Goal: Task Accomplishment & Management: Manage account settings

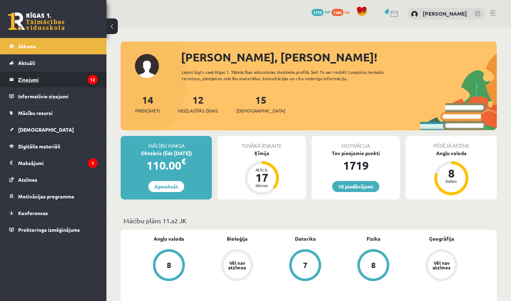
click at [67, 83] on legend "Ziņojumi 12" at bounding box center [57, 79] width 79 height 16
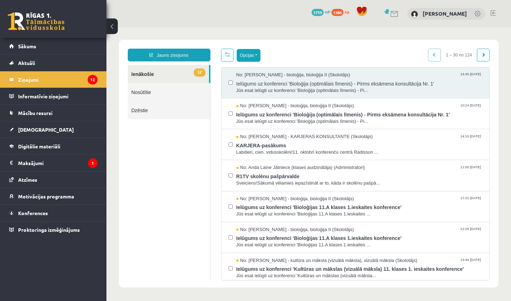
click at [258, 54] on button "Opcijas" at bounding box center [249, 55] width 24 height 13
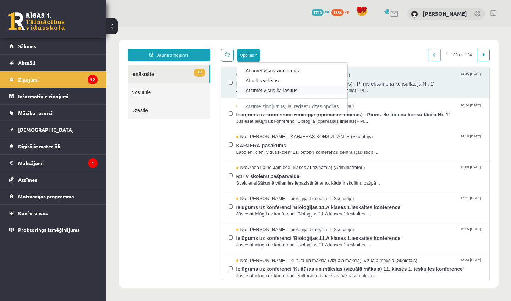
click at [256, 94] on div "Atzīmēt visus kā lasītus" at bounding box center [292, 90] width 110 height 10
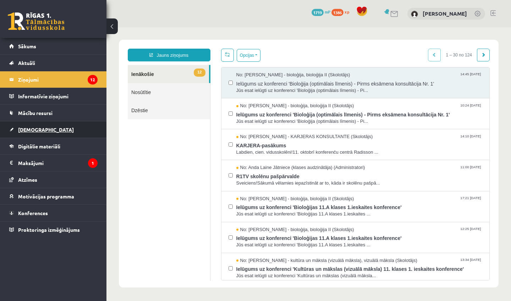
click at [74, 131] on link "[DEMOGRAPHIC_DATA]" at bounding box center [53, 129] width 88 height 16
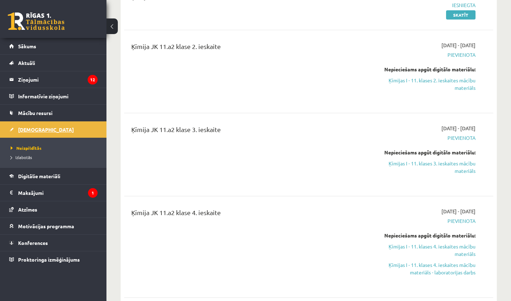
scroll to position [114, 0]
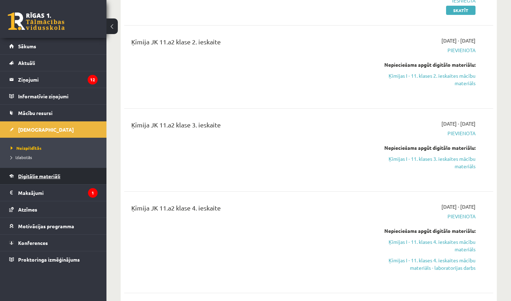
click at [34, 177] on span "Digitālie materiāli" at bounding box center [39, 176] width 42 height 6
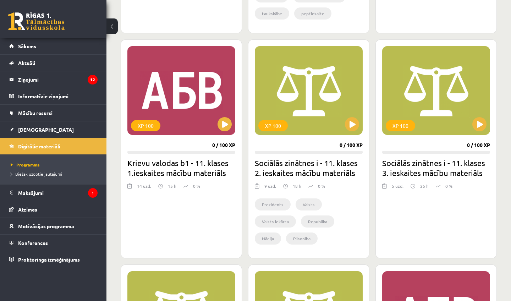
scroll to position [1098, 0]
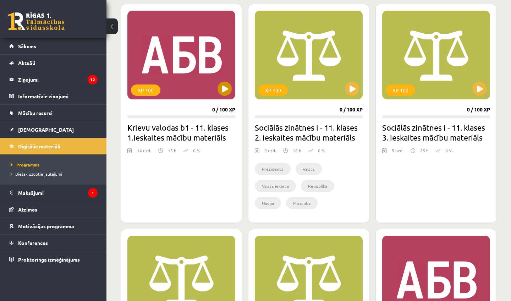
click at [205, 84] on div "XP 100" at bounding box center [181, 55] width 108 height 89
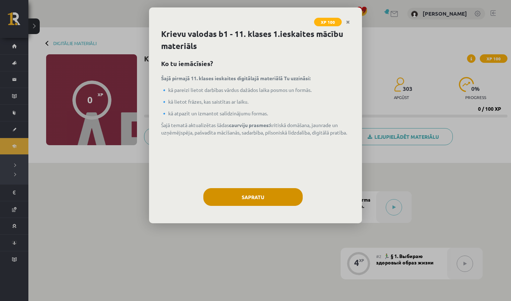
click at [226, 189] on button "Sapratu" at bounding box center [252, 197] width 99 height 18
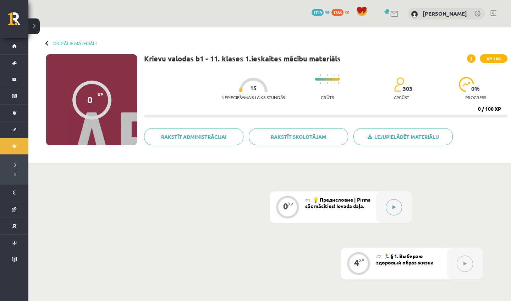
click at [396, 215] on div at bounding box center [393, 207] width 35 height 32
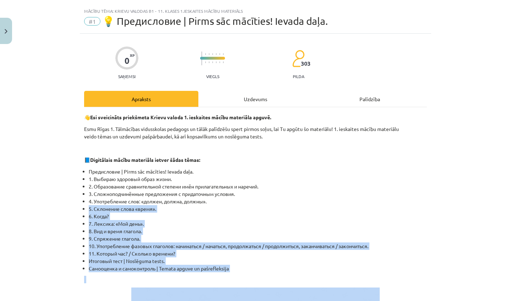
scroll to position [40, 0]
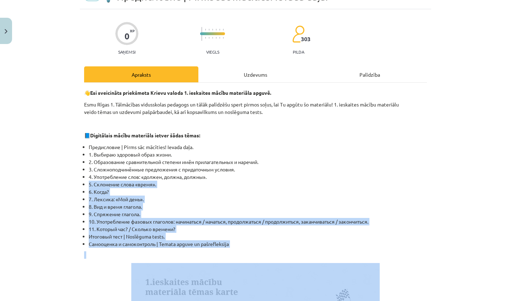
drag, startPoint x: 396, startPoint y: 215, endPoint x: 328, endPoint y: 300, distance: 108.8
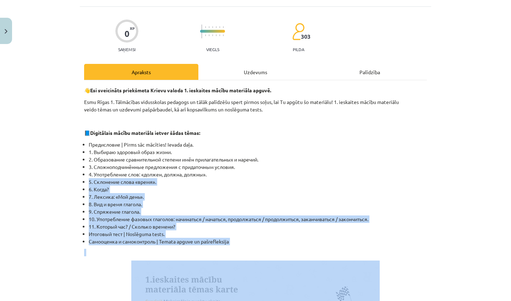
click at [400, 212] on li "9. Спряжение глагола." at bounding box center [258, 211] width 338 height 7
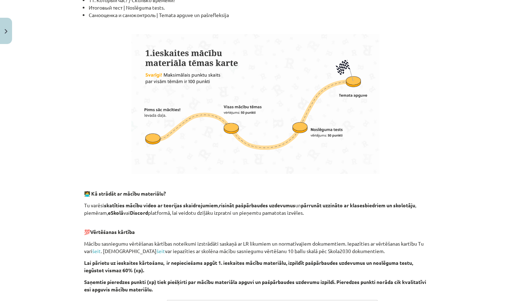
scroll to position [424, 0]
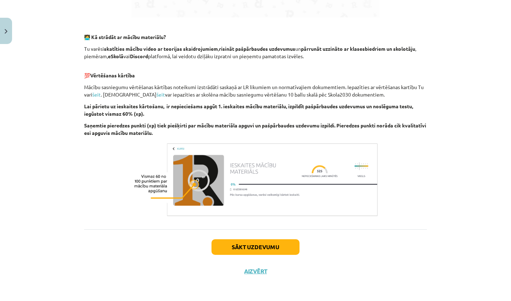
click at [231, 247] on button "Sākt uzdevumu" at bounding box center [255, 247] width 88 height 16
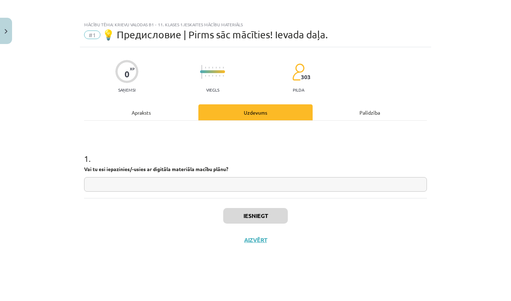
click at [273, 180] on input "text" at bounding box center [255, 184] width 343 height 15
type input "*"
click at [249, 216] on button "Iesniegt" at bounding box center [255, 216] width 65 height 16
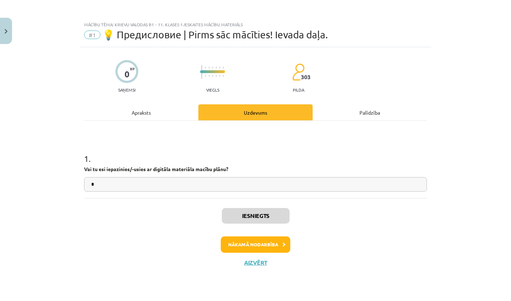
click at [234, 240] on button "Nākamā nodarbība" at bounding box center [256, 244] width 70 height 16
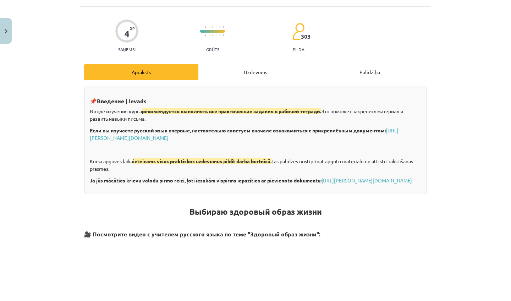
drag, startPoint x: 418, startPoint y: 280, endPoint x: 389, endPoint y: 300, distance: 35.0
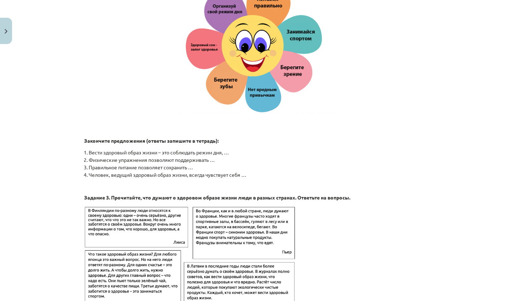
scroll to position [1097, 0]
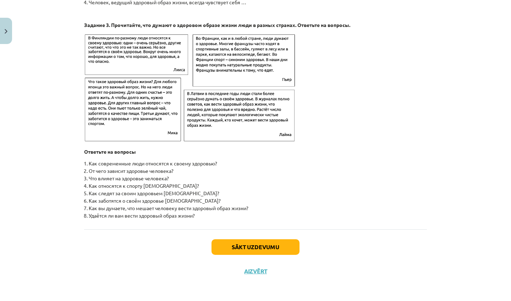
click at [283, 251] on button "Sākt uzdevumu" at bounding box center [255, 247] width 88 height 16
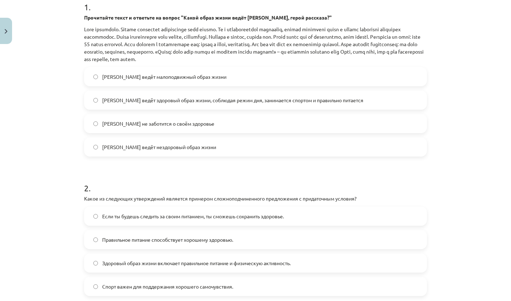
scroll to position [152, 0]
click at [149, 94] on label "Олег ведёт здоровый образ жизни, соблюдая режим дня, занимается спортом и прави…" at bounding box center [255, 99] width 341 height 18
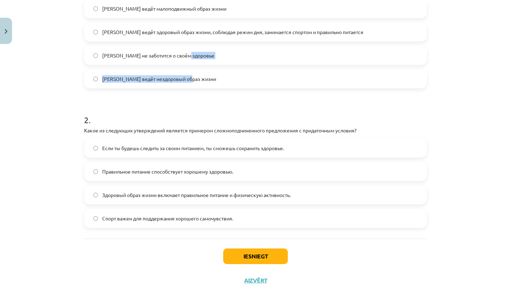
scroll to position [230, 0]
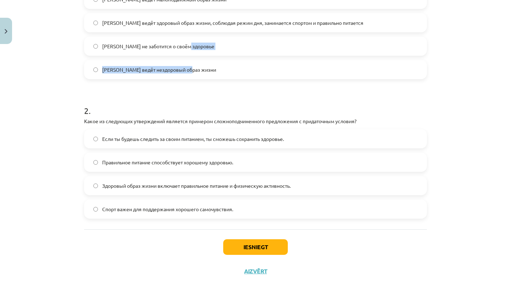
drag, startPoint x: 442, startPoint y: 283, endPoint x: 430, endPoint y: 300, distance: 20.9
click at [430, 300] on div "Mācību tēma: Krievu valodas b1 - 11. klases 1.ieskaites mācību materiāls #2 🏃‍♂…" at bounding box center [255, 150] width 511 height 301
click at [449, 264] on div "Mācību tēma: Krievu valodas b1 - 11. klases 1.ieskaites mācību materiāls #2 🏃‍♂…" at bounding box center [255, 150] width 511 height 301
click at [171, 138] on span "Если ты будешь следить за своим питанием, ты сможешь сохранить здоровье." at bounding box center [193, 138] width 182 height 7
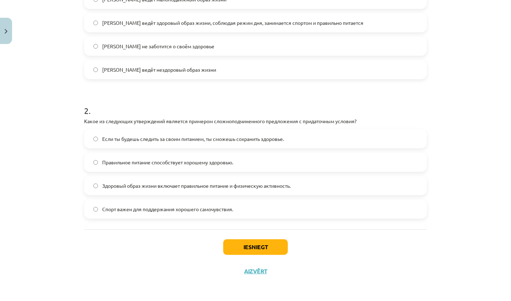
click at [249, 245] on button "Iesniegt" at bounding box center [255, 247] width 65 height 16
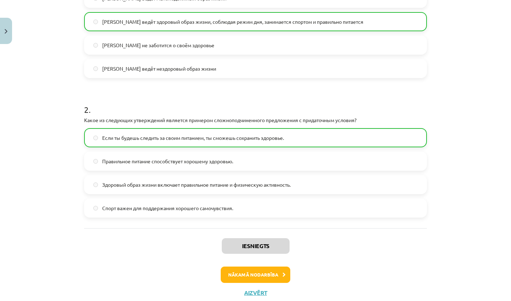
click at [245, 272] on button "Nākamā nodarbība" at bounding box center [256, 274] width 70 height 16
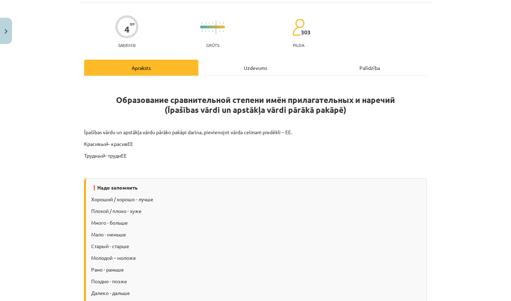
scroll to position [18, 0]
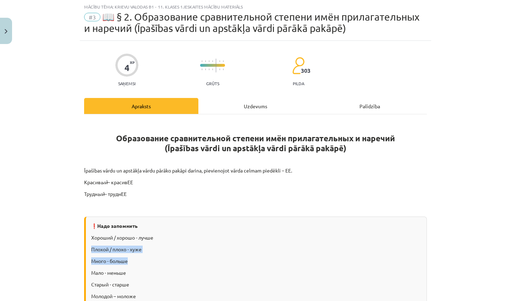
drag, startPoint x: 429, startPoint y: 240, endPoint x: 421, endPoint y: 264, distance: 25.2
click at [464, 200] on div "Mācību tēma: Krievu valodas b1 - 11. klases 1.ieskaites mācību materiāls #3 📖 §…" at bounding box center [255, 150] width 511 height 301
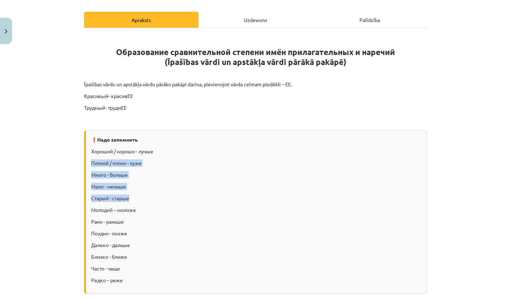
drag, startPoint x: 459, startPoint y: 252, endPoint x: 448, endPoint y: 300, distance: 49.4
click at [448, 300] on div "Mācību tēma: Krievu valodas b1 - 11. klases 1.ieskaites mācību materiāls #3 📖 §…" at bounding box center [255, 150] width 511 height 301
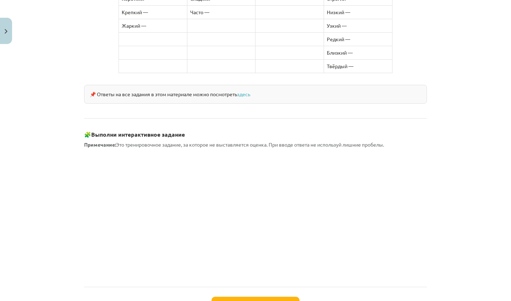
scroll to position [594, 0]
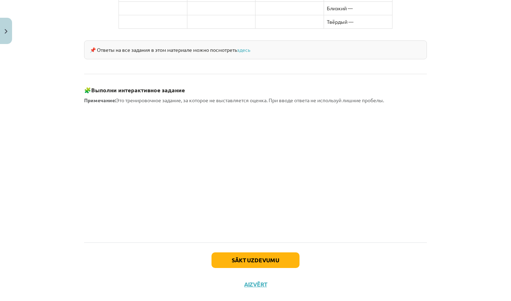
click at [279, 256] on button "Sākt uzdevumu" at bounding box center [255, 260] width 88 height 16
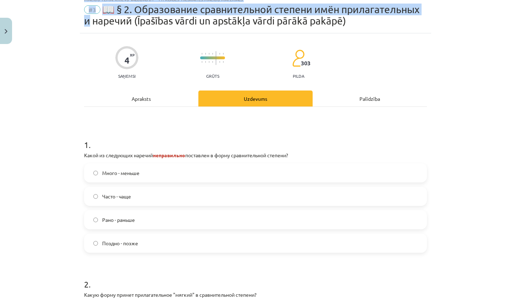
scroll to position [0, 0]
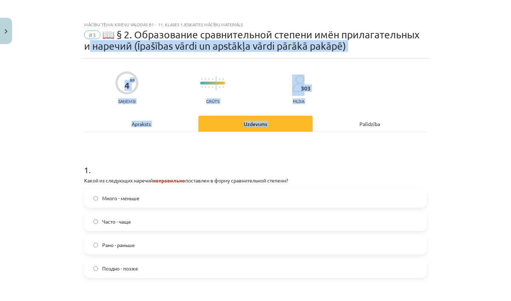
drag, startPoint x: 440, startPoint y: 37, endPoint x: 403, endPoint y: 115, distance: 86.8
click at [403, 115] on div "Mācību tēma: Krievu valodas b1 - 11. klases 1.ieskaites mācību materiāls #3 📖 §…" at bounding box center [255, 150] width 511 height 301
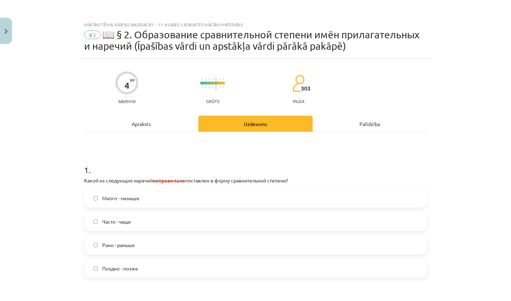
click at [436, 134] on div "Mācību tēma: Krievu valodas b1 - 11. klases 1.ieskaites mācību materiāls #3 📖 §…" at bounding box center [255, 150] width 511 height 301
drag, startPoint x: 510, startPoint y: 110, endPoint x: 507, endPoint y: 132, distance: 21.9
click at [507, 132] on div "Mācību tēma: Krievu valodas b1 - 11. klases 1.ieskaites mācību materiāls #3 📖 §…" at bounding box center [255, 150] width 511 height 301
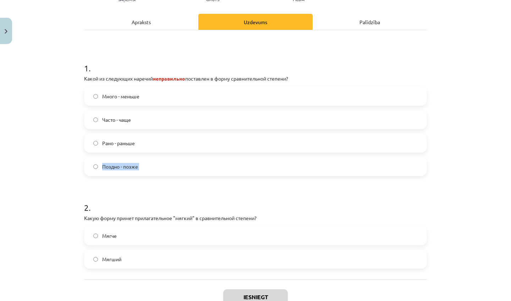
drag, startPoint x: 468, startPoint y: 264, endPoint x: 465, endPoint y: 299, distance: 35.9
click at [465, 299] on div "Mācību tēma: Krievu valodas b1 - 11. klases 1.ieskaites mācību materiāls #3 📖 §…" at bounding box center [255, 150] width 511 height 301
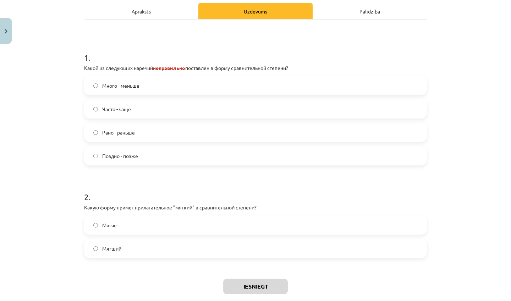
click at [462, 242] on div "Mācību tēma: Krievu valodas b1 - 11. klases 1.ieskaites mācību materiāls #3 📖 §…" at bounding box center [255, 150] width 511 height 301
click at [169, 85] on label "Много - меньше" at bounding box center [255, 86] width 341 height 18
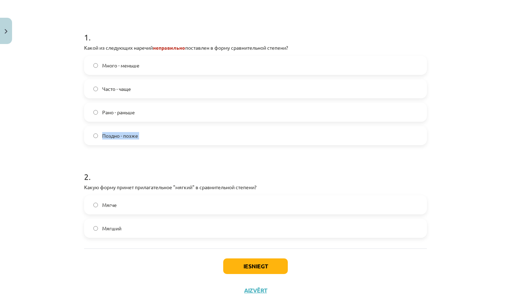
scroll to position [153, 0]
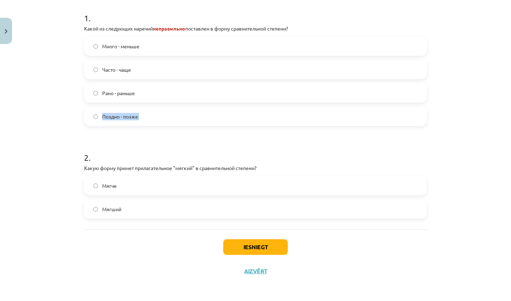
drag, startPoint x: 459, startPoint y: 253, endPoint x: 455, endPoint y: 300, distance: 48.0
click at [455, 300] on div "Mācību tēma: Krievu valodas b1 - 11. klases 1.ieskaites mācību materiāls #3 📖 §…" at bounding box center [255, 150] width 511 height 301
click at [416, 256] on div "Iesniegt Aizvērt" at bounding box center [255, 254] width 343 height 50
click at [155, 180] on label "Мягче" at bounding box center [255, 186] width 341 height 18
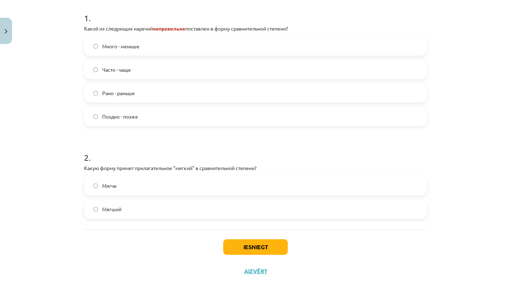
click at [266, 248] on button "Iesniegt" at bounding box center [255, 247] width 65 height 16
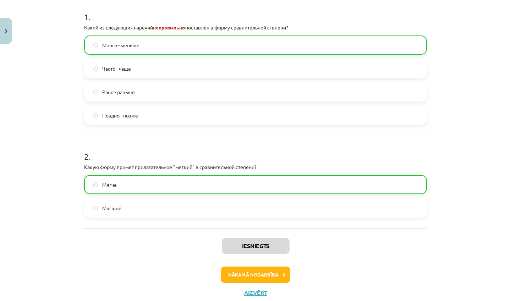
click at [252, 281] on button "Nākamā nodarbība" at bounding box center [256, 274] width 70 height 16
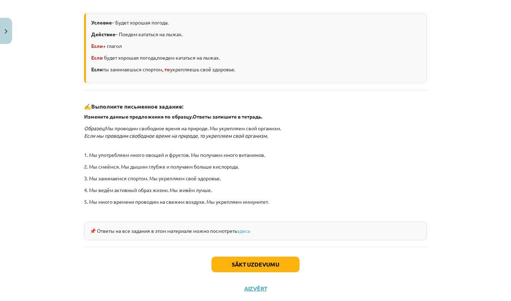
scroll to position [18, 0]
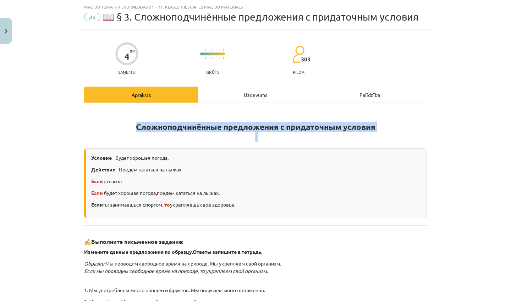
drag, startPoint x: 509, startPoint y: 131, endPoint x: 505, endPoint y: 165, distance: 34.2
click at [505, 165] on div "Mācību tēma: Krievu valodas b1 - 11. klases 1.ieskaites mācību materiāls #4 📖 §…" at bounding box center [255, 150] width 511 height 301
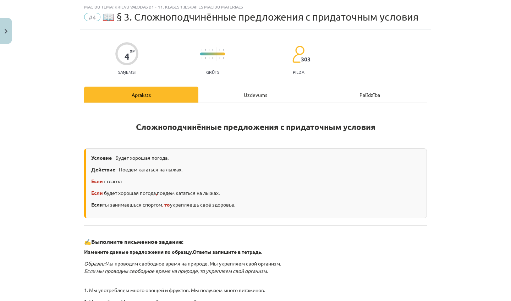
click at [461, 172] on div "Mācību tēma: Krievu valodas b1 - 11. klases 1.ieskaites mācību materiāls #4 📖 §…" at bounding box center [255, 150] width 511 height 301
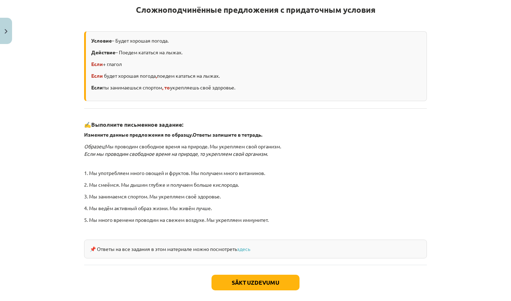
drag, startPoint x: 386, startPoint y: 285, endPoint x: 366, endPoint y: 300, distance: 25.3
click at [366, 300] on div "4 XP Saņemsi Grūts 303 pilda Apraksts Uzdevums Palīdzība Сложноподчинённые пред…" at bounding box center [255, 115] width 351 height 406
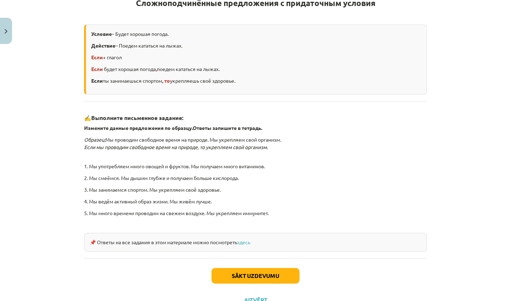
click at [370, 284] on div "Sākt uzdevumu Aizvērt" at bounding box center [255, 283] width 343 height 50
click at [245, 273] on button "Sākt uzdevumu" at bounding box center [255, 276] width 88 height 16
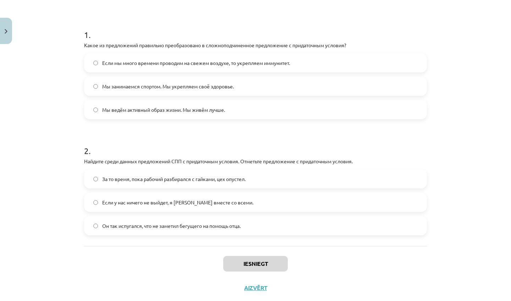
scroll to position [125, 0]
click at [220, 60] on span "Если мы много времени проводим на свежем воздухе, то укрепляем иммунитет." at bounding box center [196, 61] width 188 height 7
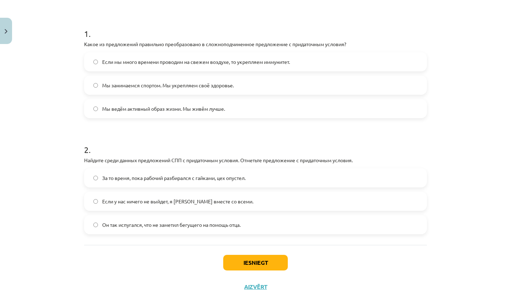
scroll to position [126, 0]
click at [245, 177] on span "За то время, пока рабочий разбирался с гайками, цех опустел." at bounding box center [173, 176] width 143 height 7
click at [226, 252] on div "Iesniegt Aizvērt" at bounding box center [255, 269] width 343 height 50
click at [228, 265] on button "Iesniegt" at bounding box center [255, 262] width 65 height 16
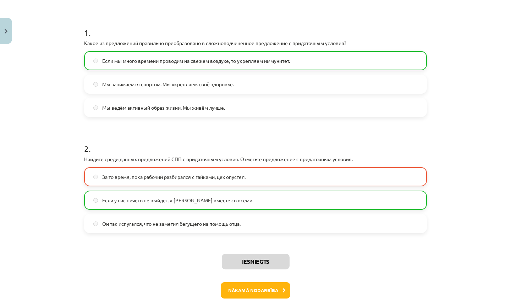
click at [236, 291] on button "Nākamā nodarbība" at bounding box center [256, 290] width 70 height 16
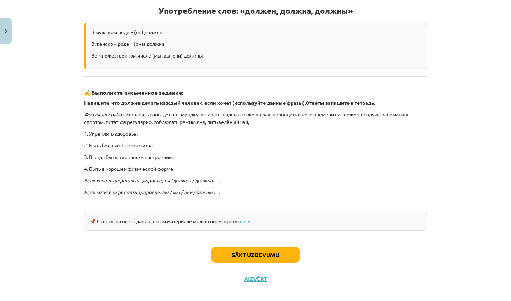
scroll to position [142, 0]
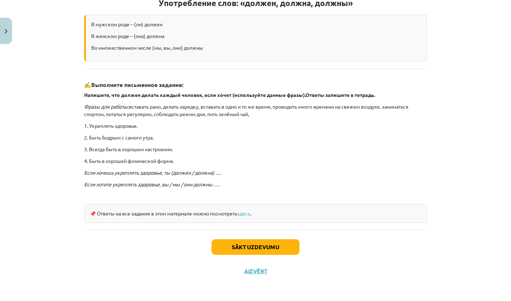
click at [251, 250] on button "Sākt uzdevumu" at bounding box center [255, 247] width 88 height 16
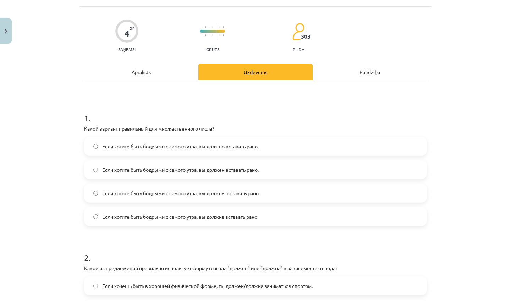
scroll to position [18, 0]
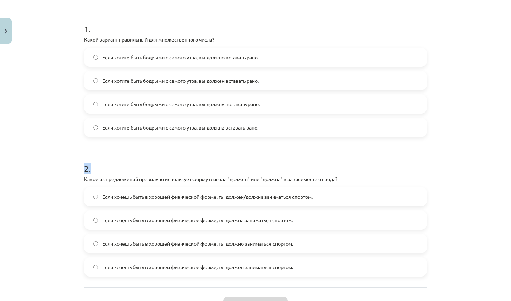
drag, startPoint x: 458, startPoint y: 291, endPoint x: 458, endPoint y: 300, distance: 9.6
click at [458, 300] on div "Mācību tēma: Krievu valodas b1 - 11. klases 1.ieskaites mācību materiāls #5 📖 §…" at bounding box center [255, 150] width 511 height 301
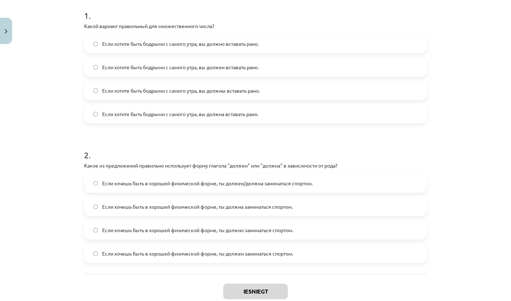
click at [447, 170] on div "Mācību tēma: Krievu valodas b1 - 11. klases 1.ieskaites mācību materiāls #5 📖 §…" at bounding box center [255, 150] width 511 height 301
click at [158, 44] on span "Если хотите быть бодрыми с самого утра, вы должно вставать рано." at bounding box center [180, 43] width 156 height 7
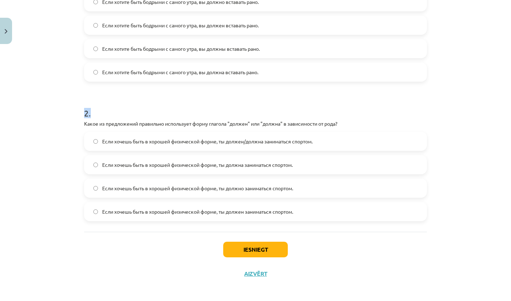
drag, startPoint x: 450, startPoint y: 291, endPoint x: 445, endPoint y: 300, distance: 10.8
click at [445, 300] on div "Mācību tēma: Krievu valodas b1 - 11. klases 1.ieskaites mācību materiāls #5 📖 §…" at bounding box center [255, 150] width 511 height 301
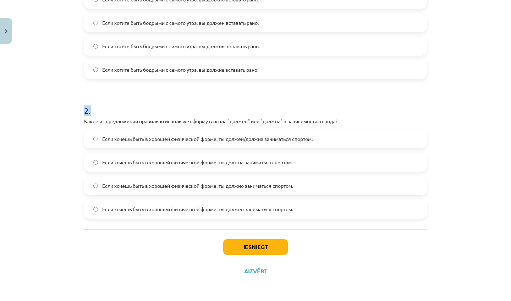
scroll to position [30, 0]
click at [442, 274] on div "Mācību tēma: Krievu valodas b1 - 11. klases 1.ieskaites mācību materiāls #5 📖 §…" at bounding box center [255, 150] width 511 height 301
click at [225, 210] on span "Если хочешь быть в хорошей физической форме, ты должен заниматься спортом." at bounding box center [197, 208] width 191 height 7
click at [235, 241] on button "Iesniegt" at bounding box center [255, 247] width 65 height 16
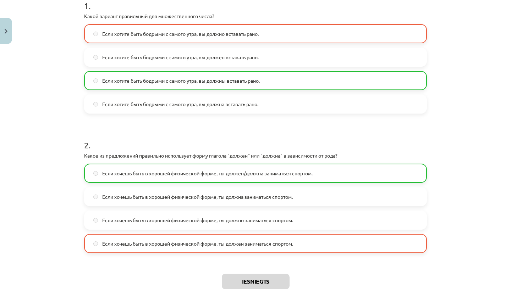
scroll to position [135, 0]
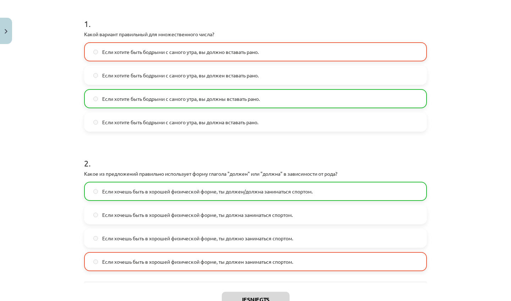
drag, startPoint x: 467, startPoint y: 18, endPoint x: 449, endPoint y: 41, distance: 29.9
click at [449, 41] on div "Mācību tēma: Krievu valodas b1 - 11. klases 1.ieskaites mācību materiāls #5 📖 §…" at bounding box center [255, 150] width 511 height 301
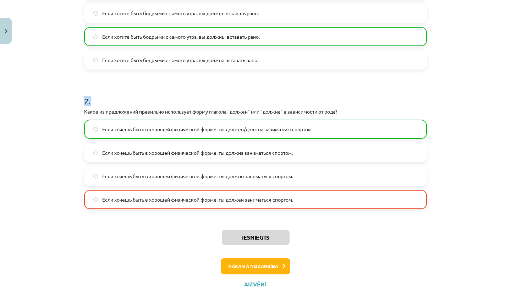
drag, startPoint x: 455, startPoint y: 282, endPoint x: 448, endPoint y: 300, distance: 20.0
click at [448, 300] on div "Mācību tēma: Krievu valodas b1 - 11. klases 1.ieskaites mācību materiāls #5 📖 §…" at bounding box center [255, 150] width 511 height 301
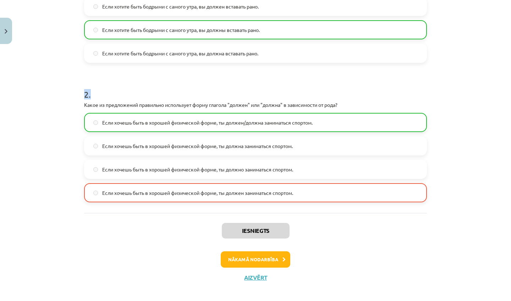
click at [238, 259] on button "Nākamā nodarbība" at bounding box center [256, 259] width 70 height 16
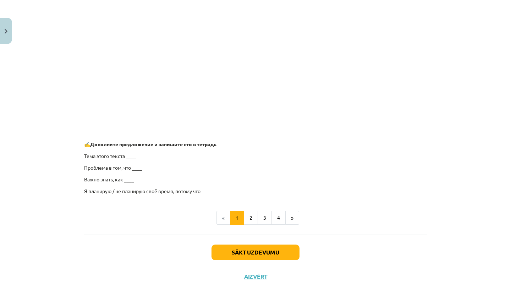
scroll to position [513, 0]
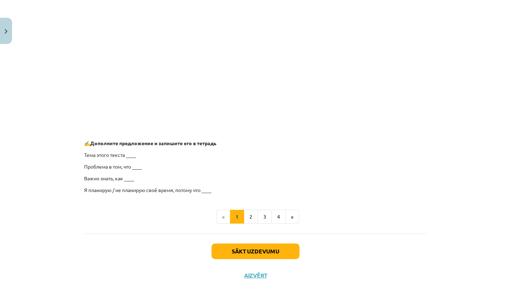
click at [235, 244] on button "Sākt uzdevumu" at bounding box center [255, 251] width 88 height 16
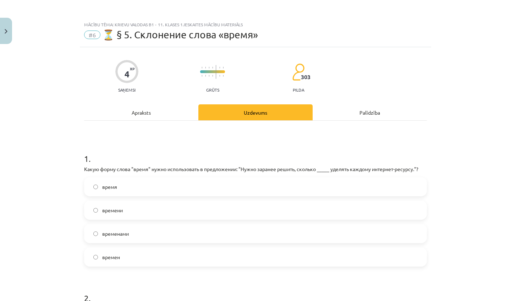
scroll to position [0, 0]
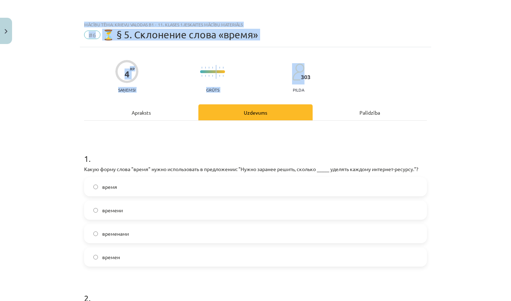
drag, startPoint x: 452, startPoint y: 12, endPoint x: 434, endPoint y: 54, distance: 45.0
click at [434, 54] on div "Mācību tēma: Krievu valodas b1 - 11. klases 1.ieskaites mācību materiāls #6 ⏳ §…" at bounding box center [255, 150] width 511 height 301
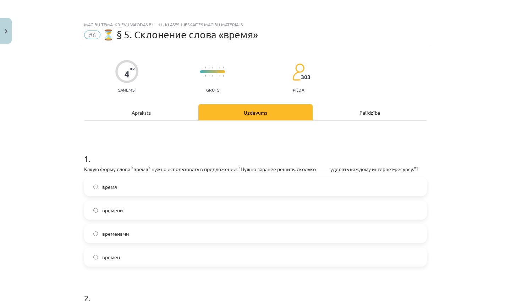
click at [483, 67] on div "Mācību tēma: Krievu valodas b1 - 11. klases 1.ieskaites mācību materiāls #6 ⏳ §…" at bounding box center [255, 150] width 511 height 301
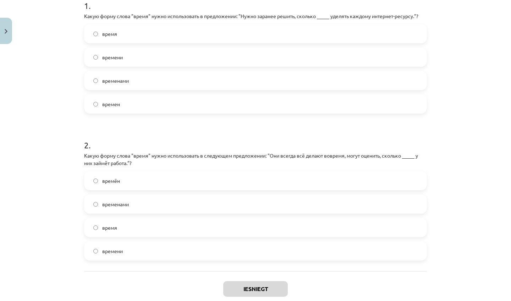
scroll to position [154, 0]
click at [146, 53] on label "времени" at bounding box center [255, 57] width 341 height 18
click at [196, 229] on label "время" at bounding box center [255, 227] width 341 height 18
click at [262, 288] on button "Iesniegt" at bounding box center [255, 288] width 65 height 16
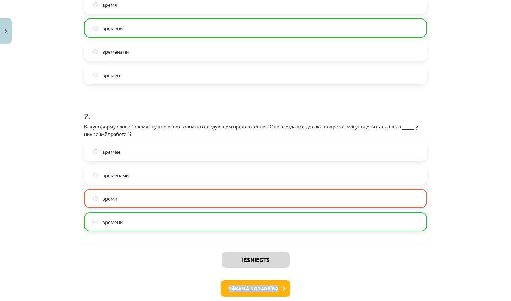
drag, startPoint x: 404, startPoint y: 290, endPoint x: 403, endPoint y: 300, distance: 10.4
click at [403, 300] on div "Iesniegts Nākamā nodarbība Aizvērt" at bounding box center [255, 278] width 343 height 72
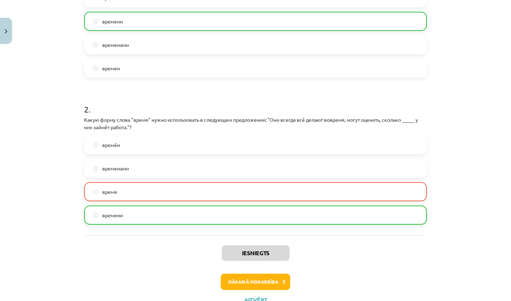
click at [376, 297] on div "Iesniegts Nākamā nodarbība Aizvērt" at bounding box center [255, 271] width 343 height 72
click at [268, 285] on button "Nākamā nodarbība" at bounding box center [256, 281] width 70 height 16
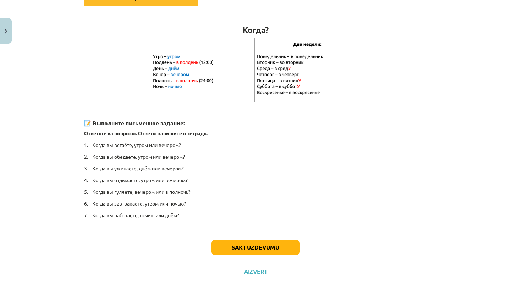
click at [270, 248] on button "Sākt uzdevumu" at bounding box center [255, 247] width 88 height 16
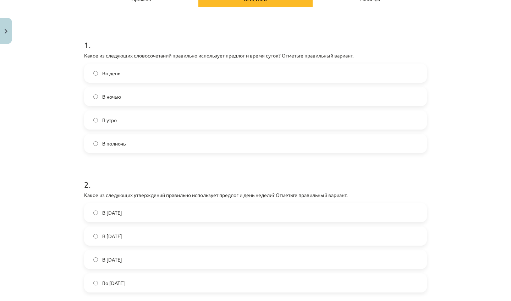
scroll to position [120, 0]
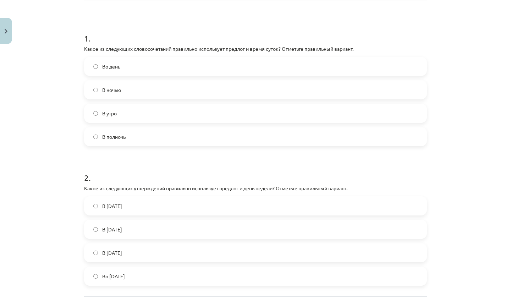
click at [142, 144] on label "В полночь" at bounding box center [255, 137] width 341 height 18
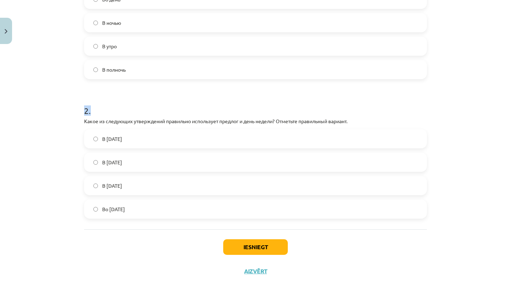
drag, startPoint x: 483, startPoint y: 282, endPoint x: 470, endPoint y: 300, distance: 23.1
click at [470, 300] on div "Mācību tēma: Krievu valodas b1 - 11. klases 1.ieskaites mācību materiāls #7 📅 §…" at bounding box center [255, 150] width 511 height 301
click at [450, 282] on div "Mācību tēma: Krievu valodas b1 - 11. klases 1.ieskaites mācību materiāls #7 📅 §…" at bounding box center [255, 150] width 511 height 301
click at [157, 205] on label "Во вторник" at bounding box center [255, 209] width 341 height 18
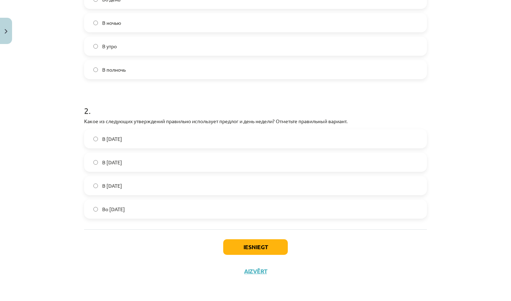
click at [255, 241] on button "Iesniegt" at bounding box center [255, 247] width 65 height 16
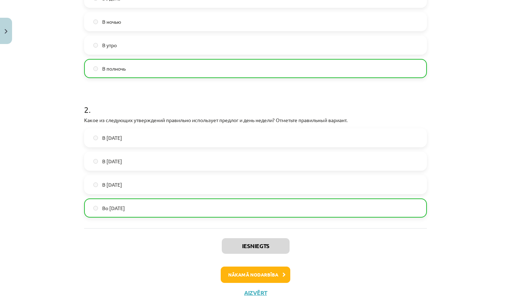
click at [262, 272] on button "Nākamā nodarbība" at bounding box center [256, 274] width 70 height 16
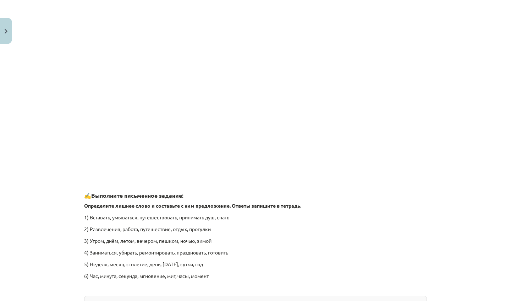
scroll to position [1024, 0]
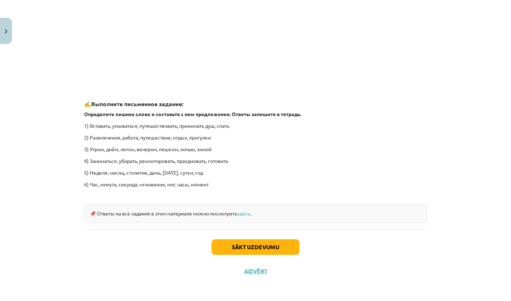
click at [241, 249] on button "Sākt uzdevumu" at bounding box center [255, 247] width 88 height 16
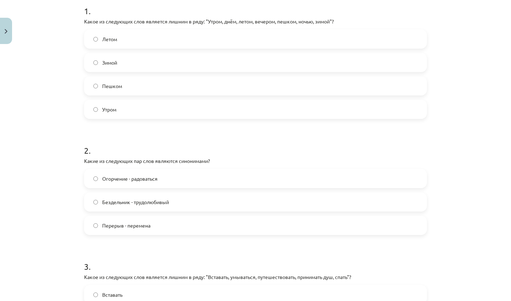
scroll to position [150, 0]
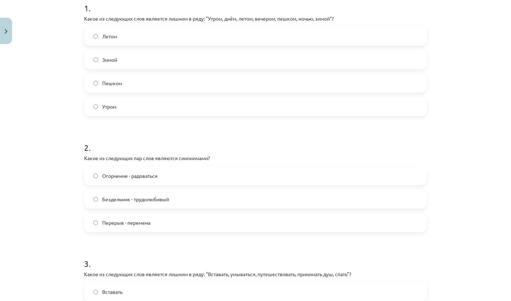
click at [185, 86] on label "Пешком" at bounding box center [255, 83] width 341 height 18
click at [144, 224] on span "Перерыв - перемена" at bounding box center [126, 222] width 48 height 7
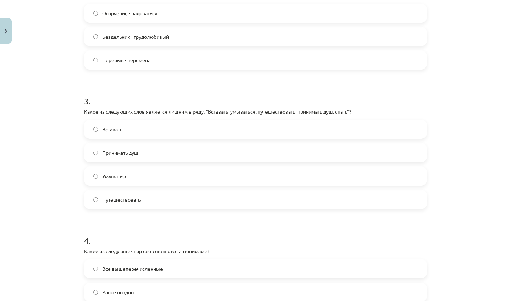
drag, startPoint x: 445, startPoint y: 291, endPoint x: 439, endPoint y: 300, distance: 11.3
click at [439, 300] on div "Mācību tēma: Krievu valodas b1 - 11. klases 1.ieskaites mācību materiāls #8 ⏰ §…" at bounding box center [255, 150] width 511 height 301
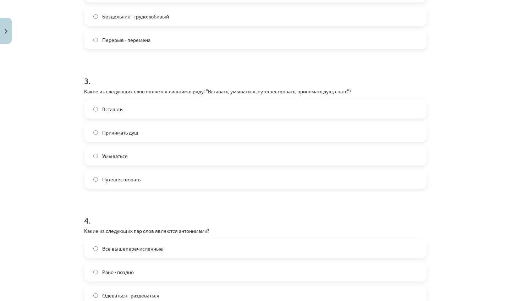
click at [439, 300] on div "Mācību tēma: Krievu valodas b1 - 11. klases 1.ieskaites mācību materiāls #8 ⏰ §…" at bounding box center [255, 150] width 511 height 301
drag, startPoint x: 510, startPoint y: 200, endPoint x: 508, endPoint y: 217, distance: 16.5
click at [508, 217] on div "Mācību tēma: Krievu valodas b1 - 11. klases 1.ieskaites mācību materiāls #8 ⏰ §…" at bounding box center [255, 150] width 511 height 301
drag, startPoint x: 475, startPoint y: 276, endPoint x: 474, endPoint y: 295, distance: 19.2
click at [474, 295] on div "Mācību tēma: Krievu valodas b1 - 11. klases 1.ieskaites mācību materiāls #8 ⏰ §…" at bounding box center [255, 150] width 511 height 301
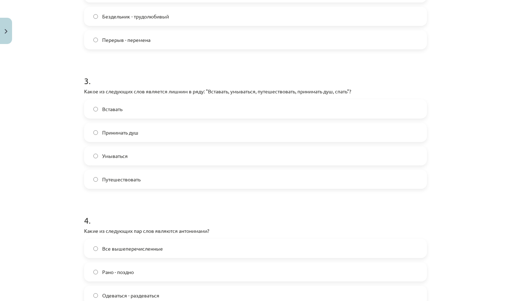
click at [152, 178] on label "Путешествовать" at bounding box center [255, 179] width 341 height 18
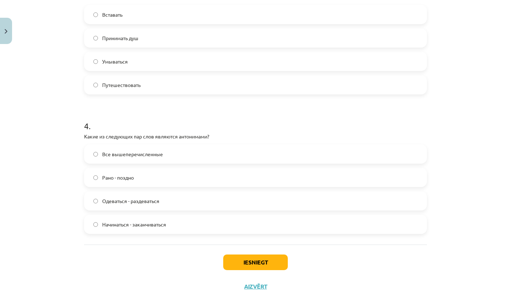
scroll to position [444, 0]
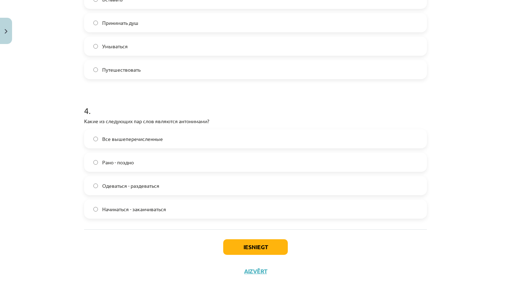
drag, startPoint x: 482, startPoint y: 280, endPoint x: 468, endPoint y: 300, distance: 24.7
click at [468, 300] on div "Mācību tēma: Krievu valodas b1 - 11. klases 1.ieskaites mācību materiāls #8 ⏰ §…" at bounding box center [255, 150] width 511 height 301
click at [181, 146] on label "Все вышеперечисленные" at bounding box center [255, 139] width 341 height 18
click at [249, 242] on button "Iesniegt" at bounding box center [255, 247] width 65 height 16
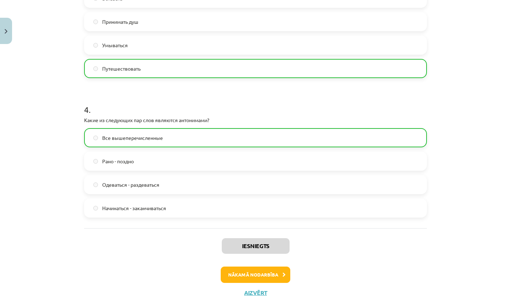
click at [248, 272] on button "Nākamā nodarbība" at bounding box center [256, 274] width 70 height 16
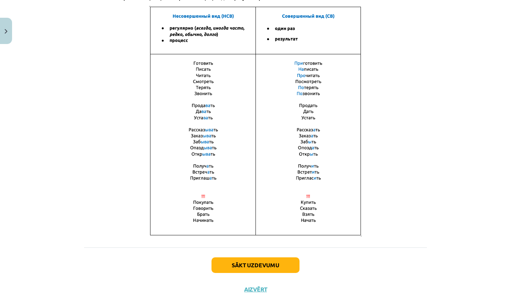
scroll to position [18, 0]
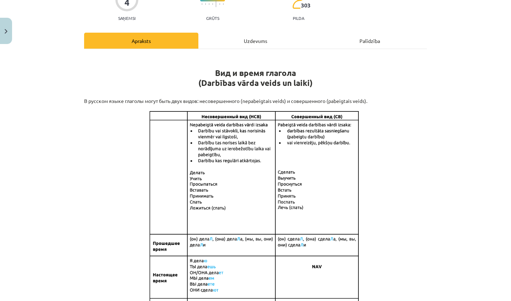
drag, startPoint x: 492, startPoint y: 249, endPoint x: 460, endPoint y: 300, distance: 60.5
click at [460, 300] on div "Mācību tēma: Krievu valodas b1 - 11. klases 1.ieskaites mācību materiāls #9 📖 §…" at bounding box center [255, 150] width 511 height 301
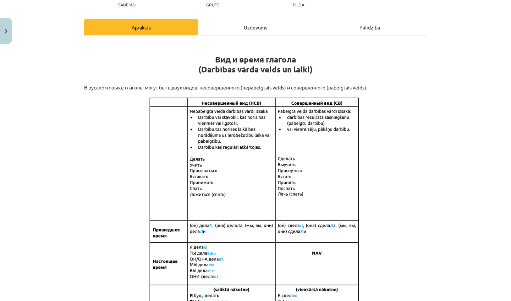
click at [508, 129] on div "Mācību tēma: Krievu valodas b1 - 11. klases 1.ieskaites mācību materiāls #9 📖 §…" at bounding box center [255, 150] width 511 height 301
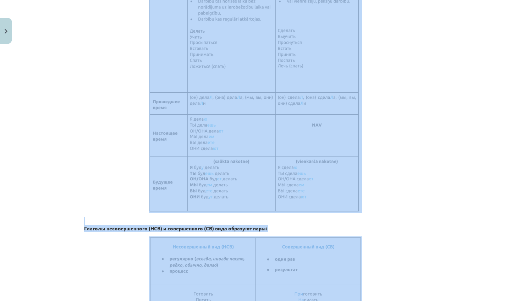
scroll to position [233, 0]
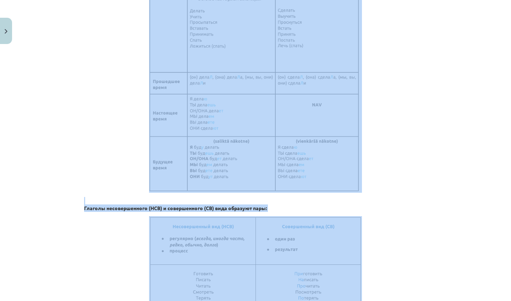
drag, startPoint x: 448, startPoint y: 268, endPoint x: 431, endPoint y: 300, distance: 36.7
click at [431, 300] on div "Mācību tēma: Krievu valodas b1 - 11. klases 1.ieskaites mācību materiāls #9 📖 §…" at bounding box center [255, 150] width 511 height 301
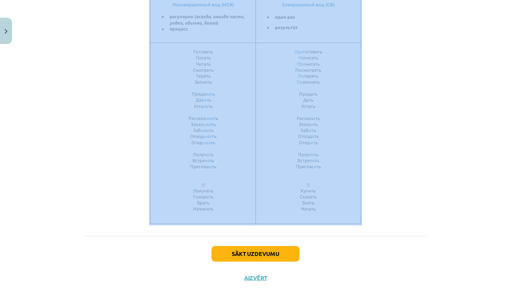
scroll to position [459, 0]
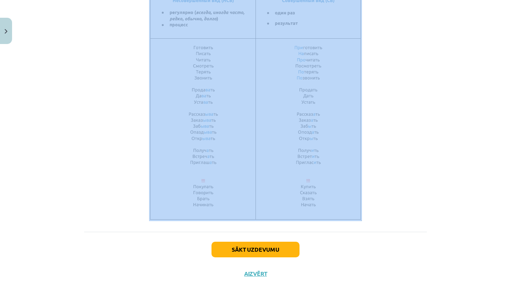
click at [287, 251] on button "Sākt uzdevumu" at bounding box center [255, 250] width 88 height 16
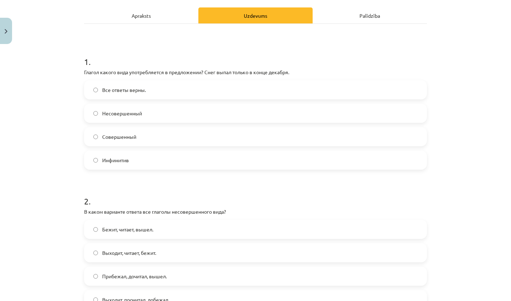
scroll to position [106, 0]
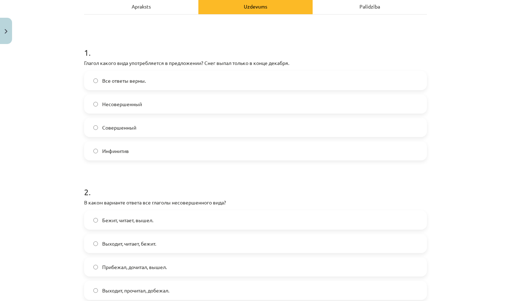
click at [279, 129] on label "Совершенный" at bounding box center [255, 127] width 341 height 18
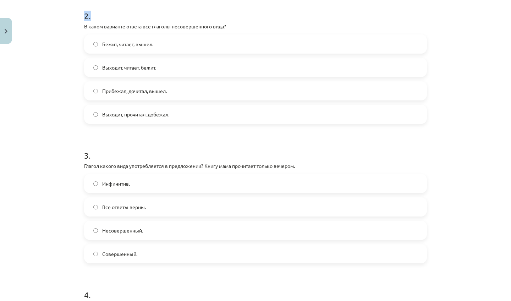
drag, startPoint x: 487, startPoint y: 288, endPoint x: 476, endPoint y: 300, distance: 16.8
click at [476, 300] on div "Mācību tēma: Krievu valodas b1 - 11. klases 1.ieskaites mācību materiāls #9 📖 §…" at bounding box center [255, 150] width 511 height 301
click at [467, 255] on div "Mācību tēma: Krievu valodas b1 - 11. klases 1.ieskaites mācību materiāls #9 📖 §…" at bounding box center [255, 150] width 511 height 301
click at [205, 67] on label "Выходит, читает, бежит." at bounding box center [255, 68] width 341 height 18
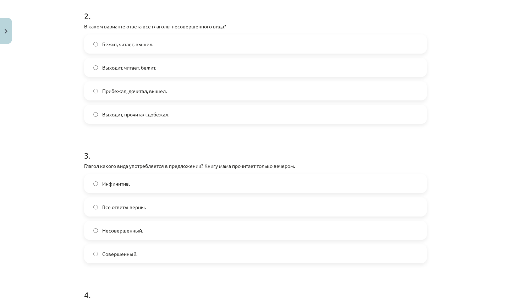
click at [307, 188] on label "Инфинитив." at bounding box center [255, 184] width 341 height 18
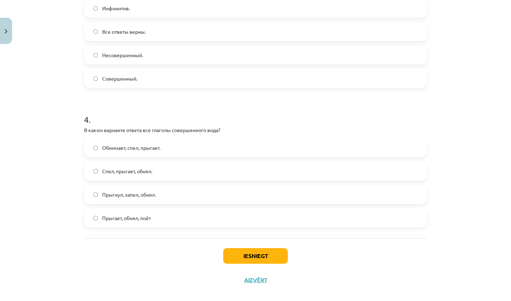
scroll to position [467, 0]
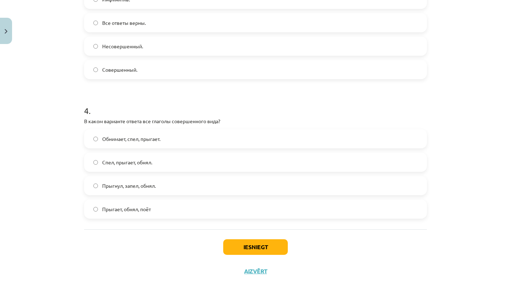
drag, startPoint x: 481, startPoint y: 281, endPoint x: 464, endPoint y: 300, distance: 25.4
click at [464, 300] on div "Mācību tēma: Krievu valodas b1 - 11. klases 1.ieskaites mācību materiāls #9 📖 §…" at bounding box center [255, 150] width 511 height 301
click at [205, 189] on label "Прыгнул, запел, обнял." at bounding box center [255, 186] width 341 height 18
click at [237, 244] on button "Iesniegt" at bounding box center [255, 247] width 65 height 16
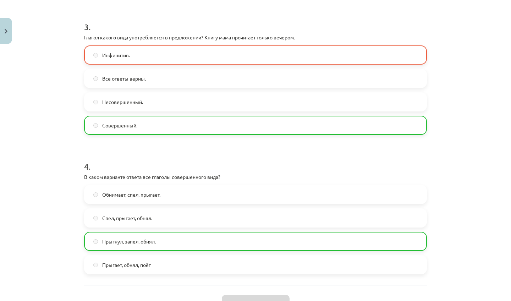
scroll to position [383, 0]
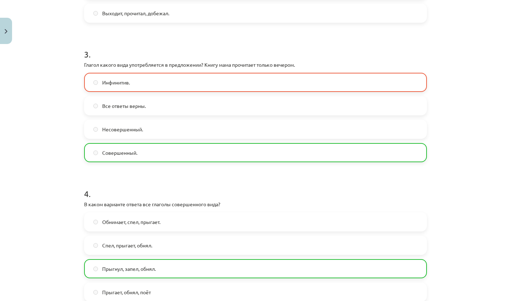
drag, startPoint x: 465, startPoint y: 26, endPoint x: 453, endPoint y: 22, distance: 13.0
click at [453, 22] on div "Mācību tēma: Krievu valodas b1 - 11. klases 1.ieskaites mācību materiāls #9 📖 §…" at bounding box center [255, 150] width 511 height 301
click at [460, 96] on div "Mācību tēma: Krievu valodas b1 - 11. klases 1.ieskaites mācību materiāls #9 📖 §…" at bounding box center [255, 150] width 511 height 301
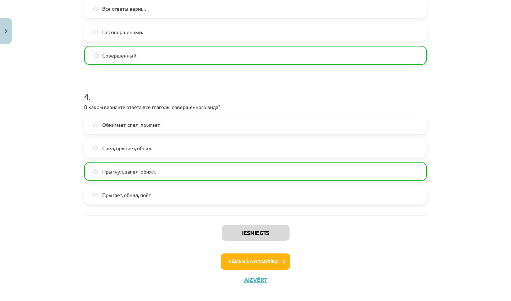
scroll to position [489, 0]
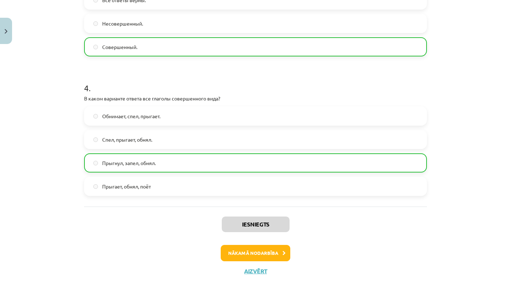
click at [267, 249] on button "Nākamā nodarbība" at bounding box center [256, 253] width 70 height 16
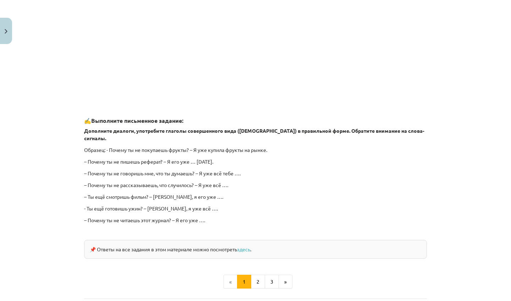
scroll to position [547, 0]
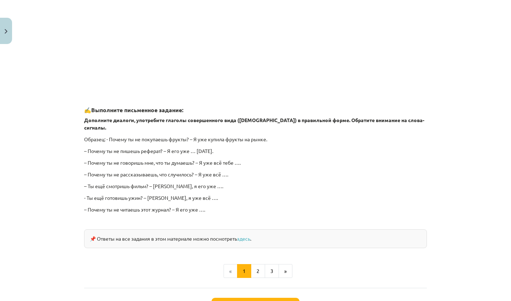
drag, startPoint x: 455, startPoint y: 285, endPoint x: 446, endPoint y: 300, distance: 17.9
click at [446, 300] on div "Mācību tēma: Krievu valodas b1 - 11. klases 1.ieskaites mācību materiāls #10 📖 …" at bounding box center [255, 150] width 511 height 301
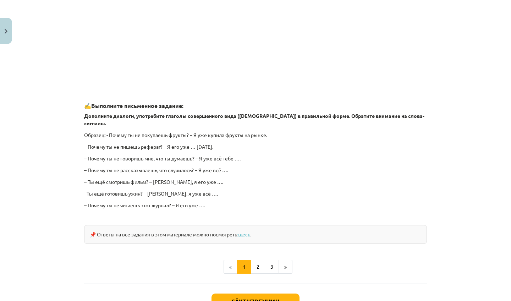
click at [295, 294] on button "Sākt uzdevumu" at bounding box center [255, 301] width 88 height 16
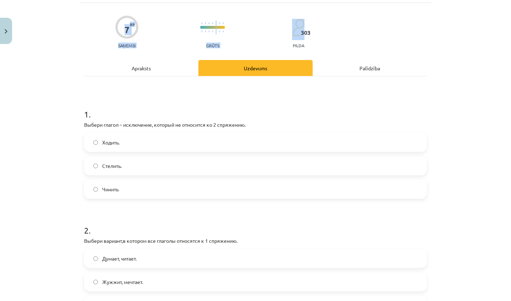
scroll to position [2, 0]
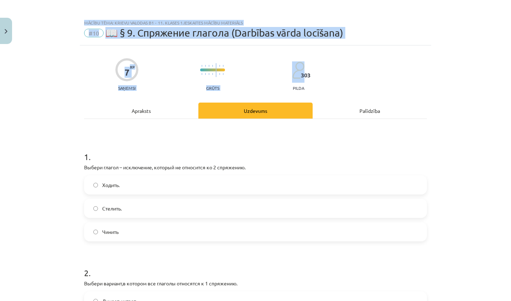
drag, startPoint x: 453, startPoint y: 81, endPoint x: 458, endPoint y: -16, distance: 96.9
click at [458, 0] on html "0 Dāvanas 1719 mP 1386 xp Viktorija Nikonorova Sākums Aktuāli Kā mācīties eSKOL…" at bounding box center [255, 103] width 511 height 301
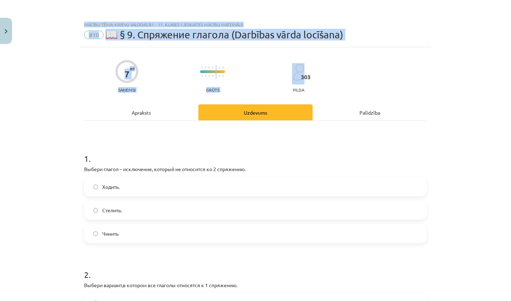
scroll to position [28, 0]
click at [487, 83] on div "Mācību tēma: Krievu valodas b1 - 11. klases 1.ieskaites mācību materiāls #10 📖 …" at bounding box center [255, 150] width 511 height 301
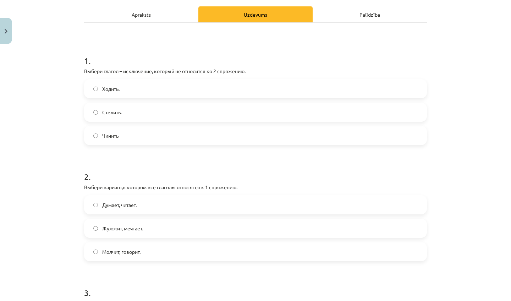
scroll to position [97, 0]
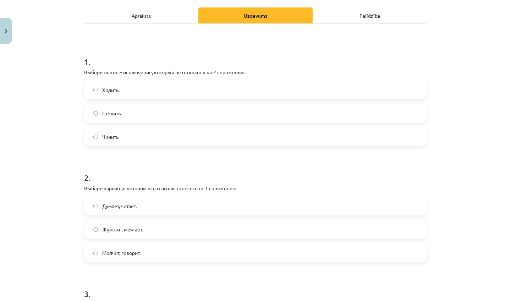
click at [211, 137] on label "Чинить" at bounding box center [255, 137] width 341 height 18
click at [159, 207] on label "Думает, читает." at bounding box center [255, 206] width 341 height 18
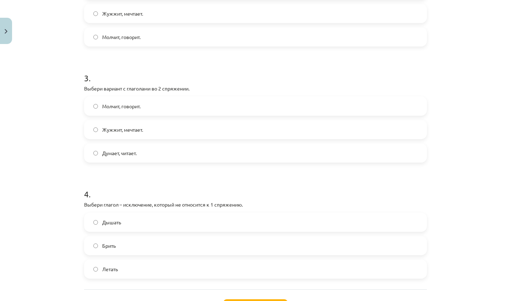
drag, startPoint x: 466, startPoint y: 284, endPoint x: 454, endPoint y: 300, distance: 20.0
click at [454, 300] on div "Mācību tēma: Krievu valodas b1 - 11. klases 1.ieskaites mācību materiāls #10 📖 …" at bounding box center [255, 150] width 511 height 301
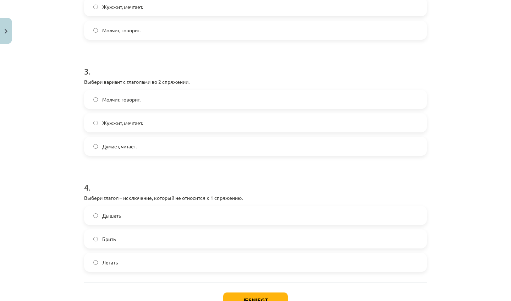
drag, startPoint x: 465, startPoint y: 254, endPoint x: 461, endPoint y: 289, distance: 35.7
click at [461, 289] on div "Mācību tēma: Krievu valodas b1 - 11. klases 1.ieskaites mācību materiāls #10 📖 …" at bounding box center [255, 150] width 511 height 301
click at [152, 98] on label "Молчит, говорит." at bounding box center [255, 99] width 341 height 18
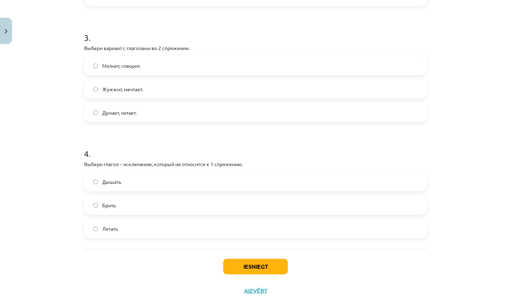
drag, startPoint x: 475, startPoint y: 287, endPoint x: 471, endPoint y: 300, distance: 13.6
click at [471, 300] on div "Mācību tēma: Krievu valodas b1 - 11. klases 1.ieskaites mācību materiāls #10 📖 …" at bounding box center [255, 150] width 511 height 301
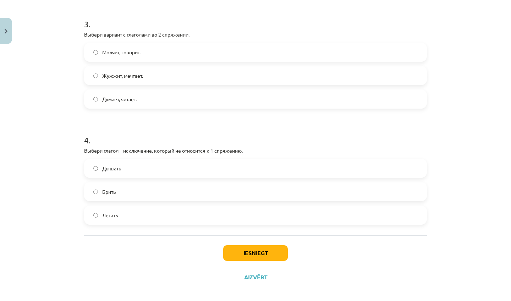
click at [148, 190] on label "Брить" at bounding box center [255, 192] width 341 height 18
click at [262, 243] on div "Iesniegt Aizvērt" at bounding box center [255, 260] width 343 height 50
click at [263, 251] on button "Iesniegt" at bounding box center [255, 253] width 65 height 16
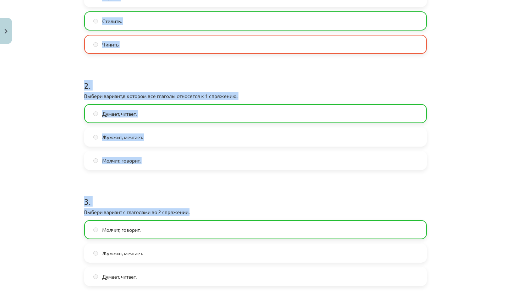
scroll to position [156, 0]
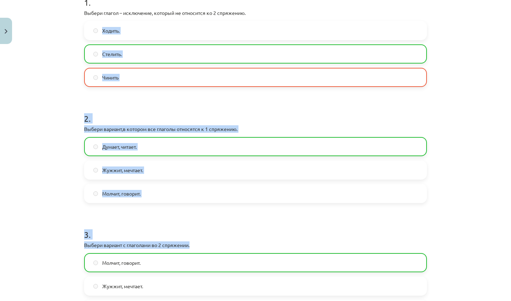
drag, startPoint x: 414, startPoint y: 34, endPoint x: 410, endPoint y: 46, distance: 12.3
click at [410, 38] on form "1 . Выбери глагол – исключение, который не относится ко 2 спряжению. Ходить. Ст…" at bounding box center [255, 210] width 343 height 450
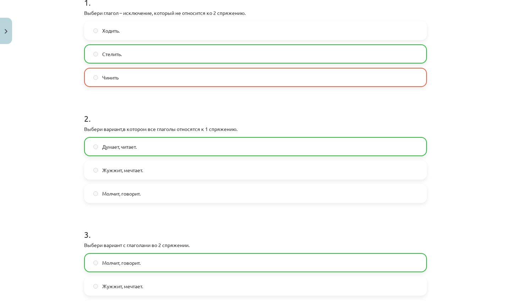
click at [489, 96] on div "Mācību tēma: Krievu valodas b1 - 11. klases 1.ieskaites mācību materiāls #10 📖 …" at bounding box center [255, 150] width 511 height 301
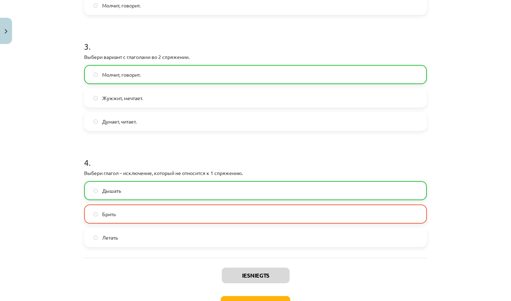
scroll to position [396, 0]
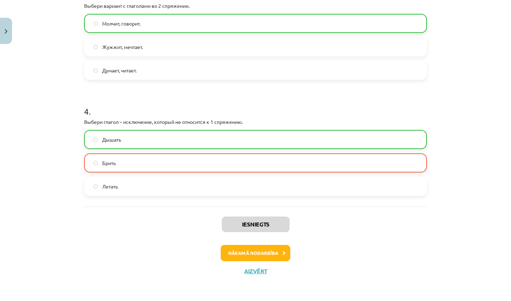
click at [264, 255] on button "Nākamā nodarbība" at bounding box center [256, 253] width 70 height 16
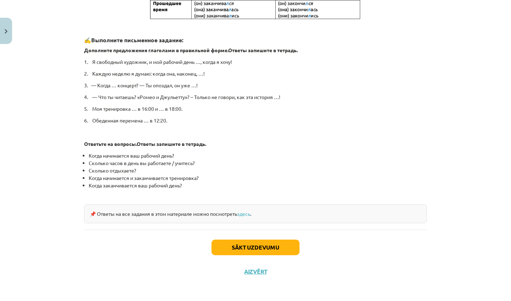
click at [282, 253] on button "Sākt uzdevumu" at bounding box center [255, 247] width 88 height 16
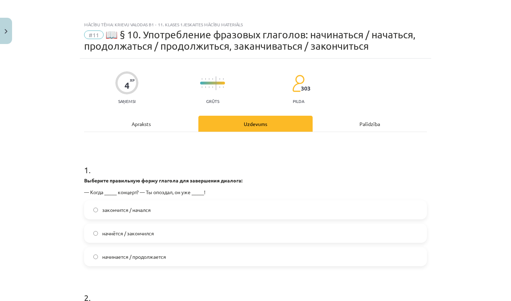
scroll to position [0, 0]
drag, startPoint x: 445, startPoint y: 11, endPoint x: 439, endPoint y: 10, distance: 6.5
click at [437, 0] on html "0 Dāvanas 1719 mP 1386 xp Viktorija Nikonorova Sākums Aktuāli Kā mācīties eSKOL…" at bounding box center [255, 150] width 511 height 301
click at [481, 112] on div "Mācību tēma: Krievu valodas b1 - 11. klases 1.ieskaites mācību materiāls #11 📖 …" at bounding box center [255, 150] width 511 height 301
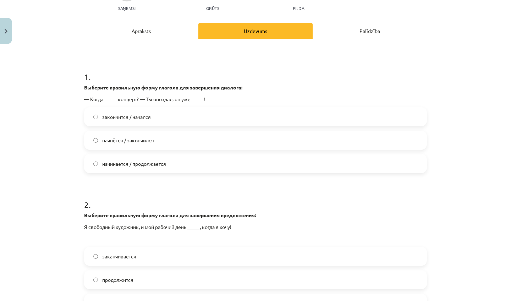
scroll to position [96, 0]
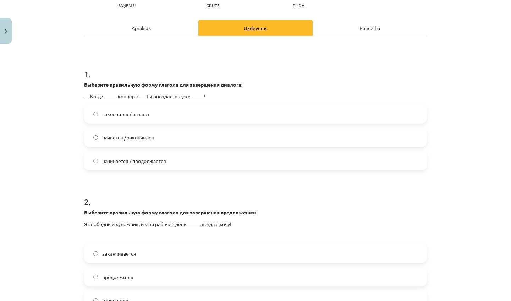
click at [179, 133] on label "начнётся / закончился" at bounding box center [255, 137] width 341 height 18
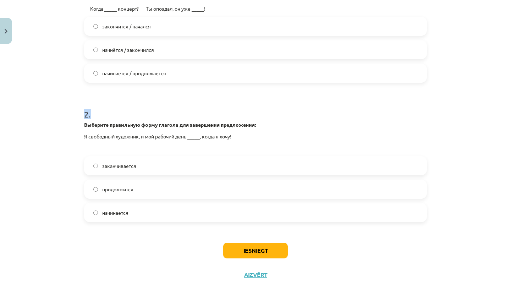
scroll to position [188, 0]
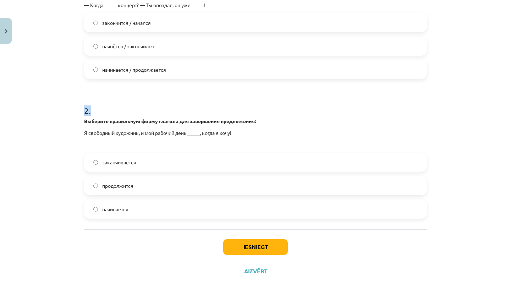
drag, startPoint x: 476, startPoint y: 290, endPoint x: 471, endPoint y: 300, distance: 12.1
click at [471, 300] on div "Mācību tēma: Krievu valodas b1 - 11. klases 1.ieskaites mācību materiāls #11 📖 …" at bounding box center [255, 150] width 511 height 301
click at [410, 271] on div "Iesniegt Aizvērt" at bounding box center [255, 254] width 343 height 50
click at [138, 210] on label "начинается" at bounding box center [255, 209] width 341 height 18
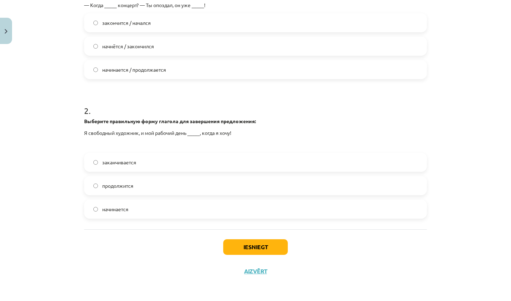
click at [242, 247] on button "Iesniegt" at bounding box center [255, 247] width 65 height 16
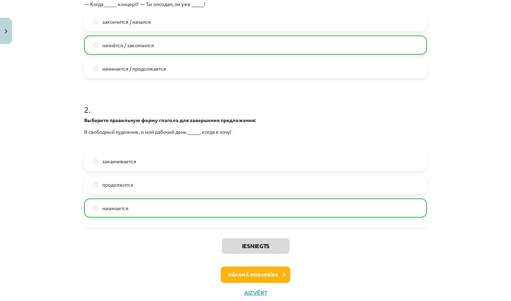
click at [254, 274] on button "Nākamā nodarbība" at bounding box center [256, 274] width 70 height 16
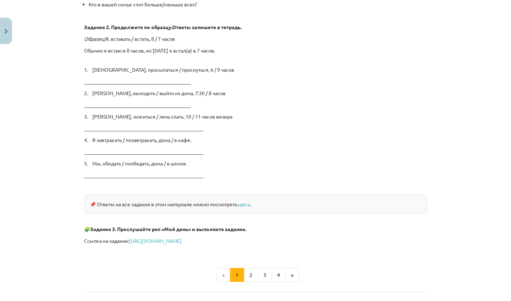
scroll to position [1114, 0]
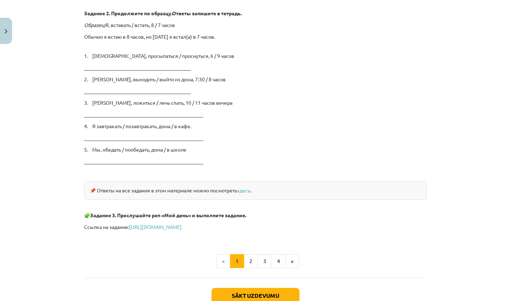
click at [239, 292] on button "Sākt uzdevumu" at bounding box center [255, 296] width 88 height 16
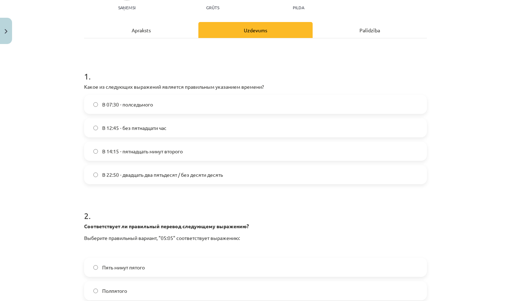
scroll to position [85, 0]
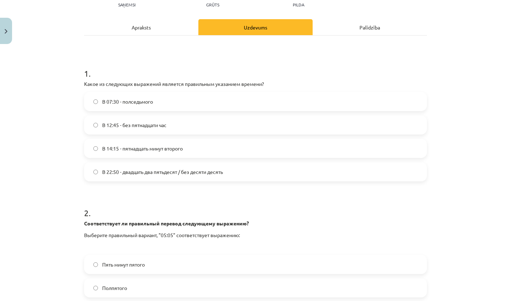
click at [207, 120] on label "В 12:45 - без пятнадцати час" at bounding box center [255, 125] width 341 height 18
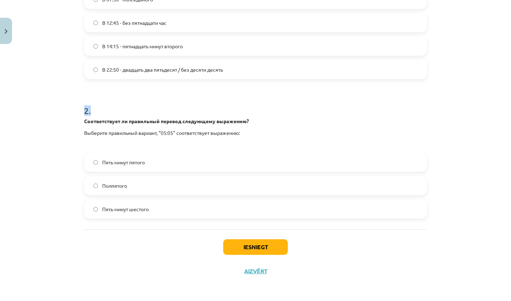
scroll to position [57, 0]
drag, startPoint x: 456, startPoint y: 287, endPoint x: 454, endPoint y: 300, distance: 13.3
click at [454, 300] on div "Mācību tēma: Krievu valodas b1 - 11. klases 1.ieskaites mācību materiāls #12 ⏰ …" at bounding box center [255, 150] width 511 height 301
click at [453, 249] on div "Mācību tēma: Krievu valodas b1 - 11. klases 1.ieskaites mācību materiāls #12 ⏰ …" at bounding box center [255, 150] width 511 height 301
click at [147, 169] on label "Пять минут пятого" at bounding box center [255, 162] width 341 height 18
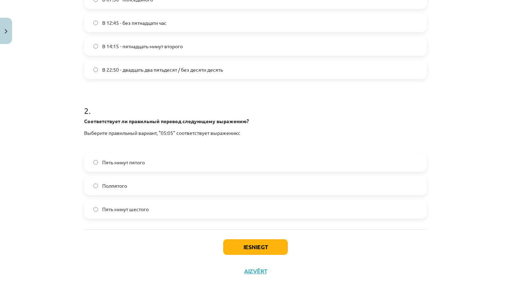
click at [164, 215] on label "Пять минут шестого" at bounding box center [255, 209] width 341 height 18
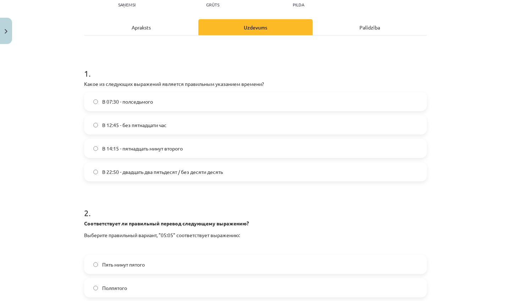
scroll to position [19, 0]
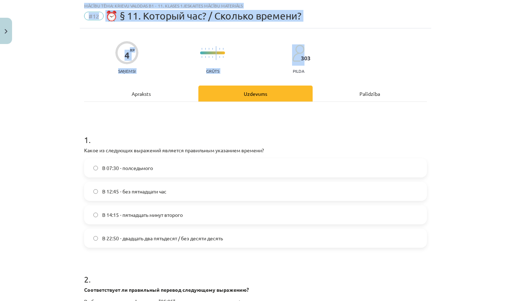
drag, startPoint x: 459, startPoint y: 22, endPoint x: 438, endPoint y: 53, distance: 37.9
click at [438, 53] on div "Mācību tēma: Krievu valodas b1 - 11. klases 1.ieskaites mācību materiāls #12 ⏰ …" at bounding box center [255, 150] width 511 height 301
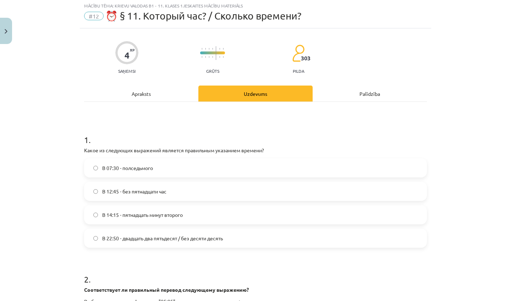
click at [466, 153] on div "Mācību tēma: Krievu valodas b1 - 11. klases 1.ieskaites mācību materiāls #12 ⏰ …" at bounding box center [255, 150] width 511 height 301
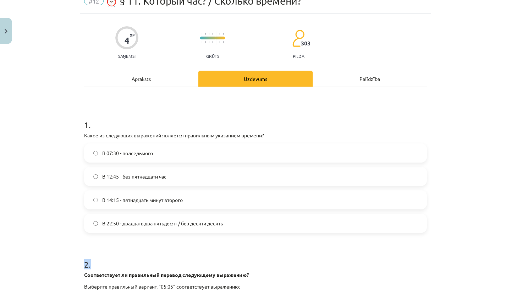
drag, startPoint x: 457, startPoint y: 264, endPoint x: 450, endPoint y: 299, distance: 36.1
click at [450, 299] on div "Mācību tēma: Krievu valodas b1 - 11. klases 1.ieskaites mācību materiāls #12 ⏰ …" at bounding box center [255, 150] width 511 height 301
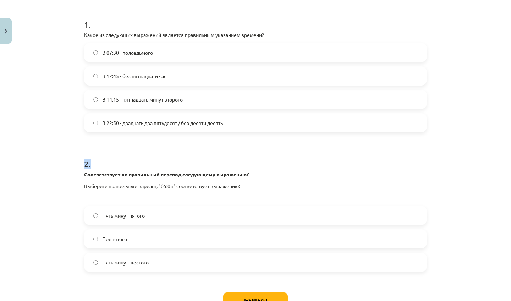
scroll to position [180, 0]
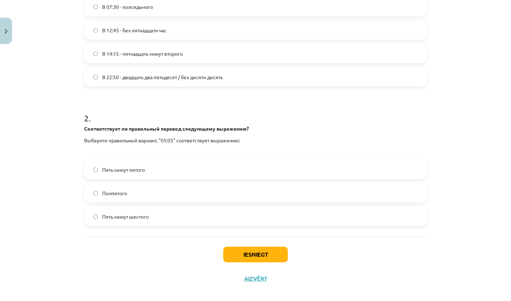
click at [475, 240] on div "Mācību tēma: Krievu valodas b1 - 11. klases 1.ieskaites mācību materiāls #12 ⏰ …" at bounding box center [255, 150] width 511 height 301
click at [270, 250] on button "Iesniegt" at bounding box center [255, 255] width 65 height 16
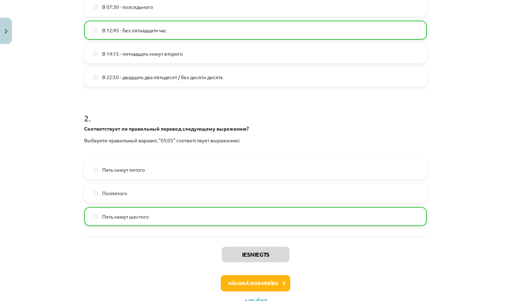
click at [285, 282] on icon at bounding box center [283, 283] width 3 height 5
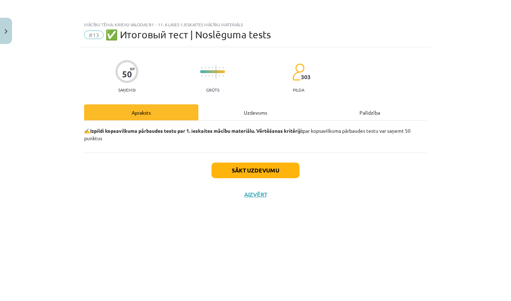
scroll to position [0, 0]
click at [284, 175] on button "Sākt uzdevumu" at bounding box center [255, 170] width 88 height 16
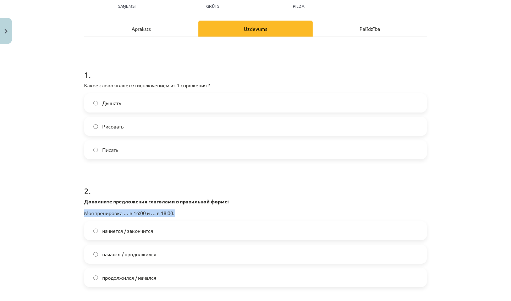
drag, startPoint x: 464, startPoint y: 291, endPoint x: 461, endPoint y: 300, distance: 10.0
click at [461, 300] on div "Mācību tēma: Krievu valodas b1 - 11. klases 1.ieskaites mācību materiāls #13 ✅ …" at bounding box center [255, 150] width 511 height 301
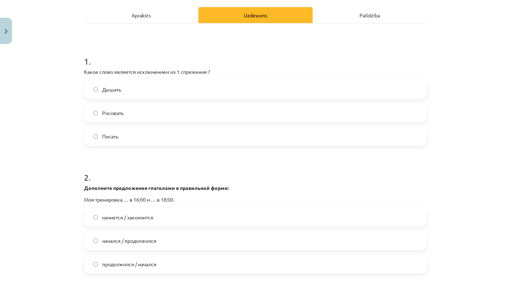
click at [471, 118] on div "Mācību tēma: Krievu valodas b1 - 11. klases 1.ieskaites mācību materiāls #13 ✅ …" at bounding box center [255, 150] width 511 height 301
click at [248, 92] on label "Дышать" at bounding box center [255, 90] width 341 height 18
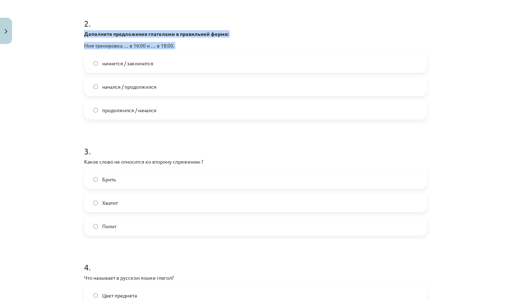
drag, startPoint x: 457, startPoint y: 276, endPoint x: 454, endPoint y: 300, distance: 24.3
click at [454, 300] on div "Mācību tēma: Krievu valodas b1 - 11. klases 1.ieskaites mācību materiāls #13 ✅ …" at bounding box center [255, 150] width 511 height 301
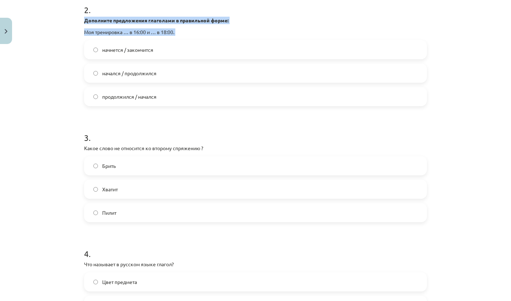
click at [462, 278] on div "Mācību tēma: Krievu valodas b1 - 11. klases 1.ieskaites mācību materiāls #13 ✅ …" at bounding box center [255, 150] width 511 height 301
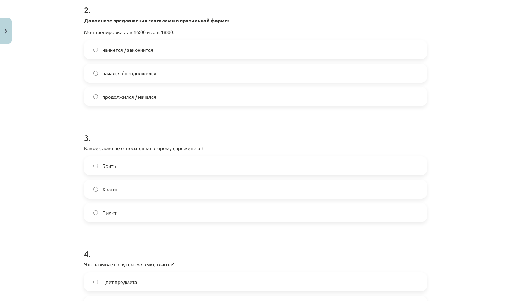
click at [228, 56] on label "начнется / закончится" at bounding box center [255, 50] width 341 height 18
click at [144, 194] on label "Хватит" at bounding box center [255, 189] width 341 height 18
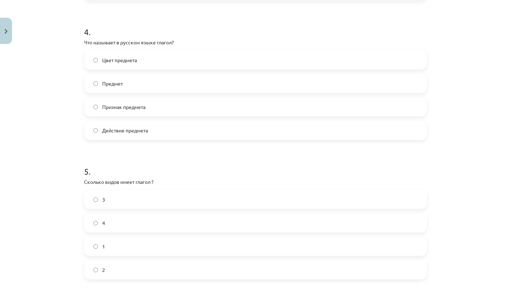
scroll to position [500, 0]
drag, startPoint x: 487, startPoint y: 294, endPoint x: 485, endPoint y: 300, distance: 6.9
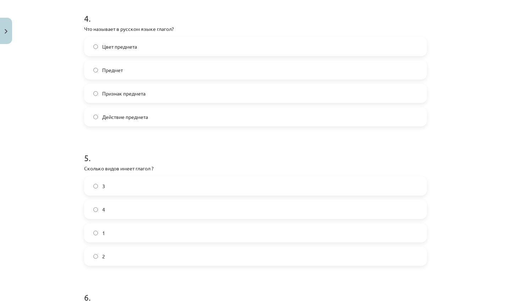
click at [485, 300] on div "Mācību tēma: Krievu valodas b1 - 11. klases 1.ieskaites mācību materiāls #13 ✅ …" at bounding box center [255, 150] width 511 height 301
click at [184, 121] on label "Действие предмета" at bounding box center [255, 117] width 341 height 18
click at [136, 207] on label "4" at bounding box center [255, 209] width 341 height 18
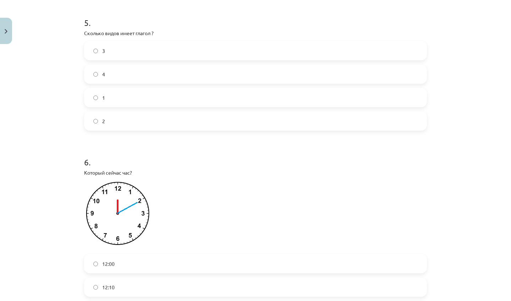
scroll to position [648, 0]
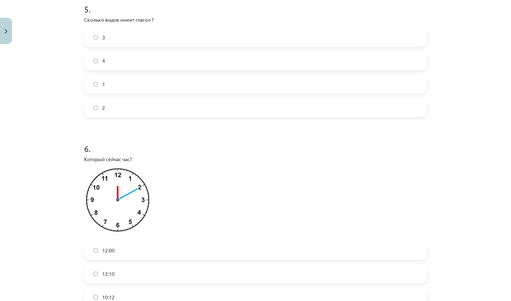
drag, startPoint x: 468, startPoint y: 283, endPoint x: 448, endPoint y: 300, distance: 26.2
click at [448, 300] on div "Mācību tēma: Krievu valodas b1 - 11. klases 1.ieskaites mācību materiāls #13 ✅ …" at bounding box center [255, 150] width 511 height 301
click at [274, 112] on label "2" at bounding box center [255, 108] width 341 height 18
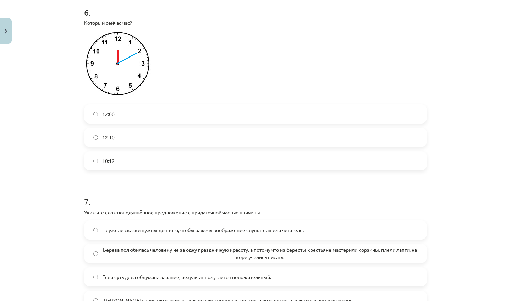
scroll to position [786, 0]
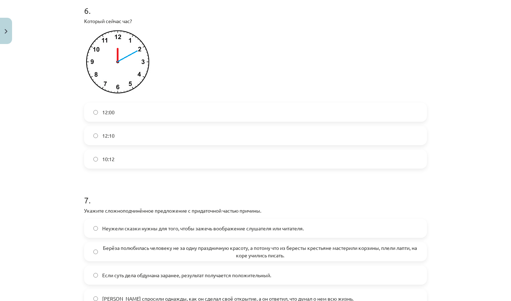
click at [225, 139] on label "12:10" at bounding box center [255, 136] width 341 height 18
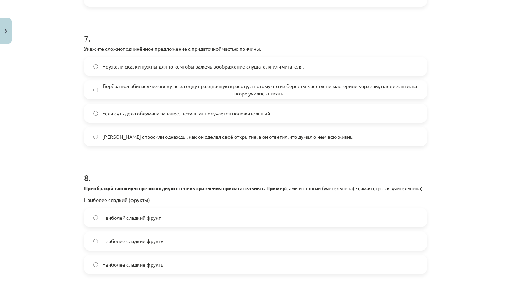
drag, startPoint x: 477, startPoint y: 278, endPoint x: 465, endPoint y: 300, distance: 24.7
click at [465, 300] on div "Mācību tēma: Krievu valodas b1 - 11. klases 1.ieskaites mācību materiāls #13 ✅ …" at bounding box center [255, 150] width 511 height 301
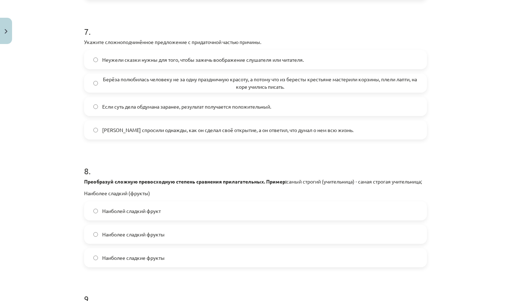
click at [201, 84] on span "Берёза полюбилась человеку не за одну праздничную красоту, а потому что из бере…" at bounding box center [259, 83] width 315 height 15
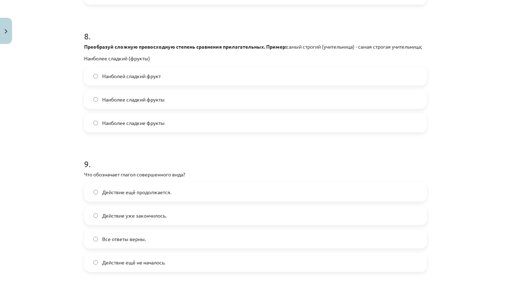
scroll to position [1103, 0]
drag, startPoint x: 487, startPoint y: 290, endPoint x: 482, endPoint y: 300, distance: 12.1
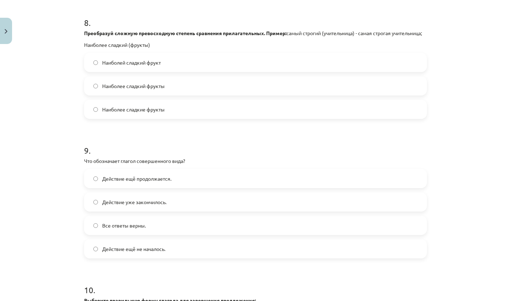
click at [482, 300] on div "Mācību tēma: Krievu valodas b1 - 11. klases 1.ieskaites mācību materiāls #13 ✅ …" at bounding box center [255, 150] width 511 height 301
click at [149, 113] on span "Наиболее сладкие фрукты" at bounding box center [133, 109] width 62 height 7
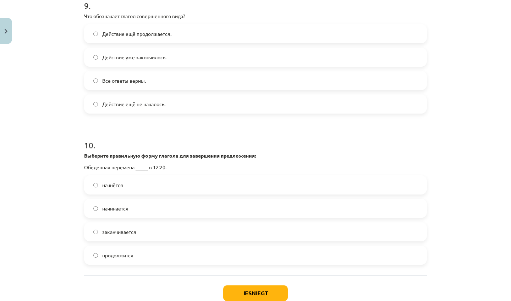
drag, startPoint x: 455, startPoint y: 290, endPoint x: 447, endPoint y: 300, distance: 13.2
click at [447, 300] on div "Mācību tēma: Krievu valodas b1 - 11. klases 1.ieskaites mācību materiāls #13 ✅ …" at bounding box center [255, 150] width 511 height 301
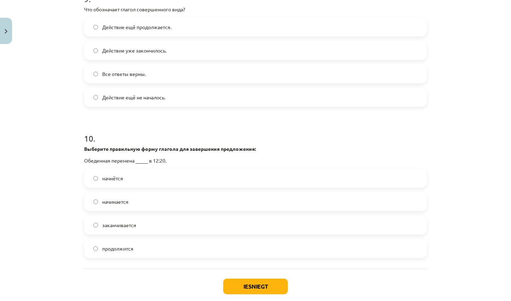
click at [164, 101] on span "Действие ещё не началось." at bounding box center [133, 97] width 63 height 7
click at [165, 81] on label "Все ответы верны." at bounding box center [255, 74] width 341 height 18
click at [138, 186] on label "начнётся" at bounding box center [255, 178] width 341 height 18
click at [244, 290] on button "Iesniegt" at bounding box center [255, 286] width 65 height 16
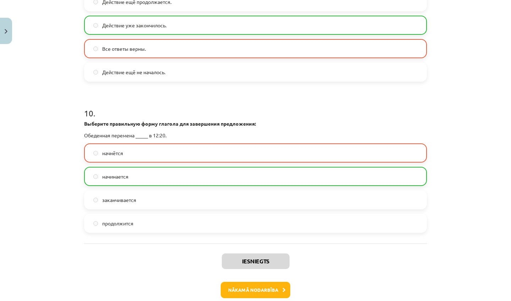
drag, startPoint x: 448, startPoint y: 268, endPoint x: 443, endPoint y: 300, distance: 33.0
click at [443, 300] on div "Mācību tēma: Krievu valodas b1 - 11. klases 1.ieskaites mācību materiāls #13 ✅ …" at bounding box center [255, 150] width 511 height 301
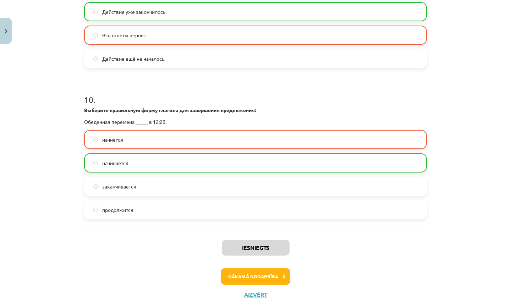
click at [241, 277] on button "Nākamā nodarbība" at bounding box center [256, 276] width 70 height 16
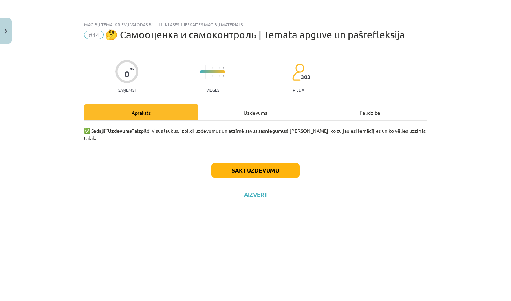
click at [255, 162] on button "Sākt uzdevumu" at bounding box center [255, 170] width 88 height 16
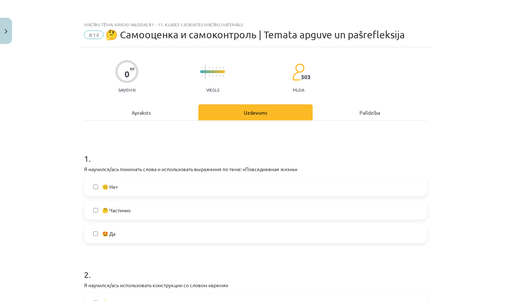
click at [207, 232] on label "🤩 Да" at bounding box center [255, 234] width 341 height 18
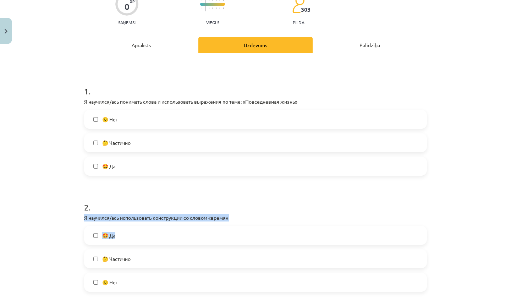
drag, startPoint x: 456, startPoint y: 272, endPoint x: 443, endPoint y: 300, distance: 31.3
click at [443, 300] on div "Mācību tēma: Krievu valodas b1 - 11. klases 1.ieskaites mācību materiāls #14 🤔 …" at bounding box center [255, 150] width 511 height 301
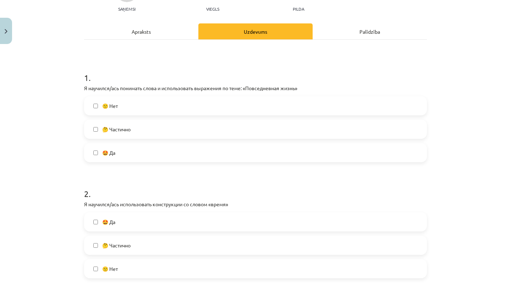
click at [342, 125] on label "🤔 Частично" at bounding box center [255, 129] width 341 height 18
click at [309, 156] on label "🤩 Да" at bounding box center [255, 153] width 341 height 18
click at [264, 238] on label "🤔 Частично" at bounding box center [255, 245] width 341 height 18
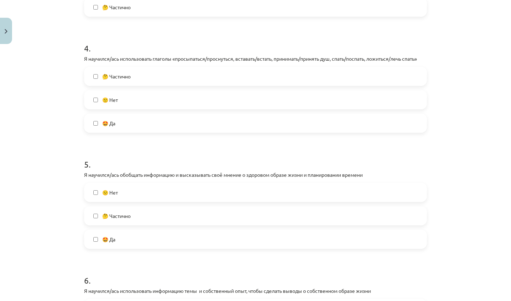
drag, startPoint x: 469, startPoint y: 280, endPoint x: 455, endPoint y: 300, distance: 24.6
click at [455, 300] on div "Mācību tēma: Krievu valodas b1 - 11. klases 1.ieskaites mācību materiāls #14 🤔 …" at bounding box center [255, 150] width 511 height 301
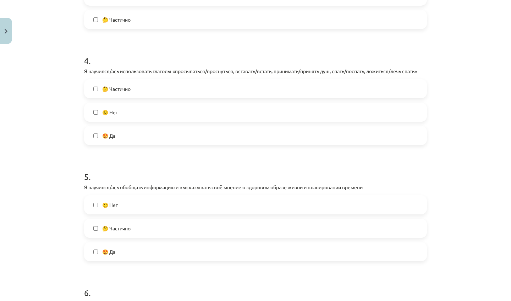
scroll to position [437, 0]
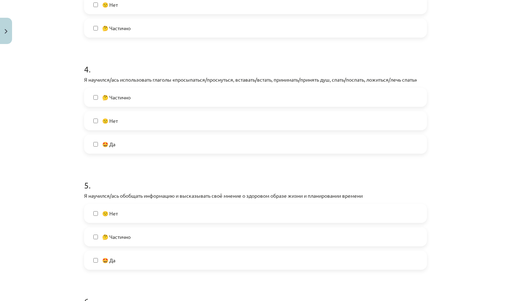
drag, startPoint x: 461, startPoint y: 15, endPoint x: 453, endPoint y: 49, distance: 34.6
click at [453, 49] on div "Mācību tēma: Krievu valodas b1 - 11. klases 1.ieskaites mācību materiāls #14 🤔 …" at bounding box center [255, 150] width 511 height 301
click at [269, 138] on label "🤩 Да" at bounding box center [255, 144] width 341 height 18
click at [170, 259] on label "🤩 Да" at bounding box center [255, 260] width 341 height 18
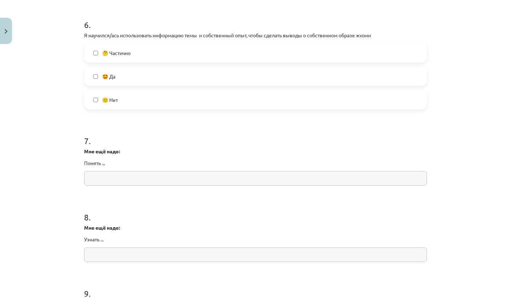
scroll to position [727, 0]
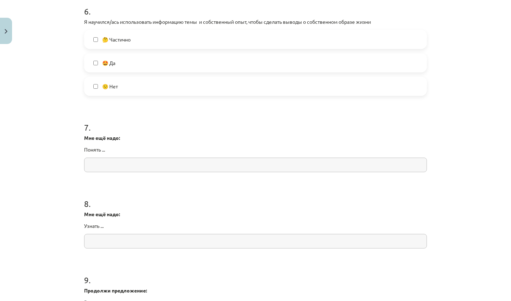
click at [224, 65] on label "🤩 Да" at bounding box center [255, 63] width 341 height 18
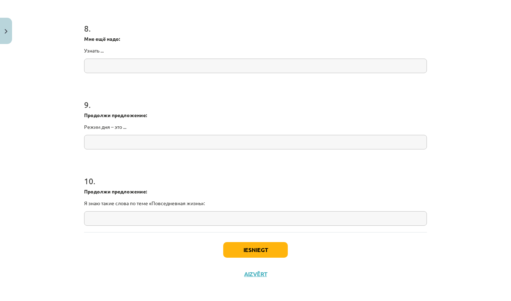
drag, startPoint x: 468, startPoint y: 278, endPoint x: 456, endPoint y: 300, distance: 25.1
click at [456, 300] on div "Mācību tēma: Krievu valodas b1 - 11. klases 1.ieskaites mācību materiāls #14 🤔 …" at bounding box center [255, 150] width 511 height 301
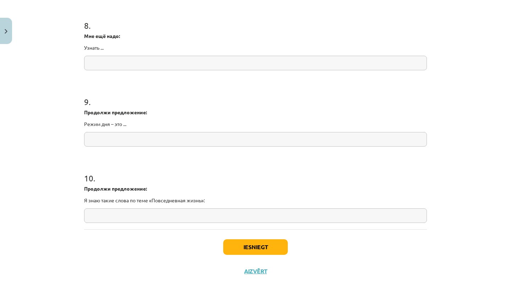
click at [266, 243] on button "Iesniegt" at bounding box center [255, 247] width 65 height 16
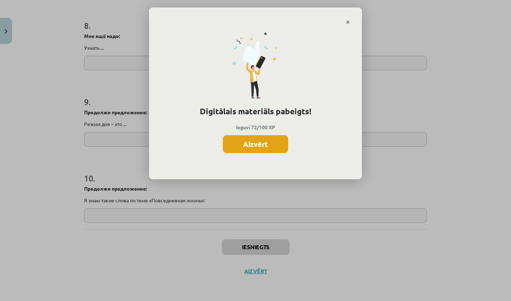
click at [271, 141] on button "Aizvērt" at bounding box center [255, 144] width 65 height 18
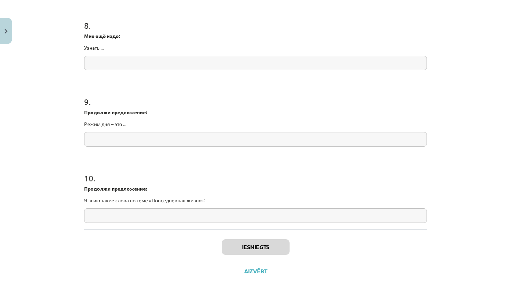
click at [259, 267] on button "Aizvērt" at bounding box center [255, 270] width 27 height 7
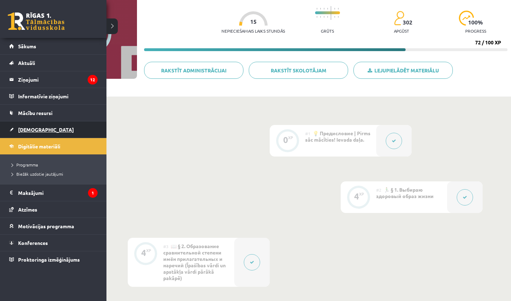
click at [24, 131] on span "[DEMOGRAPHIC_DATA]" at bounding box center [46, 129] width 56 height 6
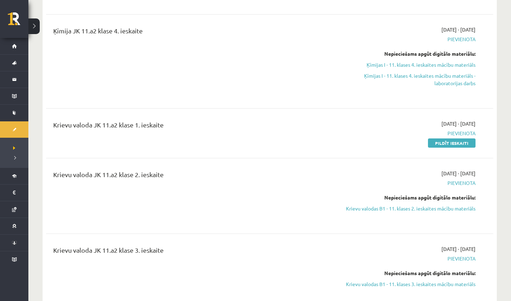
drag, startPoint x: 201, startPoint y: 274, endPoint x: 177, endPoint y: 300, distance: 36.1
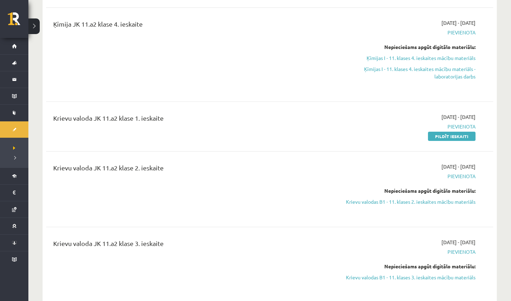
click at [200, 202] on div "Krievu valoda JK 11.a2 klase 2. ieskaite" at bounding box center [192, 189] width 288 height 52
click at [456, 136] on link "Pildīt ieskaiti" at bounding box center [452, 136] width 48 height 9
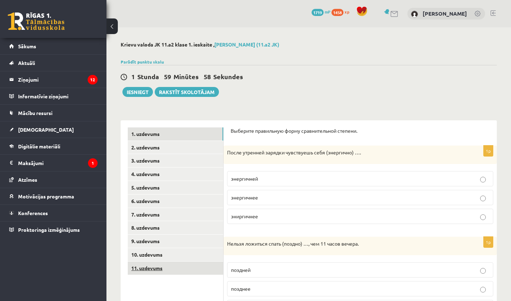
click at [182, 261] on link "11. uzdevums" at bounding box center [175, 267] width 95 height 13
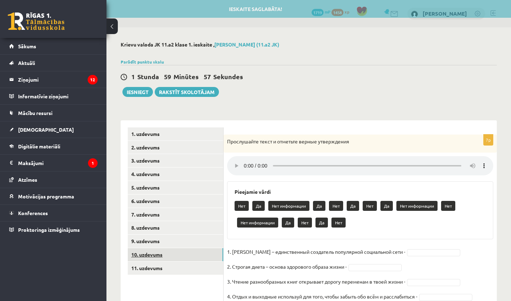
click at [179, 254] on link "10. uzdevums" at bounding box center [175, 254] width 95 height 13
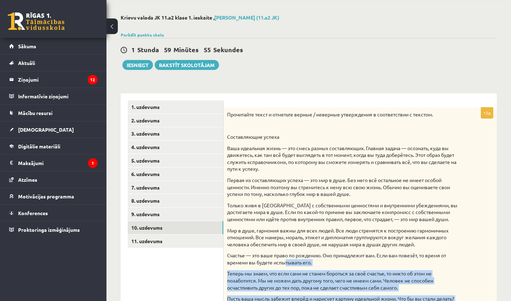
drag, startPoint x: 284, startPoint y: 283, endPoint x: 277, endPoint y: 300, distance: 18.6
click at [277, 300] on div "Прочитайте текст и отметьте верные / неверные утверждения в соответствии с текс…" at bounding box center [359, 255] width 273 height 296
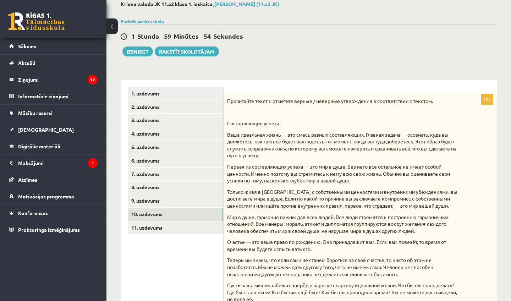
click at [409, 195] on p "Только живя в гармонии с собственными ценностями и внутренними убеждениями, вы …" at bounding box center [342, 198] width 231 height 21
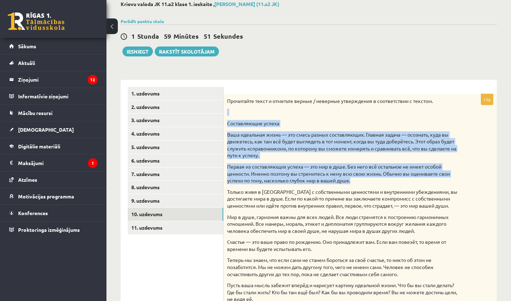
drag, startPoint x: 510, startPoint y: 100, endPoint x: 493, endPoint y: 176, distance: 78.4
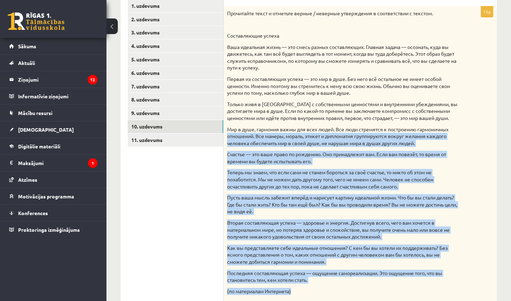
drag, startPoint x: 487, startPoint y: 215, endPoint x: 453, endPoint y: 300, distance: 92.3
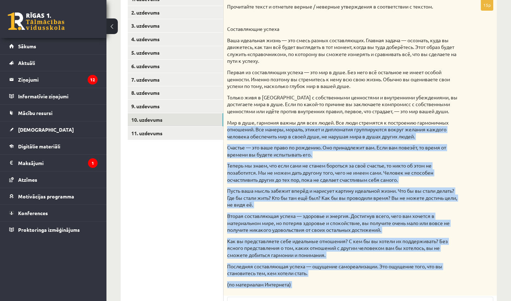
click at [455, 281] on p "(по материалам Интернета)" at bounding box center [342, 284] width 231 height 7
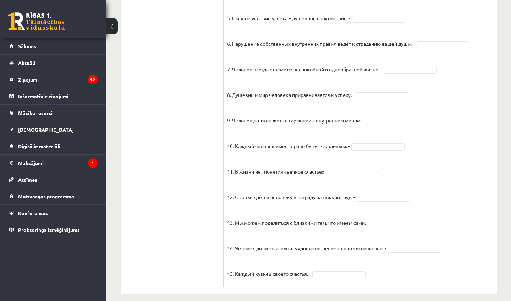
scroll to position [115, 0]
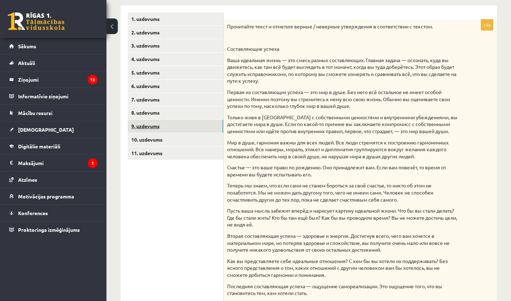
click at [173, 126] on link "9. uzdevums" at bounding box center [175, 126] width 95 height 13
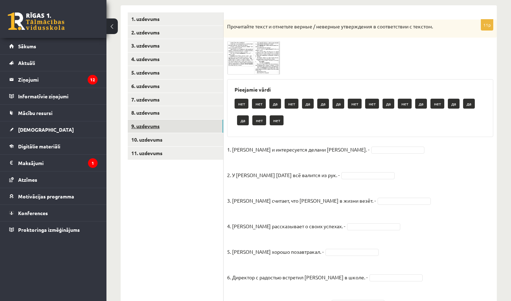
click at [170, 120] on link "9. uzdevums" at bounding box center [175, 126] width 95 height 13
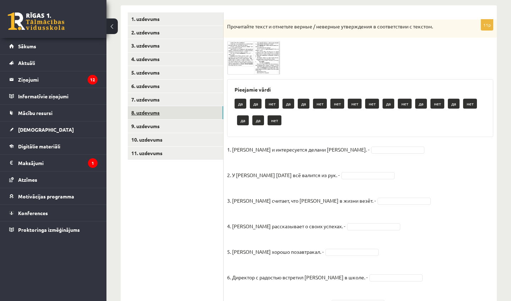
click at [170, 116] on link "8. uzdevums" at bounding box center [175, 112] width 95 height 13
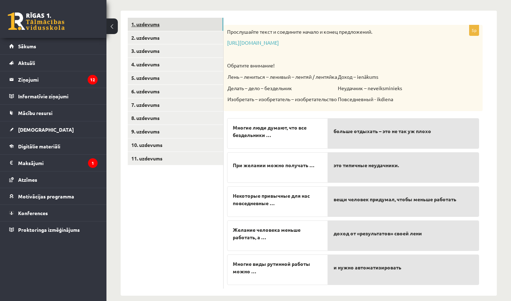
click at [167, 30] on link "1. uzdevums" at bounding box center [175, 24] width 95 height 13
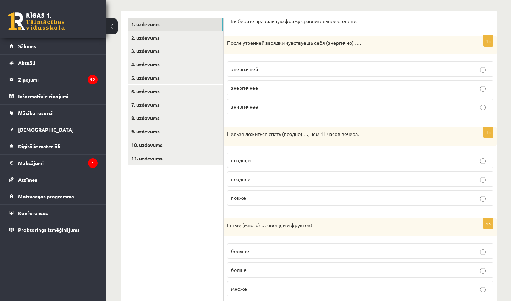
click at [248, 86] on span "энергичнее" at bounding box center [244, 87] width 27 height 6
click at [248, 198] on p "позже" at bounding box center [360, 197] width 258 height 7
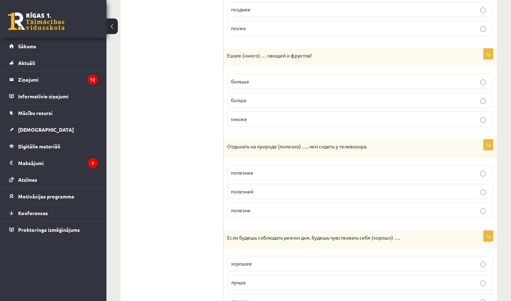
scroll to position [299, 0]
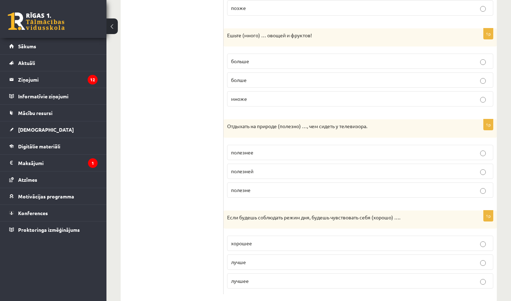
drag, startPoint x: 203, startPoint y: 285, endPoint x: 195, endPoint y: 300, distance: 17.0
click at [195, 300] on div "**********" at bounding box center [308, 21] width 404 height 587
click at [251, 63] on p "больше" at bounding box center [360, 60] width 258 height 7
click at [260, 173] on p "полезней" at bounding box center [360, 170] width 258 height 7
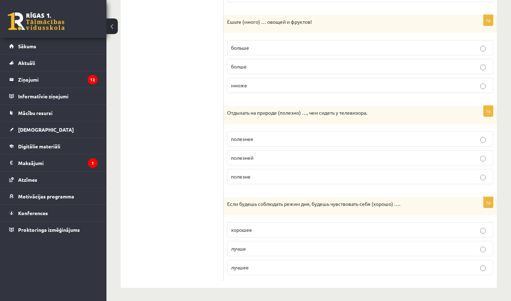
drag, startPoint x: 195, startPoint y: 271, endPoint x: 186, endPoint y: 300, distance: 29.9
click at [186, 300] on div "**********" at bounding box center [308, 7] width 404 height 587
click at [265, 250] on p "лучше" at bounding box center [360, 248] width 258 height 7
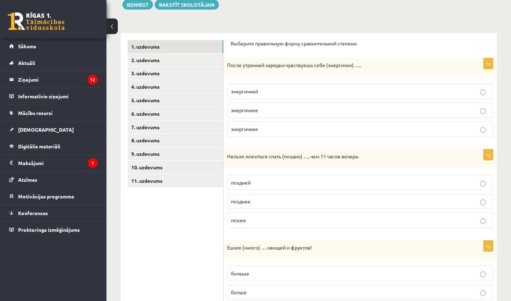
scroll to position [67, 0]
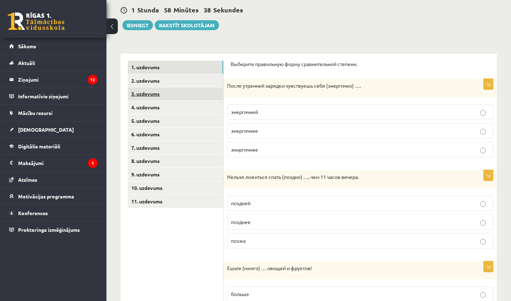
drag, startPoint x: 173, startPoint y: 38, endPoint x: 156, endPoint y: 94, distance: 58.6
click at [156, 94] on ul "1. uzdevums 2. uzdevums 3. uzdevums 4. uzdevums 5. uzdevums 6. uzdevums 7. uzde…" at bounding box center [176, 294] width 96 height 466
click at [158, 82] on link "2. uzdevums" at bounding box center [175, 80] width 95 height 13
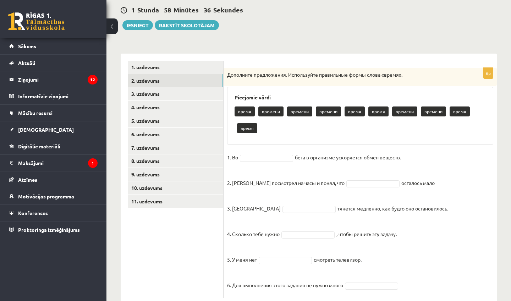
click at [450, 195] on fieldset "1. Во бега в организме ускоряется обмен веществ. 2. Андрис посмотрел на часы и …" at bounding box center [360, 223] width 266 height 143
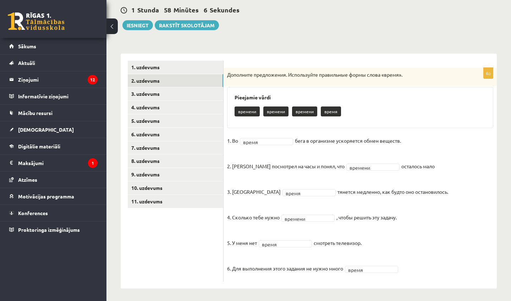
scroll to position [68, 0]
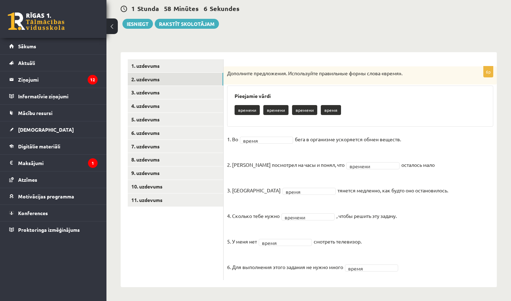
drag, startPoint x: 472, startPoint y: 272, endPoint x: 461, endPoint y: 300, distance: 30.7
click at [461, 300] on div "**********" at bounding box center [308, 130] width 404 height 342
click at [166, 95] on link "3. uzdevums" at bounding box center [175, 92] width 95 height 13
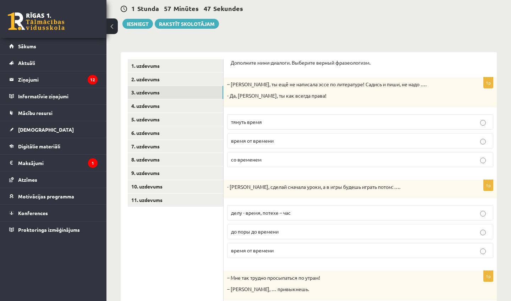
click at [283, 124] on p "тянуть время" at bounding box center [360, 121] width 258 height 7
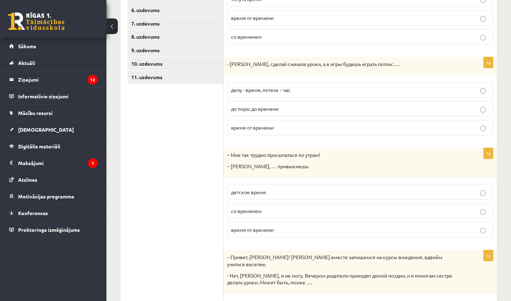
scroll to position [201, 0]
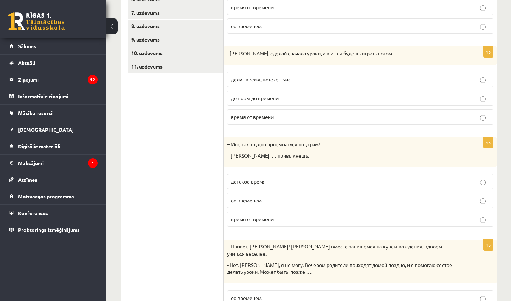
drag, startPoint x: 206, startPoint y: 285, endPoint x: 201, endPoint y: 299, distance: 15.0
click at [201, 299] on ul "1. uzdevums 2. uzdevums 3. uzdevums 4. uzdevums 5. uzdevums 6. uzdevums 7. uzde…" at bounding box center [176, 137] width 96 height 423
click at [292, 78] on p "делу - время, потехе – час" at bounding box center [360, 79] width 258 height 7
click at [258, 198] on span "со временем" at bounding box center [246, 200] width 31 height 6
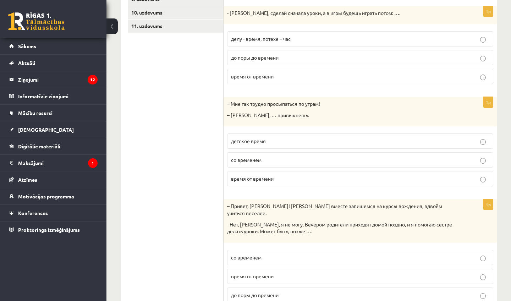
scroll to position [262, 0]
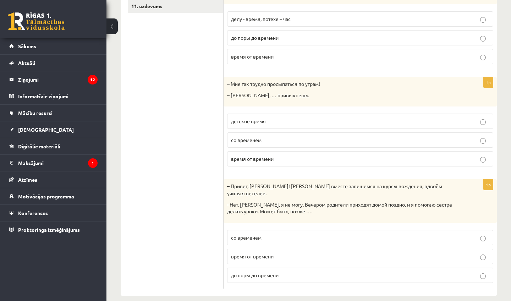
drag, startPoint x: 206, startPoint y: 281, endPoint x: 204, endPoint y: 300, distance: 19.3
click at [204, 300] on div "**********" at bounding box center [308, 38] width 404 height 544
click at [248, 234] on span "со временем" at bounding box center [246, 237] width 31 height 6
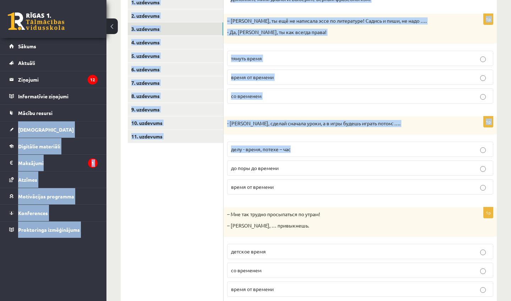
scroll to position [113, 0]
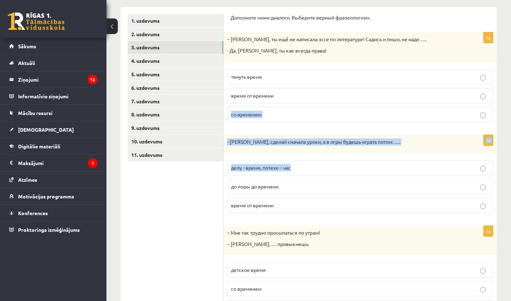
drag, startPoint x: 505, startPoint y: 16, endPoint x: 454, endPoint y: 96, distance: 95.6
click at [454, 96] on div "**********" at bounding box center [308, 186] width 404 height 544
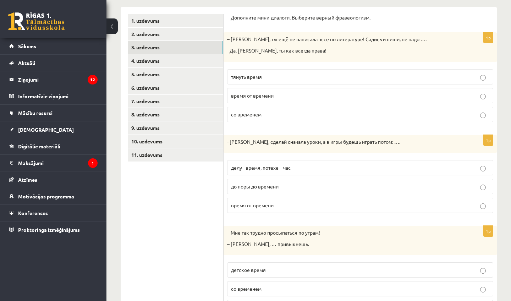
click at [187, 225] on ul "1. uzdevums 2. uzdevums 3. uzdevums 4. uzdevums 5. uzdevums 6. uzdevums 7. uzde…" at bounding box center [176, 225] width 96 height 423
click at [195, 63] on link "4. uzdevums" at bounding box center [175, 60] width 95 height 13
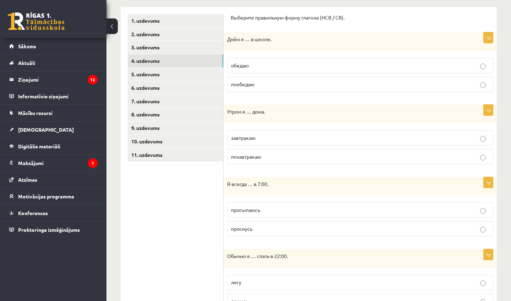
click at [259, 65] on p "обедаю" at bounding box center [360, 65] width 258 height 7
click at [260, 134] on p "завтракаю" at bounding box center [360, 137] width 258 height 7
click at [246, 207] on span "просыпаюсь" at bounding box center [245, 209] width 29 height 6
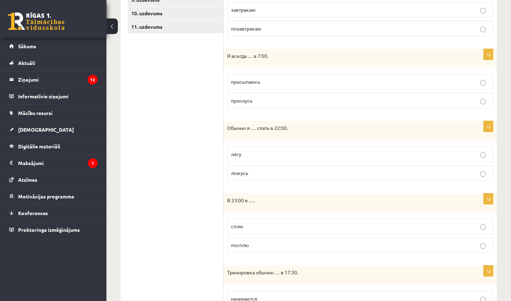
scroll to position [261, 0]
drag, startPoint x: 205, startPoint y: 265, endPoint x: 193, endPoint y: 300, distance: 37.2
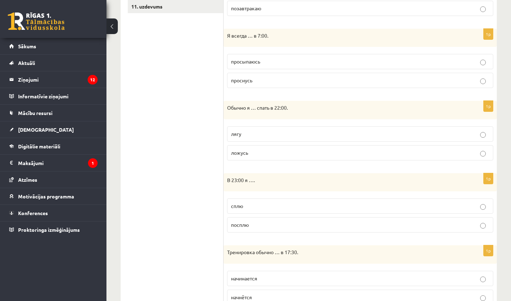
click at [193, 300] on ul "1. uzdevums 2. uzdevums 3. uzdevums 4. uzdevums 5. uzdevums 6. uzdevums 7. uzde…" at bounding box center [176, 160] width 96 height 589
click at [241, 155] on p "ложусь" at bounding box center [360, 152] width 258 height 7
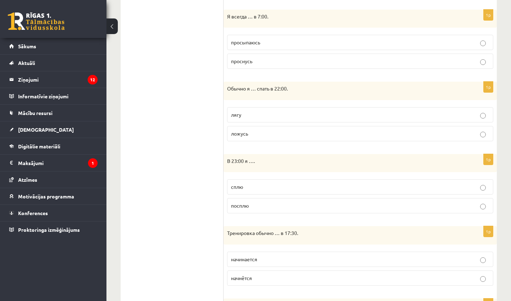
scroll to position [301, 0]
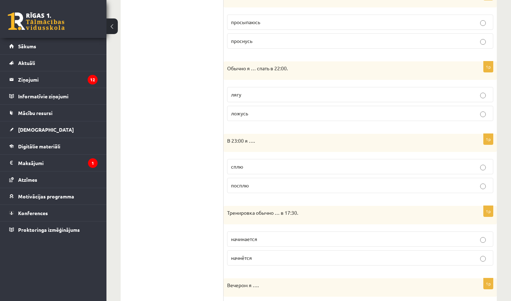
drag, startPoint x: 205, startPoint y: 288, endPoint x: 202, endPoint y: 300, distance: 12.5
click at [202, 300] on ul "1. uzdevums 2. uzdevums 3. uzdevums 4. uzdevums 5. uzdevums 6. uzdevums 7. uzde…" at bounding box center [176, 121] width 96 height 589
click at [240, 166] on span "сплю" at bounding box center [237, 166] width 12 height 6
click at [253, 242] on label "начинается" at bounding box center [360, 238] width 266 height 15
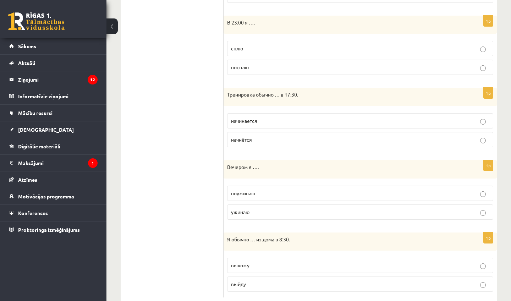
scroll to position [435, 0]
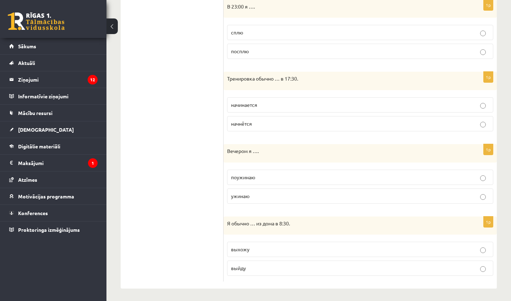
drag, startPoint x: 204, startPoint y: 294, endPoint x: 200, endPoint y: 299, distance: 7.1
click at [268, 198] on label "ужинаю" at bounding box center [360, 195] width 266 height 15
click at [249, 250] on p "выхожу" at bounding box center [360, 248] width 258 height 7
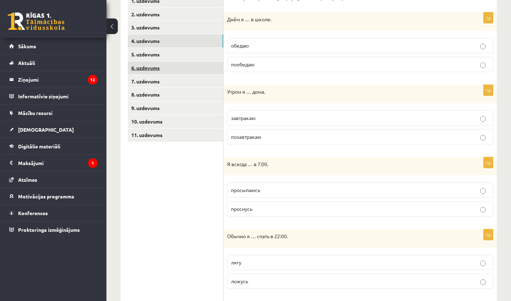
scroll to position [115, 0]
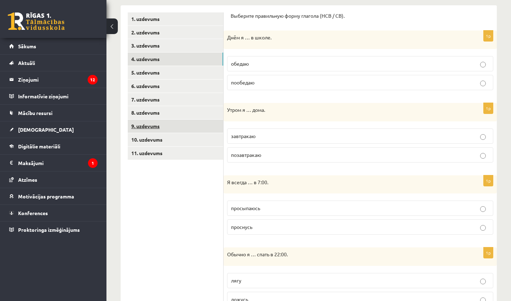
drag, startPoint x: 205, startPoint y: 56, endPoint x: 203, endPoint y: 120, distance: 63.2
click at [203, 120] on ul "1. uzdevums 2. uzdevums 3. uzdevums 4. uzdevums 5. uzdevums 6. uzdevums 7. uzde…" at bounding box center [176, 306] width 96 height 589
click at [190, 194] on ul "1. uzdevums 2. uzdevums 3. uzdevums 4. uzdevums 5. uzdevums 6. uzdevums 7. uzde…" at bounding box center [176, 306] width 96 height 589
click at [197, 70] on link "5. uzdevums" at bounding box center [175, 72] width 95 height 13
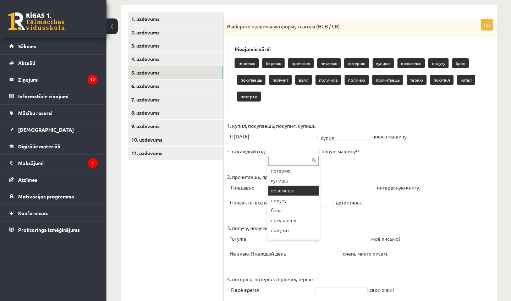
scroll to position [68, 0]
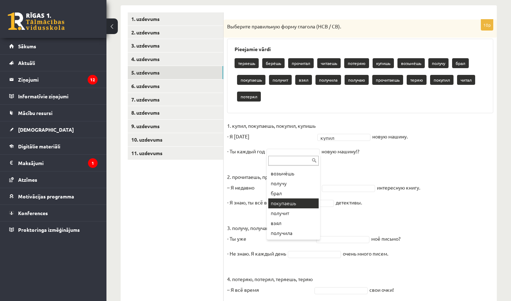
drag, startPoint x: 309, startPoint y: 225, endPoint x: 296, endPoint y: 205, distance: 23.9
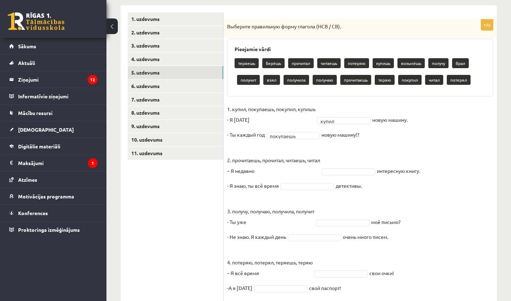
click at [296, 205] on p "3. получу, получаю, получила, получит - Ты уже" at bounding box center [270, 211] width 87 height 32
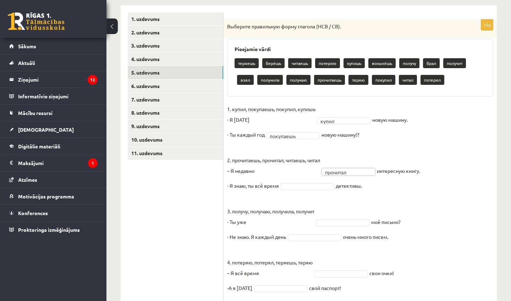
click at [298, 182] on fieldset "1. купил, покупаешь, покупил, купишь - Я вчера купил ***** новую машину. - Ты к…" at bounding box center [360, 226] width 266 height 245
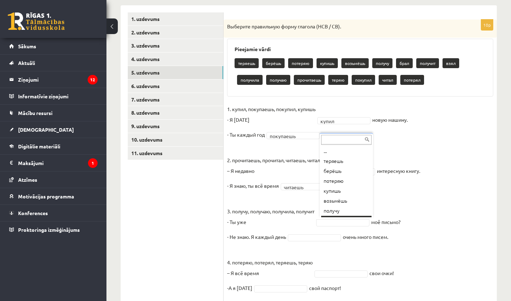
scroll to position [9, 0]
drag, startPoint x: 368, startPoint y: 166, endPoint x: 351, endPoint y: 221, distance: 56.8
click at [351, 186] on body "0 Dāvanas 1719 mP 1458 xp Viktorija Nikonorova Sākums Aktuāli Kā mācīties eSKOL…" at bounding box center [255, 35] width 511 height 301
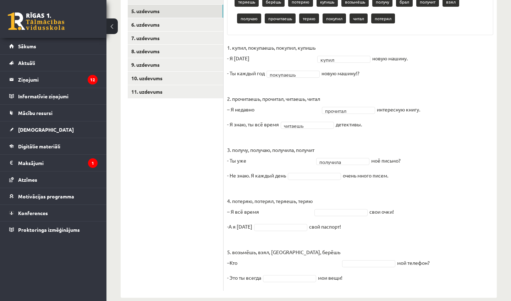
scroll to position [187, 0]
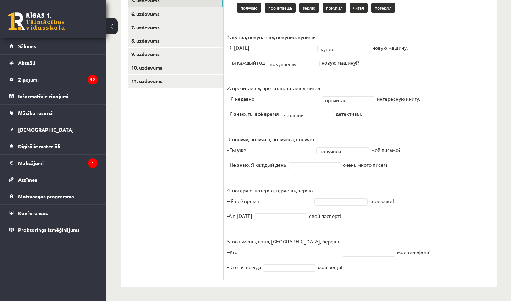
drag, startPoint x: 431, startPoint y: 262, endPoint x: 419, endPoint y: 300, distance: 40.2
click at [419, 300] on div "**********" at bounding box center [308, 70] width 404 height 461
click at [449, 270] on fieldset "1. купил, покупаешь, покупил, купишь - Я вчера купил ***** новую машину. - Ты к…" at bounding box center [360, 154] width 266 height 245
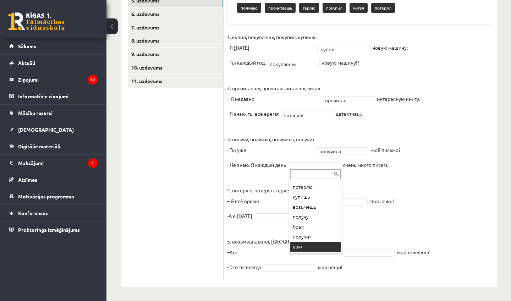
drag, startPoint x: 319, startPoint y: 241, endPoint x: 314, endPoint y: 255, distance: 14.7
drag, startPoint x: 334, startPoint y: 220, endPoint x: 322, endPoint y: 242, distance: 24.8
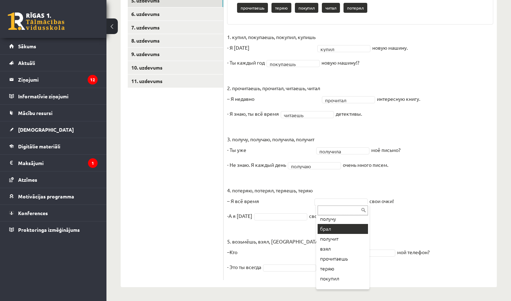
scroll to position [78, 0]
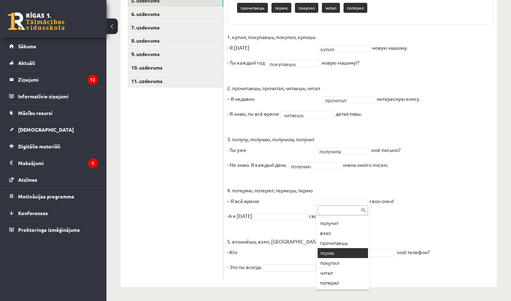
drag, startPoint x: 342, startPoint y: 265, endPoint x: 345, endPoint y: 255, distance: 10.2
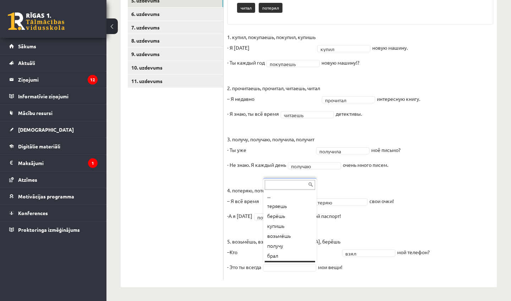
scroll to position [9, 0]
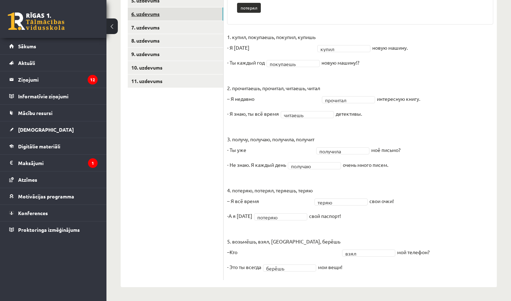
click at [199, 15] on link "6. uzdevums" at bounding box center [175, 13] width 95 height 13
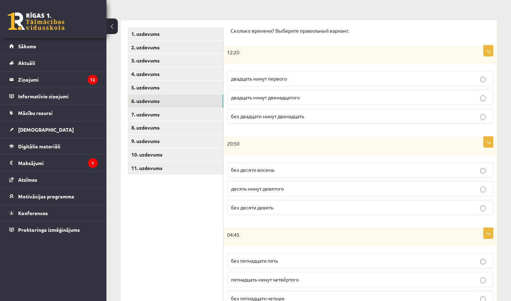
scroll to position [87, 0]
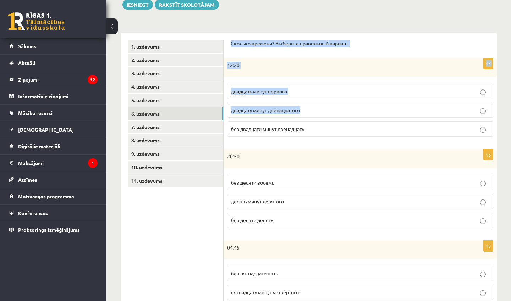
drag, startPoint x: 498, startPoint y: 11, endPoint x: 422, endPoint y: 33, distance: 79.0
click at [422, 33] on div "**********" at bounding box center [308, 233] width 404 height 587
click at [422, 33] on div "Сколько времени? Выберите правильный вариант. 1p 12:20 двадцать минут первого д…" at bounding box center [359, 273] width 273 height 481
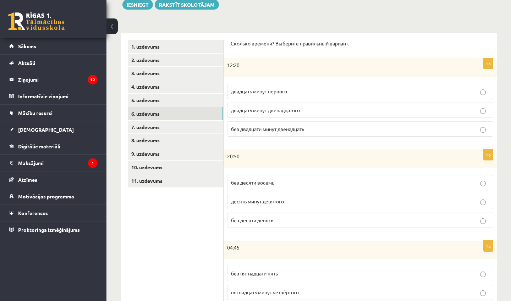
click at [309, 94] on p "двадцать минут первого" at bounding box center [360, 91] width 258 height 7
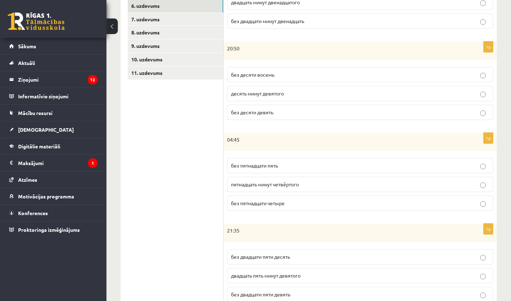
drag, startPoint x: 189, startPoint y: 274, endPoint x: 187, endPoint y: 300, distance: 26.6
click at [187, 300] on ul "1. uzdevums 2. uzdevums 3. uzdevums 4. uzdevums 5. uzdevums 6. uzdevums 7. uzde…" at bounding box center [176, 165] width 96 height 466
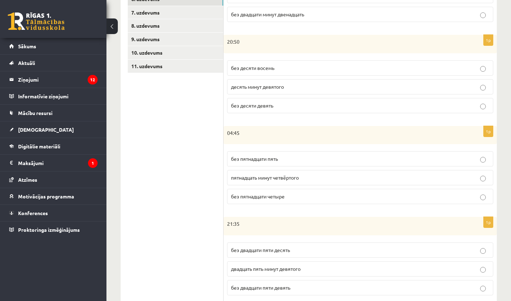
click at [272, 106] on span "без десяти девять" at bounding box center [252, 105] width 42 height 6
click at [239, 156] on span "без пятнадцати пять" at bounding box center [254, 158] width 47 height 6
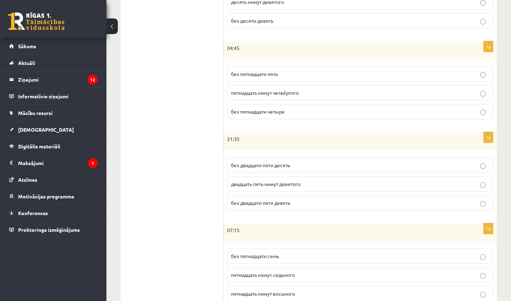
scroll to position [313, 0]
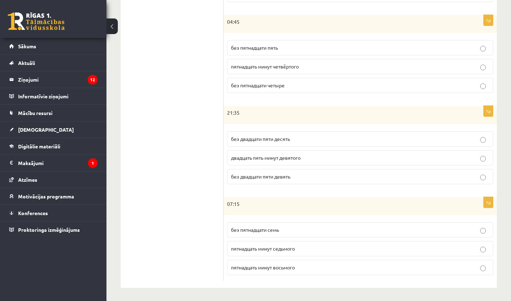
drag, startPoint x: 204, startPoint y: 276, endPoint x: 201, endPoint y: 300, distance: 24.3
click at [201, 300] on div "**********" at bounding box center [308, 7] width 404 height 587
click at [250, 142] on label "без двадцати пяти десять" at bounding box center [360, 138] width 266 height 15
click at [244, 266] on span "пятнадцать минут восьмого" at bounding box center [263, 267] width 64 height 6
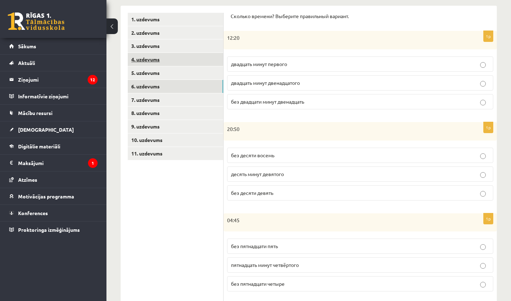
scroll to position [91, 0]
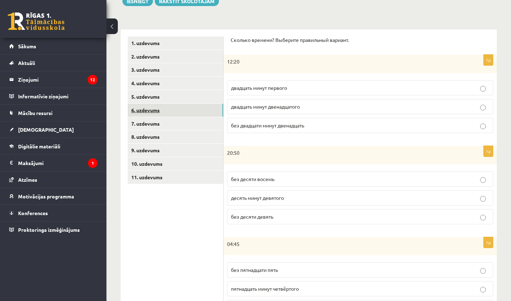
drag, startPoint x: 188, startPoint y: 55, endPoint x: 190, endPoint y: 104, distance: 48.3
click at [190, 104] on ul "1. uzdevums 2. uzdevums 3. uzdevums 4. uzdevums 5. uzdevums 6. uzdevums 7. uzde…" at bounding box center [176, 270] width 96 height 466
click at [183, 237] on ul "1. uzdevums 2. uzdevums 3. uzdevums 4. uzdevums 5. uzdevums 6. uzdevums 7. uzde…" at bounding box center [176, 270] width 96 height 466
click at [179, 119] on link "7. uzdevums" at bounding box center [175, 123] width 95 height 13
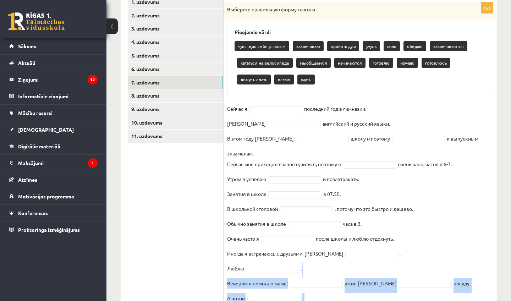
drag, startPoint x: 438, startPoint y: 292, endPoint x: 437, endPoint y: 300, distance: 8.2
click at [437, 300] on fieldset "Сейчас я последний год в гимназии. Я английский и русский языки. В этом году я …" at bounding box center [360, 212] width 266 height 219
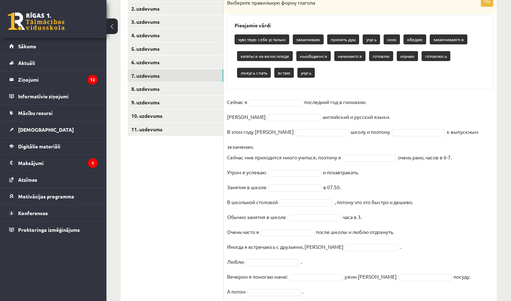
click at [370, 107] on fieldset "Сейчас я последний год в гимназии. Я английский и русский языки. В этом году я …" at bounding box center [360, 205] width 266 height 219
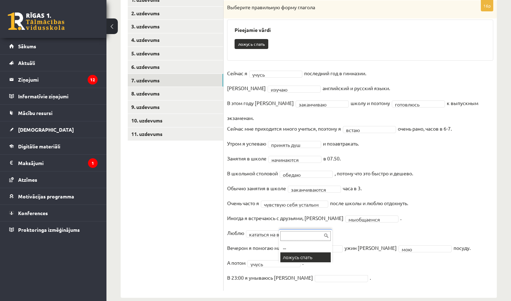
scroll to position [117, 0]
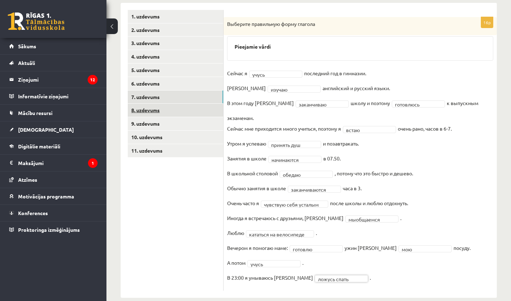
click at [165, 111] on link "8. uzdevums" at bounding box center [175, 110] width 95 height 13
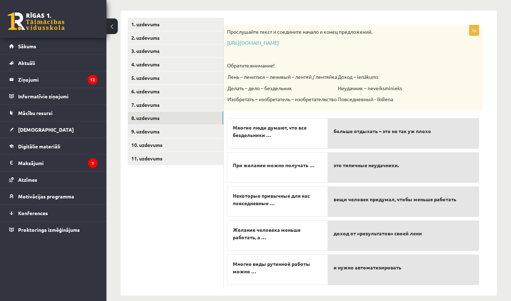
scroll to position [117, 0]
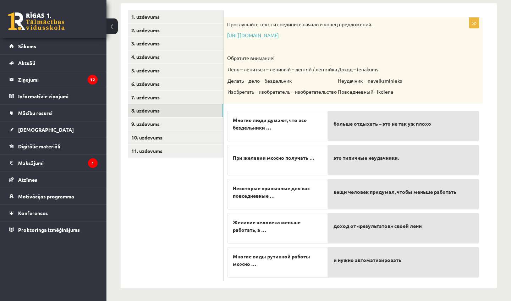
drag, startPoint x: 183, startPoint y: 270, endPoint x: 176, endPoint y: 300, distance: 31.1
click at [176, 300] on div "**********" at bounding box center [308, 106] width 404 height 392
click at [180, 123] on link "9. uzdevums" at bounding box center [175, 123] width 95 height 13
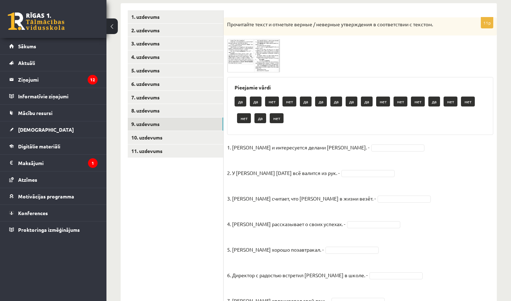
click at [248, 59] on span at bounding box center [253, 55] width 11 height 11
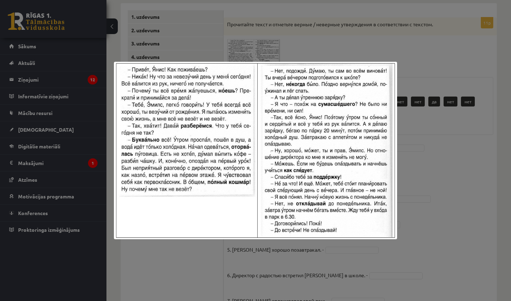
click at [475, 160] on div at bounding box center [255, 150] width 511 height 301
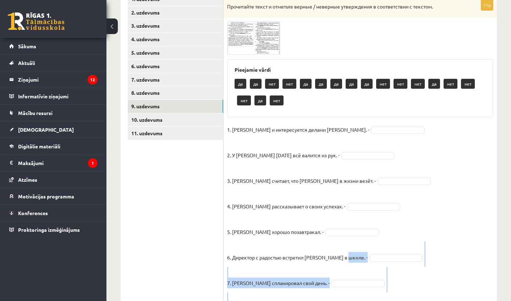
drag, startPoint x: 497, startPoint y: 273, endPoint x: 495, endPoint y: 300, distance: 27.7
click at [495, 300] on div "**********" at bounding box center [308, 161] width 404 height 537
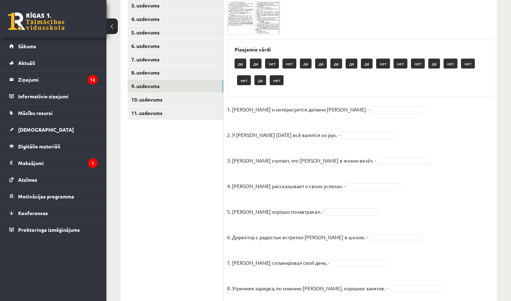
click at [490, 212] on fieldset "1. Эмилс и интересуется делами Яниса. - 2. У Яниса сегодня всё валится из рук. …" at bounding box center [360, 244] width 266 height 281
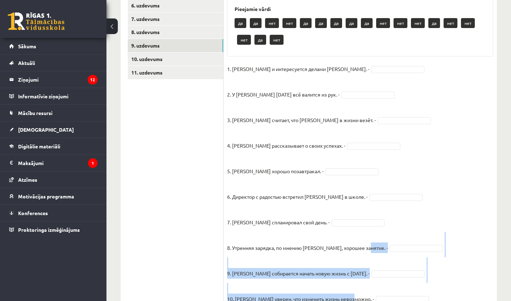
drag, startPoint x: 479, startPoint y: 282, endPoint x: 479, endPoint y: 300, distance: 18.4
click at [479, 300] on fieldset "1. Эмилс и интересуется делами Яниса. - 2. У Яниса сегодня всё валится из рук. …" at bounding box center [360, 203] width 266 height 281
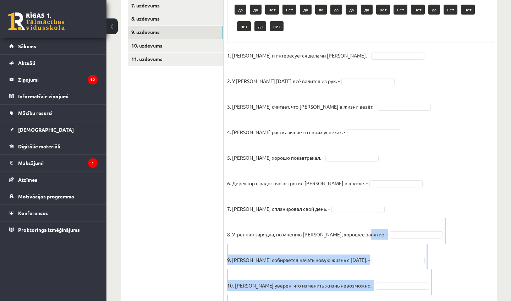
click at [489, 282] on fieldset "1. Эмилс и интересуется делами Яниса. - 2. У Яниса сегодня всё валится из рук. …" at bounding box center [360, 190] width 266 height 281
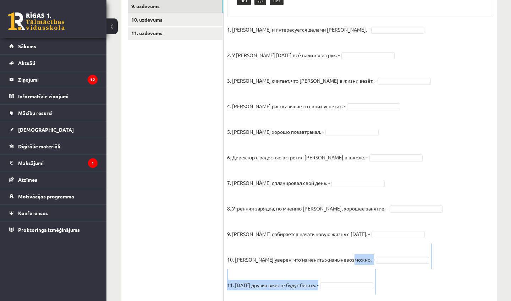
drag, startPoint x: 488, startPoint y: 267, endPoint x: 486, endPoint y: 300, distance: 32.8
click at [486, 300] on div "11p Прочитайте текст и отметьте верные / неверные утверждения в соответствии с …" at bounding box center [359, 100] width 273 height 430
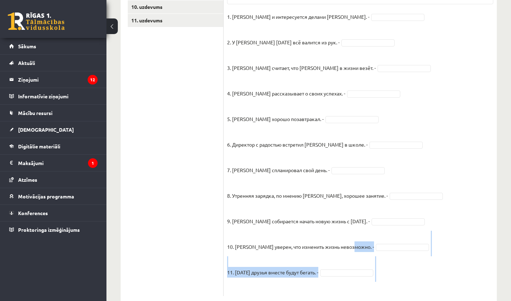
click at [484, 292] on div "11p Прочитайте текст и отметьте верные / неверные утверждения в соответствии с …" at bounding box center [359, 91] width 273 height 409
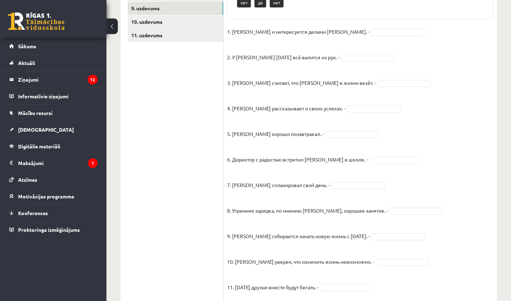
scroll to position [253, 0]
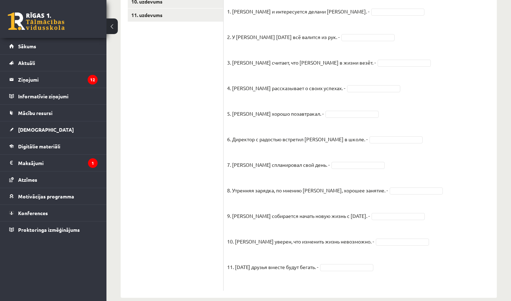
drag, startPoint x: 455, startPoint y: 300, endPoint x: 449, endPoint y: 300, distance: 5.7
click at [449, 300] on div "**********" at bounding box center [308, 42] width 404 height 537
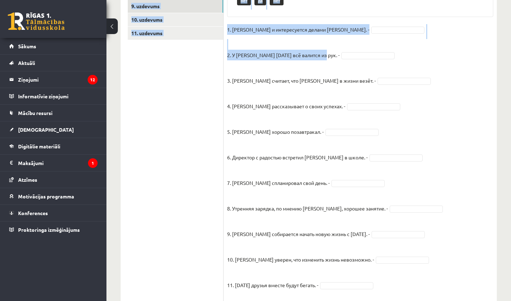
scroll to position [221, 0]
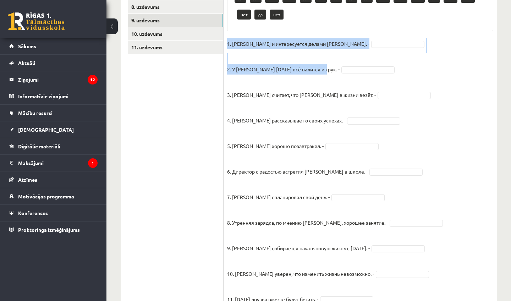
drag, startPoint x: 436, startPoint y: 18, endPoint x: 427, endPoint y: 35, distance: 18.4
click at [427, 35] on div "11p Прочитайте текст и отметьте верные / неверные утверждения в соответствии с …" at bounding box center [359, 118] width 273 height 409
click at [439, 66] on fieldset "1. Эмилс и интересуется делами Яниса. - 2. У Яниса сегодня всё валится из рук. …" at bounding box center [360, 178] width 266 height 281
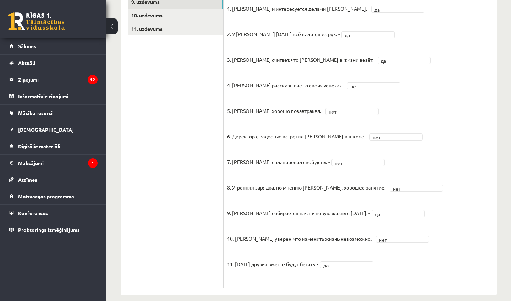
scroll to position [247, 0]
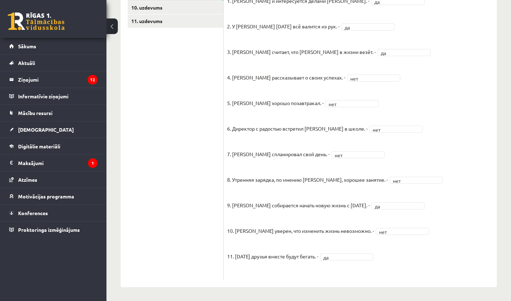
drag, startPoint x: 425, startPoint y: 289, endPoint x: 422, endPoint y: 300, distance: 11.5
click at [422, 300] on div "**********" at bounding box center [308, 40] width 404 height 521
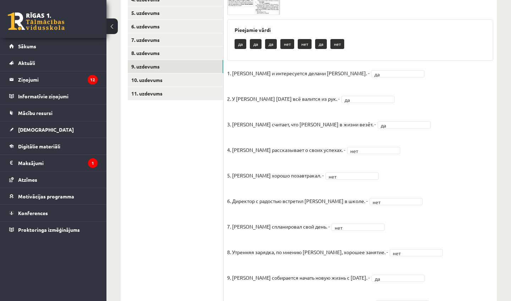
scroll to position [146, 0]
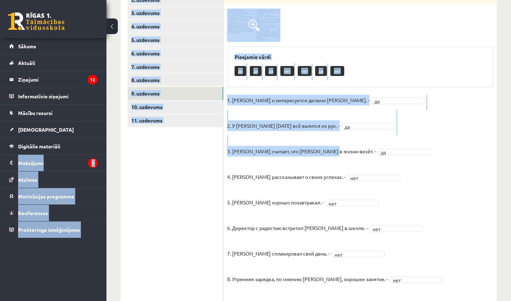
drag, startPoint x: 453, startPoint y: 54, endPoint x: 434, endPoint y: -8, distance: 64.6
click at [434, 0] on html "0 Dāvanas 1719 mP 1458 xp Viktorija Nikonorova Sākums Aktuāli Kā mācīties eSKOL…" at bounding box center [255, 2] width 511 height 301
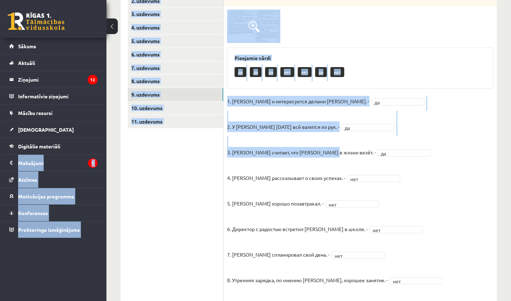
click at [456, 152] on fieldset "1. Эмилс и интересуется делами Яниса. - да ** 2. У Яниса сегодня всё валится из…" at bounding box center [360, 236] width 266 height 281
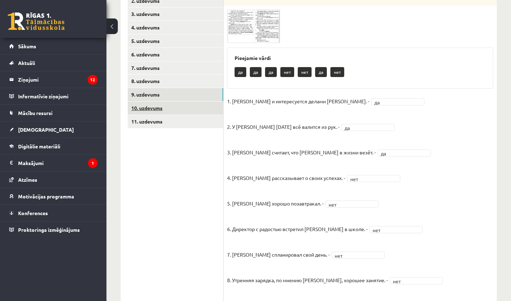
click at [151, 105] on link "10. uzdevums" at bounding box center [175, 107] width 95 height 13
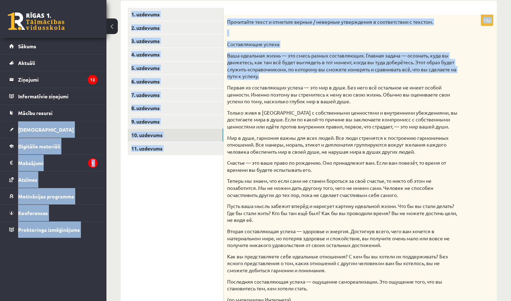
scroll to position [111, 0]
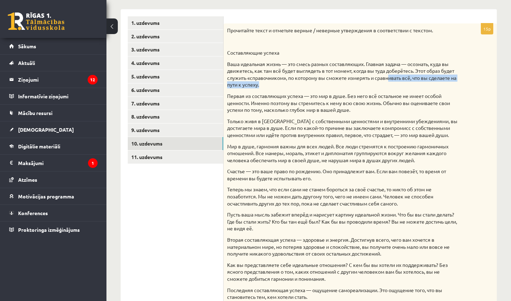
drag, startPoint x: 424, startPoint y: 49, endPoint x: 404, endPoint y: 79, distance: 36.3
click at [404, 79] on p "Ваша идеальная жизнь — это смесь разных составляющих. Главная задача — осознать…" at bounding box center [342, 75] width 231 height 28
click at [475, 94] on div "Прочитайте текст и отметьте верные / неверные утверждения в соответствии с текс…" at bounding box center [359, 171] width 273 height 296
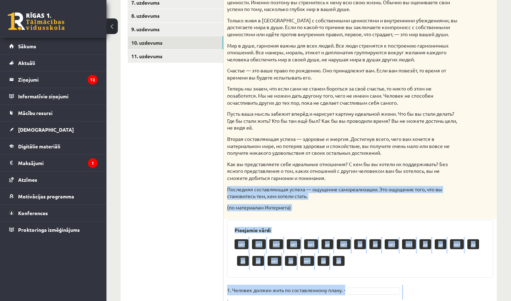
scroll to position [225, 0]
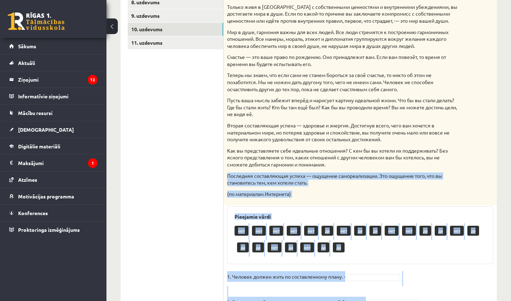
drag, startPoint x: 472, startPoint y: 252, endPoint x: 449, endPoint y: 300, distance: 53.9
click at [449, 300] on div "15p Прочитайте текст и отметьте верные / неверные утверждения в соответствии с …" at bounding box center [359, 278] width 273 height 738
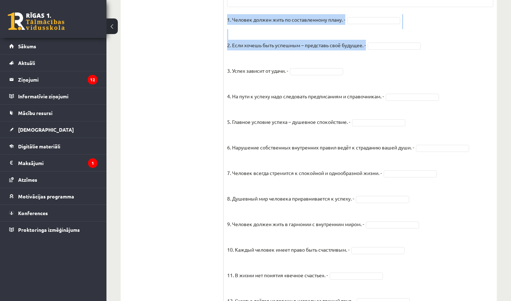
scroll to position [483, 0]
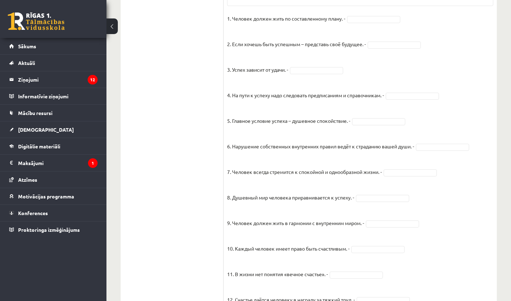
click at [476, 255] on fieldset "1. Человек должен жить по составленному плану. - 2. Если хочешь быть успешным –…" at bounding box center [360, 199] width 266 height 372
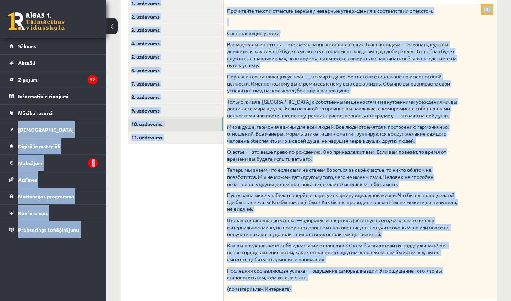
scroll to position [117, 0]
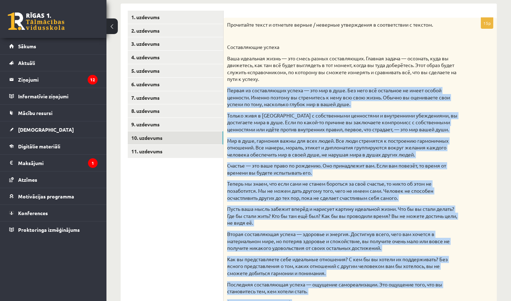
drag, startPoint x: 455, startPoint y: 12, endPoint x: 414, endPoint y: 77, distance: 76.2
click at [480, 142] on div "Прочитайте текст и отметьте верные / неверные утверждения в соответствии с текс…" at bounding box center [359, 166] width 273 height 296
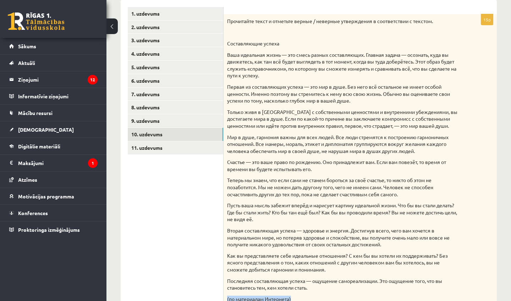
drag, startPoint x: 492, startPoint y: 281, endPoint x: 492, endPoint y: 298, distance: 16.7
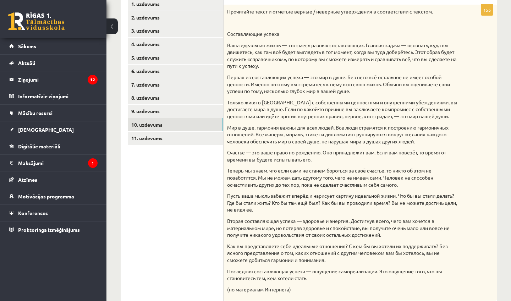
click at [476, 193] on div "Прочитайте текст и отметьте верные / неверные утверждения в соответствии с текс…" at bounding box center [359, 153] width 273 height 296
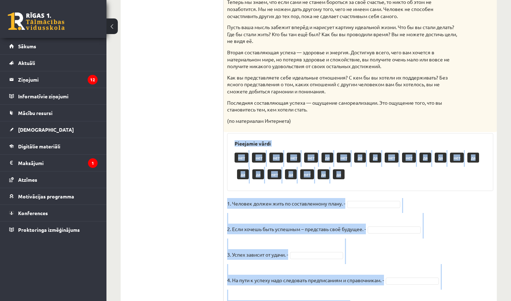
scroll to position [312, 0]
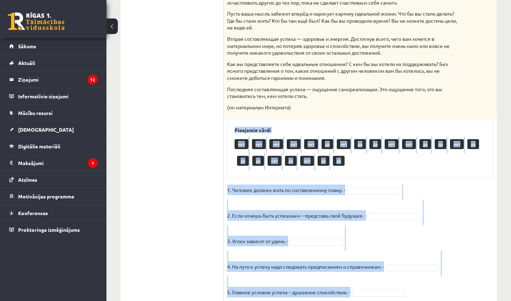
drag, startPoint x: 478, startPoint y: 281, endPoint x: 455, endPoint y: 300, distance: 30.2
click at [455, 300] on div "15p Прочитайте текст и отметьте верные / неверные утверждения в соответствии с …" at bounding box center [359, 192] width 273 height 738
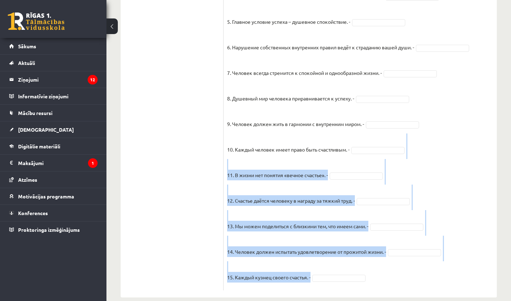
scroll to position [586, 0]
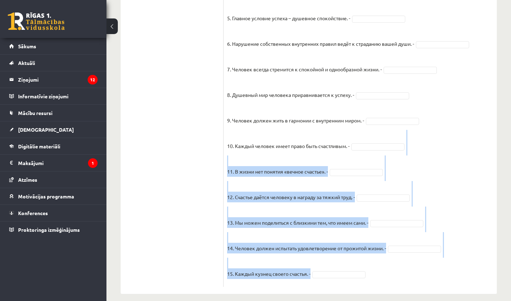
drag, startPoint x: 485, startPoint y: 272, endPoint x: 467, endPoint y: 300, distance: 33.3
click at [468, 274] on fieldset "1. Человек должен жить по составленному плану. - 2. Если хочешь быть успешным –…" at bounding box center [360, 97] width 266 height 372
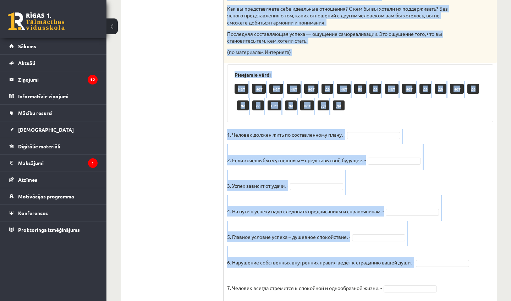
scroll to position [350, 0]
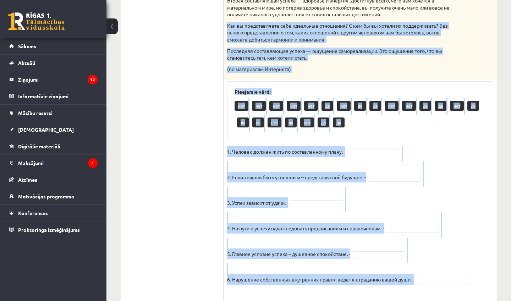
drag, startPoint x: 461, startPoint y: 19, endPoint x: 454, endPoint y: 15, distance: 8.2
click at [454, 15] on div "15p Прочитайте текст и отметьте верные / неверные утверждения в соответствии с …" at bounding box center [359, 153] width 273 height 738
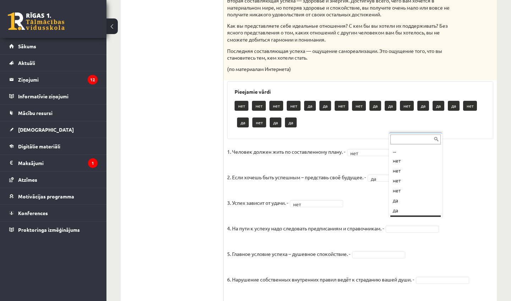
scroll to position [9, 0]
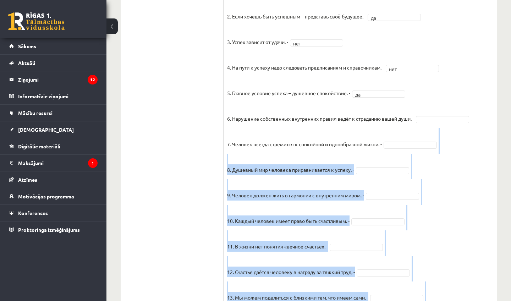
drag, startPoint x: 483, startPoint y: 293, endPoint x: 477, endPoint y: 300, distance: 9.4
click at [477, 300] on fieldset "1. Человек должен жить по составленному плану. - нет *** 2. Если хочешь быть ус…" at bounding box center [360, 171] width 266 height 372
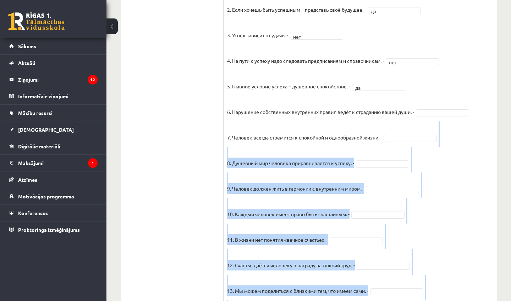
click at [469, 188] on fieldset "1. Человек должен жить по составленному плану. - нет *** 2. Если хочешь быть ус…" at bounding box center [360, 165] width 266 height 372
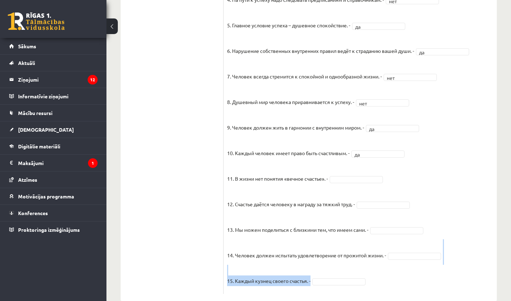
scroll to position [569, 0]
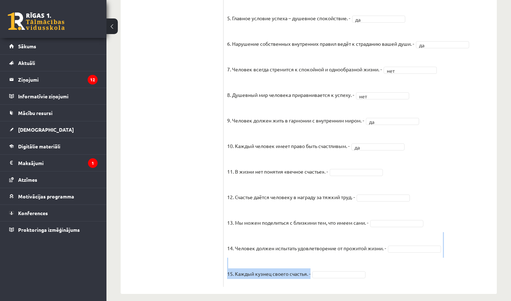
drag, startPoint x: 476, startPoint y: 276, endPoint x: 470, endPoint y: 300, distance: 24.9
click at [469, 188] on fieldset "1. Человек должен жить по составленному плану. - нет *** 2. Если хочешь быть ус…" at bounding box center [360, 97] width 266 height 372
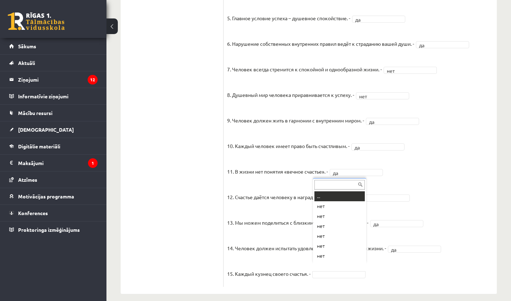
scroll to position [9, 0]
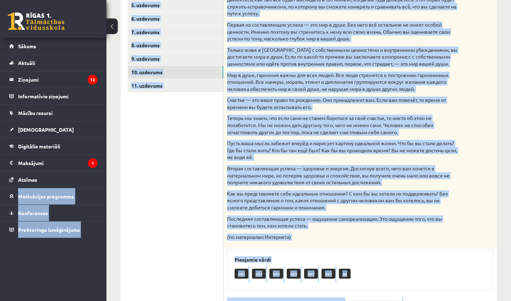
drag, startPoint x: 455, startPoint y: 21, endPoint x: 449, endPoint y: -6, distance: 27.9
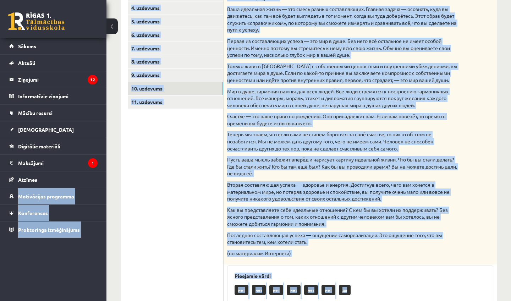
click at [295, 199] on div "Прочитайте текст и отметьте верные / неверные утверждения в соответствии с текс…" at bounding box center [359, 116] width 273 height 296
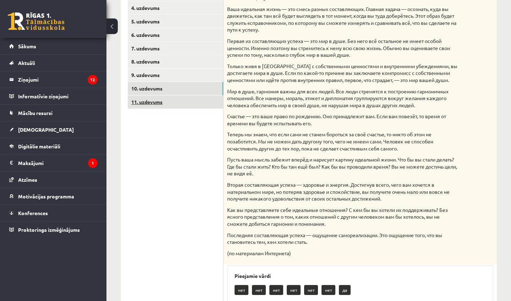
click at [164, 104] on link "11. uzdevums" at bounding box center [175, 101] width 95 height 13
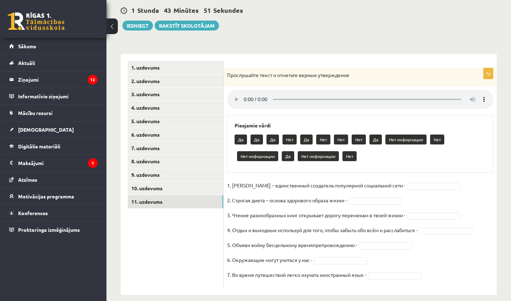
click at [244, 93] on audio at bounding box center [360, 99] width 266 height 19
drag, startPoint x: 477, startPoint y: 293, endPoint x: 476, endPoint y: 300, distance: 8.0
click at [476, 300] on div "**********" at bounding box center [308, 135] width 404 height 348
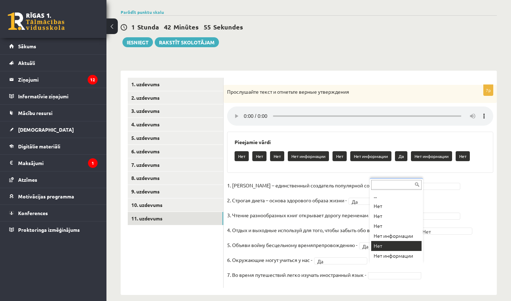
scroll to position [9, 0]
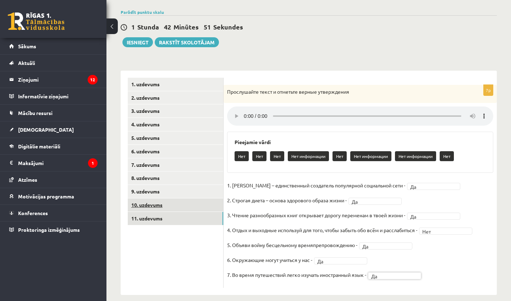
click at [196, 204] on link "10. uzdevums" at bounding box center [175, 204] width 95 height 13
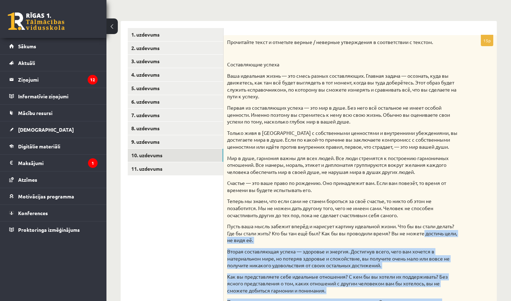
drag, startPoint x: 479, startPoint y: 280, endPoint x: 452, endPoint y: 300, distance: 33.9
click at [452, 300] on div "Прочитайте текст и отметьте верные / неверные утверждения в соответствии с текс…" at bounding box center [359, 183] width 273 height 296
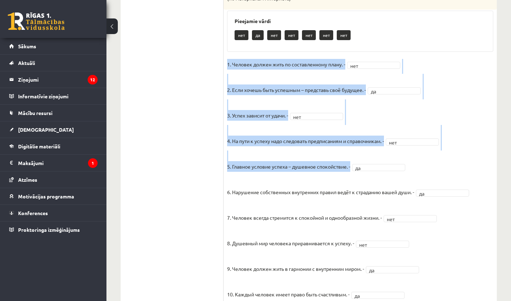
scroll to position [417, 0]
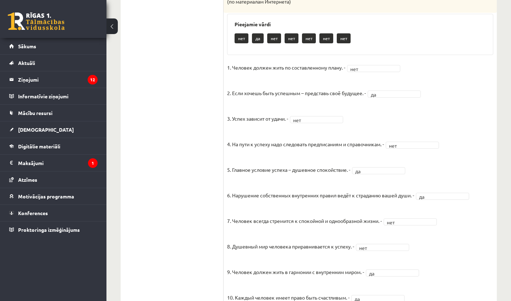
drag, startPoint x: 433, startPoint y: 13, endPoint x: 438, endPoint y: 157, distance: 143.4
click at [438, 157] on fieldset "1. Человек должен жить по составленному плану. - нет *** 2. Если хочешь быть ус…" at bounding box center [360, 248] width 266 height 372
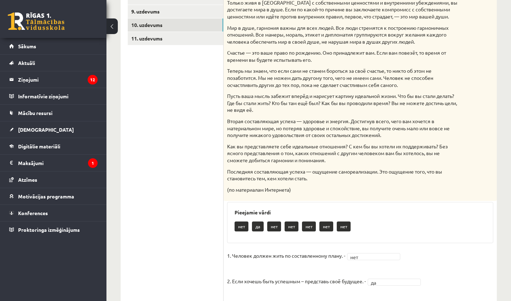
scroll to position [110, 0]
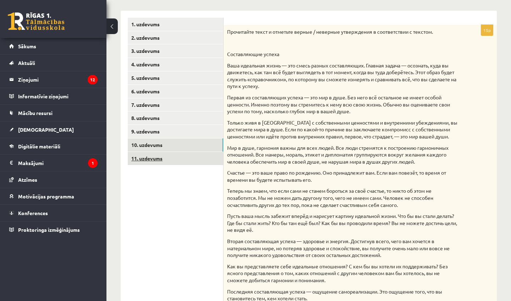
click at [154, 153] on link "11. uzdevums" at bounding box center [175, 158] width 95 height 13
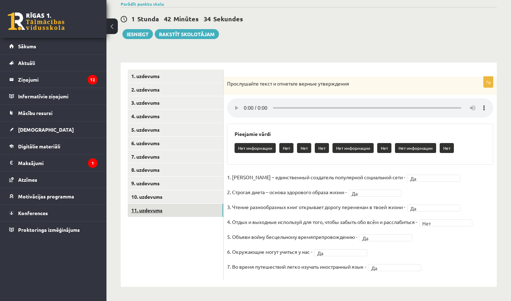
scroll to position [50, 0]
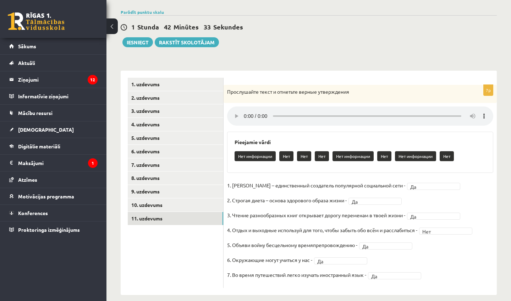
click at [242, 113] on audio at bounding box center [360, 115] width 266 height 19
click at [245, 111] on audio at bounding box center [360, 115] width 266 height 19
drag, startPoint x: 275, startPoint y: 112, endPoint x: 353, endPoint y: 111, distance: 78.7
click at [353, 111] on audio at bounding box center [360, 115] width 266 height 19
click at [245, 112] on audio at bounding box center [360, 115] width 266 height 19
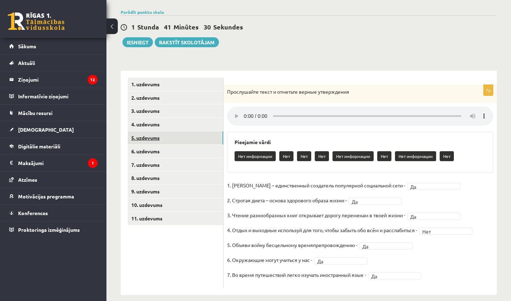
click at [161, 137] on link "5. uzdevums" at bounding box center [175, 137] width 95 height 13
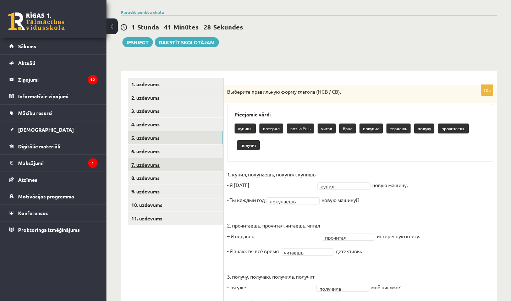
click at [160, 160] on link "7. uzdevums" at bounding box center [175, 164] width 95 height 13
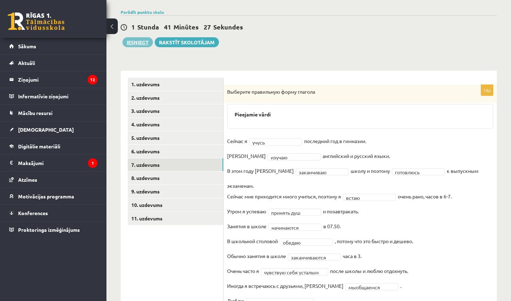
click at [137, 43] on button "Iesniegt" at bounding box center [137, 42] width 31 height 10
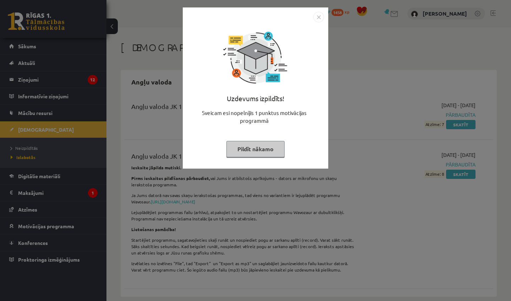
click at [316, 18] on img "Close" at bounding box center [318, 17] width 11 height 11
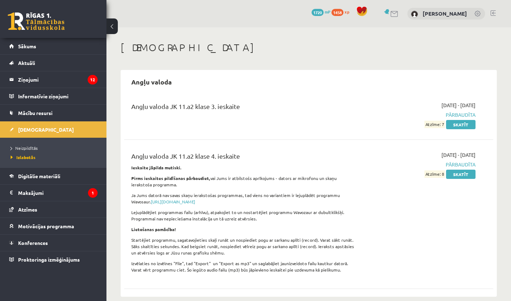
drag, startPoint x: 441, startPoint y: 253, endPoint x: 431, endPoint y: 284, distance: 32.6
click at [431, 284] on div "Angļu valoda JK 11.a2 klase 3. ieskaite [DATE] - [DATE] Pārbaudīta Atzīme: 7 Sk…" at bounding box center [308, 193] width 369 height 199
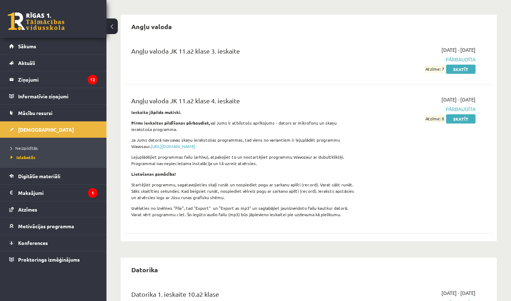
drag, startPoint x: 502, startPoint y: 254, endPoint x: 487, endPoint y: 300, distance: 49.4
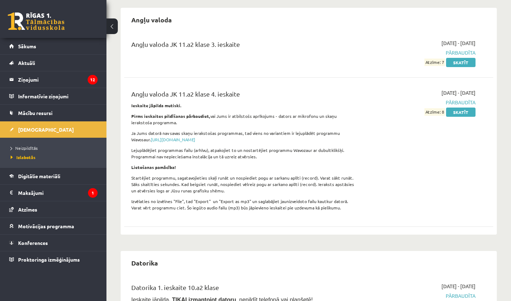
click at [493, 218] on div "Angļu valoda Angļu valoda JK 11.a2 klase 3. ieskaite 2025-09-01 - 2025-09-30 Pā…" at bounding box center [309, 121] width 376 height 227
click at [471, 215] on div "Angļu valoda JK 11.a2 klase 4. ieskaite Ieskaite jāpilda mutiski. Pirms ieskait…" at bounding box center [308, 152] width 369 height 140
click at [60, 107] on link "Mācību resursi" at bounding box center [53, 113] width 88 height 16
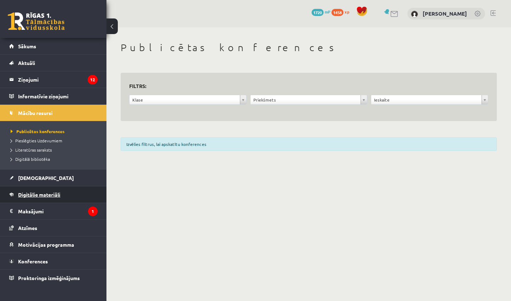
click at [45, 198] on link "Digitālie materiāli" at bounding box center [53, 194] width 88 height 16
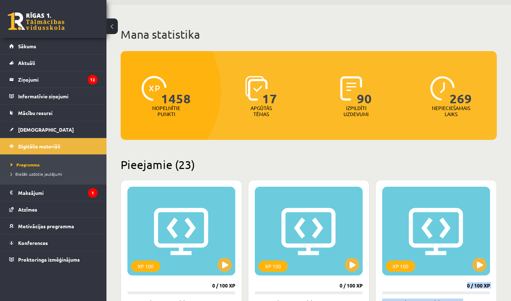
scroll to position [43, 0]
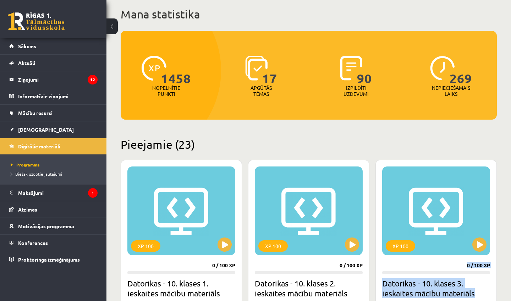
drag, startPoint x: 502, startPoint y: 290, endPoint x: 501, endPoint y: 300, distance: 10.3
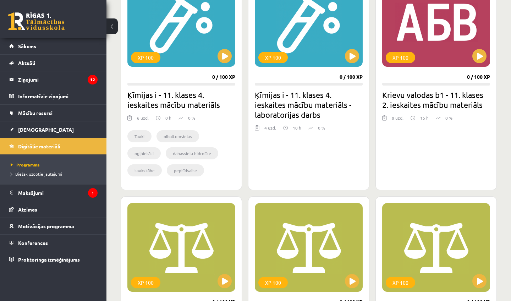
scroll to position [834, 0]
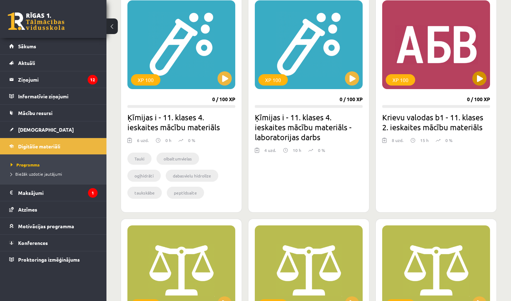
click at [481, 79] on button at bounding box center [479, 78] width 14 height 14
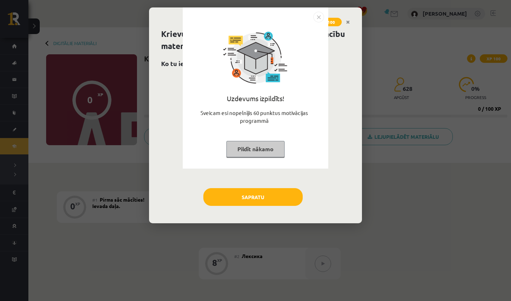
click at [269, 136] on div "Uzdevums izpildīts! Sveicam esi nopelnījis 60 punktus motivācijas programmā Pil…" at bounding box center [255, 93] width 137 height 142
click at [268, 149] on button "Pildīt nākamo" at bounding box center [255, 149] width 58 height 16
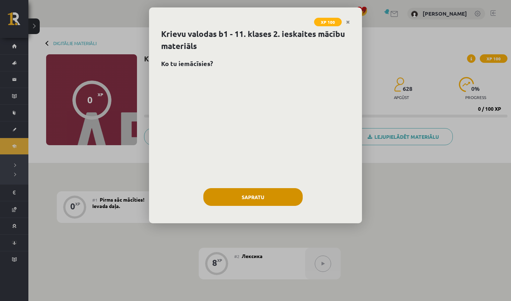
click at [269, 197] on button "Sapratu" at bounding box center [252, 197] width 99 height 18
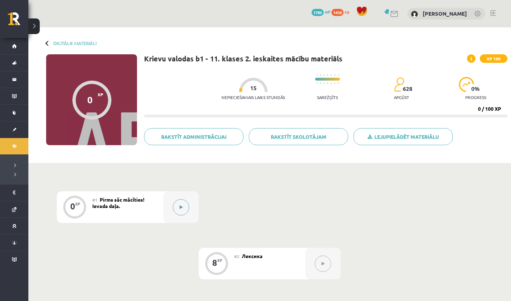
click at [179, 205] on icon at bounding box center [180, 207] width 3 height 4
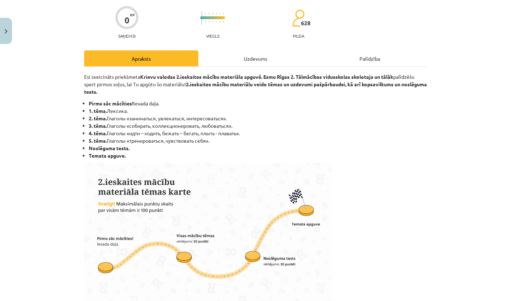
scroll to position [74, 0]
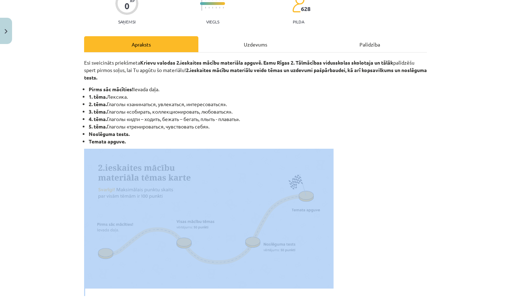
drag, startPoint x: 452, startPoint y: 233, endPoint x: 408, endPoint y: 300, distance: 80.6
click at [408, 300] on div "Mācību tēma: Krievu valodas b1 - 11. klases 2. ieskaites mācību materiāls #1 Pi…" at bounding box center [255, 150] width 511 height 301
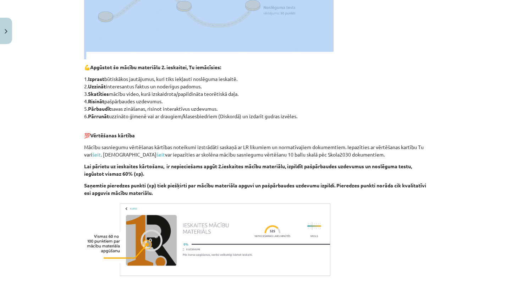
scroll to position [377, 0]
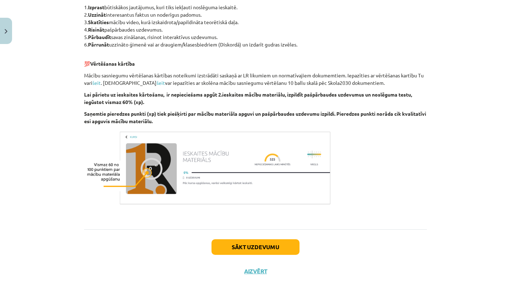
click at [266, 245] on button "Sākt uzdevumu" at bounding box center [255, 247] width 88 height 16
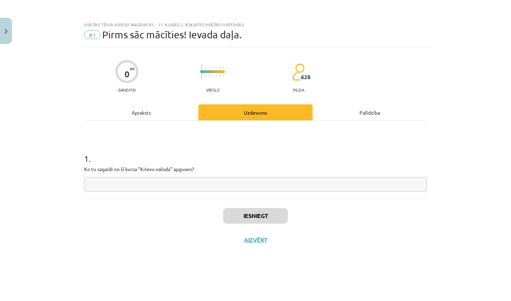
click at [377, 189] on input "text" at bounding box center [255, 184] width 343 height 15
type input "*"
click at [282, 220] on button "Iesniegt" at bounding box center [255, 216] width 65 height 16
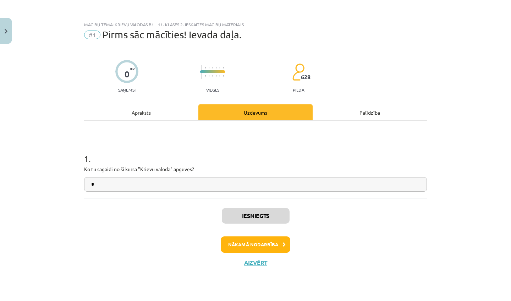
click at [271, 246] on button "Nākamā nodarbība" at bounding box center [256, 244] width 70 height 16
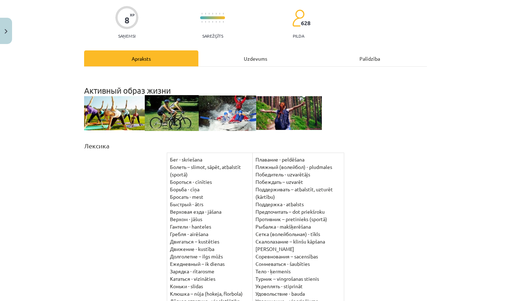
drag, startPoint x: 442, startPoint y: 260, endPoint x: 427, endPoint y: 300, distance: 42.8
click at [427, 300] on div "Mācību tēma: Krievu valodas b1 - 11. klases 2. ieskaites mācību materiāls #2 Ле…" at bounding box center [255, 150] width 511 height 301
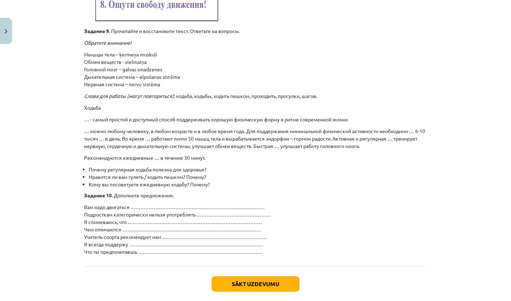
scroll to position [1062, 0]
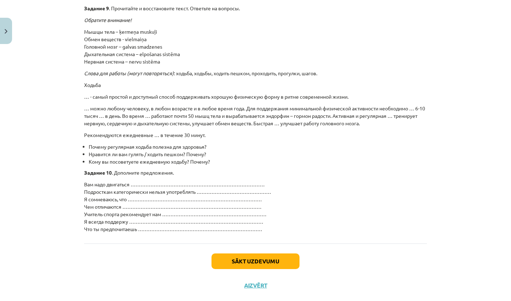
click at [270, 253] on button "Sākt uzdevumu" at bounding box center [255, 261] width 88 height 16
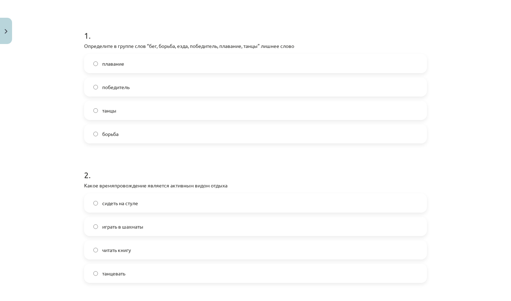
scroll to position [121, 0]
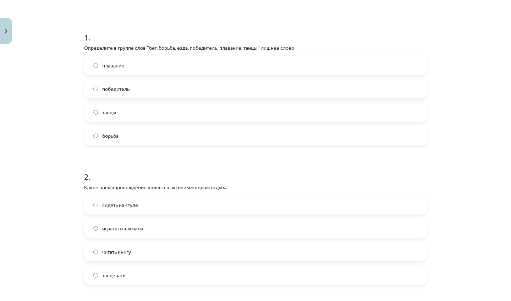
click at [260, 92] on label "победитель" at bounding box center [255, 89] width 341 height 18
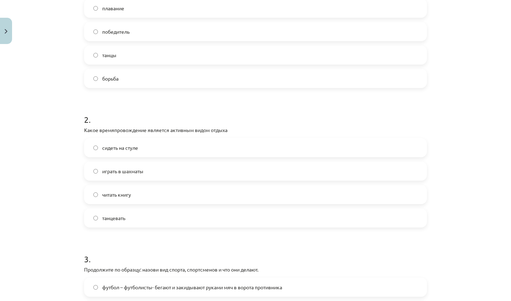
drag, startPoint x: 460, startPoint y: 293, endPoint x: 459, endPoint y: 300, distance: 7.2
click at [459, 300] on div "Mācību tēma: Krievu valodas b1 - 11. klases 2. ieskaites mācību materiāls #2 Ле…" at bounding box center [255, 150] width 511 height 301
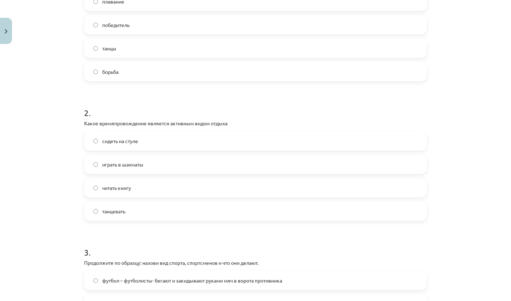
click at [207, 162] on label "играть в шахматы" at bounding box center [255, 164] width 341 height 18
click at [190, 216] on label "танцевать" at bounding box center [255, 211] width 341 height 18
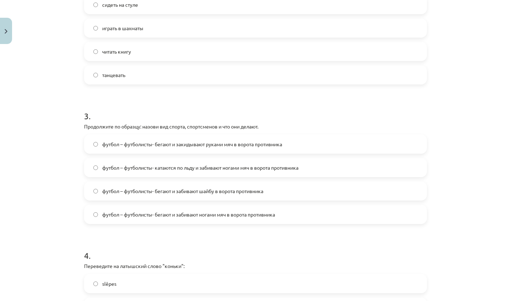
drag, startPoint x: 453, startPoint y: 293, endPoint x: 453, endPoint y: 300, distance: 7.8
click at [453, 300] on div "Mācību tēma: Krievu valodas b1 - 11. klases 2. ieskaites mācību materiāls #2 Ле…" at bounding box center [255, 150] width 511 height 301
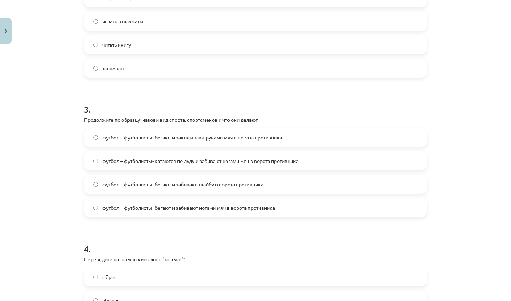
click at [146, 204] on span "футбол – футболисты- бегают и забивают ногами мяч в ворота противника" at bounding box center [188, 207] width 173 height 7
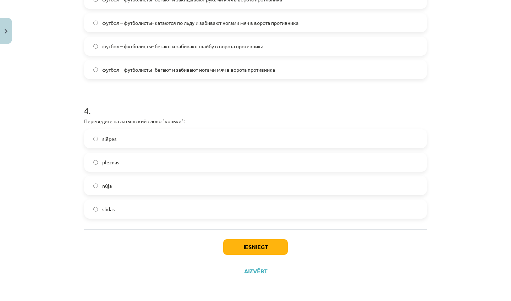
scroll to position [23, 0]
drag, startPoint x: 432, startPoint y: 275, endPoint x: 443, endPoint y: 300, distance: 28.0
click at [443, 300] on div "Mācību tēma: Krievu valodas b1 - 11. klases 2. ieskaites mācību materiāls #2 Ле…" at bounding box center [255, 150] width 511 height 301
click at [199, 116] on div "4 . Переведите на латышский слово "коньки": slēpes pleznas nūja slidas" at bounding box center [255, 155] width 343 height 125
click at [137, 207] on label "slidas" at bounding box center [255, 209] width 341 height 18
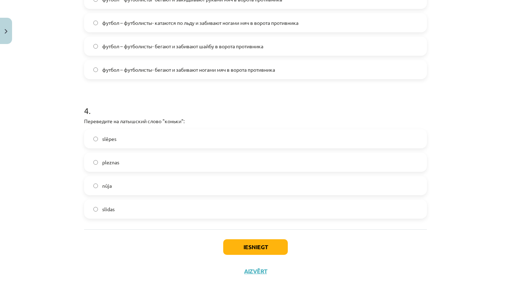
click at [279, 242] on button "Iesniegt" at bounding box center [255, 247] width 65 height 16
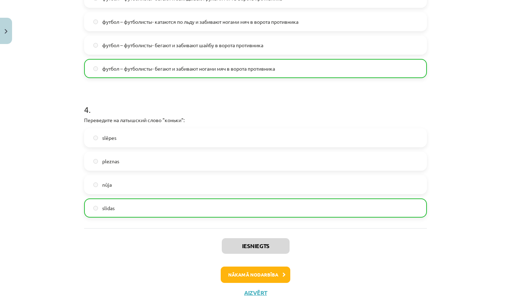
click at [268, 269] on button "Nākamā nodarbība" at bounding box center [256, 274] width 70 height 16
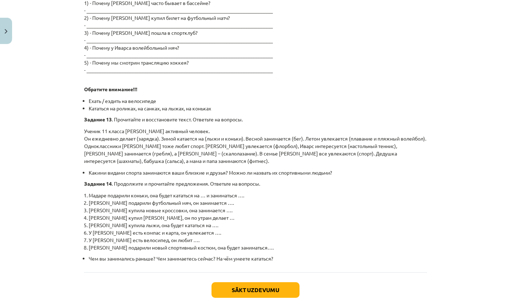
scroll to position [782, 0]
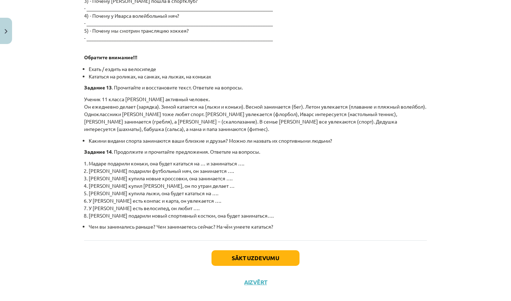
click at [260, 250] on button "Sākt uzdevumu" at bounding box center [255, 258] width 88 height 16
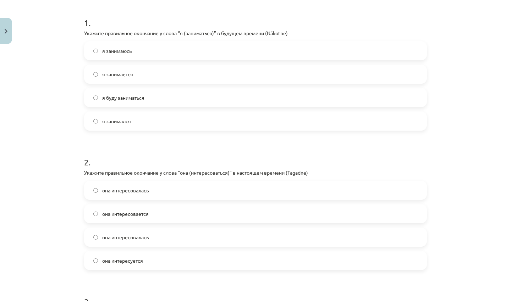
scroll to position [141, 0]
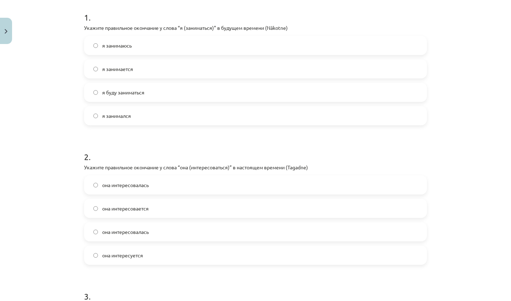
click at [214, 86] on label "я буду заниматься" at bounding box center [255, 92] width 341 height 18
click at [161, 256] on label "она интересуется" at bounding box center [255, 255] width 341 height 18
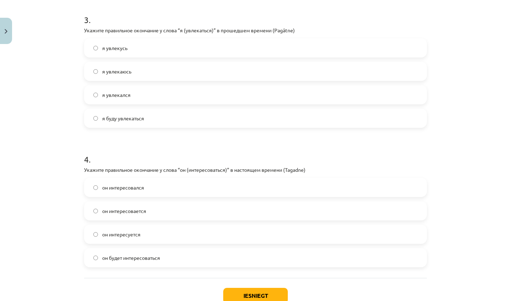
drag, startPoint x: 473, startPoint y: 297, endPoint x: 477, endPoint y: 300, distance: 4.8
click at [477, 300] on div "Mācību tēma: Krievu valodas b1 - 11. klases 2. ieskaites mācību materiāls #3 Гл…" at bounding box center [255, 150] width 511 height 301
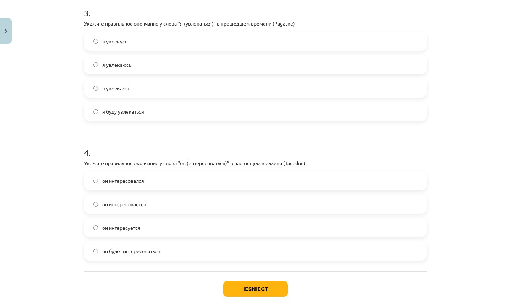
click at [171, 61] on label "я увлекаюсь" at bounding box center [255, 65] width 341 height 18
click at [156, 84] on label "я увлекался" at bounding box center [255, 88] width 341 height 18
click at [171, 183] on label "он интересовался" at bounding box center [255, 181] width 341 height 18
click at [174, 223] on label "он интересуется" at bounding box center [255, 227] width 341 height 18
click at [246, 282] on button "Iesniegt" at bounding box center [255, 289] width 65 height 16
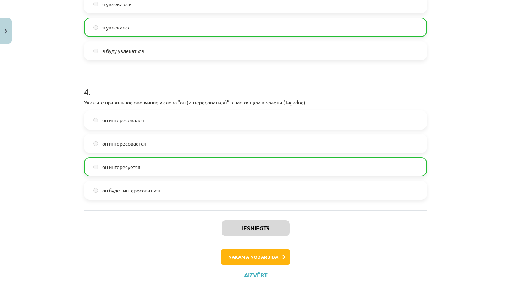
drag, startPoint x: 432, startPoint y: 297, endPoint x: 435, endPoint y: 300, distance: 4.8
click at [435, 300] on div "Mācību tēma: Krievu valodas b1 - 11. klases 2. ieskaites mācību materiāls #3 Гл…" at bounding box center [255, 150] width 511 height 301
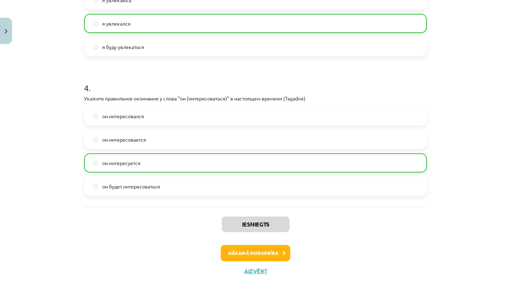
click at [227, 248] on button "Nākamā nodarbība" at bounding box center [256, 253] width 70 height 16
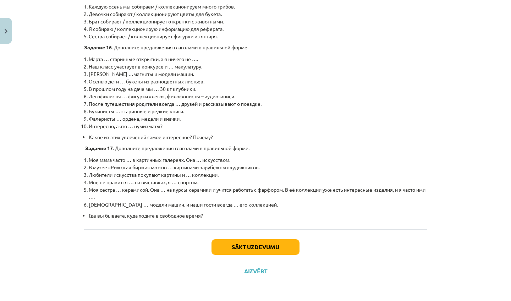
scroll to position [400, 0]
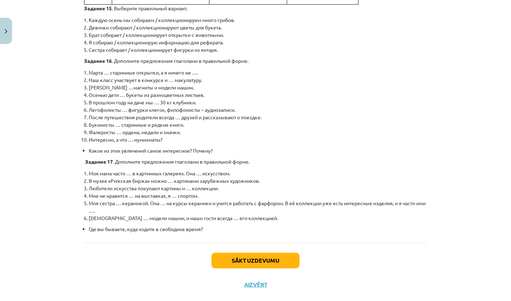
click at [259, 253] on button "Sākt uzdevumu" at bounding box center [255, 261] width 88 height 16
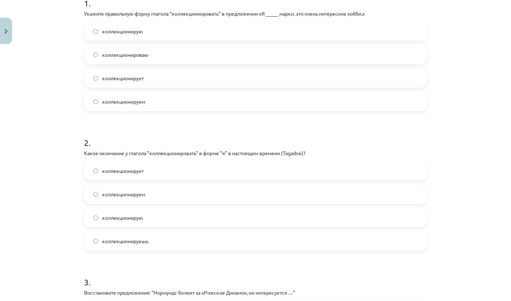
scroll to position [154, 0]
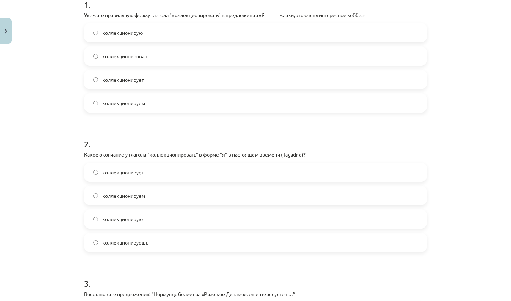
click at [166, 32] on label "коллекционирую" at bounding box center [255, 33] width 341 height 18
click at [149, 223] on label "коллекционирую" at bounding box center [255, 219] width 341 height 18
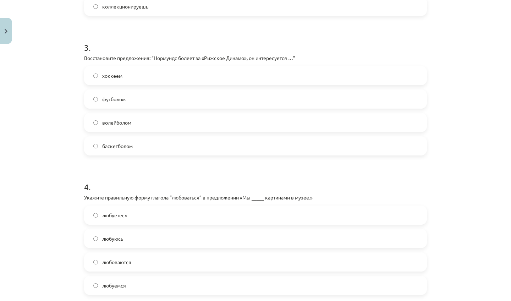
scroll to position [410, 0]
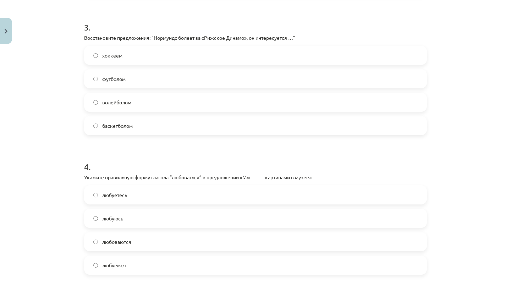
drag, startPoint x: 497, startPoint y: 281, endPoint x: 494, endPoint y: 300, distance: 19.8
click at [494, 300] on div "Mācību tēma: Krievu valodas b1 - 11. klases 2. ieskaites mācību materiāls #4 Гл…" at bounding box center [255, 150] width 511 height 301
click at [168, 50] on label "хоккеем" at bounding box center [255, 55] width 341 height 18
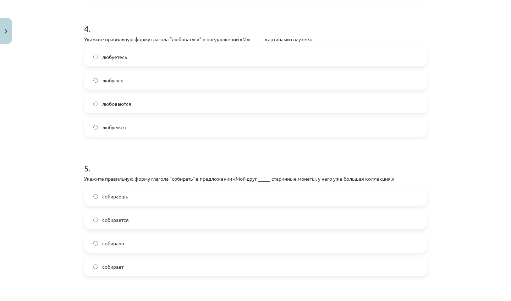
drag, startPoint x: 480, startPoint y: 276, endPoint x: 477, endPoint y: 300, distance: 24.7
click at [477, 300] on div "Mācību tēma: Krievu valodas b1 - 11. klases 2. ieskaites mācību materiāls #4 Гл…" at bounding box center [255, 150] width 511 height 301
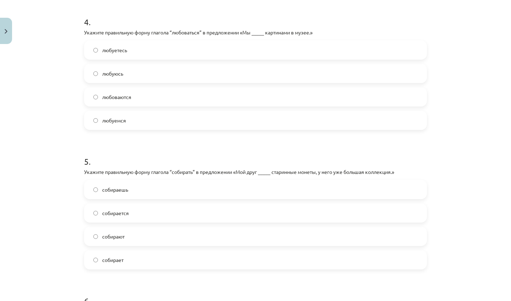
click at [178, 123] on label "любуемся" at bounding box center [255, 120] width 341 height 18
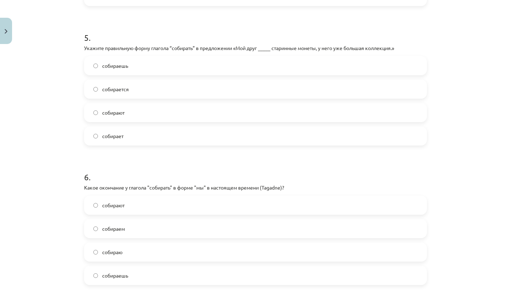
scroll to position [699, 0]
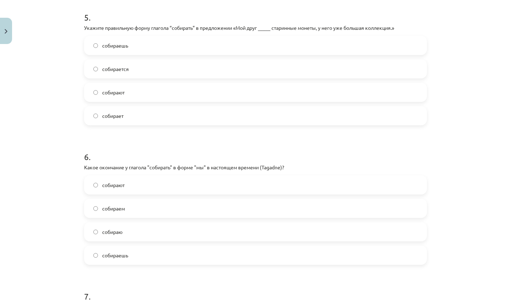
drag, startPoint x: 478, startPoint y: 293, endPoint x: 478, endPoint y: 300, distance: 7.1
click at [478, 300] on div "Mācību tēma: Krievu valodas b1 - 11. klases 2. ieskaites mācību materiāls #4 Гл…" at bounding box center [255, 150] width 511 height 301
click at [168, 120] on label "собирает" at bounding box center [255, 116] width 341 height 18
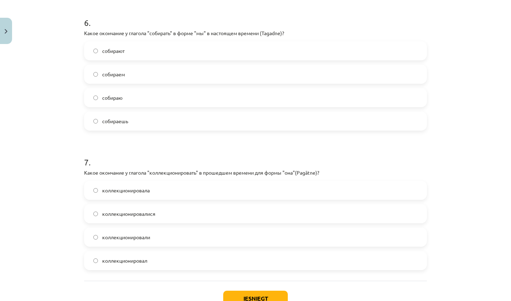
scroll to position [849, 0]
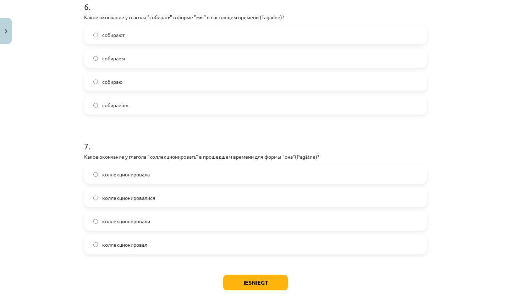
drag, startPoint x: 489, startPoint y: 287, endPoint x: 483, endPoint y: 299, distance: 13.6
click at [483, 299] on div "Mācību tēma: Krievu valodas b1 - 11. klases 2. ieskaites mācību materiāls #4 Гл…" at bounding box center [255, 150] width 511 height 301
click at [222, 57] on label "собираем" at bounding box center [255, 58] width 341 height 18
click at [181, 173] on label "коллекционировала" at bounding box center [255, 174] width 341 height 18
click at [243, 283] on button "Iesniegt" at bounding box center [255, 283] width 65 height 16
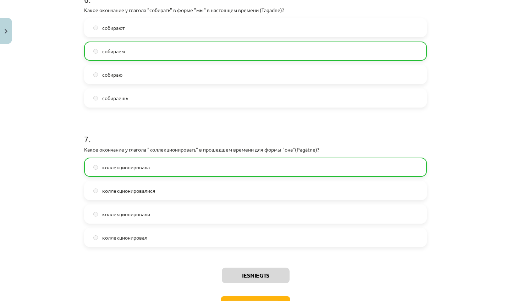
drag, startPoint x: 395, startPoint y: 291, endPoint x: 394, endPoint y: 300, distance: 9.3
click at [394, 300] on div "Iesniegts Nākamā nodarbība Aizvērt" at bounding box center [255, 294] width 343 height 72
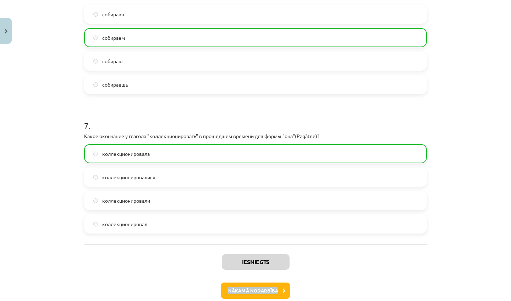
click at [260, 286] on button "Nākamā nodarbība" at bounding box center [256, 290] width 70 height 16
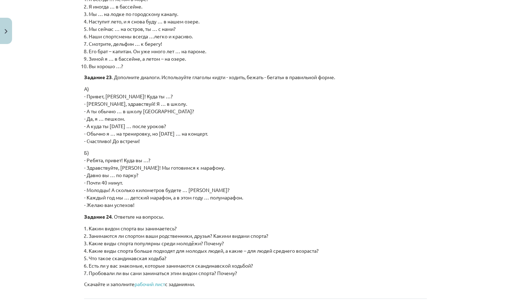
scroll to position [1019, 0]
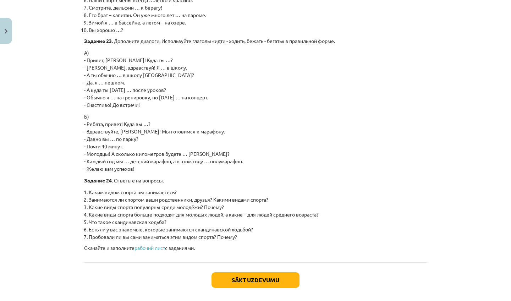
click at [246, 272] on button "Sākt uzdevumu" at bounding box center [255, 280] width 88 height 16
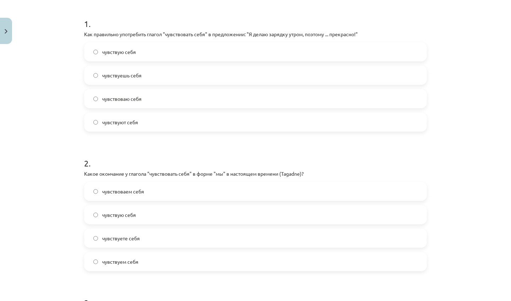
scroll to position [141, 0]
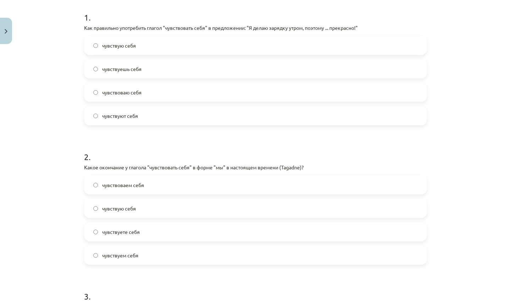
click at [210, 47] on label "чувствую себя" at bounding box center [255, 46] width 341 height 18
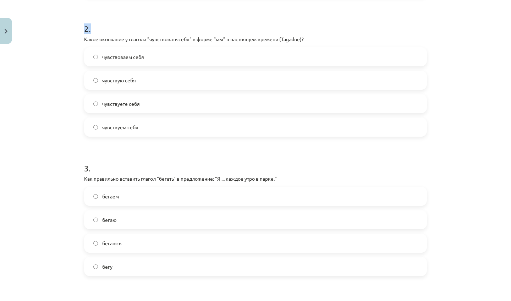
scroll to position [289, 0]
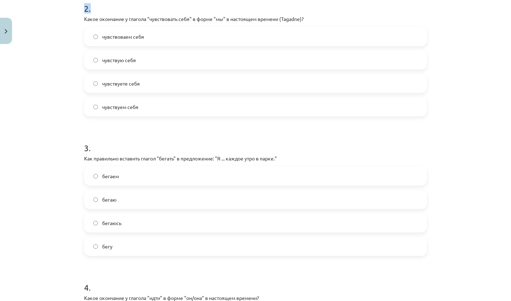
drag, startPoint x: 455, startPoint y: 284, endPoint x: 453, endPoint y: 300, distance: 16.8
click at [453, 300] on div "Mācību tēma: Krievu valodas b1 - 11. klases 2. ieskaites mācību materiāls #5 Гл…" at bounding box center [255, 150] width 511 height 301
click at [455, 219] on div "Mācību tēma: Krievu valodas b1 - 11. klases 2. ieskaites mācību materiāls #5 Гл…" at bounding box center [255, 150] width 511 height 301
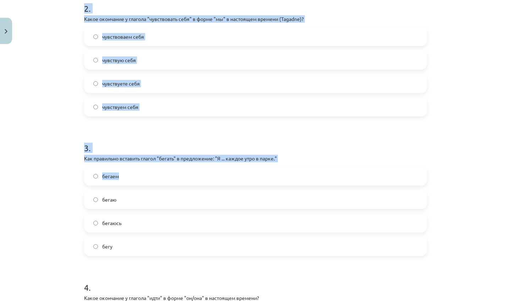
drag, startPoint x: 455, startPoint y: 219, endPoint x: 339, endPoint y: 148, distance: 135.5
click at [339, 148] on div "Mācību tēma: Krievu valodas b1 - 11. klases 2. ieskaites mācību materiāls #5 Гл…" at bounding box center [255, 150] width 511 height 301
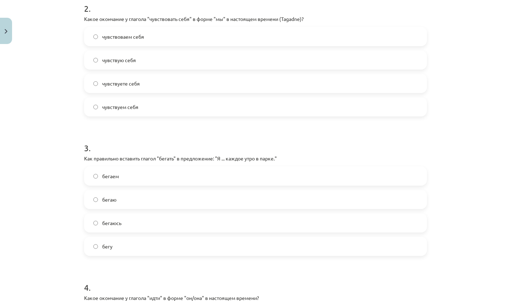
click at [479, 126] on div "Mācību tēma: Krievu valodas b1 - 11. klases 2. ieskaites mācību materiāls #5 Гл…" at bounding box center [255, 150] width 511 height 301
click at [179, 105] on label "чувствуем себя" at bounding box center [255, 107] width 341 height 18
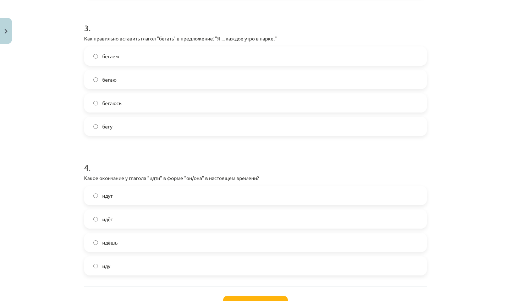
drag, startPoint x: 472, startPoint y: 292, endPoint x: 467, endPoint y: 300, distance: 9.1
click at [467, 300] on div "Mācību tēma: Krievu valodas b1 - 11. klases 2. ieskaites mācību materiāls #5 Гл…" at bounding box center [255, 150] width 511 height 301
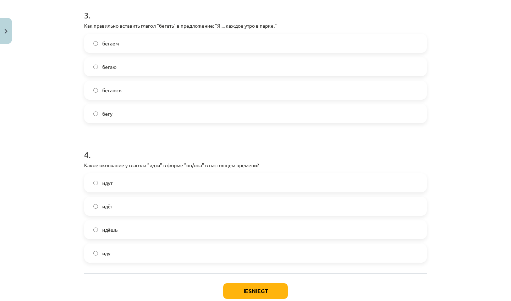
click at [194, 68] on label "бегаю" at bounding box center [255, 67] width 341 height 18
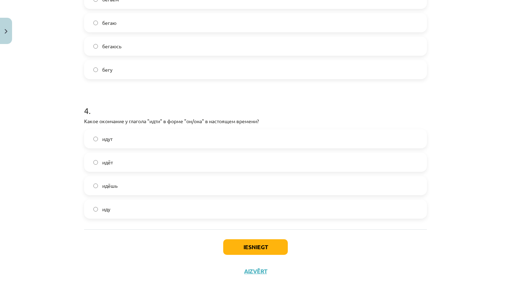
scroll to position [45, 0]
drag, startPoint x: 455, startPoint y: 278, endPoint x: 449, endPoint y: 298, distance: 20.6
click at [449, 298] on div "Mācību tēma: Krievu valodas b1 - 11. klases 2. ieskaites mācību materiāls #5 Гл…" at bounding box center [255, 150] width 511 height 301
click at [157, 162] on label "идёт" at bounding box center [255, 162] width 341 height 18
click at [280, 250] on button "Iesniegt" at bounding box center [255, 247] width 65 height 16
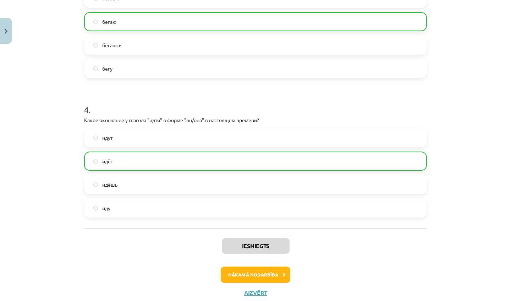
click at [272, 277] on button "Nākamā nodarbība" at bounding box center [256, 274] width 70 height 16
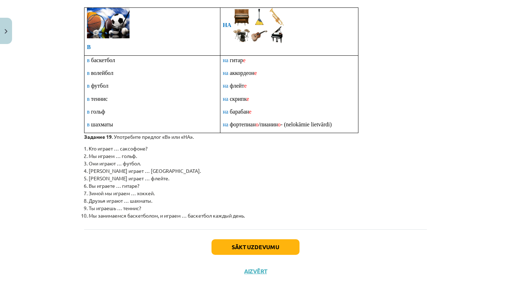
scroll to position [365, 0]
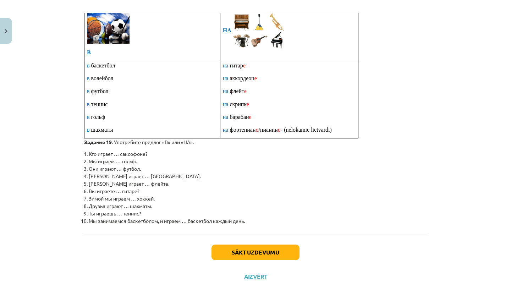
click at [283, 252] on button "Sākt uzdevumu" at bounding box center [255, 252] width 88 height 16
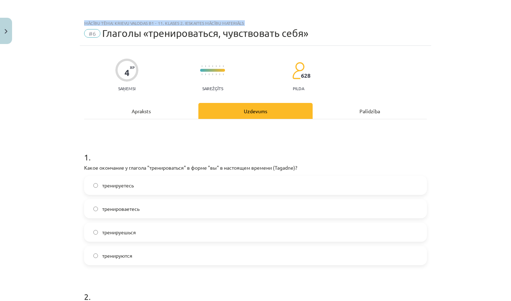
scroll to position [22, 0]
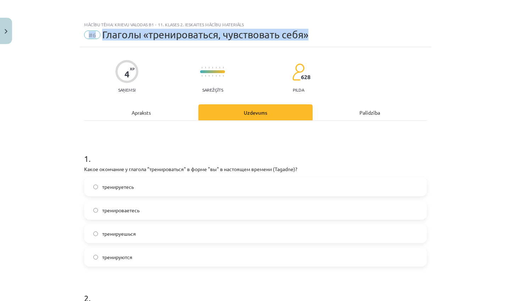
drag, startPoint x: 456, startPoint y: 27, endPoint x: 432, endPoint y: 39, distance: 26.3
click at [432, 39] on div "Mācību tēma: Krievu valodas b1 - 11. klases 2. ieskaites mācību materiāls #6 Гл…" at bounding box center [255, 150] width 511 height 301
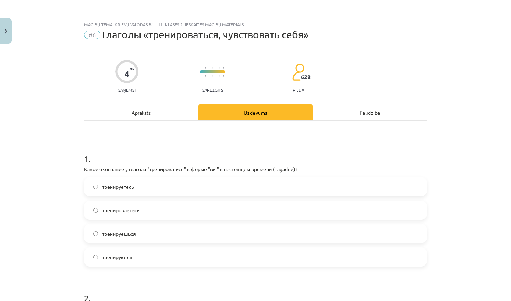
click at [469, 90] on div "Mācību tēma: Krievu valodas b1 - 11. klases 2. ieskaites mācību materiāls #6 Гл…" at bounding box center [255, 150] width 511 height 301
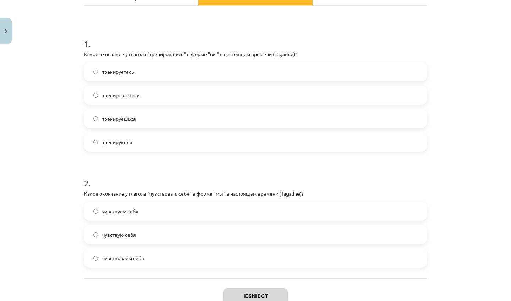
scroll to position [127, 0]
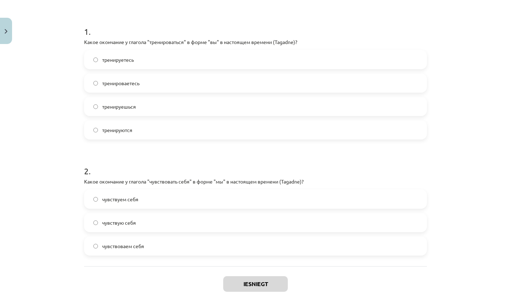
click at [170, 59] on label "тренируетесь" at bounding box center [255, 60] width 341 height 18
click at [171, 196] on label "чувствуем себя" at bounding box center [255, 199] width 341 height 18
click at [231, 288] on button "Iesniegt" at bounding box center [255, 284] width 65 height 16
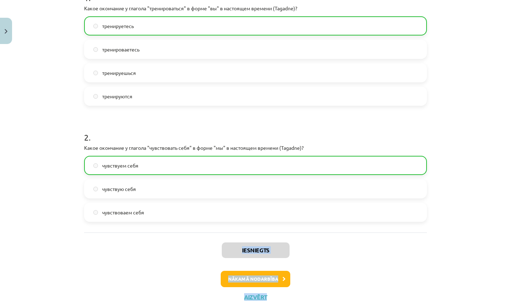
drag, startPoint x: 386, startPoint y: 279, endPoint x: 372, endPoint y: 300, distance: 25.5
click at [372, 300] on div "Mācību tēma: Krievu valodas b1 - 11. klases 2. ieskaites mācību materiāls #6 Гл…" at bounding box center [255, 150] width 511 height 301
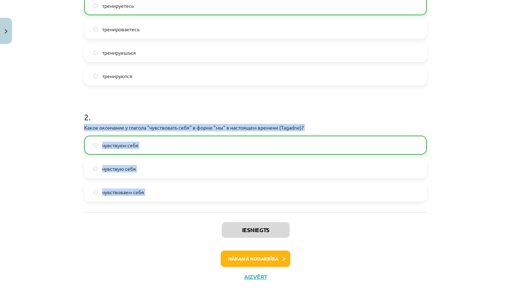
click at [277, 259] on button "Nākamā nodarbība" at bounding box center [256, 258] width 70 height 16
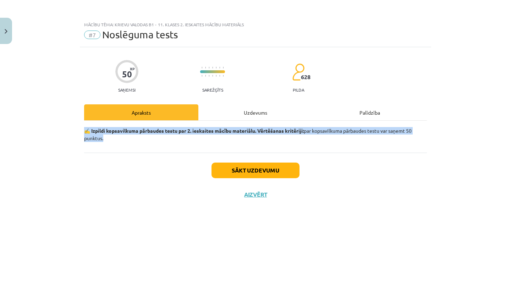
scroll to position [0, 0]
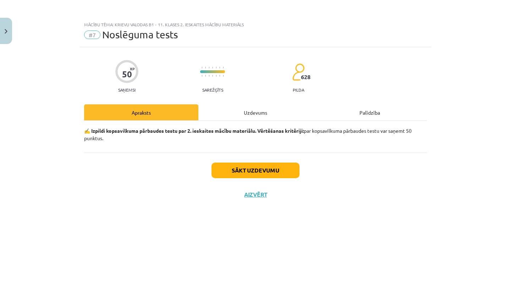
click at [373, 197] on div "Sākt uzdevumu Aizvērt" at bounding box center [255, 178] width 343 height 50
click at [269, 173] on button "Sākt uzdevumu" at bounding box center [255, 170] width 88 height 16
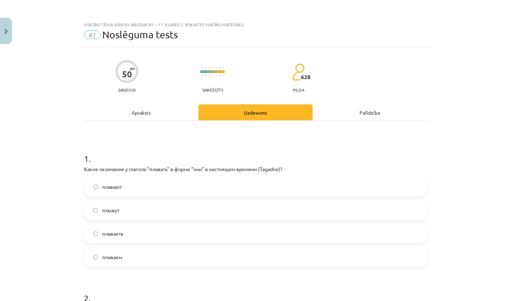
click at [222, 192] on label "плавают" at bounding box center [255, 187] width 341 height 18
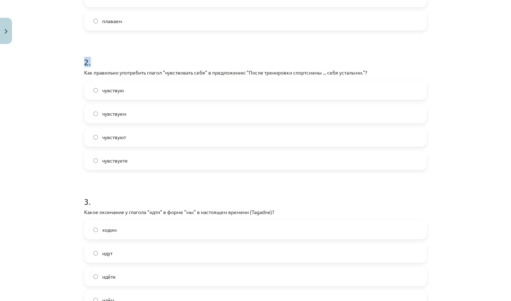
drag, startPoint x: 456, startPoint y: 281, endPoint x: 433, endPoint y: 300, distance: 30.7
click at [433, 300] on div "Mācību tēma: Krievu valodas b1 - 11. klases 2. ieskaites mācību materiāls #7 No…" at bounding box center [255, 150] width 511 height 301
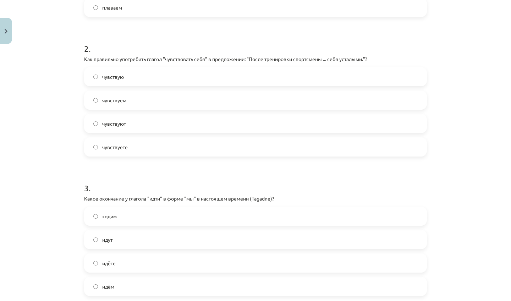
click at [422, 237] on label "идут" at bounding box center [255, 240] width 341 height 18
click at [181, 123] on label "чувствуют" at bounding box center [255, 124] width 341 height 18
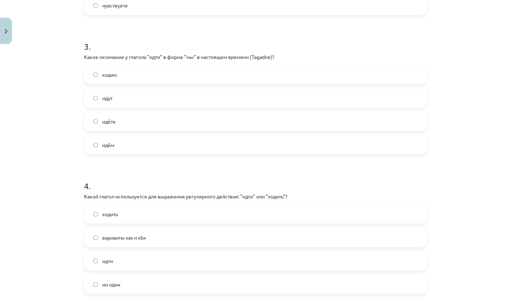
scroll to position [418, 0]
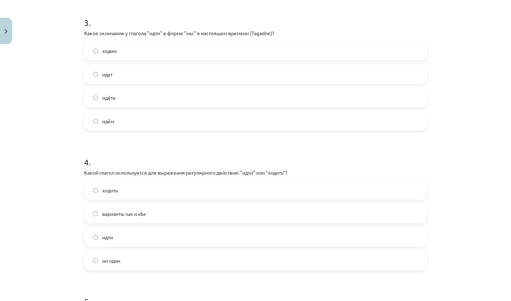
drag, startPoint x: 468, startPoint y: 285, endPoint x: 456, endPoint y: 300, distance: 19.3
click at [456, 300] on div "Mācību tēma: Krievu valodas b1 - 11. klases 2. ieskaites mācību materiāls #7 No…" at bounding box center [255, 150] width 511 height 301
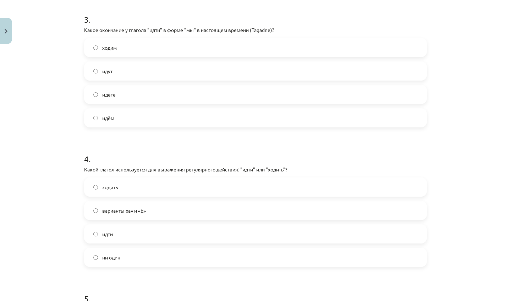
click at [124, 119] on label "идём" at bounding box center [255, 118] width 341 height 18
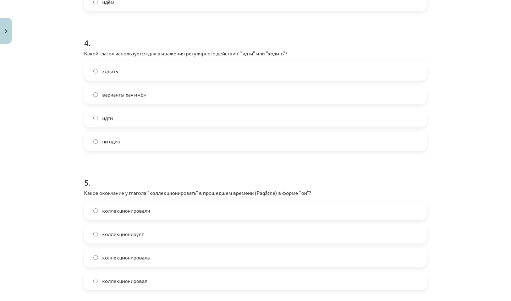
scroll to position [547, 0]
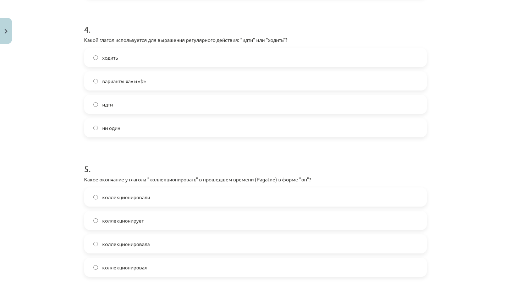
drag, startPoint x: 495, startPoint y: 287, endPoint x: 489, endPoint y: 300, distance: 15.1
click at [489, 300] on div "Mācību tēma: Krievu valodas b1 - 11. klases 2. ieskaites mācību materiāls #7 No…" at bounding box center [255, 150] width 511 height 301
click at [245, 118] on div "ни один" at bounding box center [255, 127] width 343 height 19
click at [227, 124] on label "ни один" at bounding box center [255, 128] width 341 height 18
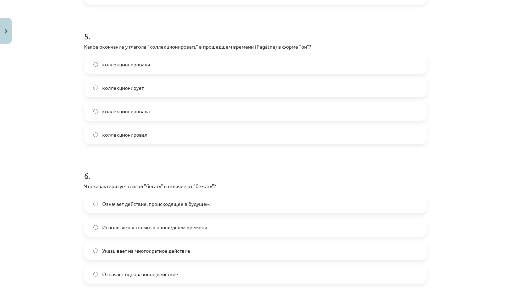
drag, startPoint x: 464, startPoint y: 284, endPoint x: 459, endPoint y: 300, distance: 16.7
click at [459, 300] on div "Mācību tēma: Krievu valodas b1 - 11. klases 2. ieskaites mācību materiāls #7 No…" at bounding box center [255, 150] width 511 height 301
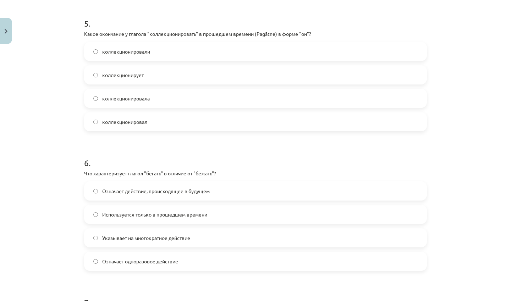
click at [143, 131] on div "коллекционировал" at bounding box center [255, 121] width 343 height 19
click at [141, 124] on span "коллекционировал" at bounding box center [124, 121] width 45 height 7
click at [195, 261] on label "Означает одноразовое действие" at bounding box center [255, 261] width 341 height 18
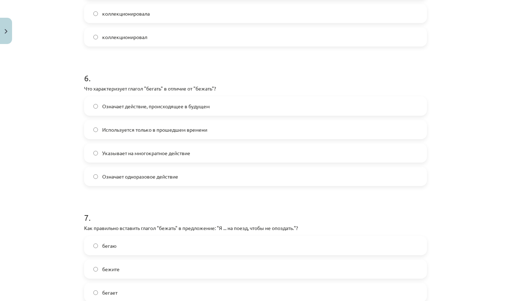
scroll to position [791, 0]
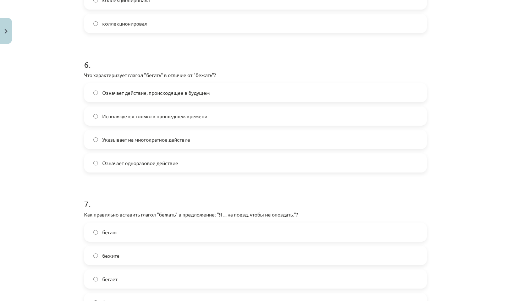
drag, startPoint x: 464, startPoint y: 279, endPoint x: 456, endPoint y: 300, distance: 23.1
click at [456, 300] on div "Mācību tēma: Krievu valodas b1 - 11. klases 2. ieskaites mācību materiāls #7 No…" at bounding box center [255, 150] width 511 height 301
click at [215, 92] on label "Означает действие, происходящее в будущем" at bounding box center [255, 93] width 341 height 18
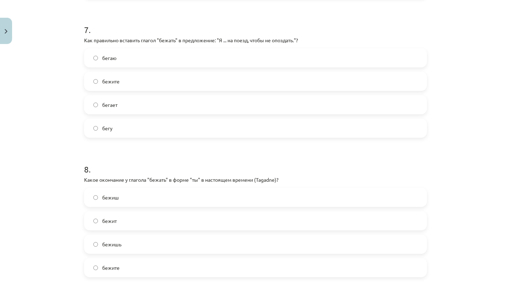
scroll to position [985, 0]
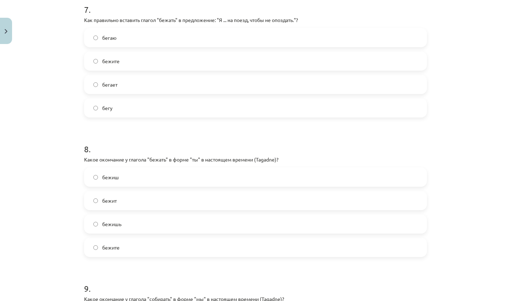
drag, startPoint x: 489, startPoint y: 291, endPoint x: 483, endPoint y: 300, distance: 11.3
click at [483, 300] on div "Mācību tēma: Krievu valodas b1 - 11. klases 2. ieskaites mācību materiāls #7 No…" at bounding box center [255, 150] width 511 height 301
click at [176, 110] on label "бегу" at bounding box center [255, 108] width 341 height 18
click at [127, 222] on label "бежишь" at bounding box center [255, 224] width 341 height 18
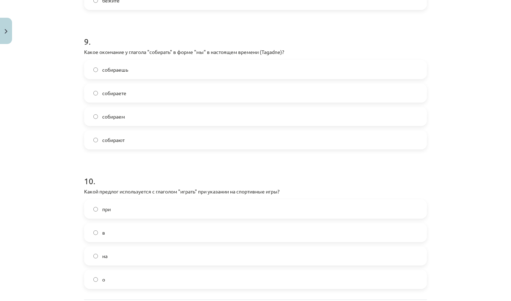
scroll to position [1246, 0]
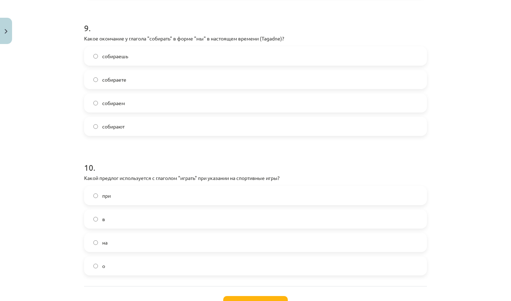
drag, startPoint x: 460, startPoint y: 288, endPoint x: 450, endPoint y: 300, distance: 15.6
click at [450, 300] on div "Mācību tēma: Krievu valodas b1 - 11. klases 2. ieskaites mācību materiāls #7 No…" at bounding box center [255, 150] width 511 height 301
click at [145, 103] on label "собираем" at bounding box center [255, 103] width 341 height 18
click at [177, 218] on label "в" at bounding box center [255, 219] width 341 height 18
click at [262, 300] on button "Iesniegt" at bounding box center [255, 304] width 65 height 16
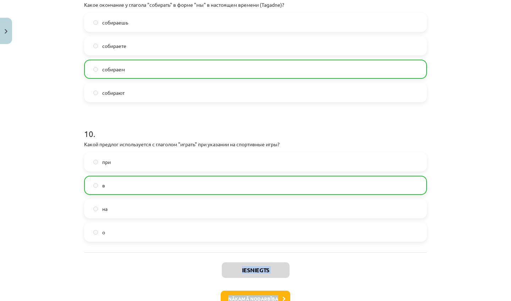
drag, startPoint x: 405, startPoint y: 291, endPoint x: 391, endPoint y: 300, distance: 17.4
click at [391, 300] on div "Iesniegts Nākamā nodarbība Aizvērt" at bounding box center [255, 288] width 343 height 72
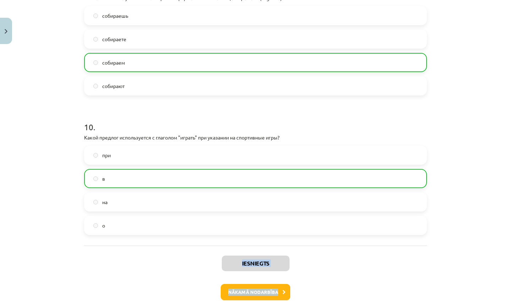
click at [371, 292] on div "Nākamā nodarbība" at bounding box center [255, 292] width 334 height 16
click at [265, 294] on button "Nākamā nodarbība" at bounding box center [256, 292] width 70 height 16
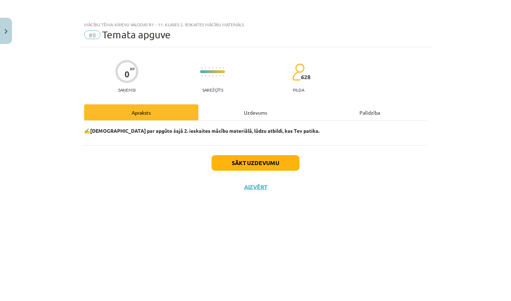
click at [254, 160] on button "Sākt uzdevumu" at bounding box center [255, 163] width 88 height 16
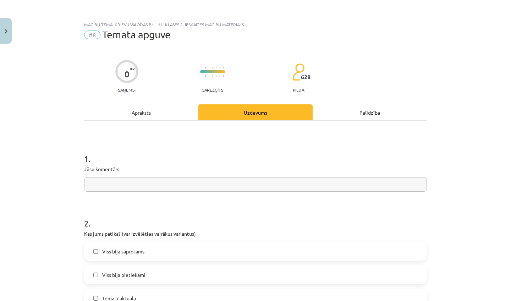
click at [221, 185] on input "text" at bounding box center [255, 184] width 343 height 15
type input "*"
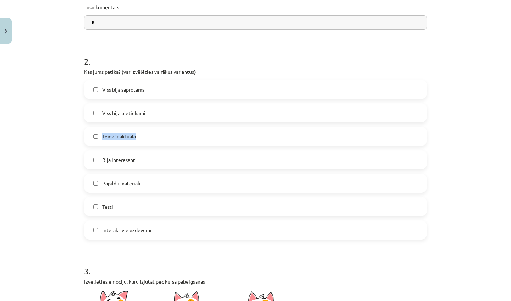
drag, startPoint x: 467, startPoint y: 290, endPoint x: 459, endPoint y: 300, distance: 13.6
click at [459, 300] on div "Mācību tēma: Krievu valodas b1 - 11. klases 2. ieskaites mācību materiāls #8 Te…" at bounding box center [255, 150] width 511 height 301
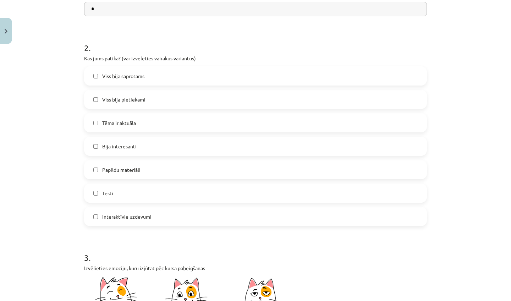
click at [473, 243] on div "Mācību tēma: Krievu valodas b1 - 11. klases 2. ieskaites mācību materiāls #8 Te…" at bounding box center [255, 150] width 511 height 301
click at [169, 76] on label "Viss bija saprotams" at bounding box center [255, 76] width 341 height 18
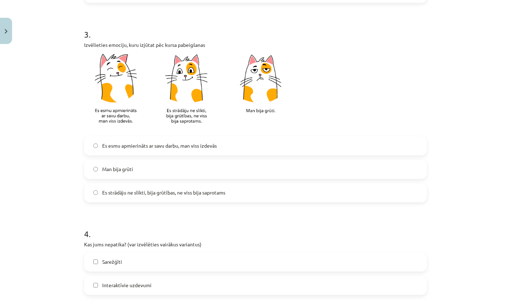
drag, startPoint x: 442, startPoint y: 292, endPoint x: 432, endPoint y: 300, distance: 13.6
click at [432, 300] on div "Mācību tēma: Krievu valodas b1 - 11. klases 2. ieskaites mācību materiāls #8 Te…" at bounding box center [255, 150] width 511 height 301
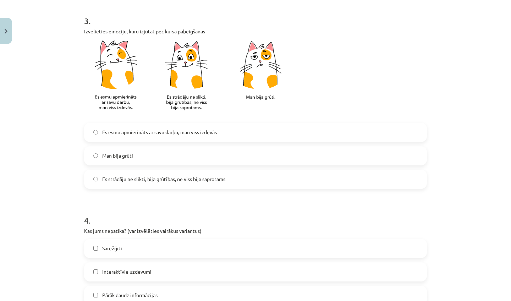
click at [289, 137] on label "Es esmu apmierināts ar savu darbu, man viss izdevās" at bounding box center [255, 132] width 341 height 18
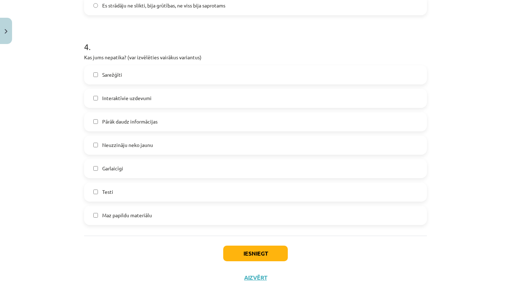
scroll to position [592, 0]
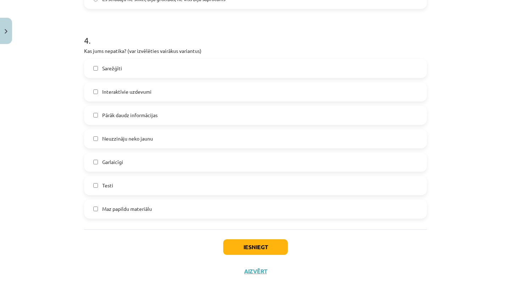
click at [238, 250] on button "Iesniegt" at bounding box center [255, 247] width 65 height 16
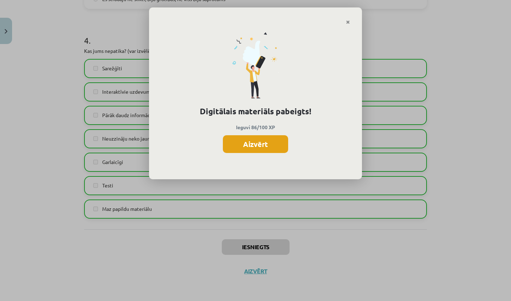
click at [270, 141] on button "Aizvērt" at bounding box center [255, 144] width 65 height 18
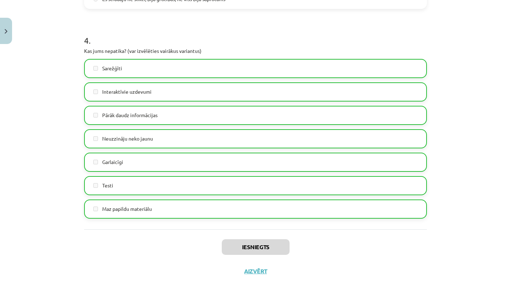
click at [255, 270] on button "Aizvērt" at bounding box center [255, 270] width 27 height 7
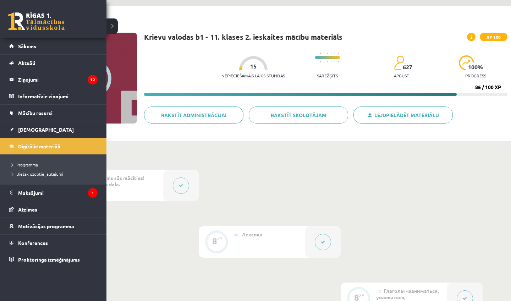
click at [17, 146] on link "Digitālie materiāli" at bounding box center [53, 146] width 88 height 16
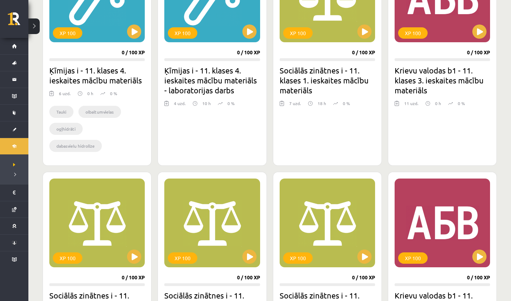
scroll to position [668, 0]
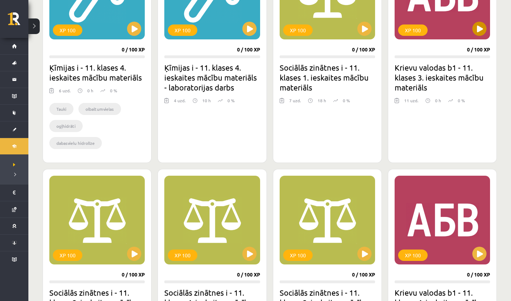
click at [480, 33] on button at bounding box center [479, 29] width 14 height 14
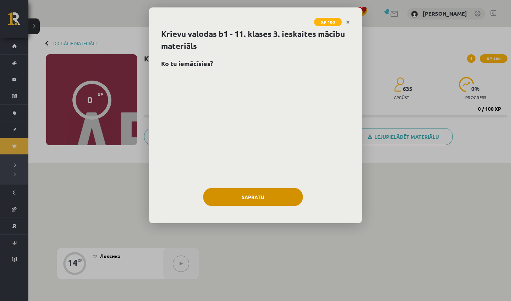
click at [275, 188] on button "Sapratu" at bounding box center [252, 197] width 99 height 18
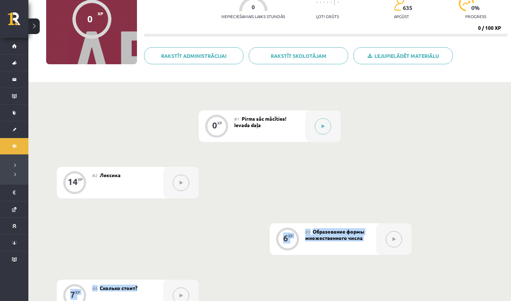
drag, startPoint x: 432, startPoint y: 254, endPoint x: 414, endPoint y: 300, distance: 50.1
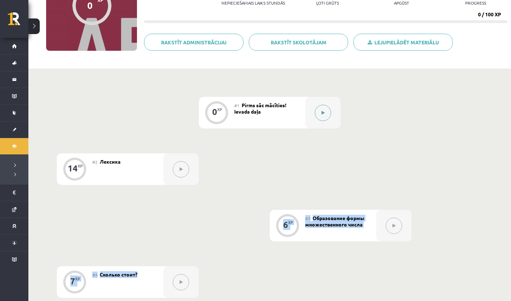
click at [320, 113] on button at bounding box center [323, 113] width 16 height 16
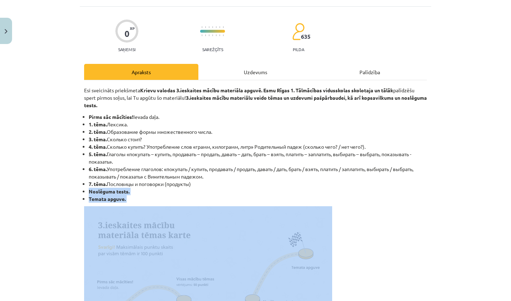
drag, startPoint x: 459, startPoint y: 226, endPoint x: 400, endPoint y: 300, distance: 94.4
click at [400, 300] on div "Mācību tēma: Krievu valodas b1 - 11. klases 3. ieskaites mācību materiāls #1 Pi…" at bounding box center [255, 150] width 511 height 301
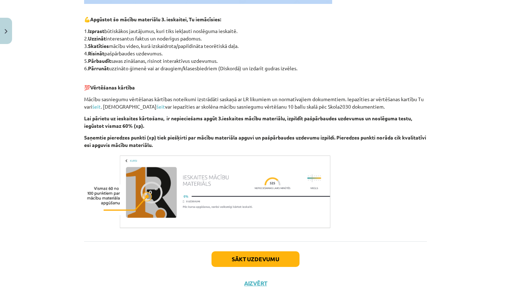
scroll to position [395, 0]
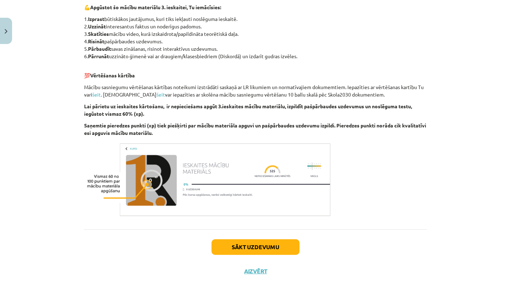
click at [247, 251] on button "Sākt uzdevumu" at bounding box center [255, 247] width 88 height 16
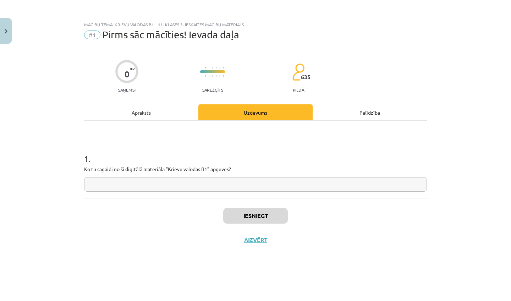
click at [243, 178] on input "text" at bounding box center [255, 184] width 343 height 15
type input "*"
click at [256, 213] on button "Iesniegt" at bounding box center [255, 216] width 65 height 16
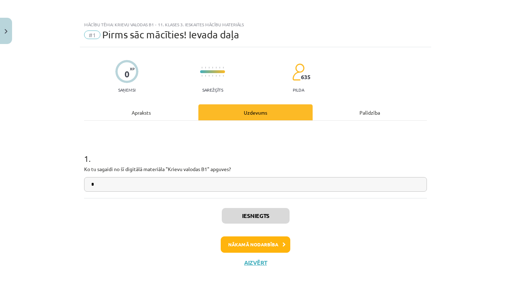
click at [257, 239] on button "Nākamā nodarbība" at bounding box center [256, 244] width 70 height 16
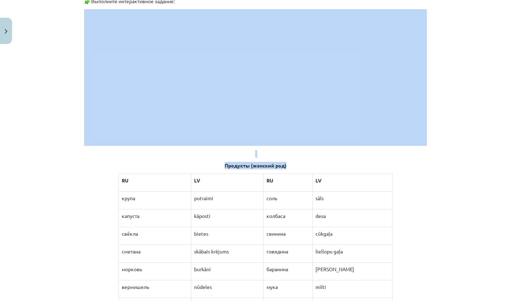
drag, startPoint x: 470, startPoint y: 252, endPoint x: 452, endPoint y: 300, distance: 51.8
click at [452, 300] on div "Mācību tēma: Krievu valodas b1 - 11. klases 3. ieskaites mācību materiāls #2 Ле…" at bounding box center [255, 150] width 511 height 301
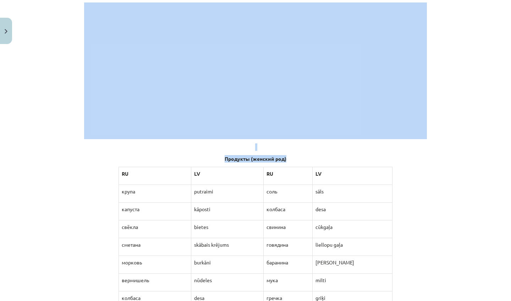
click at [466, 237] on div "Mācību tēma: Krievu valodas b1 - 11. klases 3. ieskaites mācību materiāls #2 Ле…" at bounding box center [255, 150] width 511 height 301
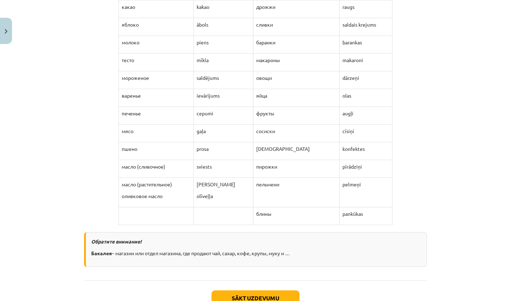
scroll to position [921, 0]
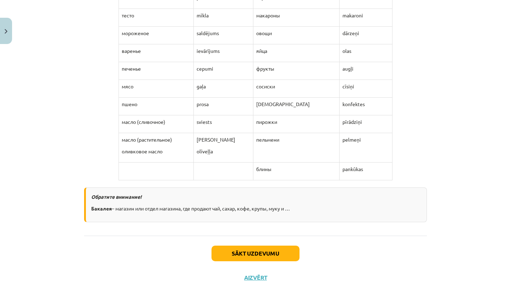
click at [265, 253] on button "Sākt uzdevumu" at bounding box center [255, 253] width 88 height 16
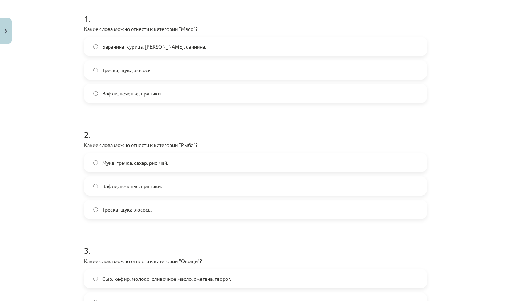
scroll to position [144, 0]
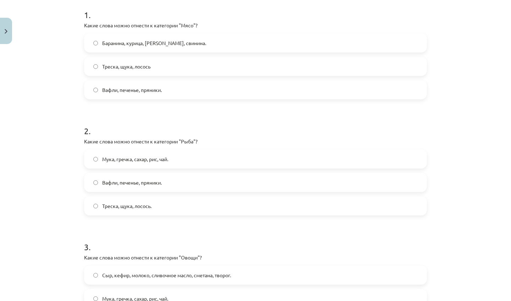
click at [168, 42] on span "Баранина, курица, [PERSON_NAME], свинина." at bounding box center [154, 42] width 104 height 7
click at [146, 206] on span "Треска, щука, лосось." at bounding box center [126, 205] width 49 height 7
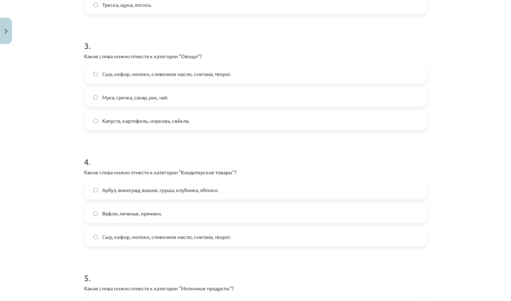
scroll to position [365, 0]
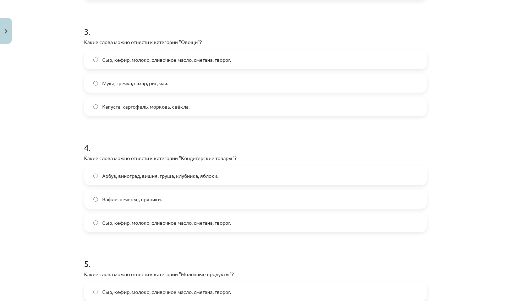
drag, startPoint x: 458, startPoint y: 282, endPoint x: 450, endPoint y: 300, distance: 20.2
click at [450, 300] on div "Mācību tēma: Krievu valodas b1 - 11. klases 3. ieskaites mācību materiāls #2 Ле…" at bounding box center [255, 150] width 511 height 301
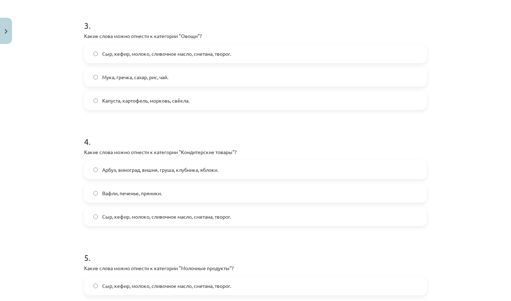
click at [193, 93] on label "Капуста, картофель, морковь, свёкла." at bounding box center [255, 101] width 341 height 18
click at [183, 190] on label "Вафли, печенье, пряники." at bounding box center [255, 193] width 341 height 18
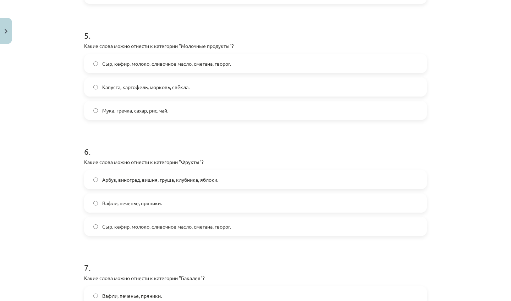
drag, startPoint x: 465, startPoint y: 281, endPoint x: 463, endPoint y: 300, distance: 19.4
click at [463, 300] on div "Mācību tēma: Krievu valodas b1 - 11. klases 3. ieskaites mācību materiāls #2 Ле…" at bounding box center [255, 150] width 511 height 301
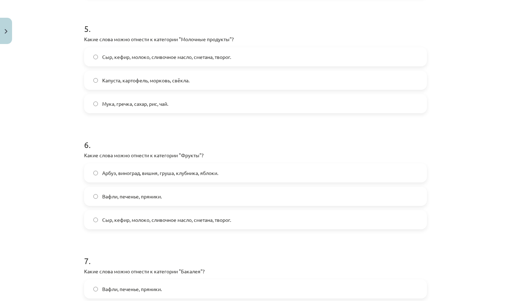
click at [167, 54] on span "Сыр, кефир, молоко, сливочное масло, сметана, творог." at bounding box center [166, 56] width 129 height 7
click at [203, 162] on div "6 . Какие слова можно отнести к категории "Фрукты"? Арбуз, виноград, вишня, гру…" at bounding box center [255, 178] width 343 height 102
click at [210, 172] on span "Арбуз, виноград, вишня, груша, клубника, яблоки." at bounding box center [160, 172] width 116 height 7
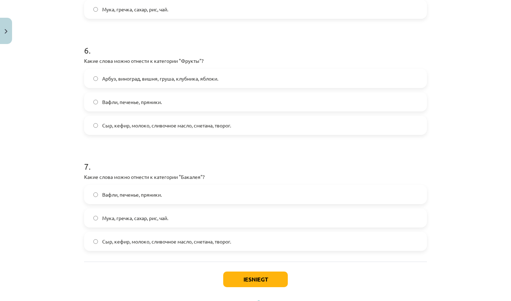
scroll to position [721, 0]
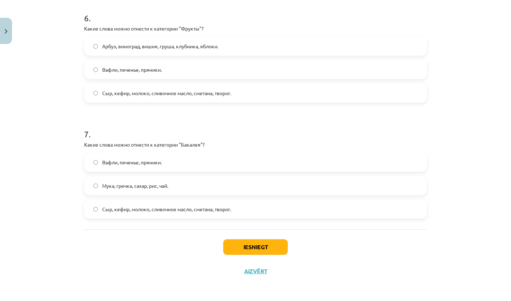
drag, startPoint x: 477, startPoint y: 288, endPoint x: 475, endPoint y: 300, distance: 13.0
click at [475, 300] on div "Mācību tēma: Krievu valodas b1 - 11. klases 3. ieskaites mācību materiāls #2 Ле…" at bounding box center [255, 150] width 511 height 301
click at [162, 189] on label "Мука, гречка, сахар, рис, чай." at bounding box center [255, 186] width 341 height 18
click at [234, 246] on button "Iesniegt" at bounding box center [255, 247] width 65 height 16
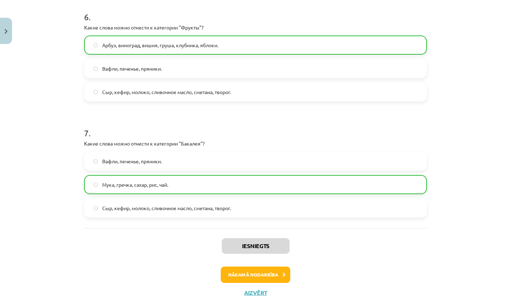
click at [238, 268] on button "Nākamā nodarbība" at bounding box center [256, 274] width 70 height 16
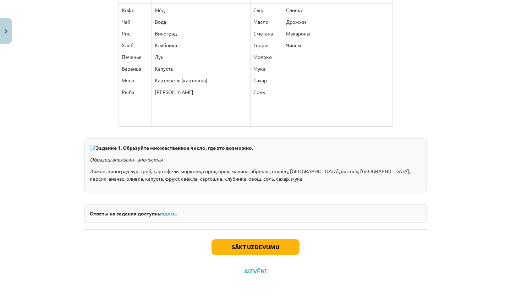
scroll to position [325, 0]
click at [274, 244] on button "Sākt uzdevumu" at bounding box center [255, 247] width 88 height 16
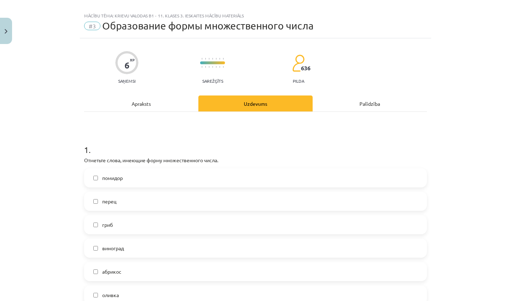
scroll to position [123, 0]
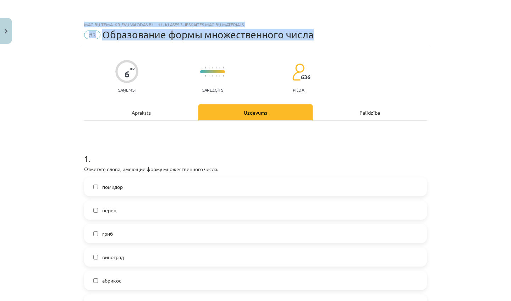
drag, startPoint x: 469, startPoint y: 20, endPoint x: 452, endPoint y: 34, distance: 22.2
click at [452, 34] on div "Mācību tēma: Krievu valodas b1 - 11. klases 3. ieskaites mācību materiāls #3 Об…" at bounding box center [255, 150] width 511 height 301
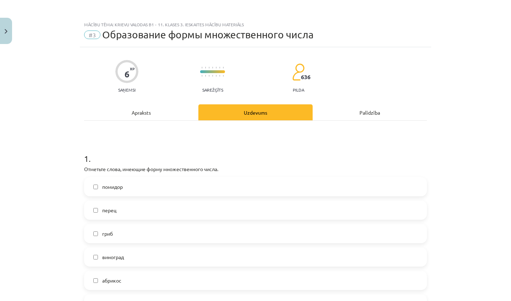
click at [498, 82] on div "Mācību tēma: Krievu valodas b1 - 11. klases 3. ieskaites mācību materiāls #3 Об…" at bounding box center [255, 150] width 511 height 301
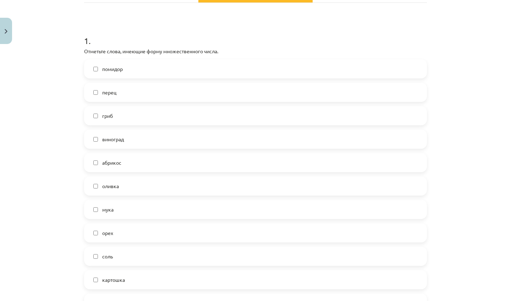
scroll to position [132, 0]
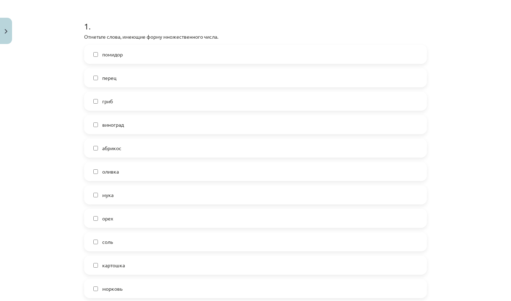
click at [216, 270] on label "картошка" at bounding box center [255, 265] width 341 height 18
click at [206, 284] on label "морковь" at bounding box center [255, 288] width 341 height 18
click at [287, 235] on label "соль" at bounding box center [255, 242] width 341 height 18
click at [273, 195] on label "мука" at bounding box center [255, 195] width 341 height 18
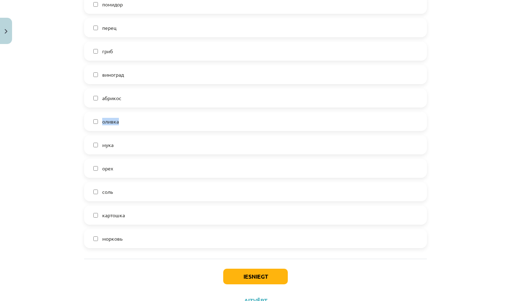
scroll to position [209, 0]
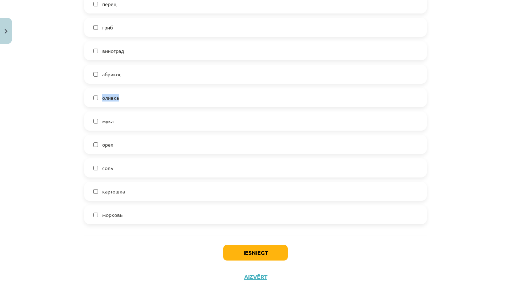
drag, startPoint x: 488, startPoint y: 283, endPoint x: 479, endPoint y: 300, distance: 20.0
click at [479, 300] on div "Mācību tēma: Krievu valodas b1 - 11. klases 3. ieskaites mācību materiāls #3 Об…" at bounding box center [255, 150] width 511 height 301
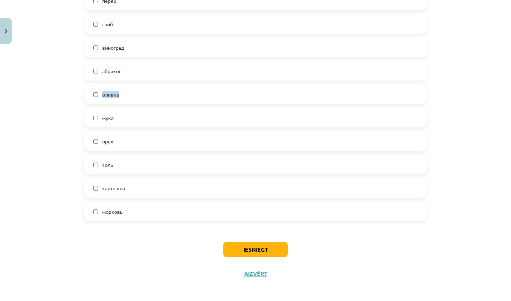
click at [276, 246] on button "Iesniegt" at bounding box center [255, 250] width 65 height 16
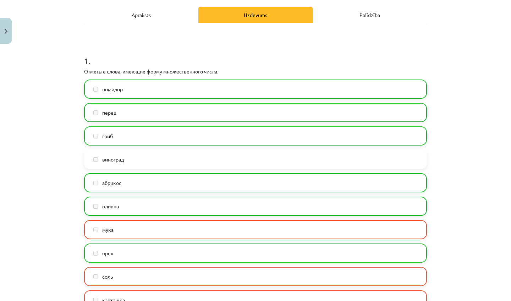
scroll to position [88, 0]
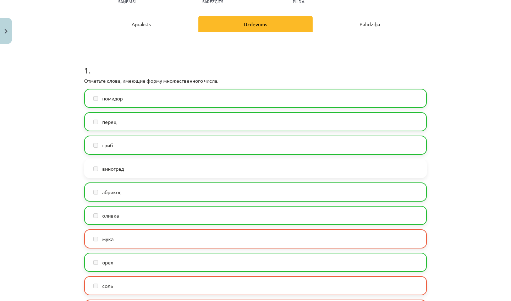
drag, startPoint x: 462, startPoint y: 44, endPoint x: 448, endPoint y: -4, distance: 49.3
click at [448, 0] on html "0 Dāvanas 1780 mP 1544 xp [PERSON_NAME] Sākums Aktuāli Kā mācīties [PERSON_NAME…" at bounding box center [255, 27] width 511 height 301
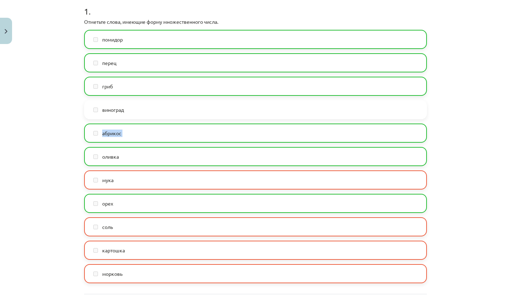
drag, startPoint x: 455, startPoint y: 260, endPoint x: 449, endPoint y: 299, distance: 40.2
click at [449, 299] on div "Mācību tēma: Krievu valodas b1 - 11. klases 3. ieskaites mācību materiāls #3 Об…" at bounding box center [255, 150] width 511 height 301
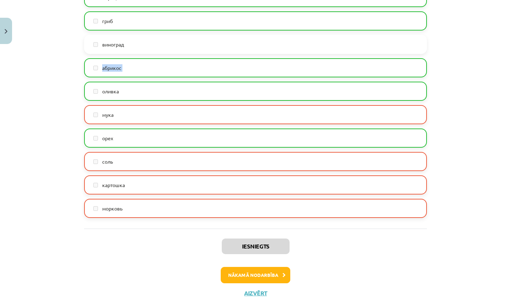
click at [262, 276] on button "Nākamā nodarbība" at bounding box center [256, 275] width 70 height 16
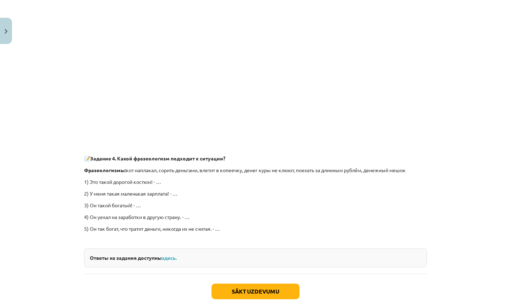
scroll to position [1984, 0]
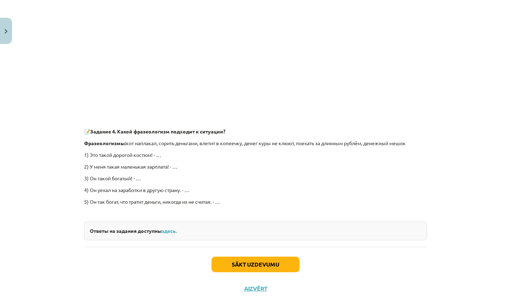
click at [276, 256] on button "Sākt uzdevumu" at bounding box center [255, 264] width 88 height 16
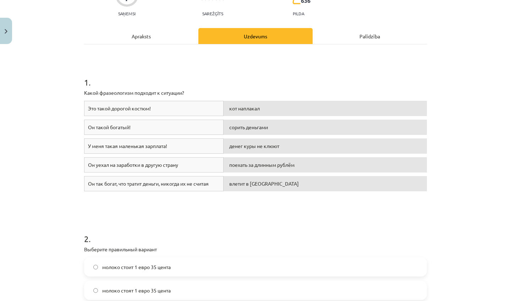
scroll to position [79, 0]
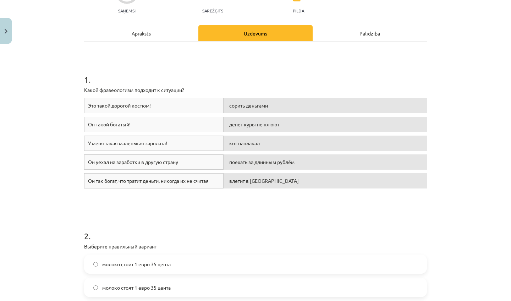
click at [478, 265] on div "Mācību tēma: Krievu valodas b1 - 11. klases 3. ieskaites mācību materiāls #4 Ск…" at bounding box center [255, 150] width 511 height 301
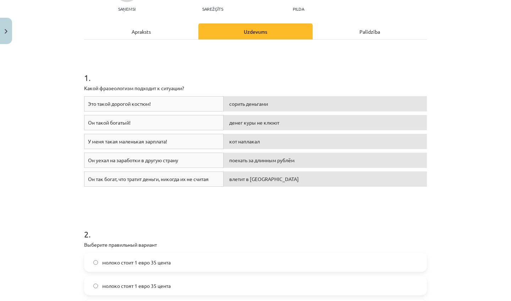
drag, startPoint x: 478, startPoint y: 276, endPoint x: 475, endPoint y: 296, distance: 19.8
click at [475, 296] on div "Mācību tēma: Krievu valodas b1 - 11. klases 3. ieskaites mācību materiāls #4 Ск…" at bounding box center [255, 150] width 511 height 301
click at [484, 265] on div "Mācību tēma: Krievu valodas b1 - 11. klases 3. ieskaites mācību materiāls #4 Ск…" at bounding box center [255, 150] width 511 height 301
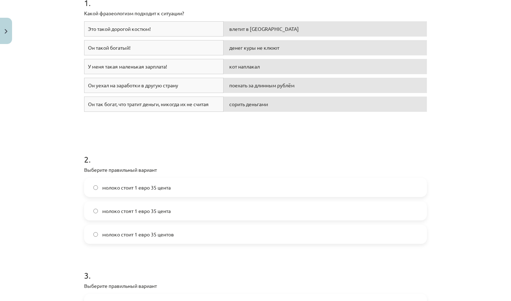
drag, startPoint x: 474, startPoint y: 277, endPoint x: 461, endPoint y: 300, distance: 26.2
click at [461, 300] on div "Mācību tēma: Krievu valodas b1 - 11. klases 3. ieskaites mācību materiāls #4 Ск…" at bounding box center [255, 150] width 511 height 301
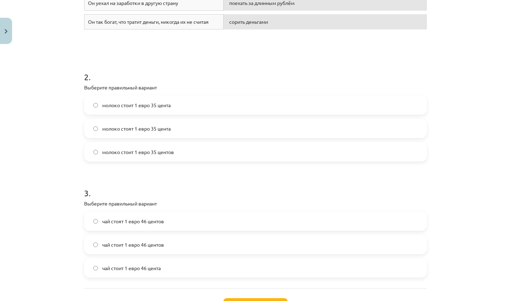
scroll to position [254, 0]
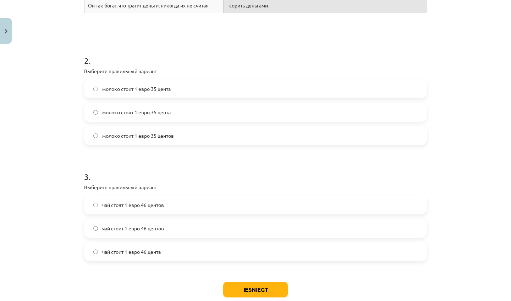
click at [453, 172] on div "Mācību tēma: Krievu valodas b1 - 11. klases 3. ieskaites mācību materiāls #4 Ск…" at bounding box center [255, 150] width 511 height 301
click at [198, 163] on h1 "3 ." at bounding box center [255, 170] width 343 height 22
click at [177, 91] on label "молоко стоит 1 евро 35 цента" at bounding box center [255, 89] width 341 height 18
click at [177, 138] on label "молоко стоит 1 евро 35 центов" at bounding box center [255, 136] width 341 height 18
click at [185, 226] on label "чай стоит 1 евро 46 центов" at bounding box center [255, 228] width 341 height 18
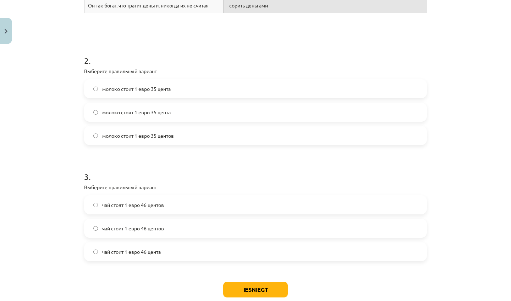
click at [233, 286] on button "Iesniegt" at bounding box center [255, 290] width 65 height 16
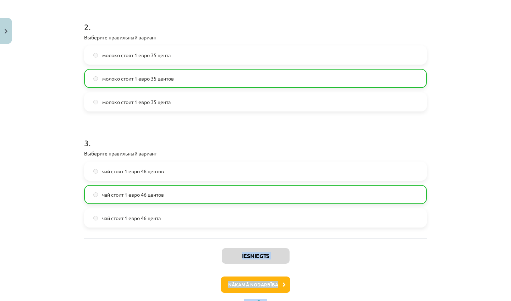
drag, startPoint x: 305, startPoint y: 285, endPoint x: 302, endPoint y: 300, distance: 15.9
click at [302, 300] on div "7 XP Saņemsi Sarežģīts 636 pilda Apraksts Uzdevums Palīdzība 1 . Какой фразеоло…" at bounding box center [255, 36] width 351 height 555
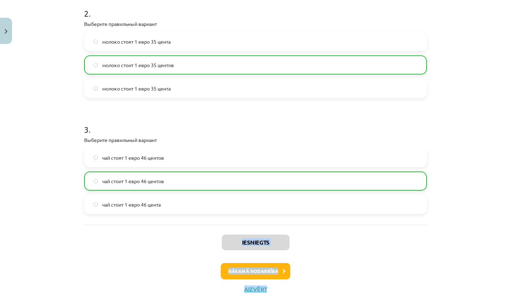
click at [289, 276] on button "Nākamā nodarbība" at bounding box center [256, 271] width 70 height 16
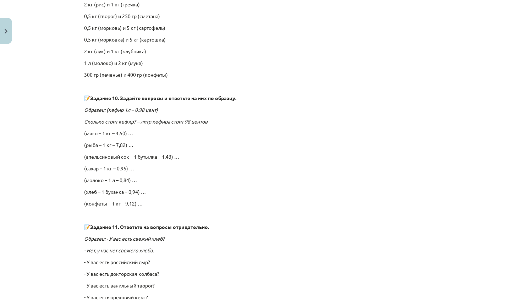
scroll to position [1716, 0]
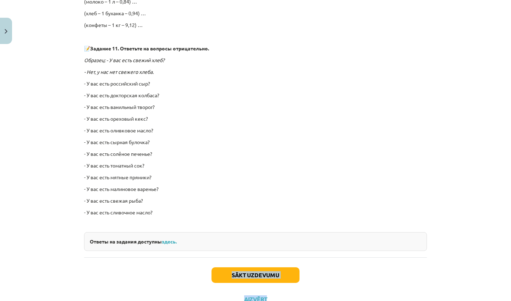
click at [292, 275] on button "Sākt uzdevumu" at bounding box center [255, 275] width 88 height 16
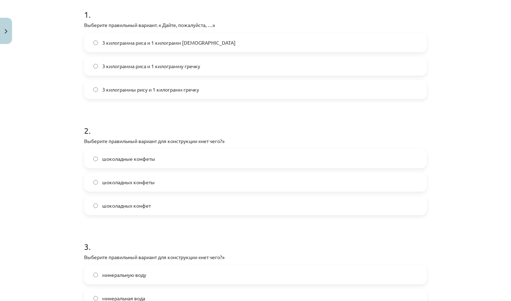
scroll to position [156, 0]
click at [176, 48] on label "3 килограмма риса и 1 килограмм [DEMOGRAPHIC_DATA]" at bounding box center [255, 42] width 341 height 18
click at [163, 179] on label "шоколадных конфеты" at bounding box center [255, 181] width 341 height 18
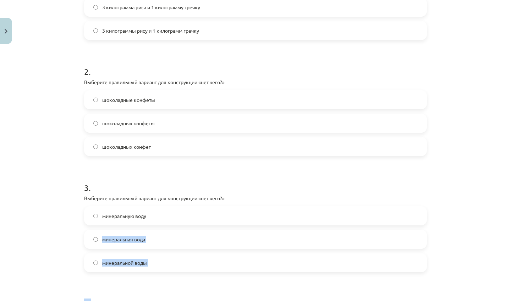
drag, startPoint x: 421, startPoint y: 282, endPoint x: 420, endPoint y: 300, distance: 18.8
click at [420, 300] on form "1 . Выберите правильный вариант. « Дайте, пожалуйста, …» 3 килограмма риса и 1 …" at bounding box center [255, 163] width 343 height 450
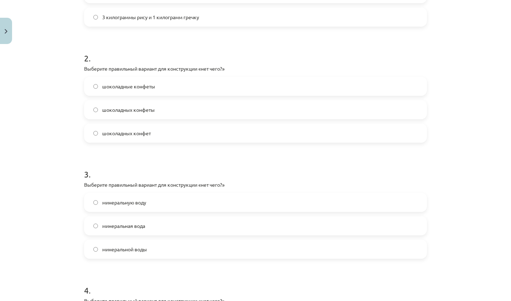
click at [265, 137] on label "шоколадных конфет" at bounding box center [255, 133] width 341 height 18
click at [174, 243] on label "минеральной воды" at bounding box center [255, 249] width 341 height 18
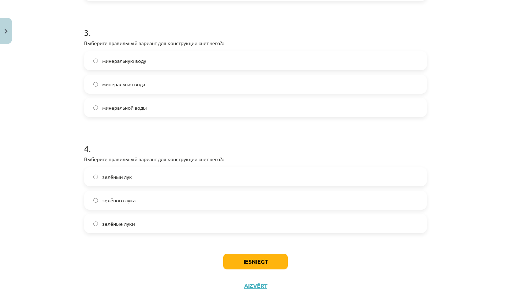
scroll to position [385, 0]
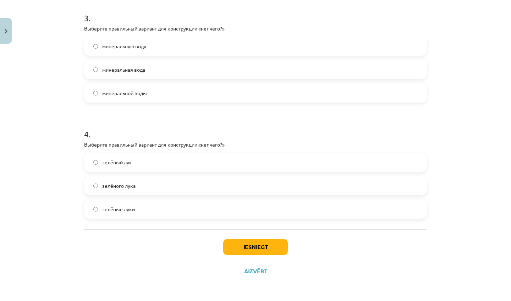
drag, startPoint x: 482, startPoint y: 266, endPoint x: 466, endPoint y: 300, distance: 38.2
click at [466, 300] on div "Mācību tēma: Krievu valodas b1 - 11. klases 3. ieskaites mācību materiāls #5 Ск…" at bounding box center [255, 150] width 511 height 301
click at [449, 268] on div "Mācību tēma: Krievu valodas b1 - 11. klases 3. ieskaites mācību materiāls #5 Ск…" at bounding box center [255, 150] width 511 height 301
click at [216, 180] on label "зелёного лука" at bounding box center [255, 186] width 341 height 18
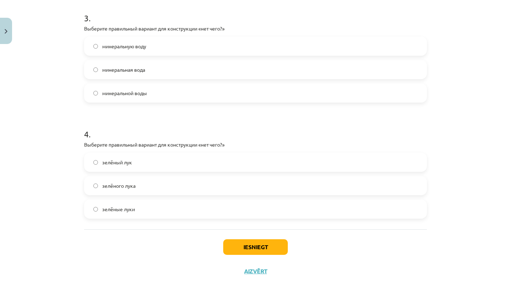
click at [251, 239] on button "Iesniegt" at bounding box center [255, 247] width 65 height 16
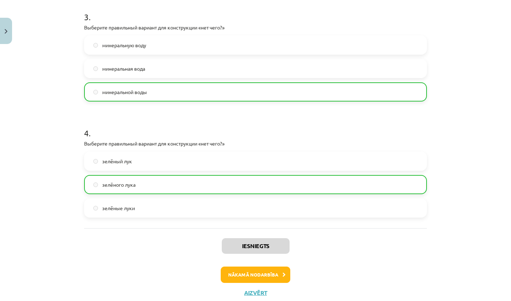
click at [247, 273] on button "Nākamā nodarbība" at bounding box center [256, 274] width 70 height 16
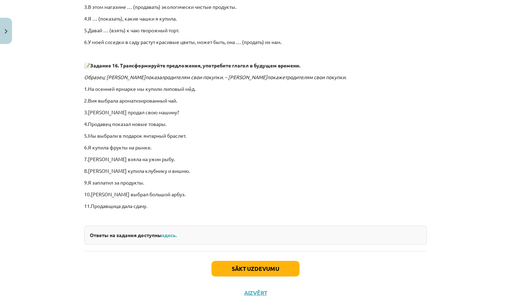
scroll to position [1512, 0]
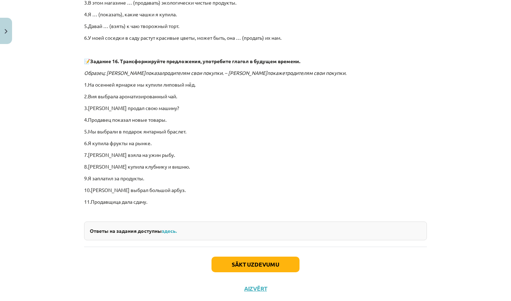
click at [284, 256] on button "Sākt uzdevumu" at bounding box center [255, 264] width 88 height 16
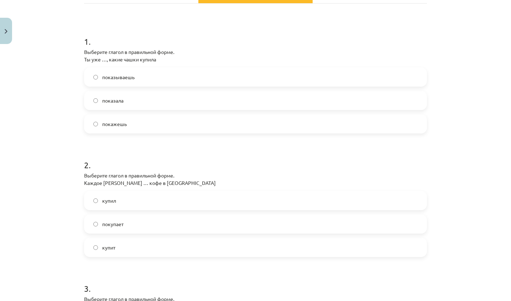
scroll to position [139, 0]
click at [166, 101] on label "показала" at bounding box center [255, 102] width 341 height 18
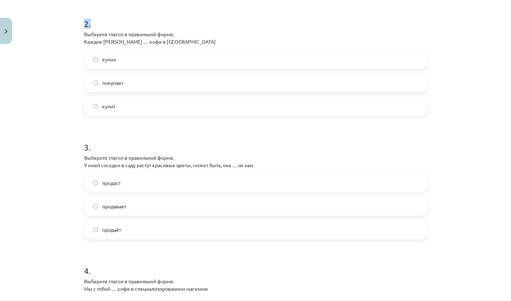
drag, startPoint x: 473, startPoint y: 295, endPoint x: 473, endPoint y: 300, distance: 4.6
click at [473, 300] on div "Mācību tēma: Krievu valodas b1 - 11. klases 3. ieskaites mācību materiāls #6 Гл…" at bounding box center [255, 150] width 511 height 301
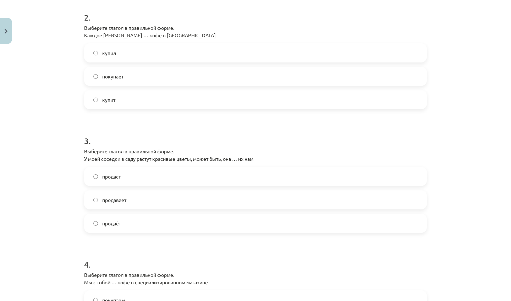
click at [116, 131] on h1 "3 ." at bounding box center [255, 134] width 343 height 22
click at [137, 80] on label "покупает" at bounding box center [255, 76] width 341 height 18
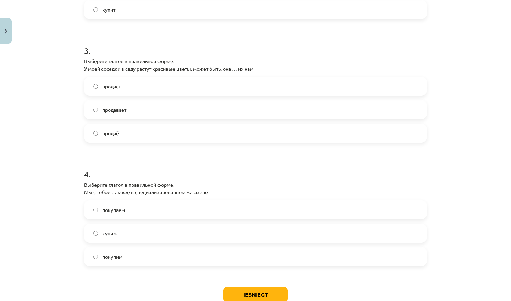
drag, startPoint x: 472, startPoint y: 276, endPoint x: 472, endPoint y: 300, distance: 24.8
click at [472, 300] on div "Mācību tēma: Krievu valodas b1 - 11. klases 3. ieskaites mācību materiāls #6 Гл…" at bounding box center [255, 150] width 511 height 301
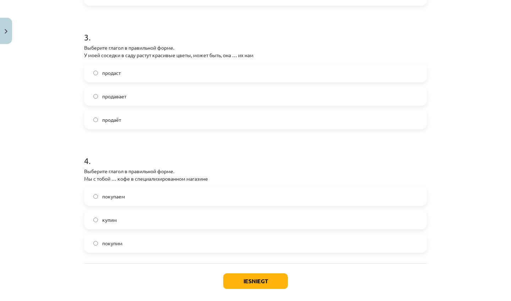
click at [178, 78] on label "продаст" at bounding box center [255, 73] width 341 height 18
click at [215, 195] on label "покупаем" at bounding box center [255, 196] width 341 height 18
click at [239, 285] on button "Iesniegt" at bounding box center [255, 281] width 65 height 16
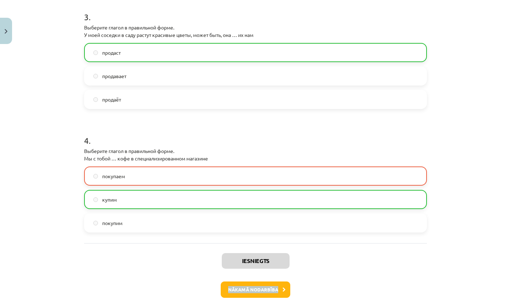
drag, startPoint x: 319, startPoint y: 289, endPoint x: 324, endPoint y: 300, distance: 11.9
click at [324, 300] on div "Iesniegts Nākamā nodarbība Aizvērt" at bounding box center [255, 279] width 343 height 72
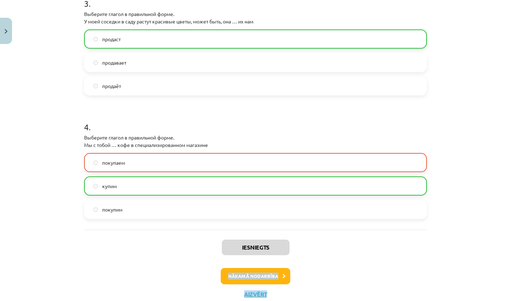
click at [270, 275] on button "Nākamā nodarbība" at bounding box center [256, 276] width 70 height 16
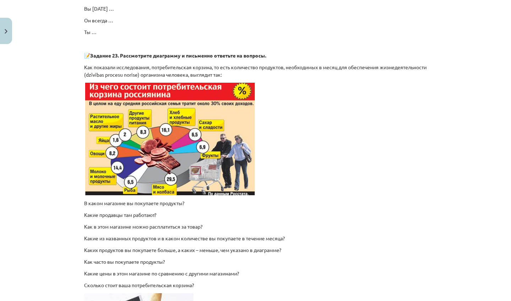
scroll to position [1018, 0]
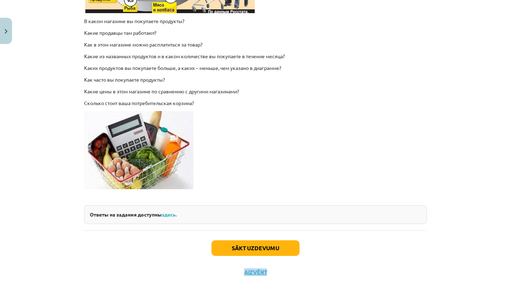
click at [255, 254] on div "Sākt uzdevumu Aizvērt" at bounding box center [255, 255] width 343 height 50
click at [252, 247] on button "Sākt uzdevumu" at bounding box center [255, 248] width 88 height 16
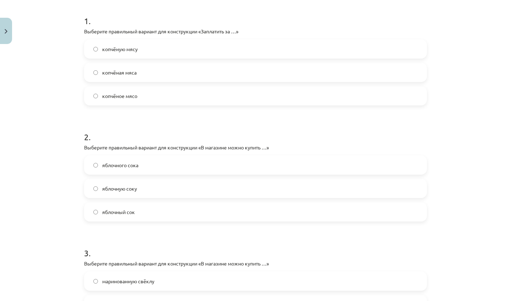
scroll to position [160, 0]
click at [185, 96] on label "копчёное мясо" at bounding box center [255, 96] width 341 height 18
click at [153, 212] on label "яблочный сок" at bounding box center [255, 212] width 341 height 18
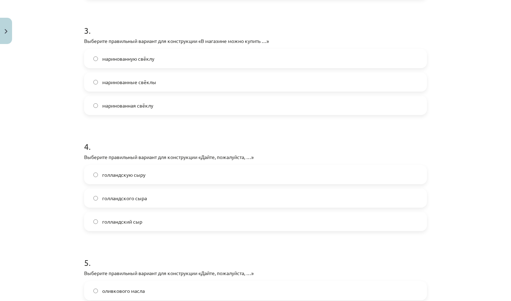
drag, startPoint x: 484, startPoint y: 290, endPoint x: 484, endPoint y: 300, distance: 10.3
click at [484, 300] on div "Mācību tēma: Krievu valodas b1 - 11. klases 3. ieskaites mācību materiāls #7 Уп…" at bounding box center [255, 150] width 511 height 301
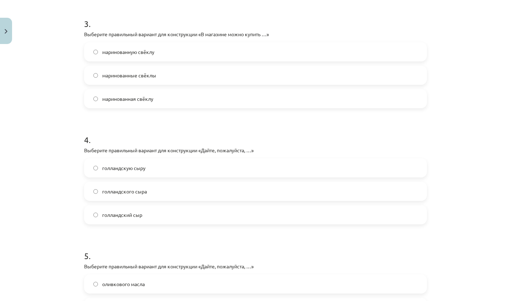
click at [230, 129] on h1 "4 ." at bounding box center [255, 133] width 343 height 22
click at [161, 50] on label "маринованную свёклу" at bounding box center [255, 52] width 341 height 18
click at [197, 184] on label "голландского сыра" at bounding box center [255, 191] width 341 height 18
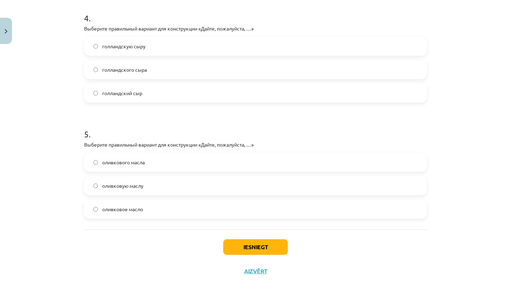
scroll to position [156, 0]
drag, startPoint x: 456, startPoint y: 289, endPoint x: 456, endPoint y: 300, distance: 11.7
click at [456, 300] on div "Mācību tēma: Krievu valodas b1 - 11. klases 3. ieskaites mācību materiāls #7 Уп…" at bounding box center [255, 150] width 511 height 301
click at [205, 201] on label "оливковое масло" at bounding box center [255, 209] width 341 height 18
click at [253, 244] on button "Iesniegt" at bounding box center [255, 247] width 65 height 16
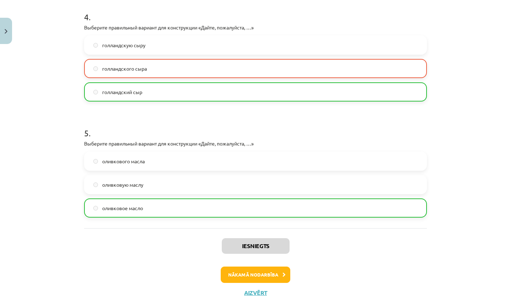
click at [261, 272] on button "Nākamā nodarbība" at bounding box center [256, 274] width 70 height 16
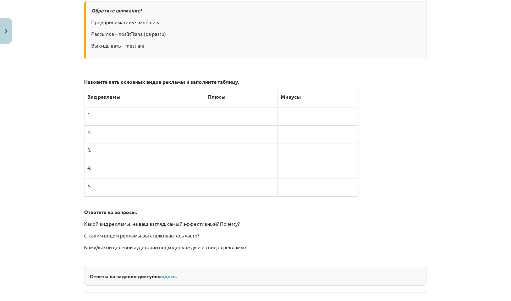
scroll to position [1805, 0]
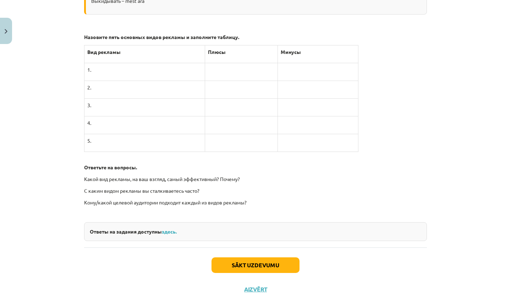
click at [288, 257] on button "Sākt uzdevumu" at bounding box center [255, 265] width 88 height 16
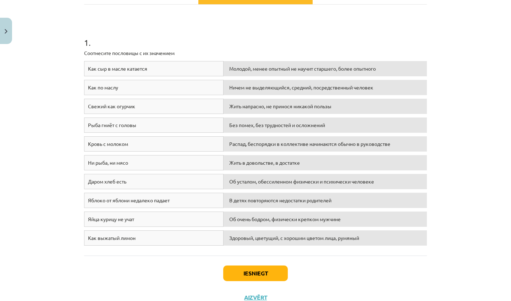
scroll to position [117, 0]
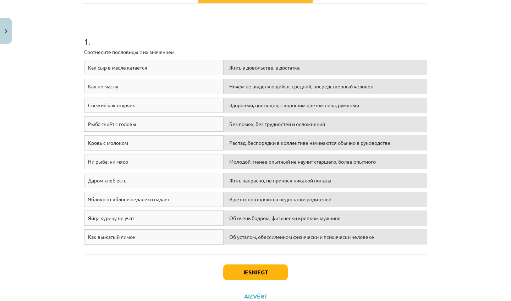
click at [260, 272] on button "Iesniegt" at bounding box center [255, 272] width 65 height 16
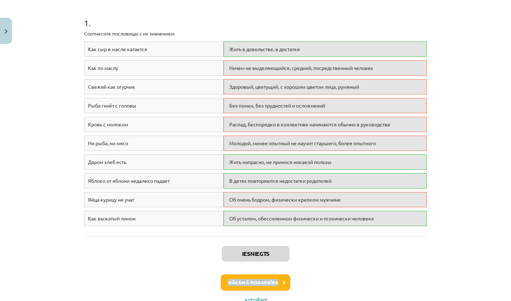
drag, startPoint x: 426, startPoint y: 285, endPoint x: 426, endPoint y: 300, distance: 15.3
click at [426, 300] on div "Iesniegts Nākamā nodarbība Aizvērt" at bounding box center [255, 272] width 343 height 72
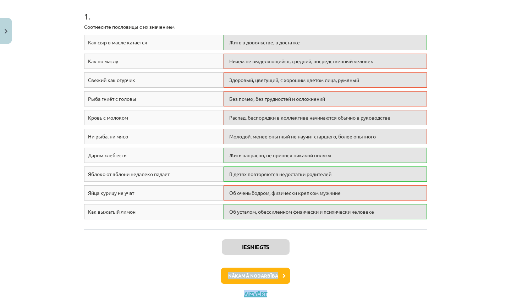
click at [280, 279] on button "Nākamā nodarbība" at bounding box center [256, 275] width 70 height 16
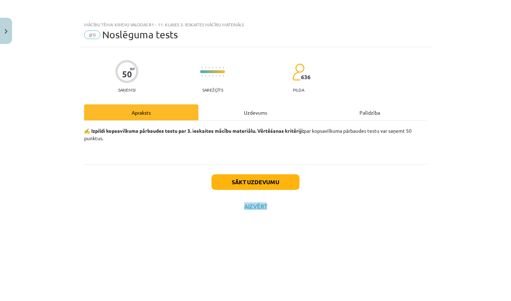
scroll to position [0, 0]
click at [278, 177] on button "Sākt uzdevumu" at bounding box center [255, 182] width 88 height 16
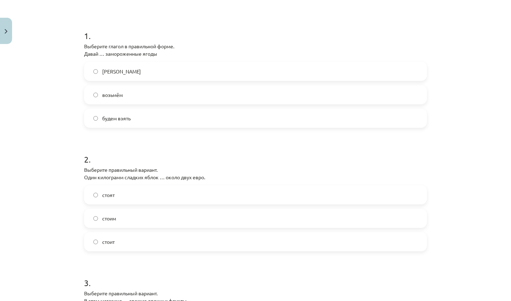
scroll to position [135, 0]
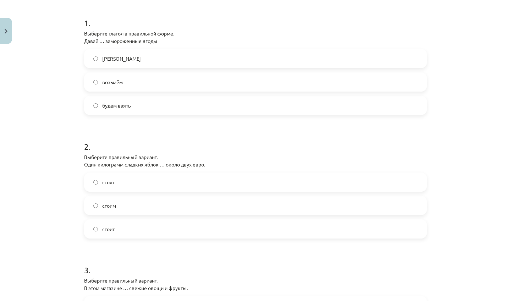
drag, startPoint x: 463, startPoint y: 288, endPoint x: 464, endPoint y: 300, distance: 12.4
click at [464, 300] on div "Mācību tēma: Krievu valodas b1 - 11. klases 3. ieskaites mācību materiāls #9 No…" at bounding box center [255, 150] width 511 height 301
click at [459, 186] on div "Mācību tēma: Krievu valodas b1 - 11. klases 3. ieskaites mācību materiāls #9 No…" at bounding box center [255, 150] width 511 height 301
click at [163, 79] on label "возьмём" at bounding box center [255, 82] width 341 height 18
click at [151, 229] on label "стоит" at bounding box center [255, 229] width 341 height 18
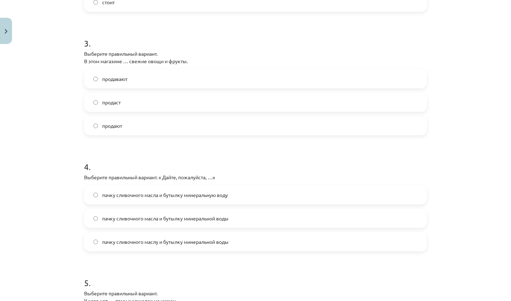
scroll to position [378, 0]
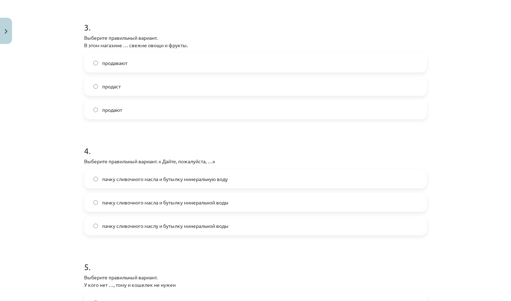
drag, startPoint x: 470, startPoint y: 288, endPoint x: 468, endPoint y: 299, distance: 11.1
click at [468, 299] on div "Mācību tēma: Krievu valodas b1 - 11. klases 3. ieskaites mācību materiāls #9 No…" at bounding box center [255, 150] width 511 height 301
click at [471, 187] on div "Mācību tēma: Krievu valodas b1 - 11. klases 3. ieskaites mācību materiāls #9 No…" at bounding box center [255, 150] width 511 height 301
click at [122, 109] on span "продают" at bounding box center [112, 109] width 20 height 7
click at [186, 206] on span "пачку сливочного масла и бутылку минеральной воды" at bounding box center [165, 202] width 126 height 7
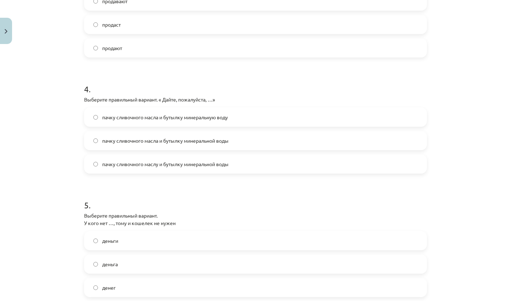
drag, startPoint x: 443, startPoint y: 285, endPoint x: 440, endPoint y: 300, distance: 16.0
click at [440, 300] on div "Mācību tēma: Krievu valodas b1 - 11. klases 3. ieskaites mācību materiāls #9 No…" at bounding box center [255, 150] width 511 height 301
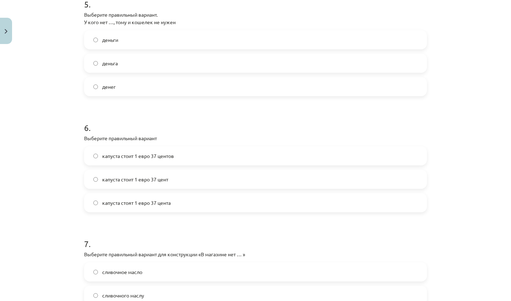
scroll to position [629, 0]
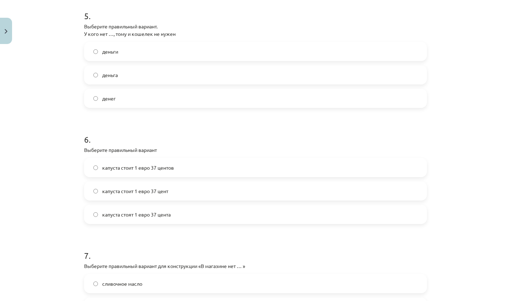
click at [139, 96] on label "денег" at bounding box center [255, 98] width 341 height 18
click at [151, 170] on span "капуста стоит 1 евро 37 центов" at bounding box center [138, 167] width 72 height 7
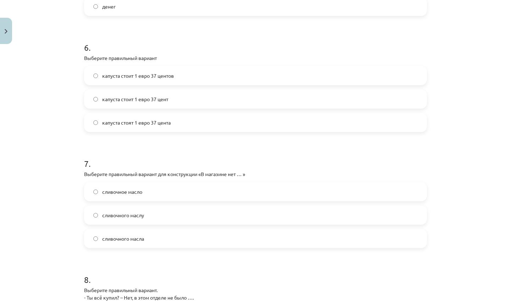
scroll to position [741, 0]
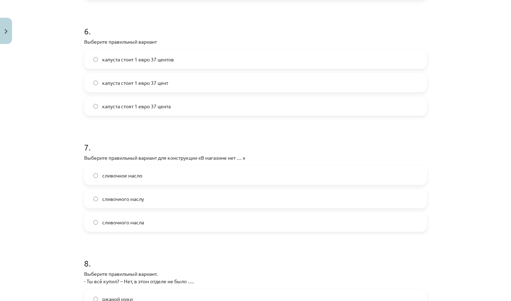
drag, startPoint x: 453, startPoint y: 285, endPoint x: 445, endPoint y: 300, distance: 17.1
click at [445, 300] on div "Mācību tēma: Krievu valodas b1 - 11. klases 3. ieskaites mācību materiāls #9 No…" at bounding box center [255, 150] width 511 height 301
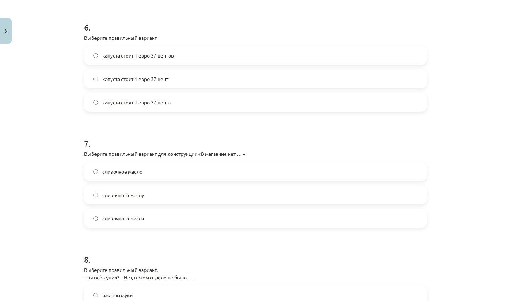
click at [186, 214] on label "сливочного масла" at bounding box center [255, 218] width 341 height 18
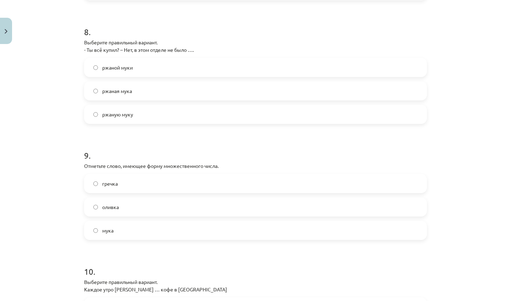
drag, startPoint x: 448, startPoint y: 284, endPoint x: 445, endPoint y: 300, distance: 16.9
click at [445, 300] on div "Mācību tēma: Krievu valodas b1 - 11. klases 3. ieskaites mācību materiāls #9 No…" at bounding box center [255, 150] width 511 height 301
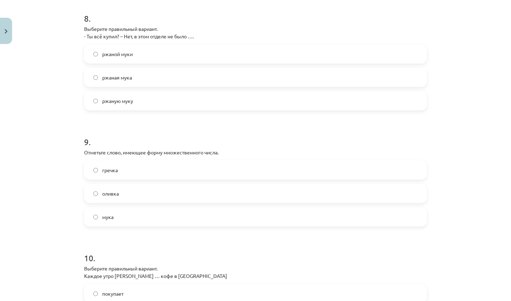
click at [170, 62] on label "ржаной муки" at bounding box center [255, 54] width 341 height 18
click at [149, 210] on label "мука" at bounding box center [255, 217] width 341 height 18
click at [153, 187] on label "оливка" at bounding box center [255, 193] width 341 height 18
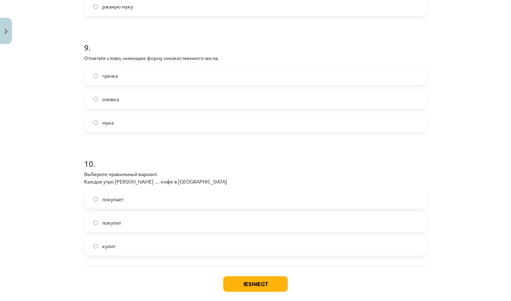
scroll to position [1110, 0]
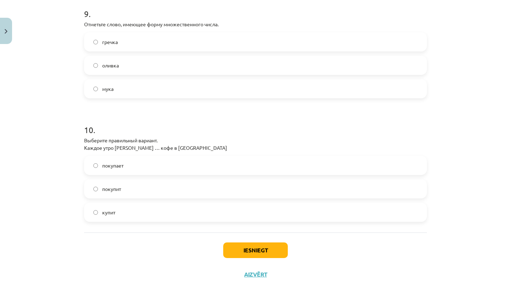
drag, startPoint x: 485, startPoint y: 281, endPoint x: 468, endPoint y: 300, distance: 26.4
click at [468, 300] on div "Mācību tēma: Krievu valodas b1 - 11. klases 3. ieskaites mācību materiāls #9 No…" at bounding box center [255, 150] width 511 height 301
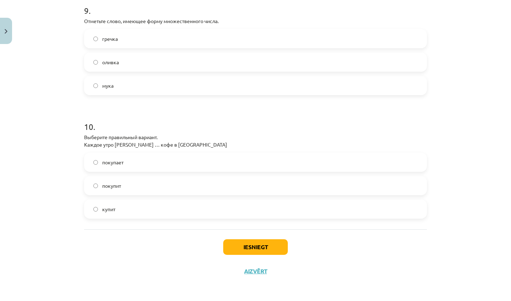
click at [134, 165] on label "покупает" at bounding box center [255, 162] width 341 height 18
click at [269, 252] on button "Iesniegt" at bounding box center [255, 247] width 65 height 16
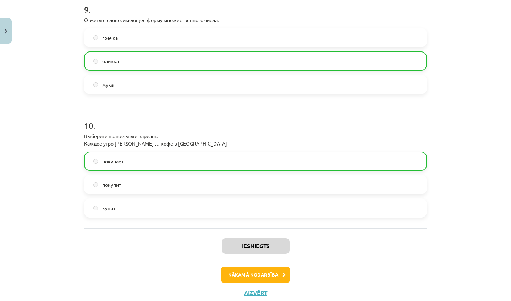
click at [262, 271] on button "Nākamā nodarbība" at bounding box center [256, 274] width 70 height 16
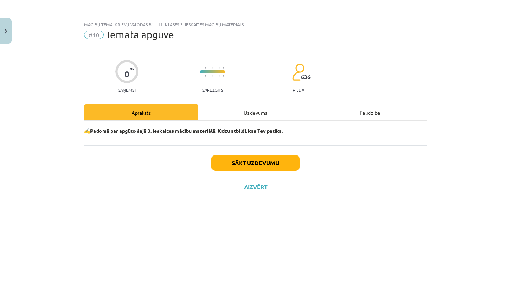
scroll to position [0, 0]
click at [259, 165] on button "Sākt uzdevumu" at bounding box center [255, 163] width 88 height 16
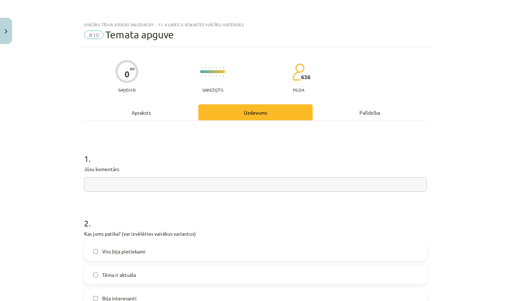
click at [217, 181] on input "text" at bounding box center [255, 184] width 343 height 15
type input "*"
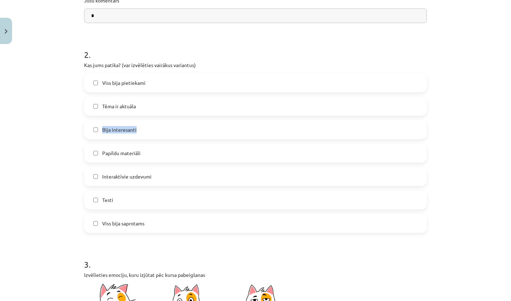
drag, startPoint x: 462, startPoint y: 283, endPoint x: 439, endPoint y: 300, distance: 28.9
click at [439, 300] on div "Mācību tēma: Krievu valodas b1 - 11. klases 3. ieskaites mācību materiāls #10 T…" at bounding box center [255, 150] width 511 height 301
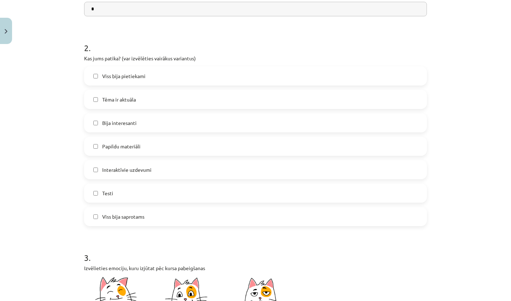
click at [321, 74] on label "Viss bija pietiekami" at bounding box center [255, 76] width 341 height 18
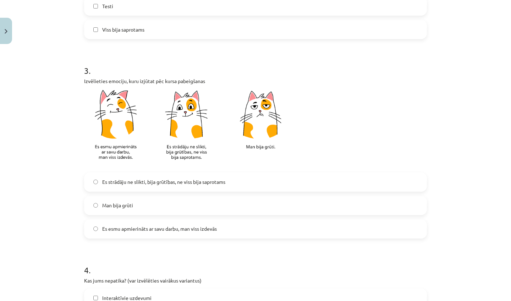
scroll to position [400, 0]
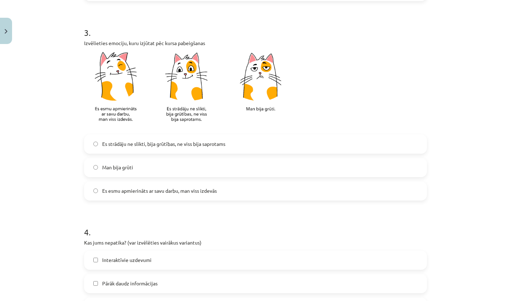
click at [251, 144] on label "Es strādāju ne slikti, bija grūtības, ne viss bija saprotams" at bounding box center [255, 144] width 341 height 18
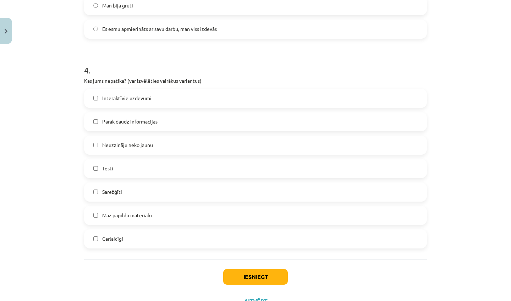
drag, startPoint x: 464, startPoint y: 273, endPoint x: 442, endPoint y: 300, distance: 34.8
click at [442, 300] on div "Mācību tēma: Krievu valodas b1 - 11. klases 3. ieskaites mācību materiāls #10 T…" at bounding box center [255, 150] width 511 height 301
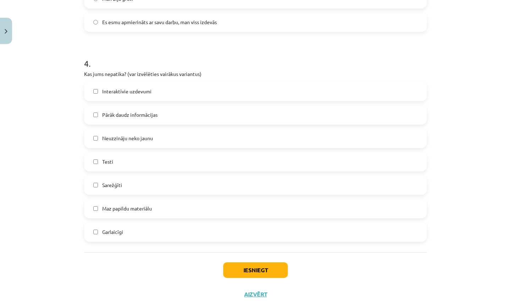
click at [201, 89] on label "Interaktīvie uzdevumi" at bounding box center [255, 92] width 341 height 18
click at [244, 270] on button "Iesniegt" at bounding box center [255, 270] width 65 height 16
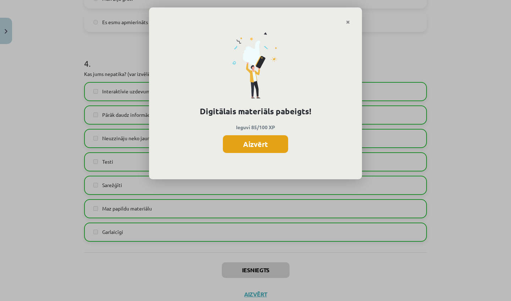
click at [273, 139] on button "Aizvērt" at bounding box center [255, 144] width 65 height 18
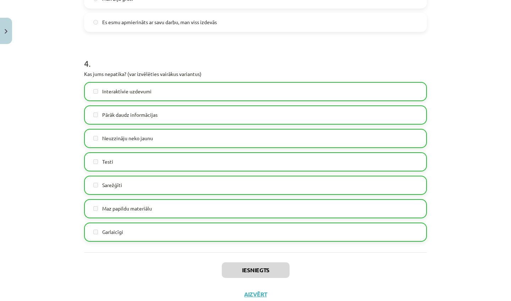
click at [255, 296] on button "Aizvērt" at bounding box center [255, 293] width 27 height 7
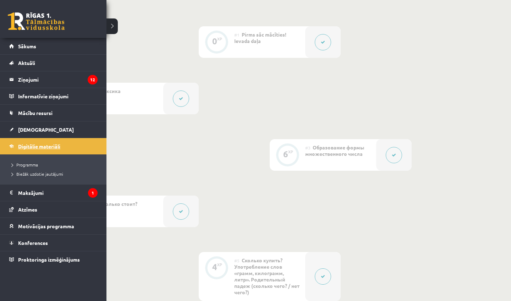
click at [23, 147] on span "Digitālie materiāli" at bounding box center [39, 146] width 42 height 6
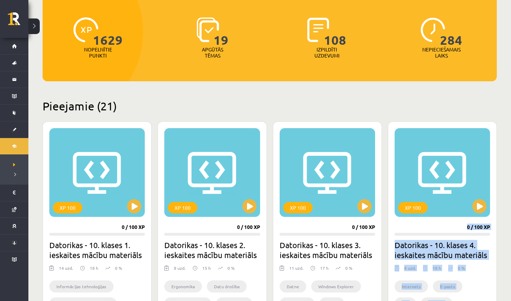
drag, startPoint x: 500, startPoint y: 286, endPoint x: 488, endPoint y: 300, distance: 18.7
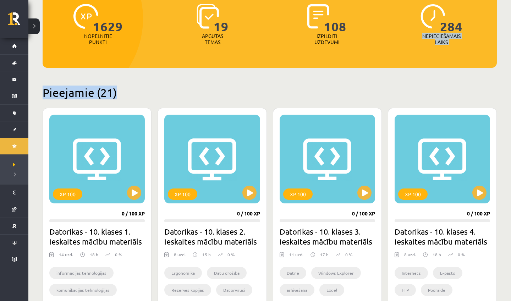
drag, startPoint x: 509, startPoint y: 29, endPoint x: 494, endPoint y: 91, distance: 63.8
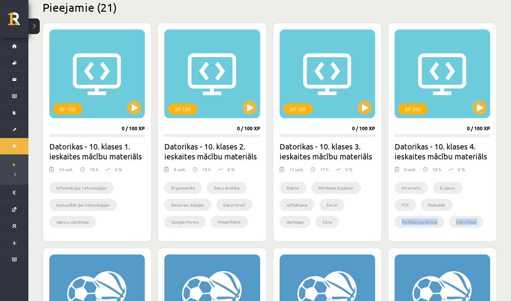
drag, startPoint x: 501, startPoint y: 298, endPoint x: 489, endPoint y: 300, distance: 12.0
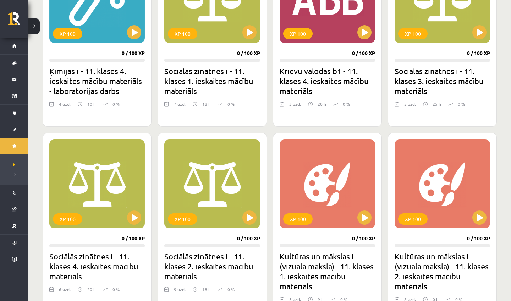
scroll to position [671, 0]
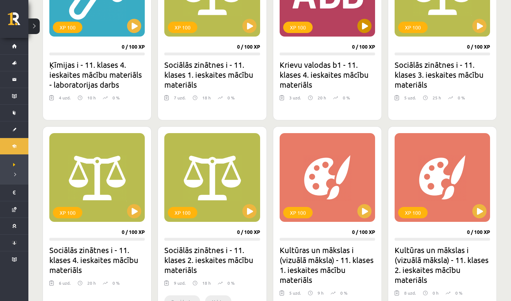
click at [365, 29] on button at bounding box center [364, 26] width 14 height 14
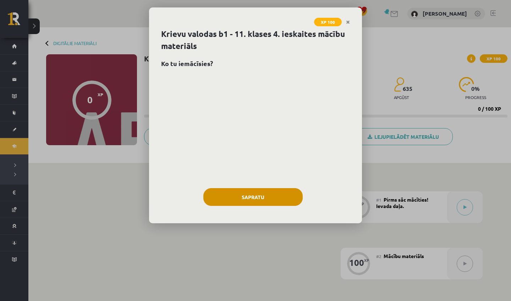
click at [270, 200] on button "Sapratu" at bounding box center [252, 197] width 99 height 18
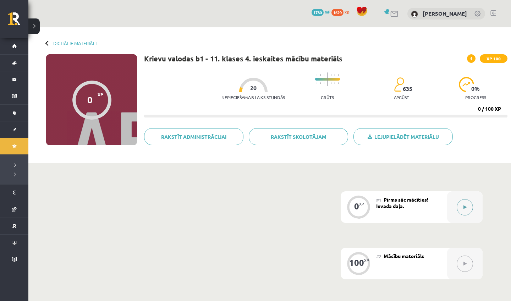
click at [470, 206] on button at bounding box center [464, 207] width 16 height 16
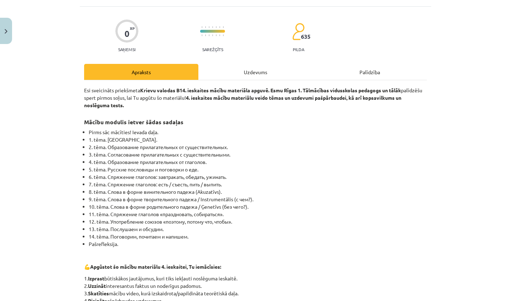
scroll to position [67, 0]
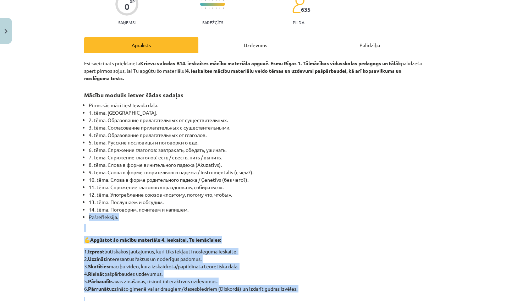
drag, startPoint x: 421, startPoint y: 279, endPoint x: 397, endPoint y: 300, distance: 32.5
click at [397, 300] on div "Esi sveicināts priekšmeta Krievu valodas B1 4. ieskaites mācību materiāla apguv…" at bounding box center [255, 255] width 343 height 391
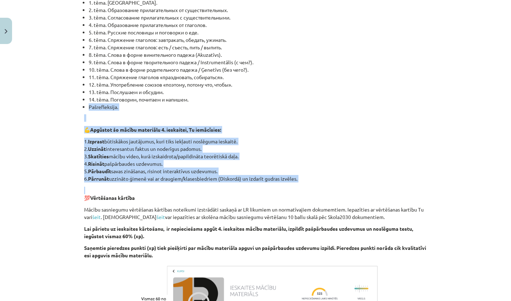
scroll to position [300, 0]
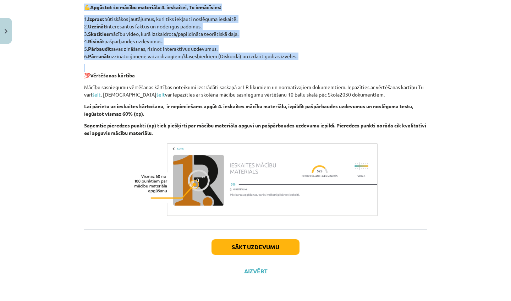
click at [278, 246] on button "Sākt uzdevumu" at bounding box center [255, 247] width 88 height 16
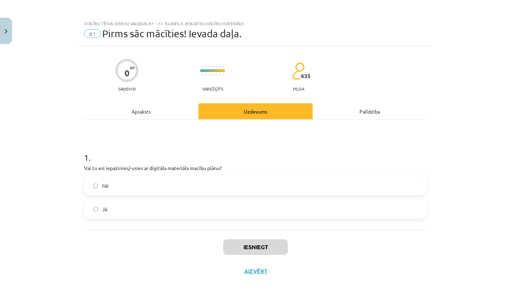
click at [212, 202] on label "Jā" at bounding box center [255, 209] width 341 height 18
click at [245, 247] on button "Iesniegt" at bounding box center [255, 247] width 65 height 16
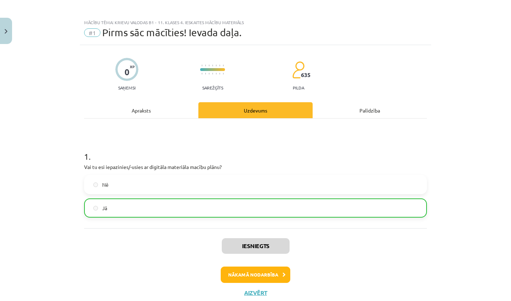
click at [251, 273] on button "Nākamā nodarbība" at bounding box center [256, 274] width 70 height 16
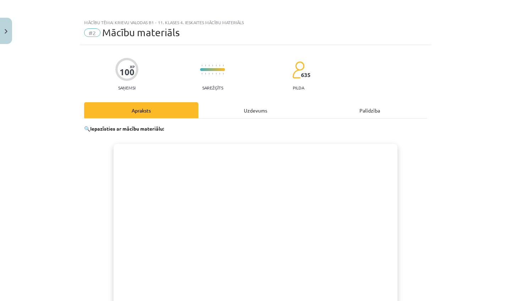
scroll to position [18, 0]
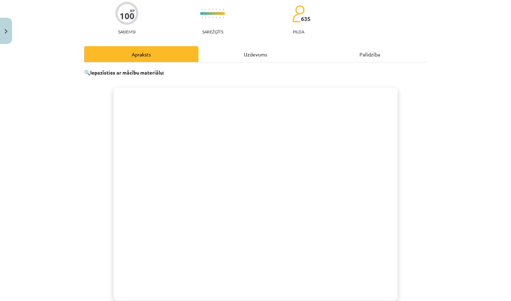
drag, startPoint x: 467, startPoint y: 256, endPoint x: 432, endPoint y: 300, distance: 56.3
click at [432, 300] on div "Mācību tēma: Krievu valodas b1 - 11. klases 4. ieskaites mācību materiāls #2 Mā…" at bounding box center [255, 150] width 511 height 301
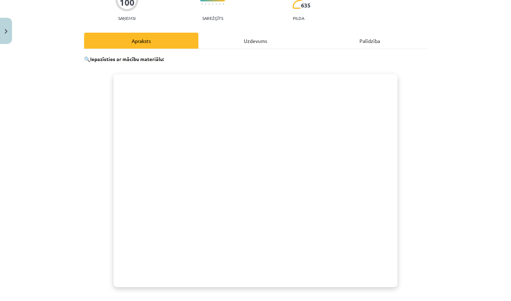
scroll to position [148, 0]
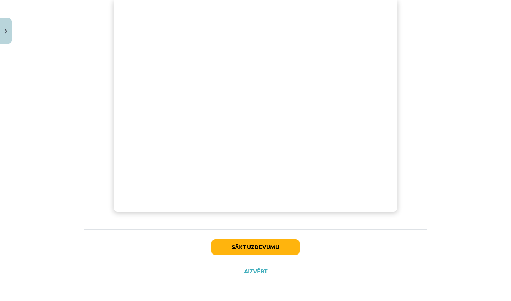
click at [261, 243] on button "Sākt uzdevumu" at bounding box center [255, 247] width 88 height 16
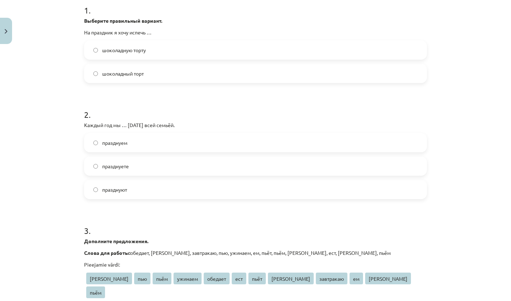
scroll to position [18, 0]
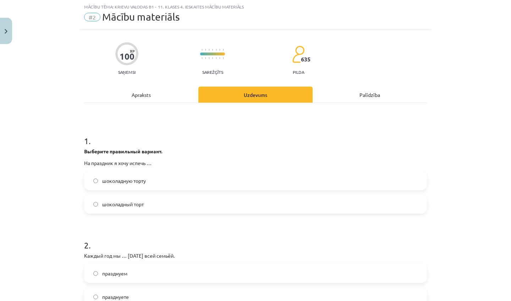
click at [216, 204] on label "шоколадный торт" at bounding box center [255, 204] width 341 height 18
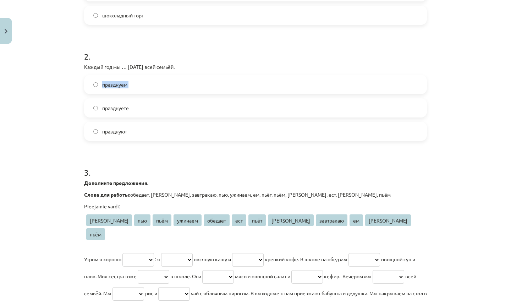
drag, startPoint x: 471, startPoint y: 282, endPoint x: 459, endPoint y: 300, distance: 22.3
click at [459, 300] on div "Mācību tēma: Krievu valodas b1 - 11. klases 4. ieskaites mācību materiāls #2 Mā…" at bounding box center [255, 150] width 511 height 301
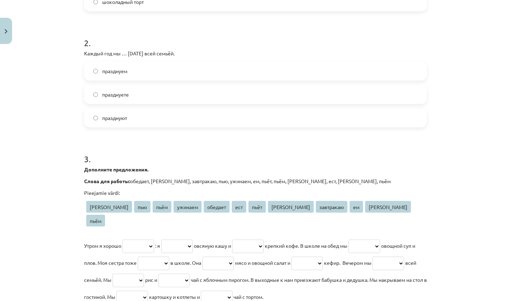
click at [473, 228] on div "Mācību tēma: Krievu valodas b1 - 11. klases 4. ieskaites mācību materiāls #2 Mā…" at bounding box center [255, 150] width 511 height 301
click at [150, 70] on label "празднуем" at bounding box center [255, 71] width 341 height 18
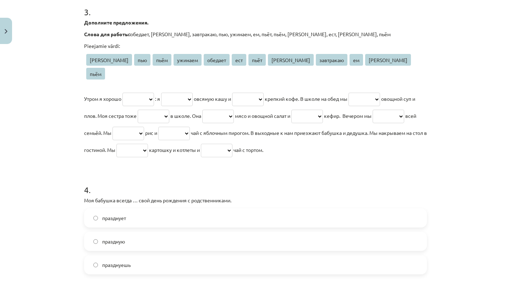
drag, startPoint x: 470, startPoint y: 288, endPoint x: 468, endPoint y: 300, distance: 12.2
click at [468, 300] on div "Mācību tēma: Krievu valodas b1 - 11. klases 4. ieskaites mācību materiāls #2 Mā…" at bounding box center [255, 150] width 511 height 301
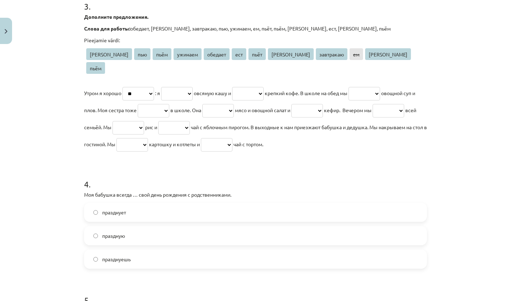
select select "*********"
select select "**"
select select "***"
select select "****"
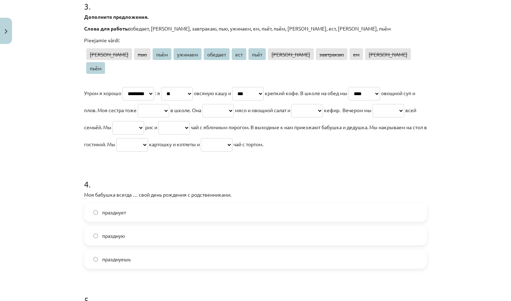
select select "***"
select select "****"
click at [124, 118] on p "Утром я хорошо **** *** **** ******* ******* *** **** **** ********* ** **** **…" at bounding box center [255, 118] width 343 height 68
select select "*******"
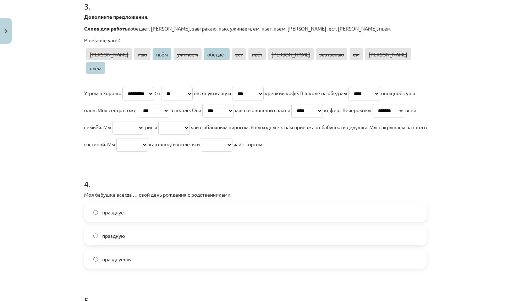
select select "****"
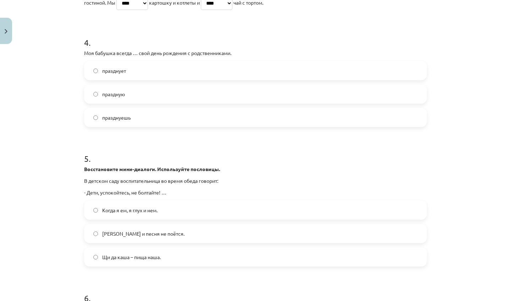
drag, startPoint x: 468, startPoint y: 289, endPoint x: 453, endPoint y: 300, distance: 18.7
click at [453, 300] on div "Mācību tēma: Krievu valodas b1 - 11. klases 4. ieskaites mācību materiāls #2 Mā…" at bounding box center [255, 150] width 511 height 301
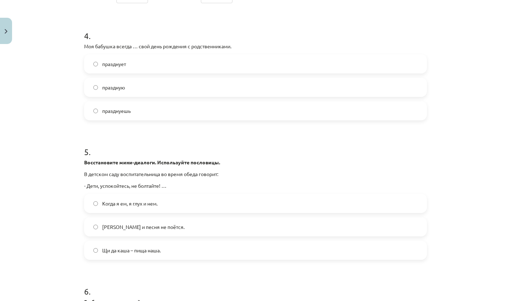
click at [182, 55] on label "празднует" at bounding box center [255, 64] width 341 height 18
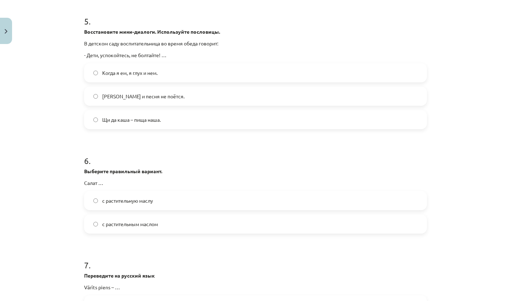
scroll to position [654, 0]
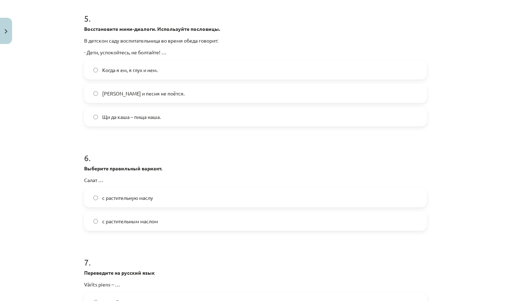
click at [175, 61] on label "Когда я ем, я глух и нем." at bounding box center [255, 70] width 341 height 18
click at [178, 212] on label "с растительным маслом" at bounding box center [255, 221] width 341 height 18
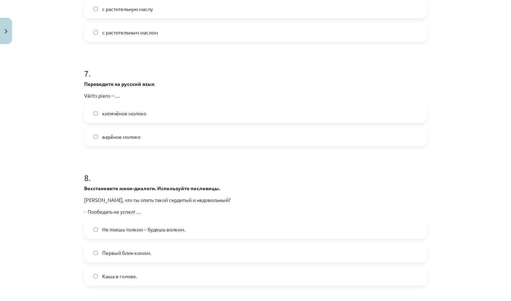
drag, startPoint x: 474, startPoint y: 283, endPoint x: 461, endPoint y: 300, distance: 21.1
click at [461, 300] on div "Mācību tēma: Krievu valodas b1 - 11. klases 4. ieskaites mācību materiāls #2 Mā…" at bounding box center [255, 150] width 511 height 301
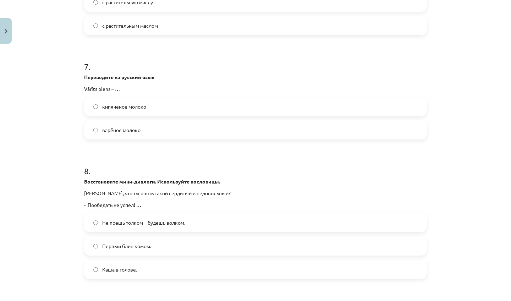
click at [281, 178] on div "Восстановите мини-диалоги. Используйте пословицы. Марис, что ты опять такой сер…" at bounding box center [255, 193] width 343 height 31
click at [135, 126] on span "варёное молоко" at bounding box center [121, 129] width 38 height 7
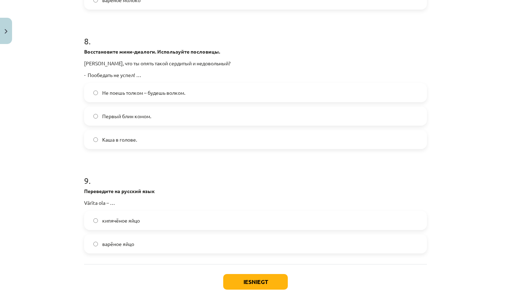
drag, startPoint x: 476, startPoint y: 291, endPoint x: 465, endPoint y: 300, distance: 14.1
click at [465, 300] on div "Mācību tēma: Krievu valodas b1 - 11. klases 4. ieskaites mācību materiāls #2 Mā…" at bounding box center [255, 150] width 511 height 301
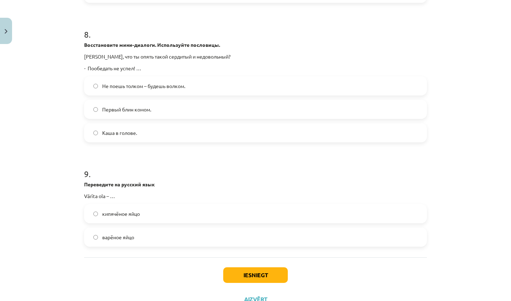
click at [145, 82] on span "Не поешь толком – будешь волком." at bounding box center [143, 85] width 83 height 7
click at [156, 228] on label "варёное яйцо" at bounding box center [255, 237] width 341 height 18
click at [257, 267] on button "Iesniegt" at bounding box center [255, 275] width 65 height 16
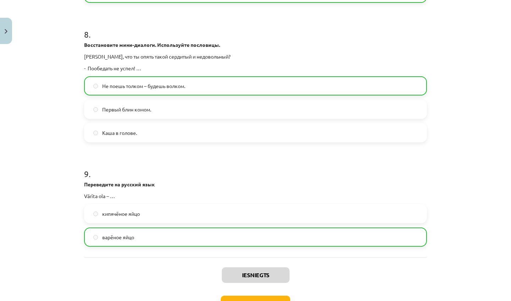
click at [256, 295] on button "Nākamā nodarbība" at bounding box center [256, 303] width 70 height 16
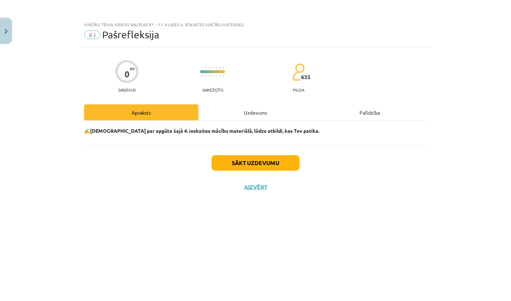
click at [266, 174] on div "Sākt uzdevumu Aizvērt" at bounding box center [255, 170] width 343 height 50
click at [253, 162] on button "Sākt uzdevumu" at bounding box center [255, 163] width 88 height 16
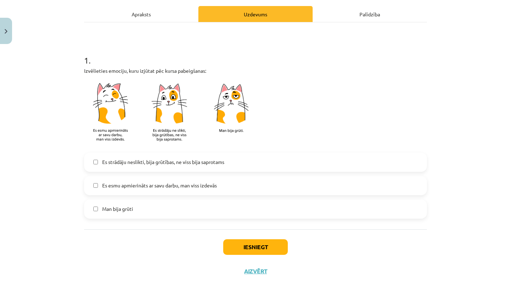
scroll to position [56, 0]
drag, startPoint x: 474, startPoint y: 300, endPoint x: 470, endPoint y: 300, distance: 4.0
click at [470, 300] on div "Mācību tēma: Krievu valodas b1 - 11. klases 4. ieskaites mācību materiāls #3 Pa…" at bounding box center [255, 150] width 511 height 301
click at [282, 177] on label "Es esmu apmierināts ar savu darbu, man viss izdevās" at bounding box center [255, 186] width 341 height 18
click at [269, 245] on button "Iesniegt" at bounding box center [255, 247] width 65 height 16
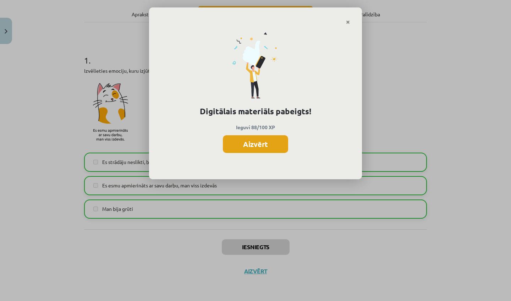
click at [253, 138] on button "Aizvērt" at bounding box center [255, 144] width 65 height 18
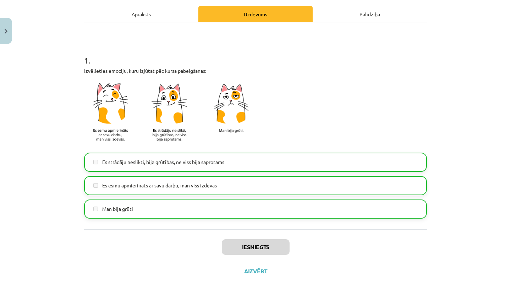
click at [250, 273] on button "Aizvērt" at bounding box center [255, 270] width 27 height 7
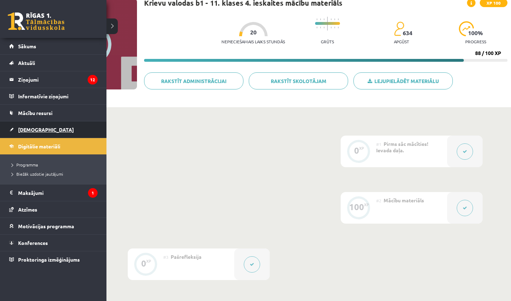
click at [19, 125] on link "[DEMOGRAPHIC_DATA]" at bounding box center [53, 129] width 88 height 16
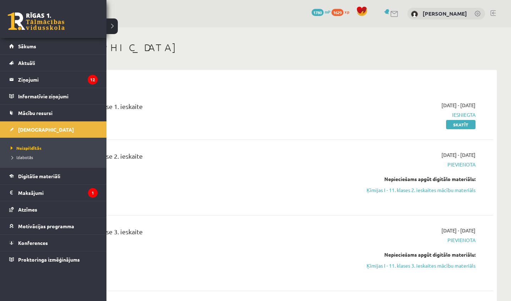
click at [27, 25] on link at bounding box center [36, 21] width 57 height 18
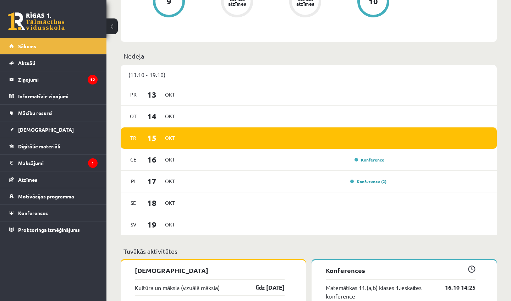
scroll to position [394, 0]
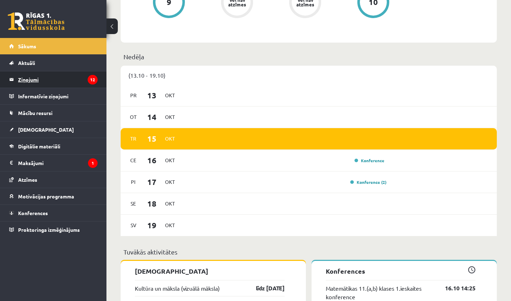
click at [74, 77] on legend "Ziņojumi 12" at bounding box center [57, 79] width 79 height 16
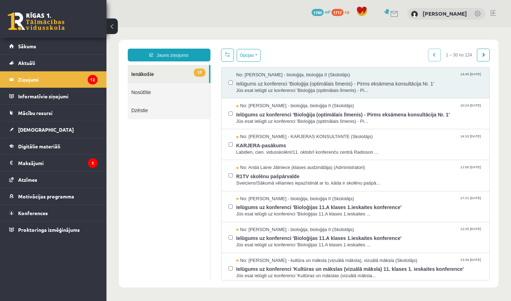
click at [232, 79] on label at bounding box center [230, 79] width 4 height 15
click at [248, 60] on button "Opcijas" at bounding box center [249, 55] width 24 height 13
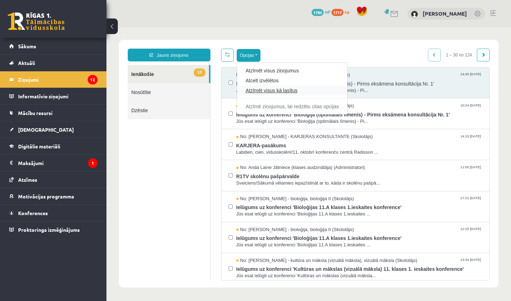
click at [260, 92] on link "Atzīmēt visus kā lasītus" at bounding box center [291, 90] width 93 height 7
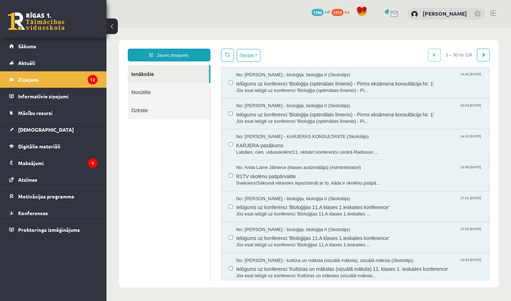
click at [233, 114] on div "No: [PERSON_NAME] - bioloģija, bioloģija II (Skolotājs) 10:24 [DATE] Ielūgums u…" at bounding box center [355, 114] width 254 height 22
click at [232, 233] on label at bounding box center [230, 233] width 4 height 15
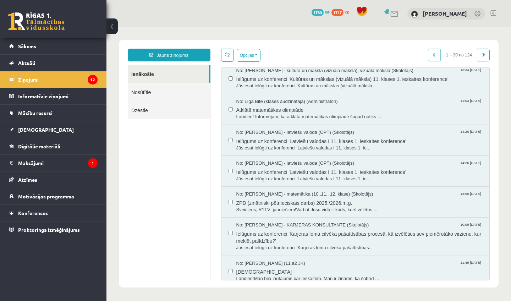
scroll to position [193, 0]
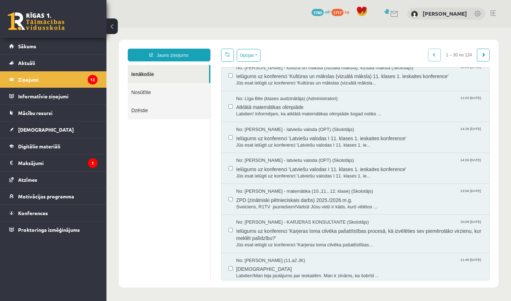
click at [228, 101] on label at bounding box center [230, 102] width 4 height 15
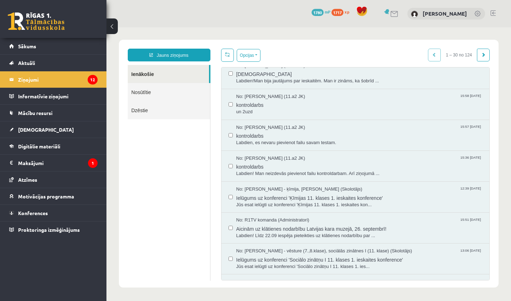
scroll to position [388, 0]
click at [233, 98] on div "No: [PERSON_NAME] (11.a2 JK) 15:58 [DATE] kontroldarbs un 2uzd" at bounding box center [355, 104] width 254 height 22
click at [232, 131] on label at bounding box center [230, 130] width 4 height 15
click at [233, 159] on div "No: [PERSON_NAME] (11.a2 JK) 15:36 [DATE] kontroldarbs Labdien! Man neizdevās p…" at bounding box center [355, 165] width 254 height 22
click at [230, 156] on label at bounding box center [230, 161] width 4 height 15
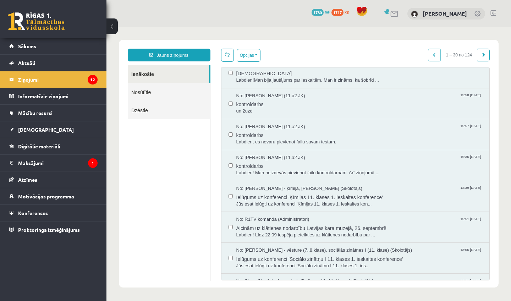
click at [230, 192] on label at bounding box center [230, 192] width 4 height 15
click at [230, 223] on div at bounding box center [230, 227] width 4 height 22
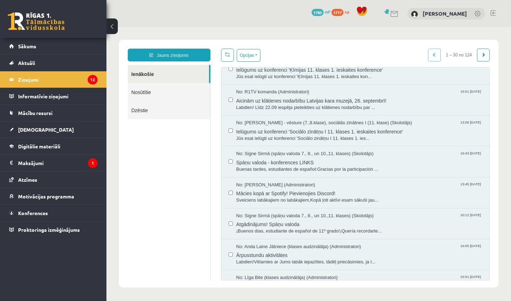
scroll to position [557, 0]
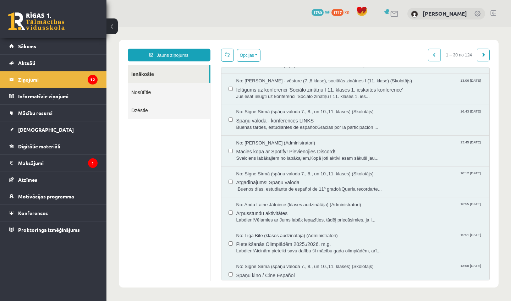
click at [235, 173] on div "No: [PERSON_NAME] (spāņu valoda 7., 8., un 10.,11. klases) (Skolotājs) 10:12 [D…" at bounding box center [355, 182] width 254 height 22
click at [230, 206] on div at bounding box center [230, 212] width 4 height 22
click at [230, 206] on label at bounding box center [230, 208] width 4 height 15
click at [232, 236] on label at bounding box center [230, 239] width 4 height 15
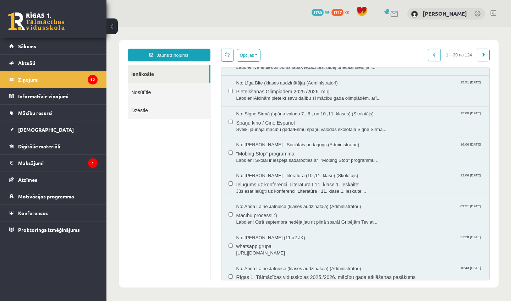
scroll to position [709, 0]
click at [251, 55] on button "Opcijas" at bounding box center [249, 55] width 24 height 13
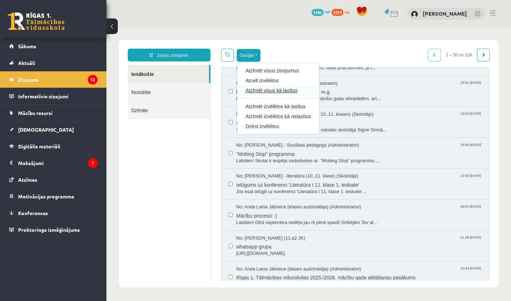
click at [261, 92] on link "Atzīmēt visus kā lasītus" at bounding box center [277, 90] width 65 height 7
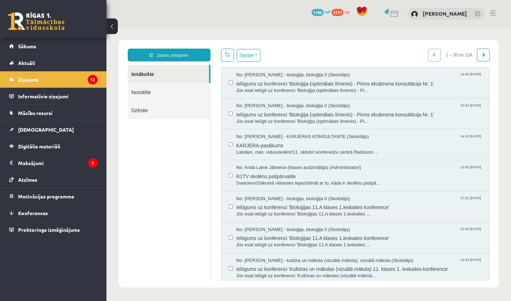
scroll to position [0, 0]
click at [51, 23] on link at bounding box center [36, 21] width 57 height 18
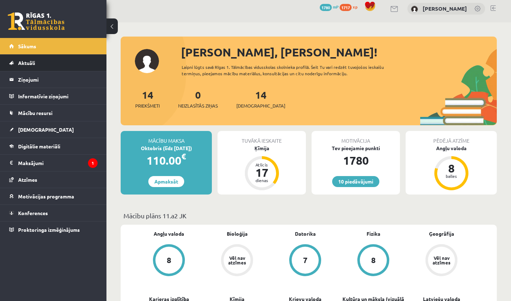
scroll to position [4, 0]
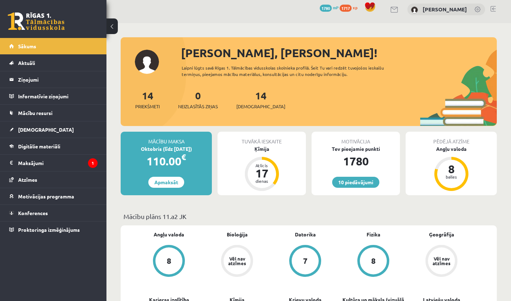
click at [55, 25] on link at bounding box center [36, 21] width 57 height 18
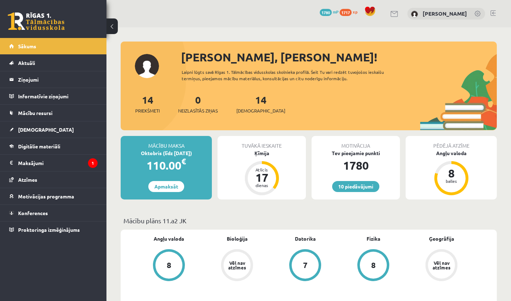
click at [211, 53] on div "[PERSON_NAME], [PERSON_NAME]!" at bounding box center [339, 57] width 316 height 17
click at [180, 59] on div "[PERSON_NAME], [PERSON_NAME]! Laipni lūgts savā Rīgas 1. Tālmācības vidusskolas…" at bounding box center [309, 90] width 376 height 82
drag, startPoint x: 142, startPoint y: 67, endPoint x: 194, endPoint y: 71, distance: 51.6
click at [194, 71] on div "[PERSON_NAME], [PERSON_NAME]! Laipni lūgts savā Rīgas 1. Tālmācības vidusskolas…" at bounding box center [309, 90] width 376 height 82
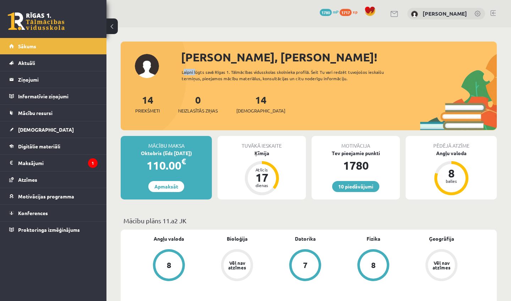
click at [194, 71] on div "Laipni lūgts savā Rīgas 1. Tālmācības vidusskolas skolnieka profilā. Šeit Tu va…" at bounding box center [295, 75] width 226 height 13
click at [38, 20] on link at bounding box center [36, 21] width 57 height 18
drag, startPoint x: 179, startPoint y: 69, endPoint x: 354, endPoint y: 78, distance: 175.5
click at [354, 78] on div "[PERSON_NAME], [PERSON_NAME]! Laipni lūgts savā Rīgas 1. Tālmācības vidusskolas…" at bounding box center [309, 90] width 376 height 82
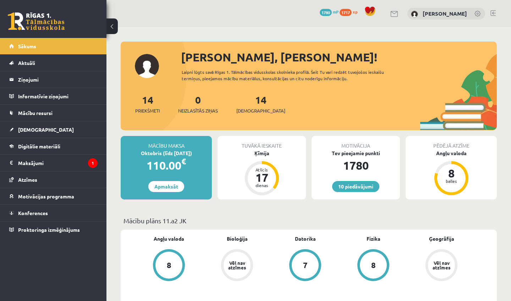
click at [354, 78] on div "Laipni lūgts savā Rīgas 1. Tālmācības vidusskolas skolnieka profilā. Šeit Tu va…" at bounding box center [295, 75] width 226 height 13
click at [40, 127] on link "[DEMOGRAPHIC_DATA]" at bounding box center [53, 129] width 88 height 16
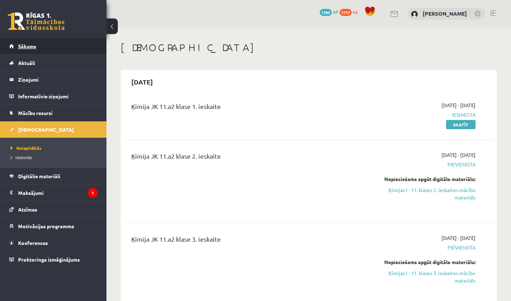
click at [39, 50] on link "Sākums" at bounding box center [53, 46] width 88 height 16
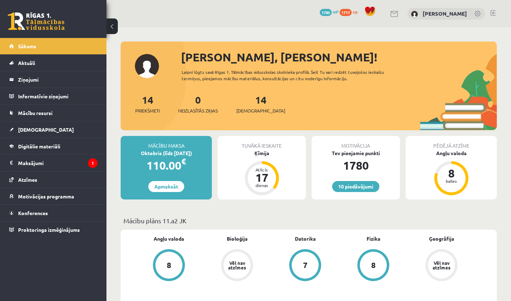
click at [154, 63] on div "[PERSON_NAME], [PERSON_NAME]! Laipni lūgts savā Rīgas 1. Tālmācības vidusskolas…" at bounding box center [309, 90] width 376 height 82
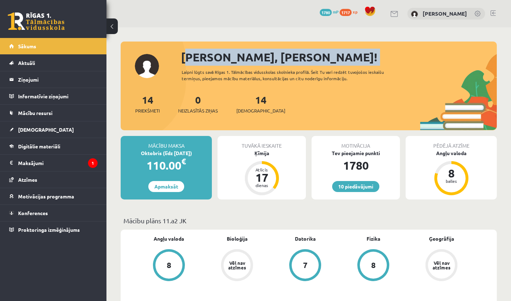
drag, startPoint x: 154, startPoint y: 63, endPoint x: 224, endPoint y: 64, distance: 70.2
click at [224, 64] on div "[PERSON_NAME], [PERSON_NAME]! Laipni lūgts savā Rīgas 1. Tālmācības vidusskolas…" at bounding box center [309, 90] width 376 height 82
click at [224, 64] on div "[PERSON_NAME], [PERSON_NAME]!" at bounding box center [339, 57] width 316 height 17
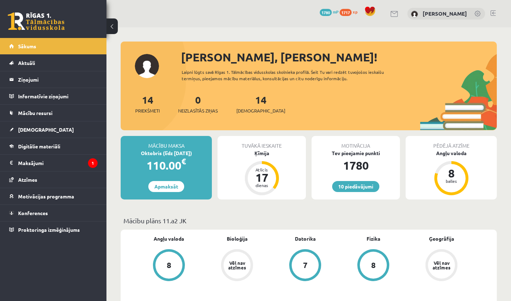
click at [210, 72] on div "Laipni lūgts savā Rīgas 1. Tālmācības vidusskolas skolnieka profilā. Šeit Tu va…" at bounding box center [295, 75] width 226 height 13
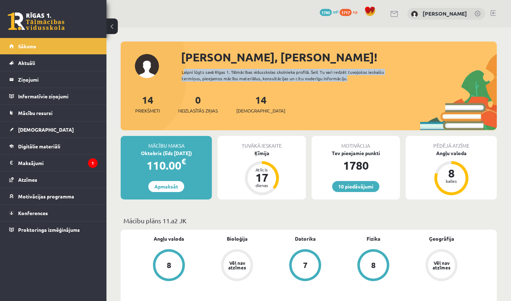
click at [210, 72] on div "Laipni lūgts savā Rīgas 1. Tālmācības vidusskolas skolnieka profilā. Šeit Tu va…" at bounding box center [295, 75] width 226 height 13
click at [190, 78] on div "Laipni lūgts savā Rīgas 1. Tālmācības vidusskolas skolnieka profilā. Šeit Tu va…" at bounding box center [295, 75] width 226 height 13
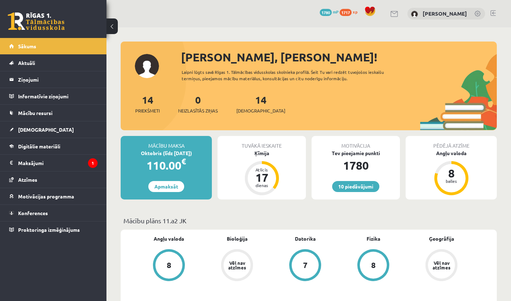
click at [31, 28] on link at bounding box center [36, 21] width 57 height 18
click at [59, 183] on link "Atzīmes" at bounding box center [53, 179] width 88 height 16
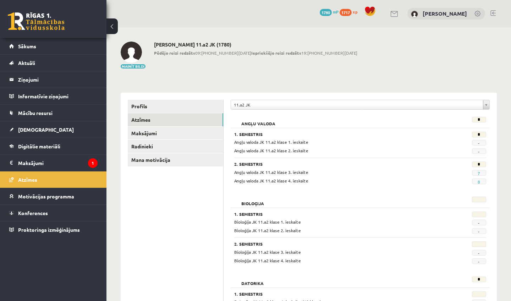
click at [48, 20] on link at bounding box center [36, 21] width 57 height 18
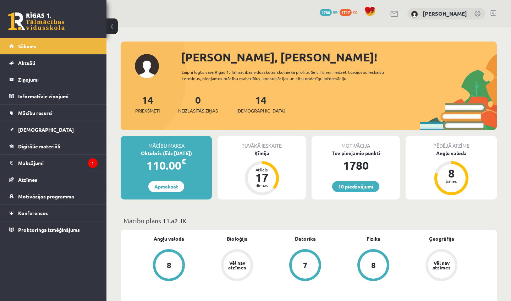
click at [204, 56] on div "[PERSON_NAME], [PERSON_NAME]!" at bounding box center [339, 57] width 316 height 17
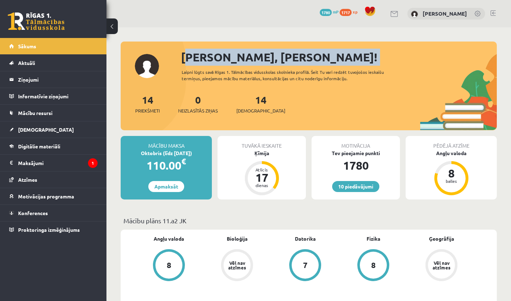
click at [204, 56] on div "[PERSON_NAME], [PERSON_NAME]!" at bounding box center [339, 57] width 316 height 17
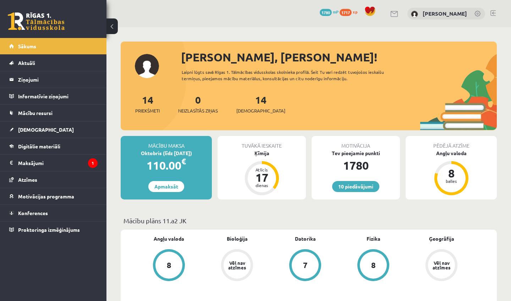
click at [200, 74] on div "Laipni lūgts savā Rīgas 1. Tālmācības vidusskolas skolnieka profilā. Šeit Tu va…" at bounding box center [295, 75] width 226 height 13
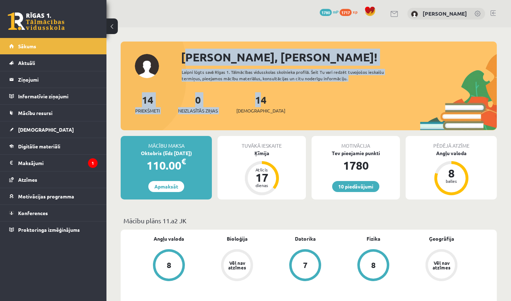
drag, startPoint x: 179, startPoint y: 55, endPoint x: 327, endPoint y: 91, distance: 152.3
click at [327, 91] on div "[PERSON_NAME], [PERSON_NAME]! Laipni lūgts savā Rīgas 1. Tālmācības vidusskolas…" at bounding box center [309, 90] width 376 height 82
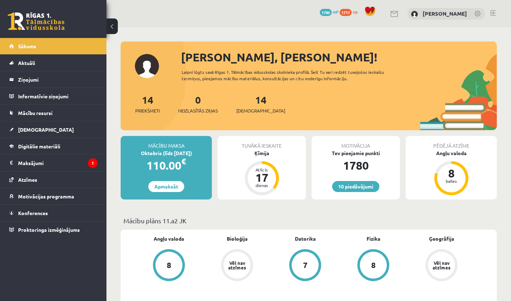
click at [327, 91] on div "[PERSON_NAME], [PERSON_NAME]! Laipni lūgts savā Rīgas 1. Tālmācības vidusskolas…" at bounding box center [309, 90] width 376 height 82
click at [365, 11] on span at bounding box center [370, 11] width 11 height 11
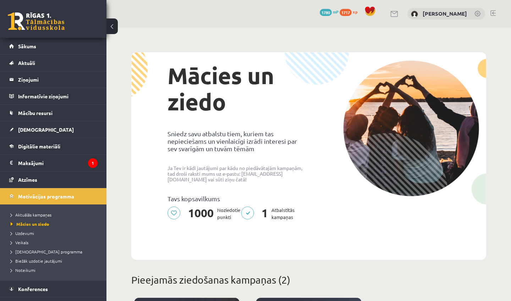
click at [320, 11] on span "1780" at bounding box center [326, 12] width 12 height 7
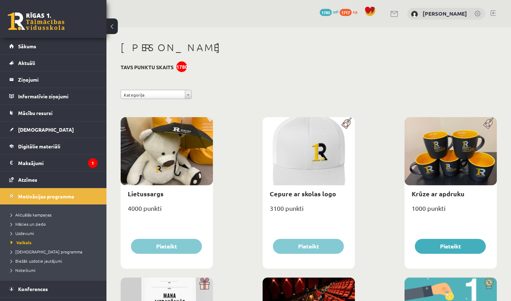
scroll to position [-5, 0]
click at [44, 13] on link at bounding box center [36, 21] width 57 height 18
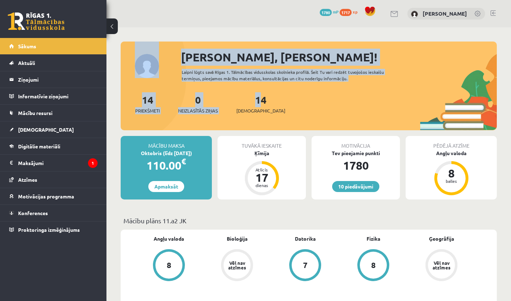
drag, startPoint x: 348, startPoint y: 88, endPoint x: 207, endPoint y: 46, distance: 147.6
click at [207, 46] on div "[PERSON_NAME], [PERSON_NAME]! Laipni lūgts savā Rīgas 1. Tālmācības vidusskolas…" at bounding box center [309, 85] width 376 height 89
click at [207, 46] on div at bounding box center [309, 44] width 376 height 7
drag, startPoint x: 184, startPoint y: 57, endPoint x: 328, endPoint y: 84, distance: 146.9
click at [328, 84] on div "[PERSON_NAME], [PERSON_NAME]! Laipni lūgts savā Rīgas 1. Tālmācības vidusskolas…" at bounding box center [309, 90] width 376 height 82
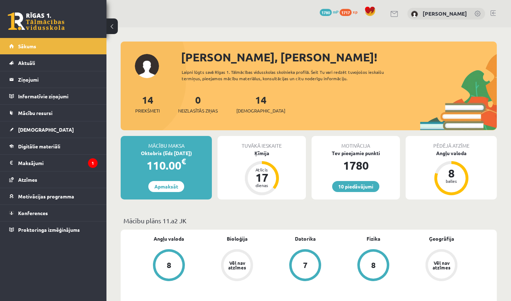
click at [328, 84] on div "[PERSON_NAME], [PERSON_NAME]! Laipni lūgts savā Rīgas 1. Tālmācības vidusskolas…" at bounding box center [309, 90] width 376 height 82
click at [172, 157] on div "110.00 €" at bounding box center [166, 165] width 91 height 17
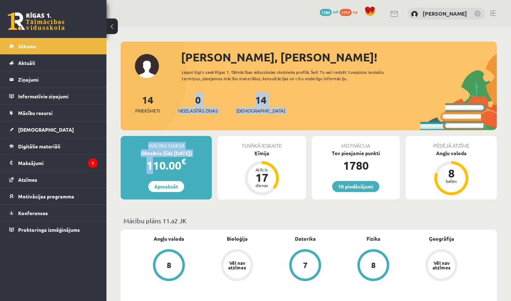
drag, startPoint x: 147, startPoint y: 163, endPoint x: 147, endPoint y: 128, distance: 35.5
click at [140, 155] on div "Oktobris (līdz [DATE])" at bounding box center [166, 152] width 91 height 7
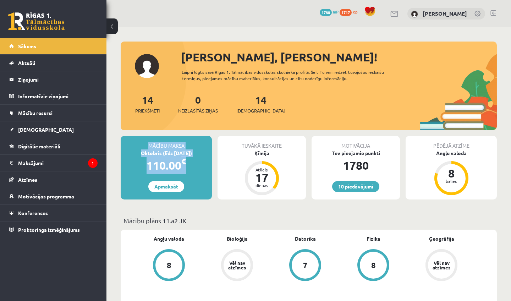
drag, startPoint x: 140, startPoint y: 145, endPoint x: 198, endPoint y: 172, distance: 63.6
click at [198, 172] on div "Mācību maksa Oktobris (līdz [DATE]) 110.00 € Apmaksāt" at bounding box center [166, 167] width 91 height 63
click at [198, 172] on div "110.00 €" at bounding box center [166, 165] width 91 height 17
click at [39, 24] on link at bounding box center [36, 21] width 57 height 18
click at [47, 13] on link at bounding box center [36, 21] width 57 height 18
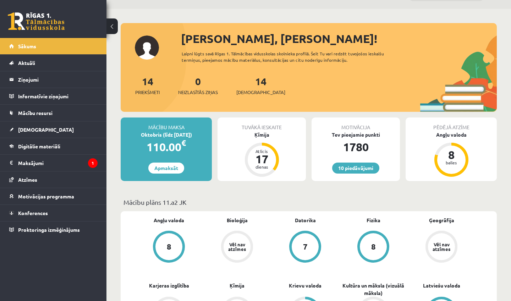
scroll to position [17, 0]
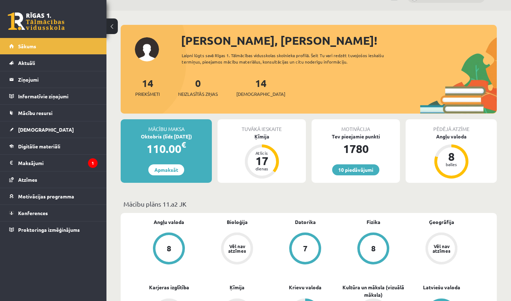
click at [20, 12] on link at bounding box center [36, 21] width 57 height 18
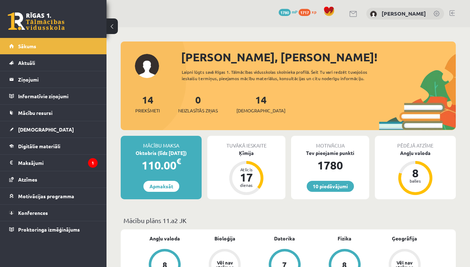
click at [259, 64] on div "[PERSON_NAME], [PERSON_NAME]!" at bounding box center [318, 57] width 275 height 17
click at [250, 59] on div "[PERSON_NAME], [PERSON_NAME]!" at bounding box center [318, 57] width 275 height 17
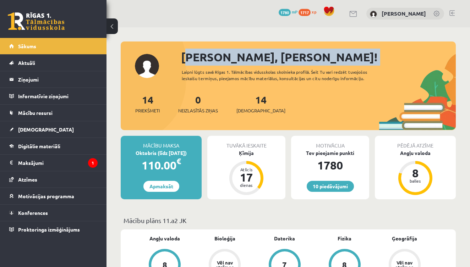
click at [250, 59] on div "[PERSON_NAME], [PERSON_NAME]!" at bounding box center [318, 57] width 275 height 17
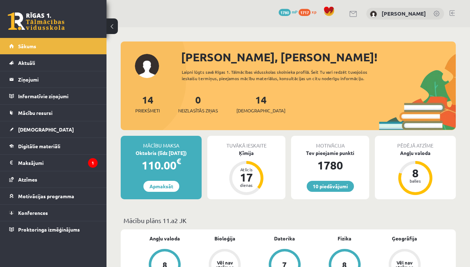
click at [220, 87] on div "Sveika, Viktorija! Laipni lūgts savā Rīgas 1. Tālmācības vidusskolas skolnieka …" at bounding box center [288, 90] width 335 height 82
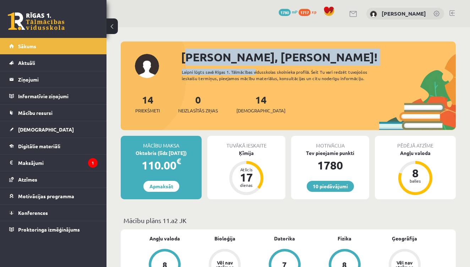
drag, startPoint x: 184, startPoint y: 56, endPoint x: 253, endPoint y: 70, distance: 70.0
click at [253, 70] on div "Sveika, Viktorija! Laipni lūgts savā Rīgas 1. Tālmācības vidusskolas skolnieka …" at bounding box center [288, 90] width 335 height 82
click at [253, 70] on div "Laipni lūgts savā Rīgas 1. Tālmācības vidusskolas skolnieka profilā. Šeit Tu va…" at bounding box center [282, 75] width 201 height 13
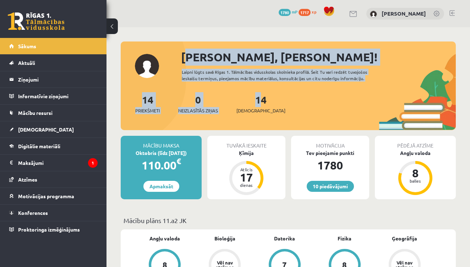
drag, startPoint x: 184, startPoint y: 63, endPoint x: 244, endPoint y: 82, distance: 63.0
click at [244, 82] on div "Sveika, Viktorija! Laipni lūgts savā Rīgas 1. Tālmācības vidusskolas skolnieka …" at bounding box center [288, 90] width 335 height 82
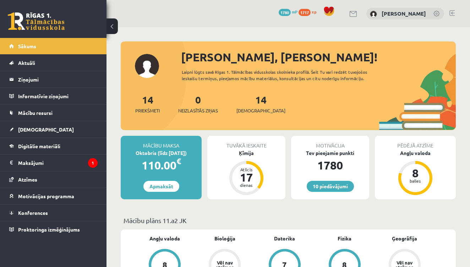
click at [244, 82] on div "Sveika, Viktorija! Laipni lūgts savā Rīgas 1. Tālmācības vidusskolas skolnieka …" at bounding box center [288, 90] width 335 height 82
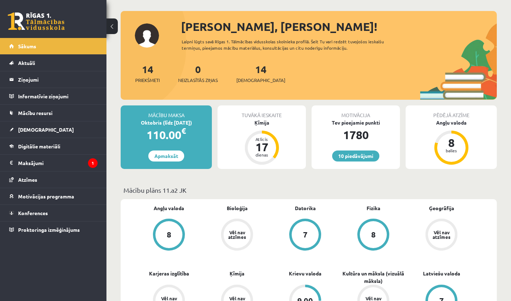
scroll to position [29, 0]
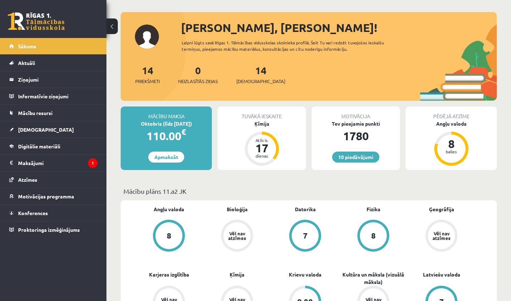
click at [52, 21] on link at bounding box center [36, 21] width 57 height 18
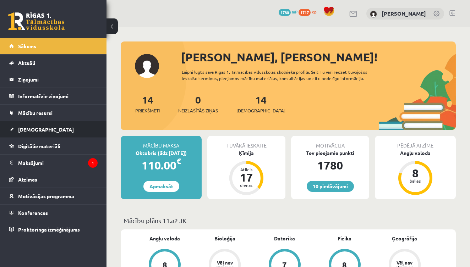
click at [67, 124] on link "[DEMOGRAPHIC_DATA]" at bounding box center [53, 129] width 88 height 16
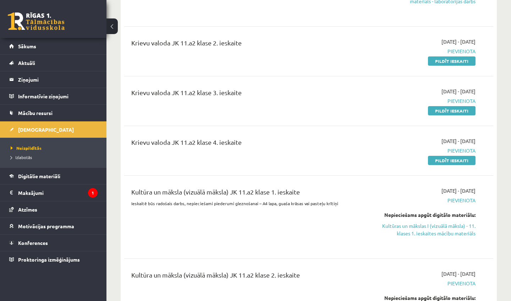
scroll to position [382, 0]
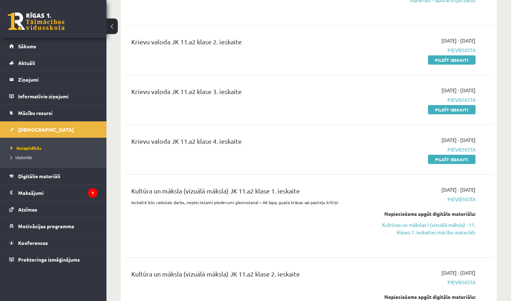
click at [436, 65] on div "Krievu valoda JK 11.a2 klase 2. ieskaite 2025-10-01 - 2025-10-31 Pievienota Pil…" at bounding box center [308, 50] width 369 height 41
click at [434, 60] on link "Pildīt ieskaiti" at bounding box center [452, 59] width 48 height 9
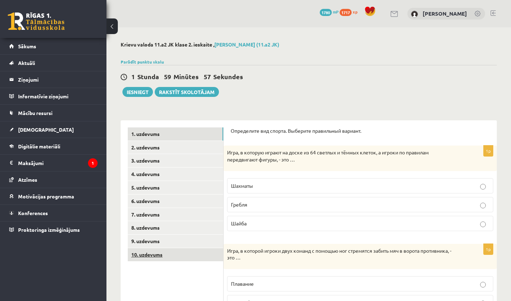
click at [170, 248] on link "10. uzdevums" at bounding box center [175, 254] width 95 height 13
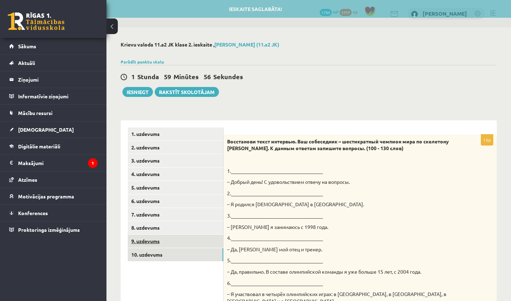
click at [167, 238] on link "9. uzdevums" at bounding box center [175, 240] width 95 height 13
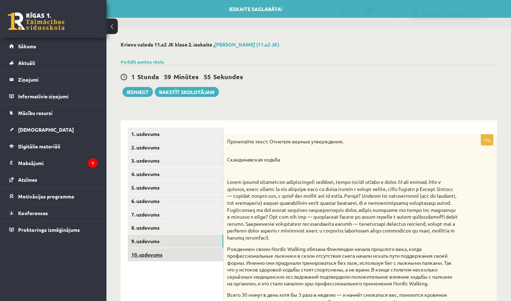
click at [165, 250] on link "10. uzdevums" at bounding box center [175, 254] width 95 height 13
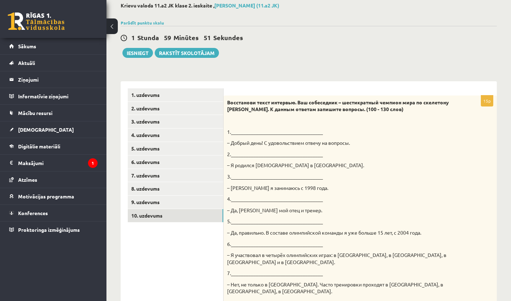
scroll to position [31, 0]
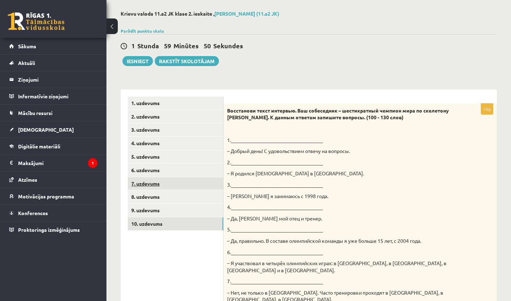
click at [182, 183] on link "7. uzdevums" at bounding box center [175, 183] width 95 height 13
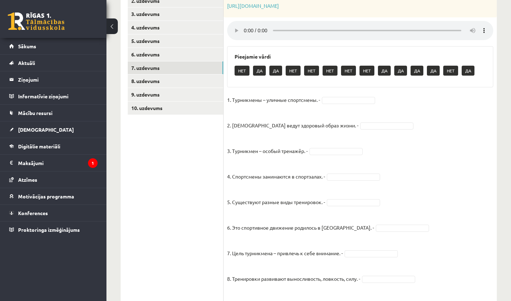
scroll to position [128, 0]
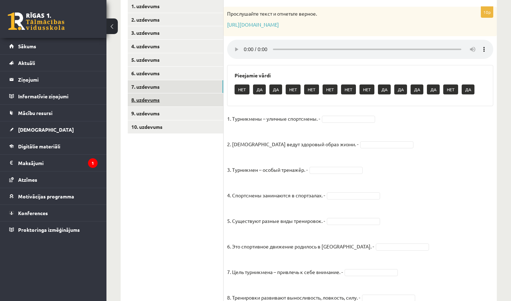
click at [186, 93] on link "8. uzdevums" at bounding box center [175, 99] width 95 height 13
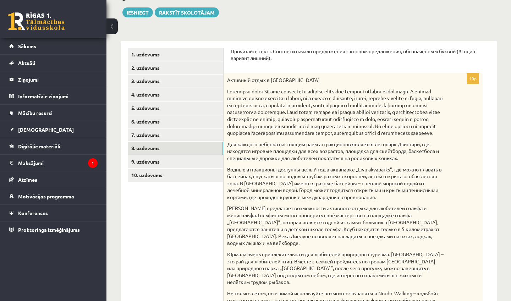
scroll to position [79, 0]
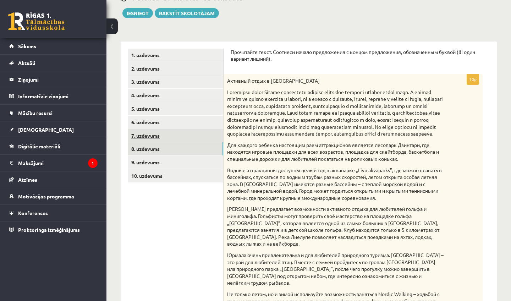
click at [199, 132] on link "7. uzdevums" at bounding box center [175, 135] width 95 height 13
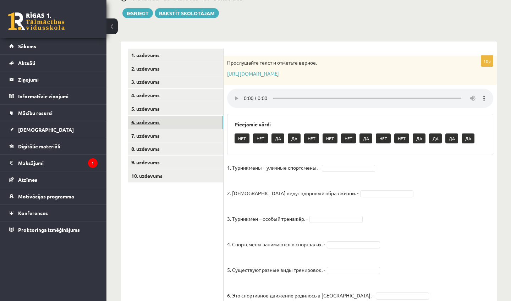
click at [195, 125] on link "6. uzdevums" at bounding box center [175, 122] width 95 height 13
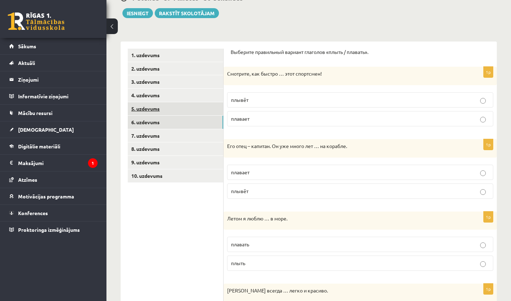
click at [193, 112] on link "5. uzdevums" at bounding box center [175, 108] width 95 height 13
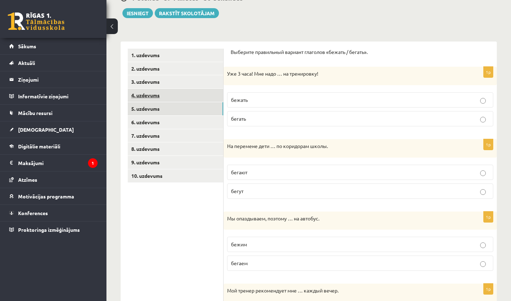
click at [192, 94] on link "4. uzdevums" at bounding box center [175, 95] width 95 height 13
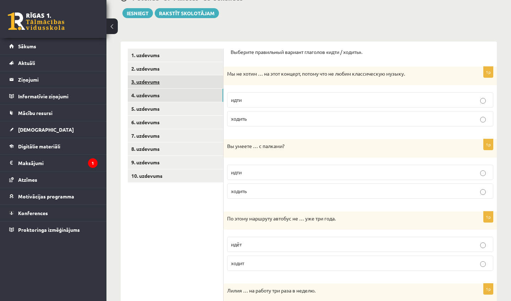
click at [188, 77] on link "3. uzdevums" at bounding box center [175, 81] width 95 height 13
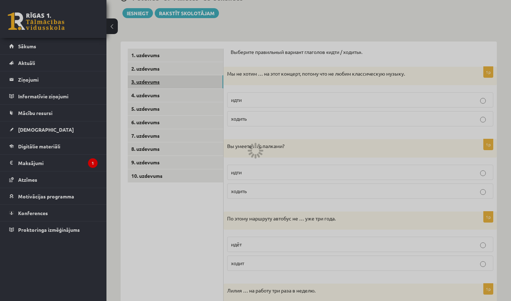
scroll to position [37, 0]
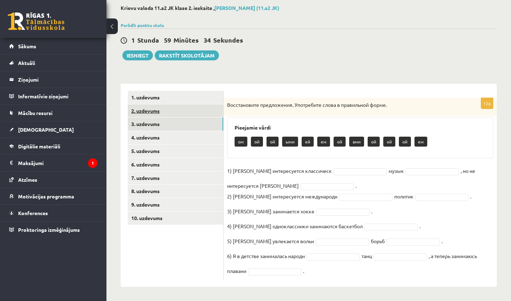
click at [159, 113] on link "2. uzdevums" at bounding box center [175, 110] width 95 height 13
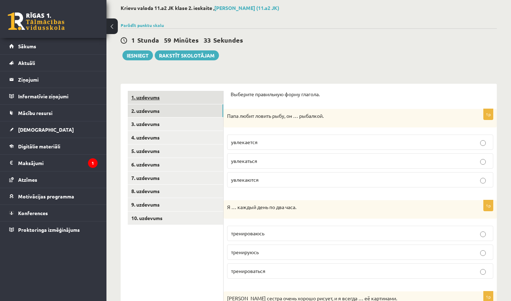
click at [157, 103] on link "1. uzdevums" at bounding box center [175, 97] width 95 height 13
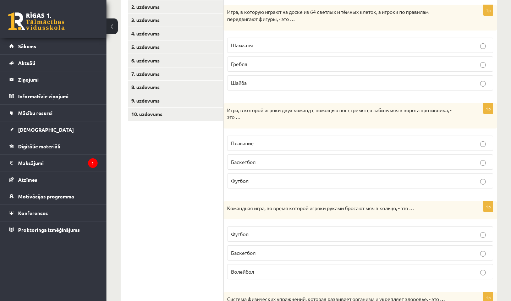
scroll to position [141, 0]
click at [282, 46] on p "Шахматы" at bounding box center [360, 44] width 258 height 7
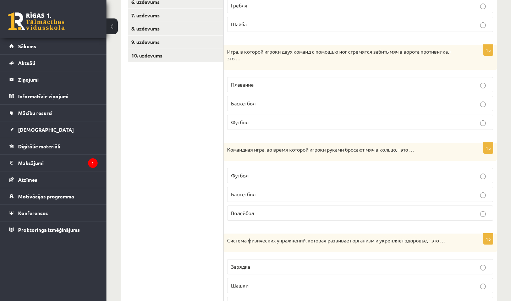
click at [220, 280] on ul "1. uzdevums 2. uzdevums 3. uzdevums 4. uzdevums 5. uzdevums 6. uzdevums 7. uzde…" at bounding box center [176, 168] width 96 height 480
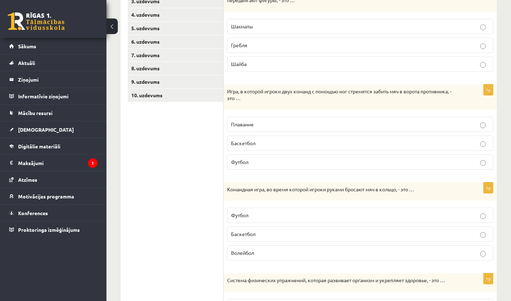
scroll to position [160, 0]
click at [294, 159] on p "Футбол" at bounding box center [360, 160] width 258 height 7
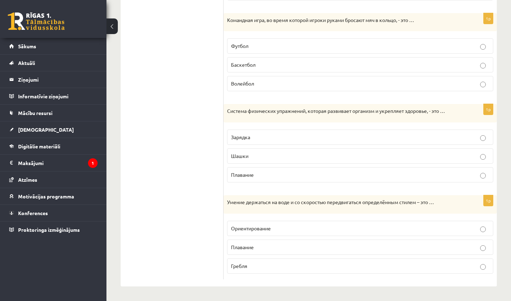
scroll to position [327, 0]
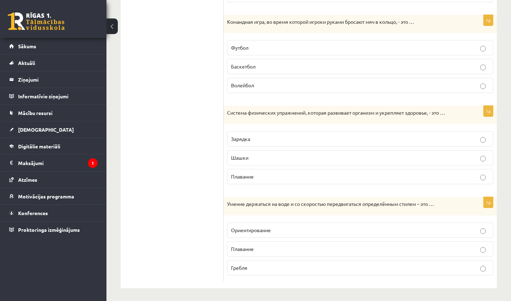
click at [318, 20] on p "Командная игра, во время которой игроки руками бросают мяч в кольцо, - это …" at bounding box center [342, 21] width 231 height 7
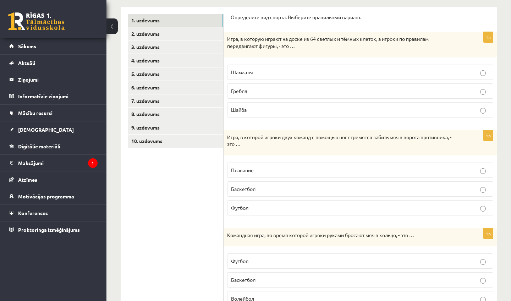
scroll to position [115, 0]
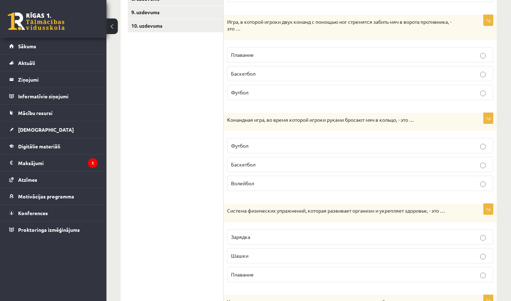
drag, startPoint x: 500, startPoint y: 293, endPoint x: 491, endPoint y: 300, distance: 12.6
click at [491, 300] on div "**********" at bounding box center [308, 100] width 404 height 602
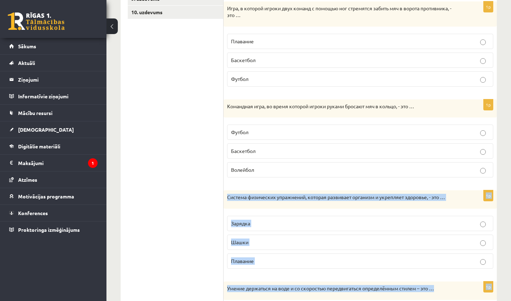
click at [504, 259] on div "**********" at bounding box center [308, 86] width 404 height 602
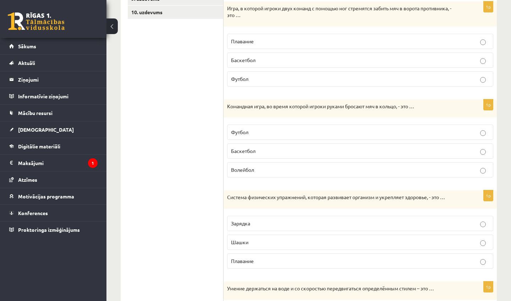
click at [244, 149] on span "Баскетбол" at bounding box center [243, 151] width 24 height 6
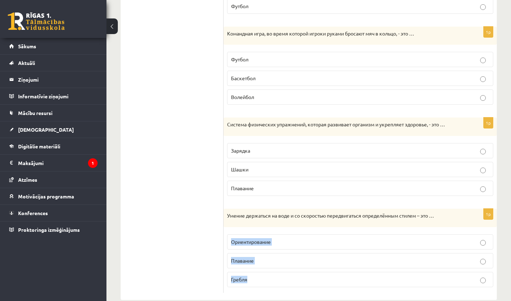
scroll to position [327, 0]
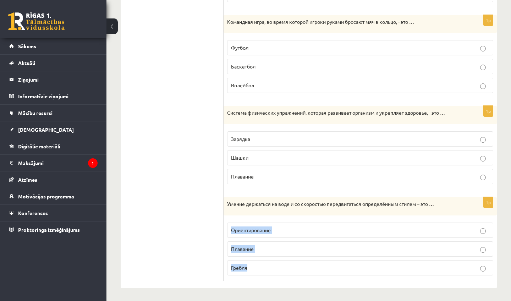
drag, startPoint x: 506, startPoint y: 294, endPoint x: 500, endPoint y: 300, distance: 8.5
click at [500, 300] on div "**********" at bounding box center [308, 2] width 404 height 602
click at [194, 211] on ul "1. uzdevums 2. uzdevums 3. uzdevums 4. uzdevums 5. uzdevums 6. uzdevums 7. uzde…" at bounding box center [176, 41] width 96 height 480
click at [287, 142] on label "Зарядка" at bounding box center [360, 138] width 266 height 15
click at [260, 245] on p "Плавание" at bounding box center [360, 248] width 258 height 7
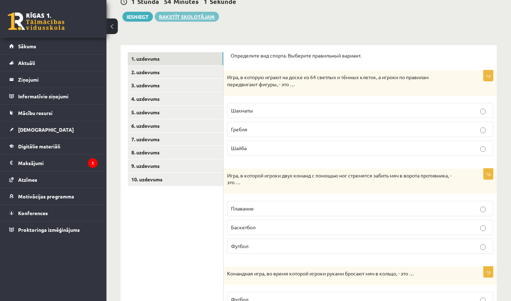
scroll to position [49, 0]
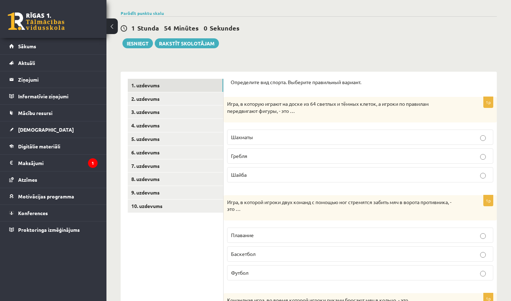
drag, startPoint x: 180, startPoint y: 42, endPoint x: 197, endPoint y: 76, distance: 38.4
click at [190, 103] on link "2. uzdevums" at bounding box center [175, 98] width 95 height 13
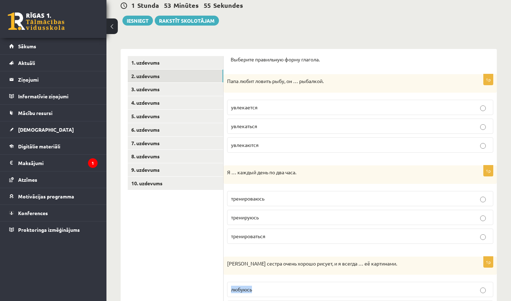
scroll to position [98, 0]
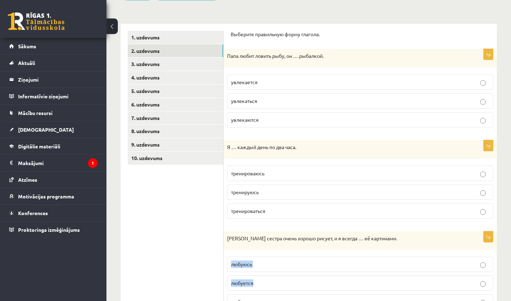
drag, startPoint x: 503, startPoint y: 297, endPoint x: 501, endPoint y: 300, distance: 3.7
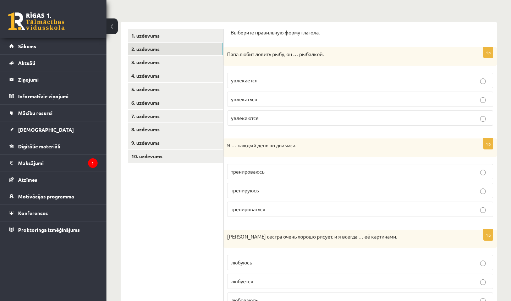
click at [336, 78] on p "увлекается" at bounding box center [360, 80] width 258 height 7
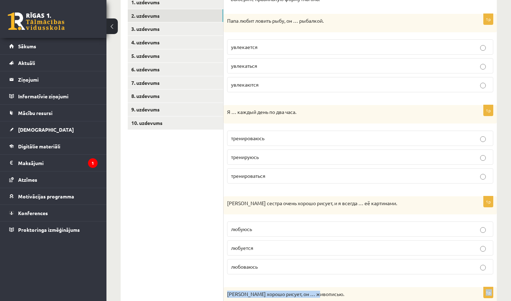
drag, startPoint x: 503, startPoint y: 297, endPoint x: 501, endPoint y: 300, distance: 3.8
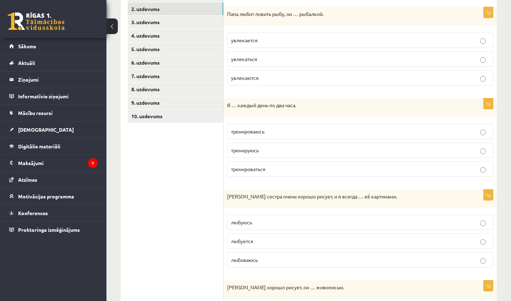
click at [262, 151] on p "тренируюсь" at bounding box center [360, 149] width 258 height 7
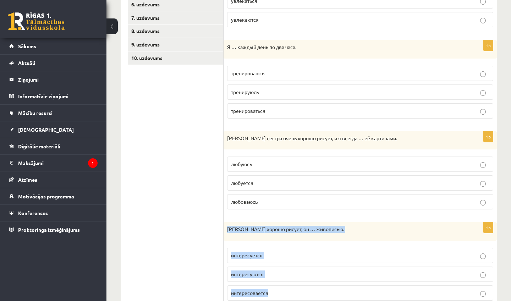
drag, startPoint x: 504, startPoint y: 281, endPoint x: 497, endPoint y: 300, distance: 21.1
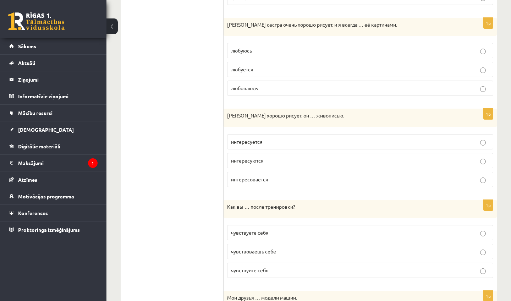
scroll to position [311, 0]
click at [305, 55] on label "любуюсь" at bounding box center [360, 49] width 266 height 15
click at [270, 141] on p "интересуется" at bounding box center [360, 140] width 258 height 7
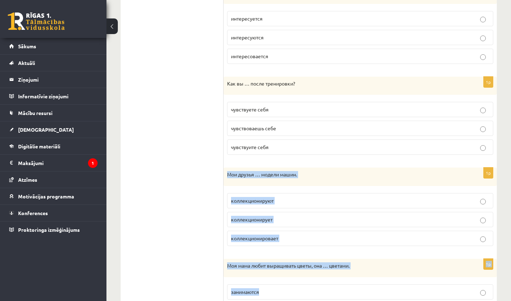
drag, startPoint x: 505, startPoint y: 286, endPoint x: 500, endPoint y: 300, distance: 15.2
click at [500, 300] on div "**********" at bounding box center [308, 115] width 404 height 1042
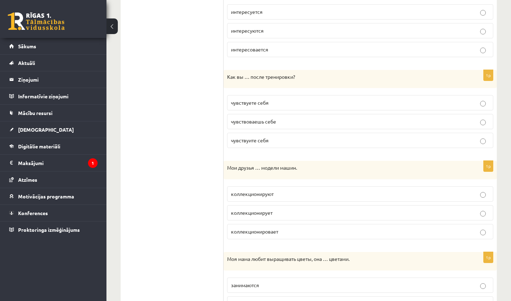
click at [194, 176] on ul "1. uzdevums 2. uzdevums 3. uzdevums 4. uzdevums 5. uzdevums 6. uzdevums 7. uzde…" at bounding box center [176, 148] width 96 height 921
click at [282, 104] on p "чувствуете себя" at bounding box center [360, 102] width 258 height 7
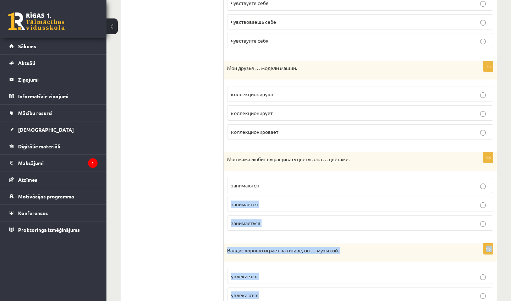
scroll to position [552, 0]
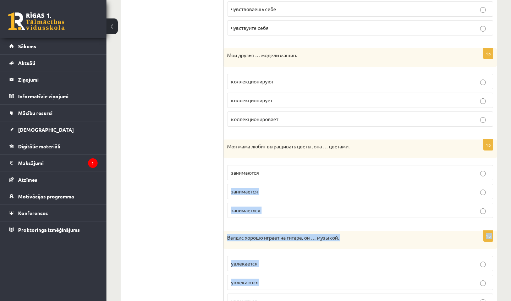
drag, startPoint x: 505, startPoint y: 295, endPoint x: 500, endPoint y: 300, distance: 6.5
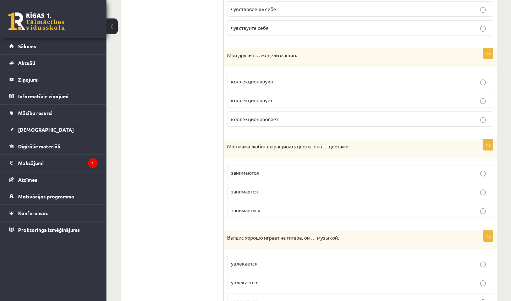
click at [178, 157] on ul "1. uzdevums 2. uzdevums 3. uzdevums 4. uzdevums 5. uzdevums 6. uzdevums 7. uzde…" at bounding box center [176, 35] width 96 height 921
click at [261, 81] on span "коллекционируют" at bounding box center [252, 81] width 43 height 6
click at [274, 188] on p "занимается" at bounding box center [360, 191] width 258 height 7
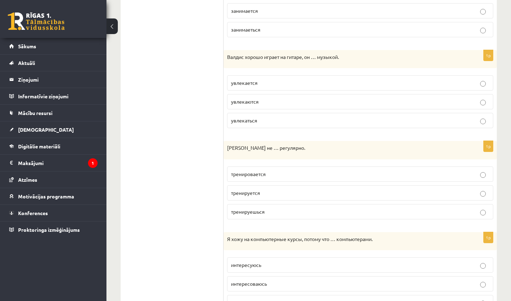
scroll to position [753, 0]
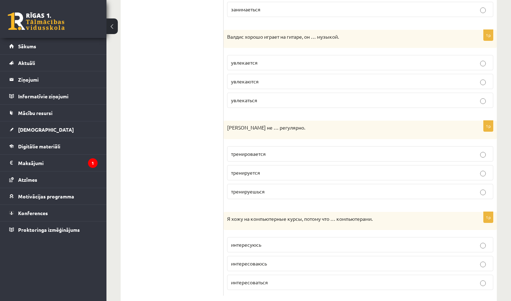
drag, startPoint x: 188, startPoint y: 291, endPoint x: 186, endPoint y: 300, distance: 9.6
click at [264, 65] on label "увлекается" at bounding box center [360, 62] width 266 height 15
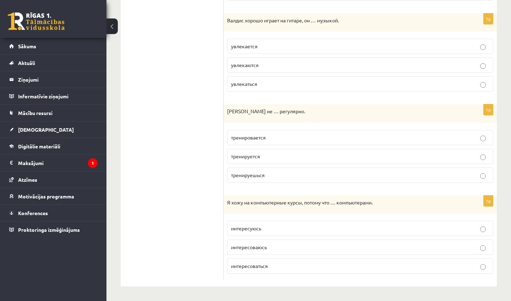
scroll to position [772, 0]
click at [269, 153] on p "тренируется" at bounding box center [360, 156] width 258 height 7
click at [260, 225] on span "интересуюсь" at bounding box center [246, 228] width 30 height 6
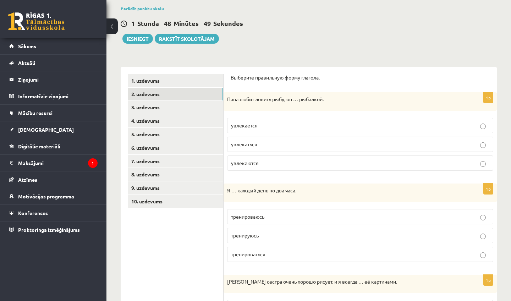
scroll to position [39, 0]
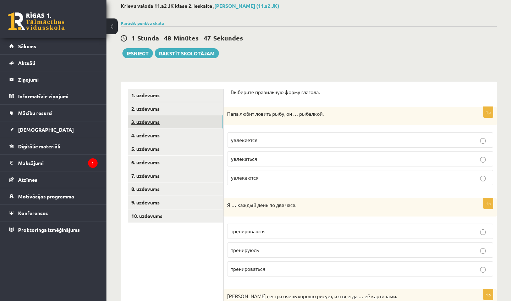
click at [173, 121] on link "3. uzdevums" at bounding box center [175, 121] width 95 height 13
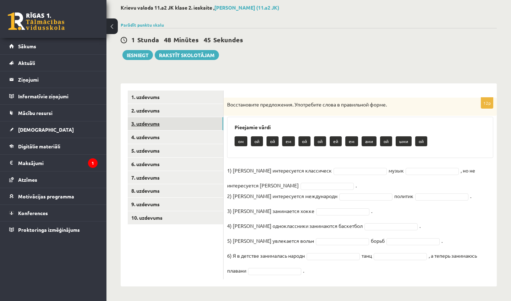
scroll to position [37, 0]
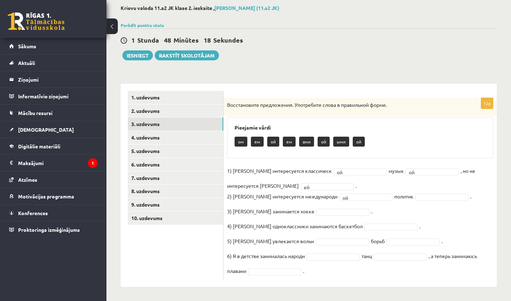
click at [416, 202] on fieldset "1) Ольга интересуется классическ ой ** музык ой ** , но не интересуется кулинар…" at bounding box center [360, 220] width 266 height 111
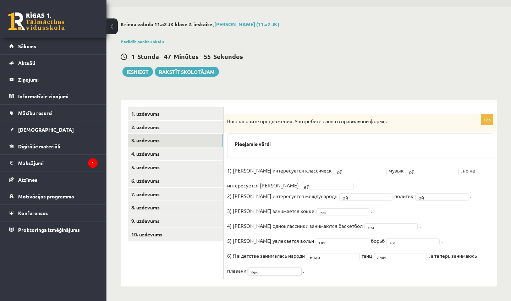
scroll to position [20, 0]
click at [198, 156] on link "4. uzdevums" at bounding box center [175, 154] width 95 height 13
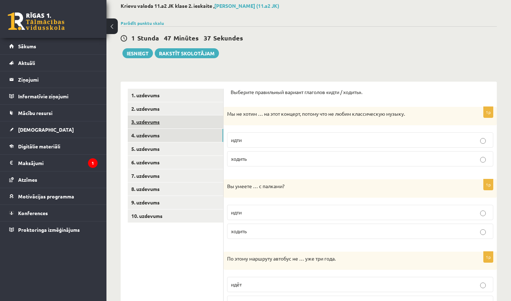
scroll to position [50, 0]
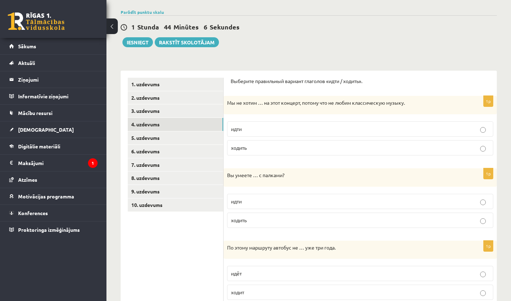
click at [275, 133] on label "идти" at bounding box center [360, 128] width 266 height 15
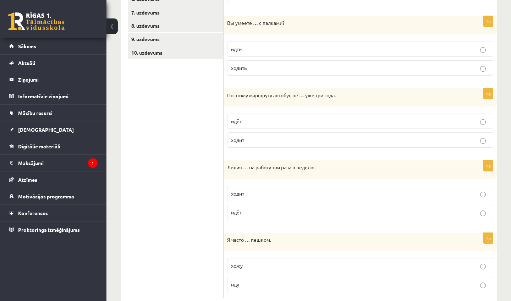
scroll to position [204, 0]
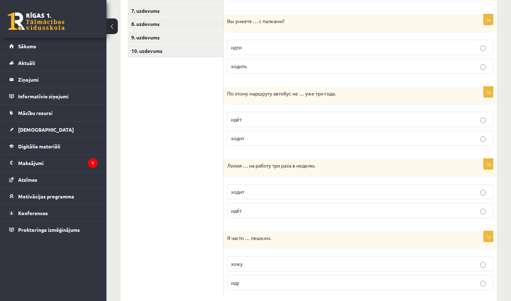
click at [303, 72] on label "ходить" at bounding box center [360, 66] width 266 height 15
click at [283, 132] on label "ходит" at bounding box center [360, 138] width 266 height 15
click at [250, 195] on label "ходит" at bounding box center [360, 191] width 266 height 15
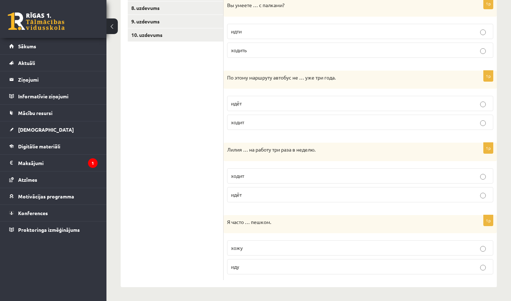
scroll to position [219, 0]
click at [243, 249] on p "хожу" at bounding box center [360, 247] width 258 height 7
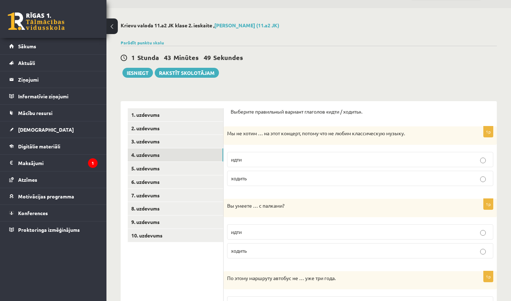
scroll to position [19, 0]
click at [161, 172] on link "5. uzdevums" at bounding box center [175, 168] width 95 height 13
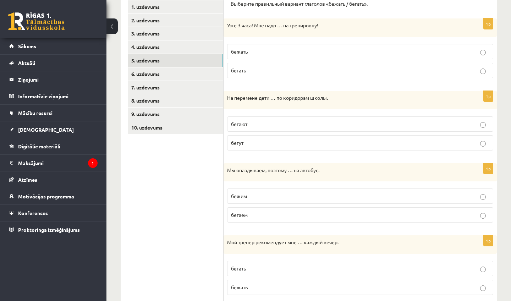
scroll to position [129, 0]
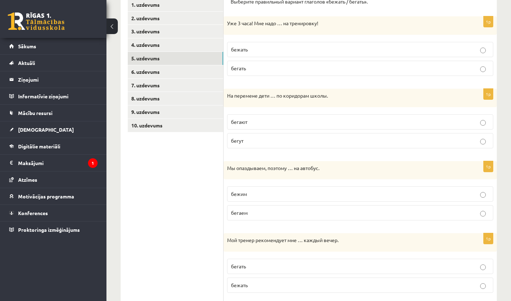
click at [262, 55] on label "бежать" at bounding box center [360, 49] width 266 height 15
click at [276, 123] on p "бегают" at bounding box center [360, 121] width 258 height 7
click at [272, 189] on label "бежим" at bounding box center [360, 193] width 266 height 15
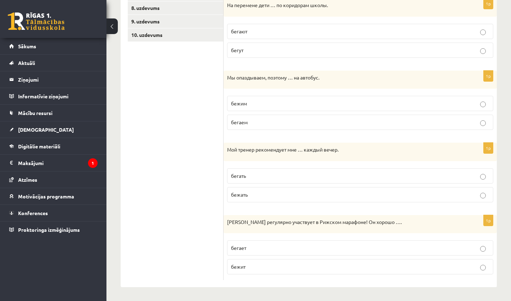
scroll to position [219, 0]
click at [281, 174] on p "бегать" at bounding box center [360, 175] width 258 height 7
click at [272, 250] on p "бегает" at bounding box center [360, 247] width 258 height 7
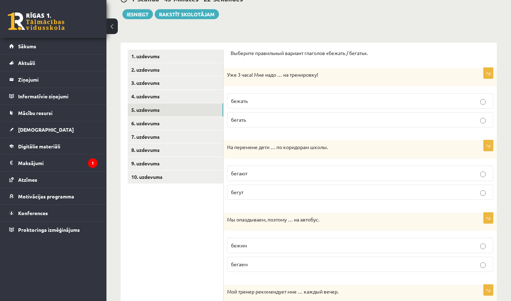
scroll to position [77, 0]
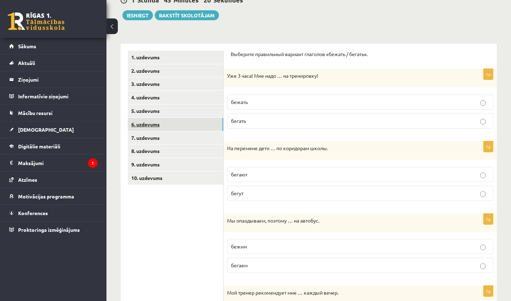
click at [194, 123] on link "6. uzdevums" at bounding box center [175, 124] width 95 height 13
click at [251, 124] on p "плавает" at bounding box center [360, 120] width 258 height 7
click at [256, 175] on p "плавает" at bounding box center [360, 174] width 258 height 7
click at [273, 101] on p "плывёт" at bounding box center [360, 101] width 258 height 7
click at [265, 247] on p "плавать" at bounding box center [360, 246] width 258 height 7
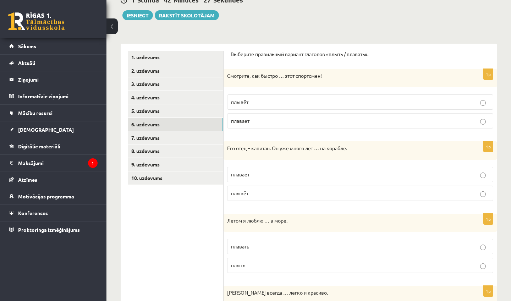
click at [323, 122] on p "плавает" at bounding box center [360, 120] width 258 height 7
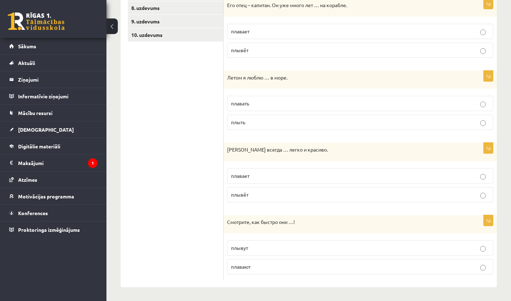
scroll to position [219, 0]
click at [255, 190] on label "плывёт" at bounding box center [360, 194] width 266 height 15
click at [262, 251] on label "плывут" at bounding box center [360, 247] width 266 height 15
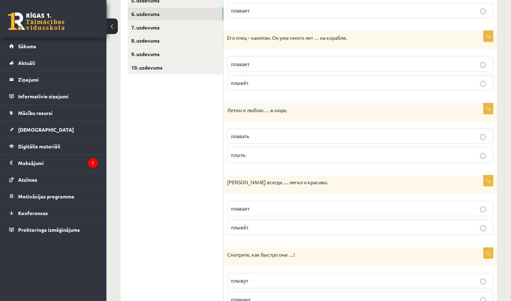
scroll to position [177, 0]
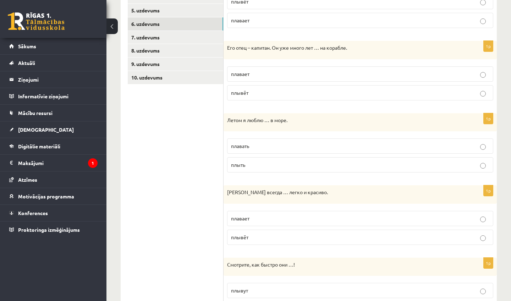
click at [255, 220] on p "плавает" at bounding box center [360, 218] width 258 height 7
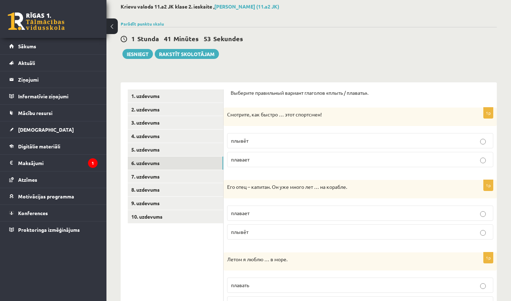
scroll to position [33, 0]
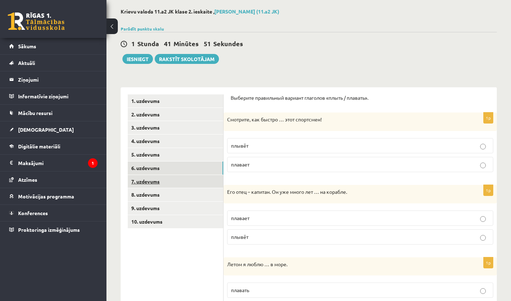
click at [137, 183] on link "7. uzdevums" at bounding box center [175, 181] width 95 height 13
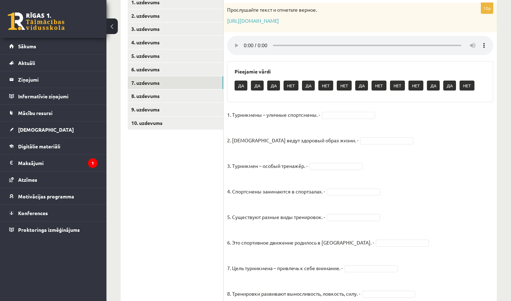
scroll to position [133, 0]
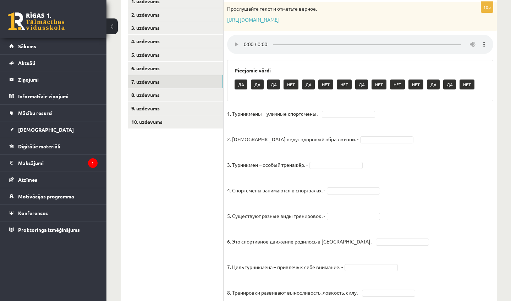
click at [245, 42] on audio at bounding box center [360, 44] width 266 height 19
click at [470, 35] on audio at bounding box center [360, 44] width 266 height 19
drag, startPoint x: 470, startPoint y: 17, endPoint x: 471, endPoint y: 23, distance: 6.1
click at [471, 35] on audio at bounding box center [360, 44] width 266 height 19
click at [354, 126] on fieldset "1. Турникмены – уличные спортсмены. - ДА ** 2. Турникмены ведут здоровый образ …" at bounding box center [360, 230] width 266 height 245
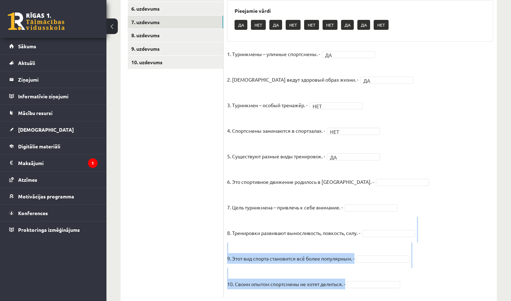
scroll to position [201, 0]
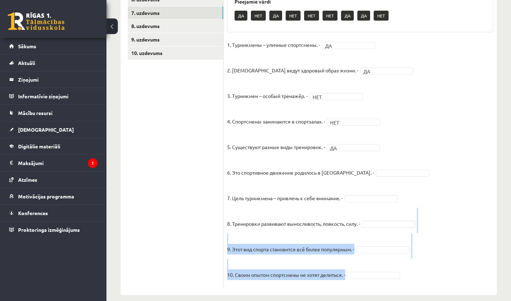
drag, startPoint x: 467, startPoint y: 289, endPoint x: 467, endPoint y: 300, distance: 11.7
click at [459, 267] on fieldset "1. Турникмены – уличные спортсмены. - ДА ** 2. Турникмены ведут здоровый образ …" at bounding box center [360, 161] width 266 height 245
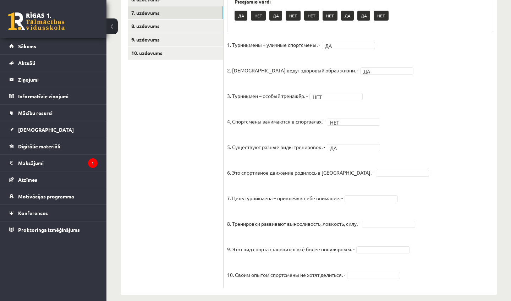
click at [358, 168] on fieldset "1. Турникмены – уличные спортсмены. - ДА ** 2. Турникмены ведут здоровый образ …" at bounding box center [360, 161] width 266 height 245
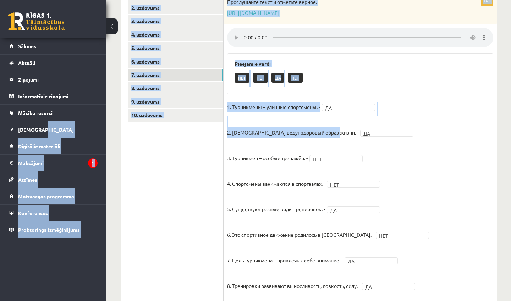
scroll to position [121, 0]
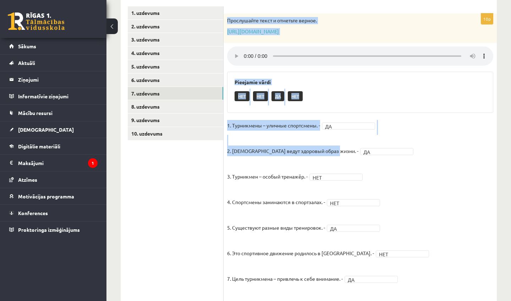
drag, startPoint x: 435, startPoint y: 44, endPoint x: 422, endPoint y: 20, distance: 27.5
click at [422, 20] on div "10p Прослушайте текст и отметьте верное. https://www.zvaigzne.lv/upload/audio/1…" at bounding box center [359, 190] width 273 height 355
click at [421, 90] on div "НЕТ НЕТ ДА НЕТ" at bounding box center [359, 97] width 251 height 17
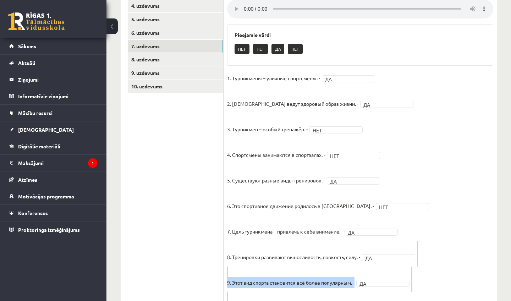
drag, startPoint x: 476, startPoint y: 280, endPoint x: 471, endPoint y: 300, distance: 20.8
click at [471, 300] on div "10p Прослушайте текст и отметьте верное. https://www.zvaigzne.lv/upload/audio/1…" at bounding box center [359, 140] width 273 height 376
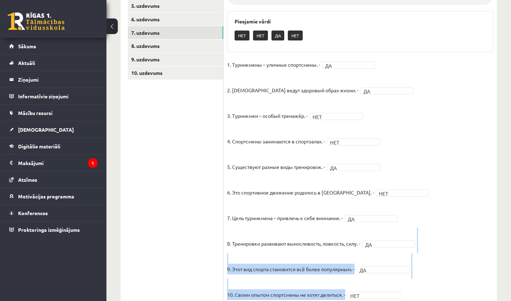
click at [471, 286] on fieldset "1. Турникмены – уличные спортсмены. - ДА ** 2. Турникмены ведут здоровый образ …" at bounding box center [360, 181] width 266 height 245
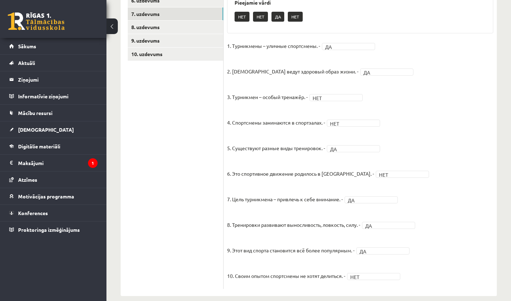
scroll to position [201, 0]
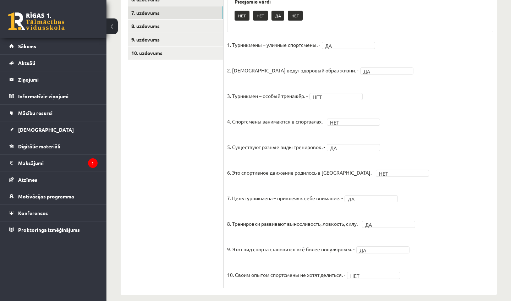
drag, startPoint x: 472, startPoint y: 288, endPoint x: 472, endPoint y: 299, distance: 11.7
click at [472, 299] on div "**********" at bounding box center [308, 67] width 404 height 483
click at [472, 273] on fieldset "1. Турникмены – уличные спортсмены. - ДА ** 2. Турникмены ведут здоровый образ …" at bounding box center [360, 161] width 266 height 245
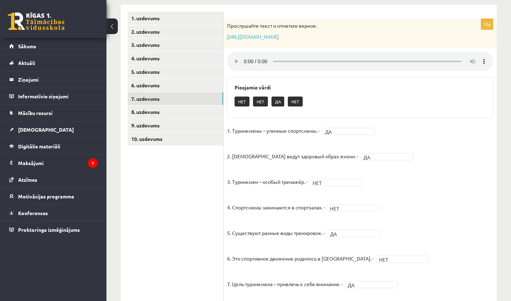
scroll to position [88, 0]
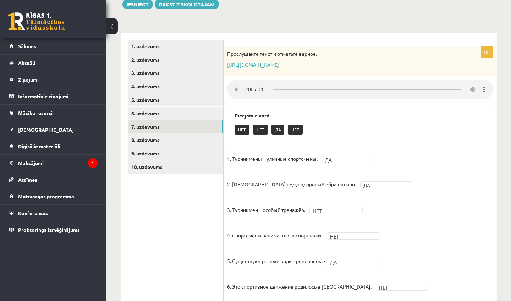
click at [245, 85] on audio at bounding box center [360, 89] width 266 height 19
click at [202, 139] on link "8. uzdevums" at bounding box center [175, 139] width 95 height 13
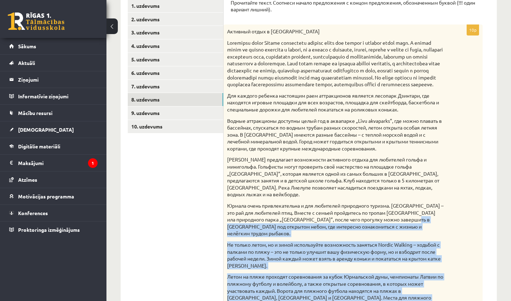
scroll to position [148, 0]
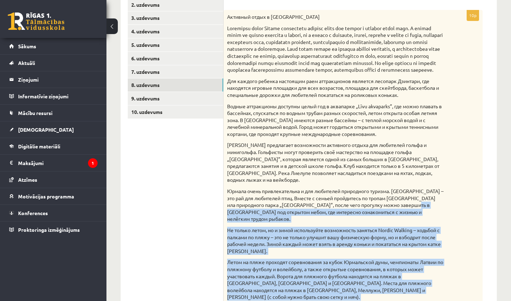
drag, startPoint x: 484, startPoint y: 256, endPoint x: 471, endPoint y: 300, distance: 45.9
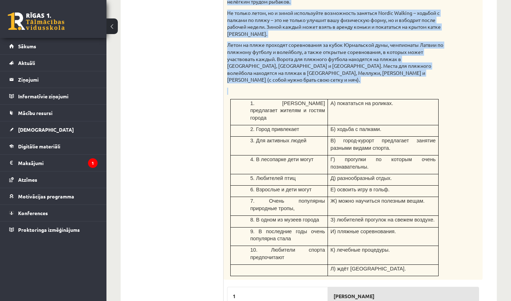
scroll to position [351, 0]
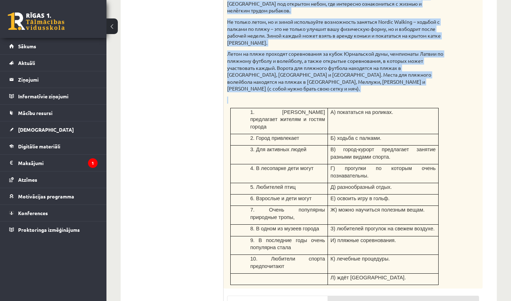
click at [480, 202] on div "Активный отдых в Юрмале Для каждого ребенка настоящим раем аттракционов являетс…" at bounding box center [352, 45] width 259 height 487
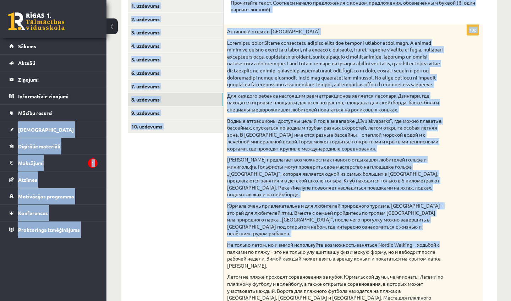
scroll to position [100, 0]
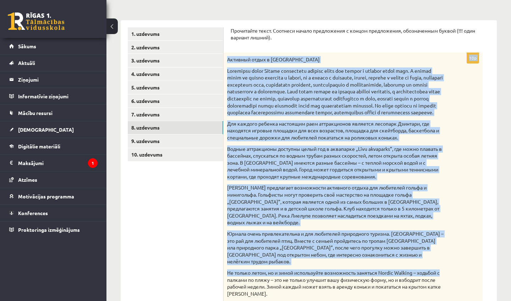
drag, startPoint x: 478, startPoint y: 13, endPoint x: 461, endPoint y: 40, distance: 32.4
click at [477, 125] on div "Активный отдых в Юрмале Для каждого ребенка настоящим раем аттракционов являетс…" at bounding box center [352, 295] width 259 height 487
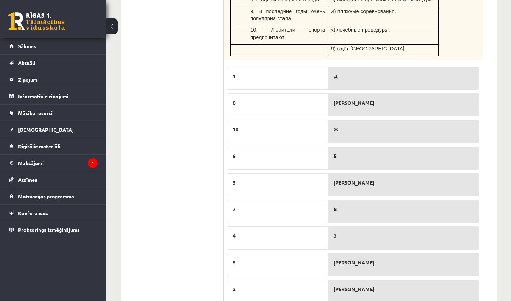
scroll to position [578, 0]
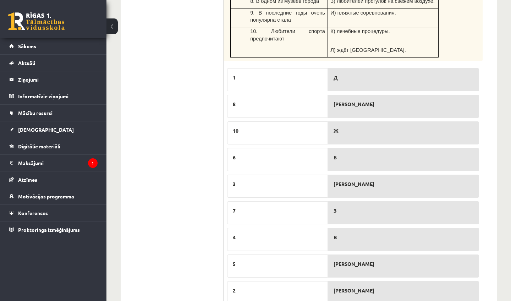
click at [267, 100] on p "8" at bounding box center [277, 103] width 89 height 7
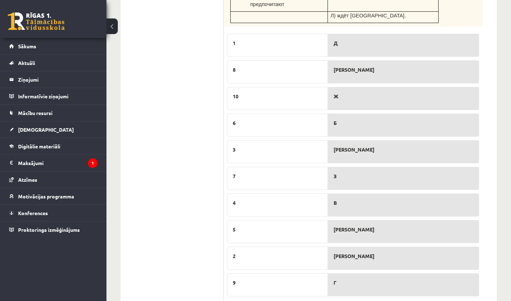
scroll to position [614, 0]
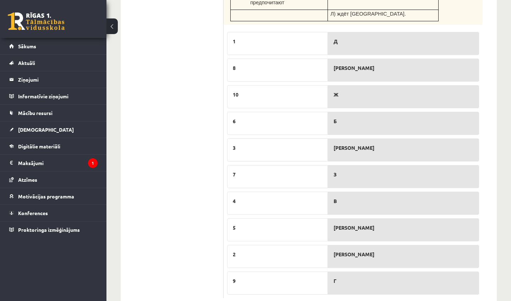
drag, startPoint x: 502, startPoint y: 290, endPoint x: 491, endPoint y: 300, distance: 15.0
drag, startPoint x: 492, startPoint y: 300, endPoint x: 486, endPoint y: 300, distance: 6.4
drag, startPoint x: 486, startPoint y: 289, endPoint x: 485, endPoint y: 297, distance: 8.2
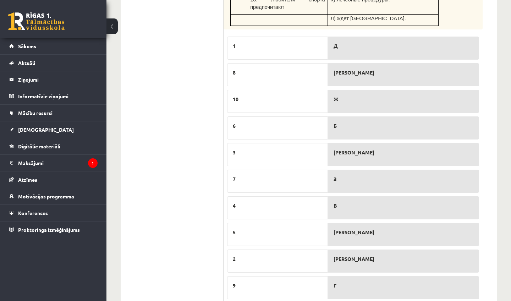
scroll to position [615, 0]
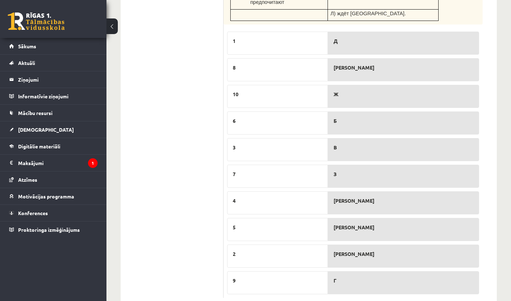
drag, startPoint x: 301, startPoint y: 48, endPoint x: 308, endPoint y: 56, distance: 10.4
click at [308, 58] on div "8" at bounding box center [277, 69] width 101 height 23
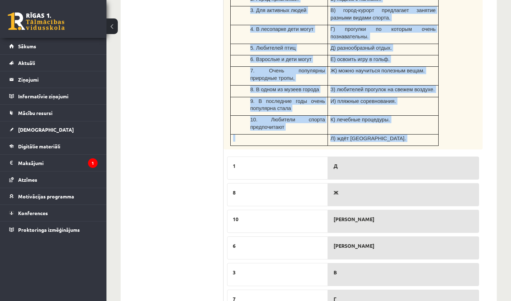
scroll to position [485, 0]
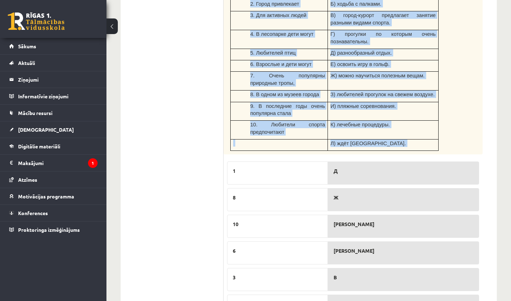
drag, startPoint x: 486, startPoint y: 6, endPoint x: 461, endPoint y: 65, distance: 64.0
click at [461, 65] on form "Прочитайте текст. Соотнеси начало предложения с концом предложения, обозначенны…" at bounding box center [360, 34] width 259 height 785
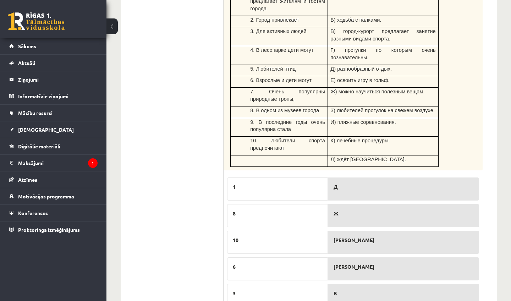
scroll to position [467, 0]
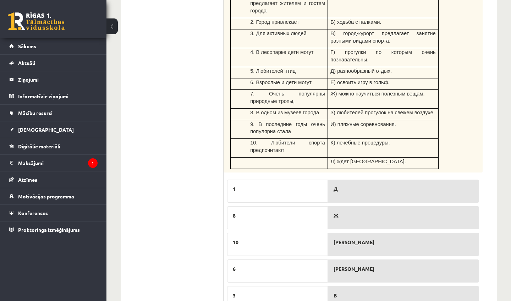
drag, startPoint x: 446, startPoint y: 29, endPoint x: 438, endPoint y: -1, distance: 30.6
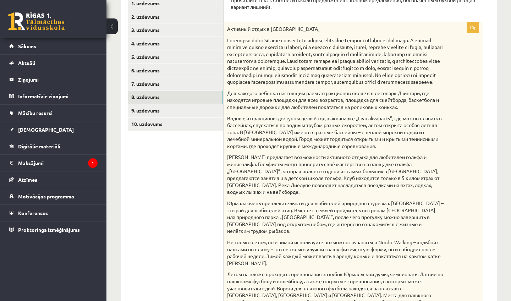
scroll to position [119, 0]
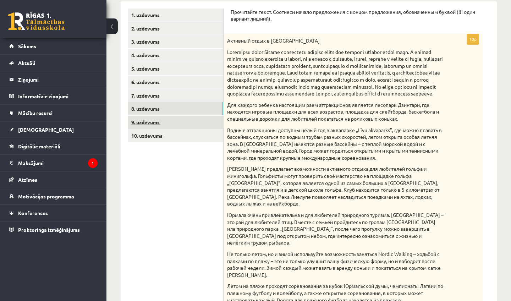
click at [179, 125] on link "9. uzdevums" at bounding box center [175, 122] width 95 height 13
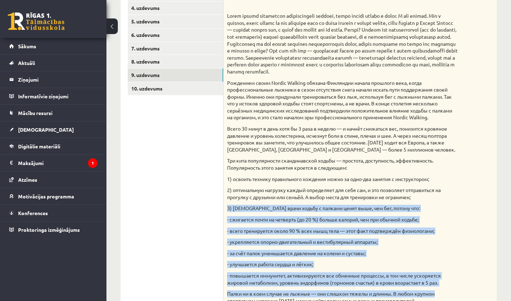
drag, startPoint x: 459, startPoint y: 253, endPoint x: 439, endPoint y: 300, distance: 51.8
click at [439, 300] on div "Прочитайте текст. Отметьте верные утверждения. Скандинавская ходьба Всего 30 ми…" at bounding box center [359, 158] width 273 height 380
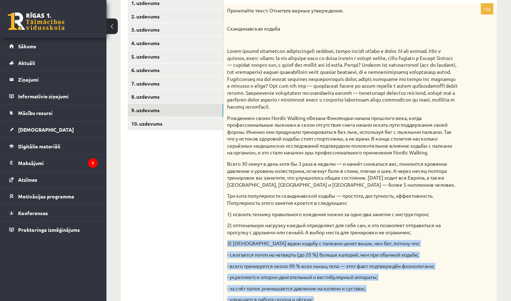
scroll to position [133, 0]
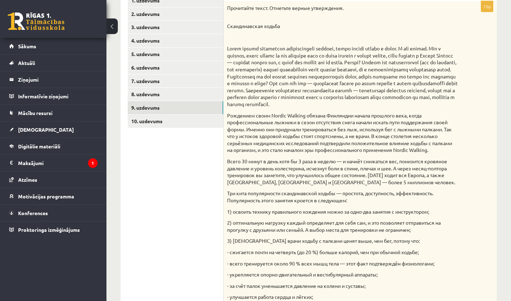
click at [486, 126] on div "Прочитайте текст. Отметьте верные утверждения. Скандинавская ходьба Всего 30 ми…" at bounding box center [359, 191] width 273 height 380
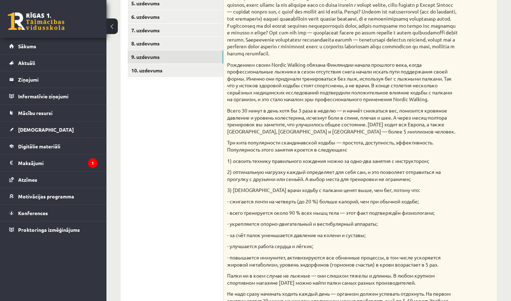
scroll to position [160, 0]
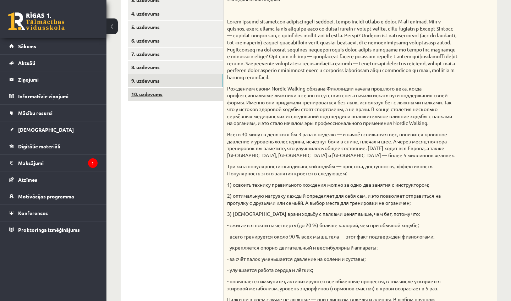
click at [200, 94] on link "10. uzdevums" at bounding box center [175, 94] width 95 height 13
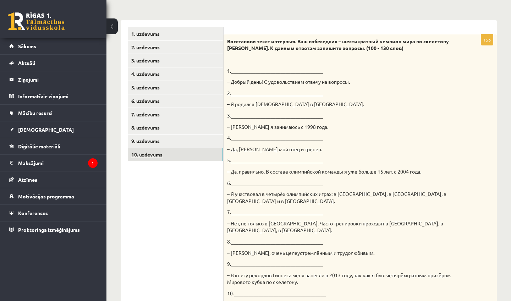
scroll to position [99, 0]
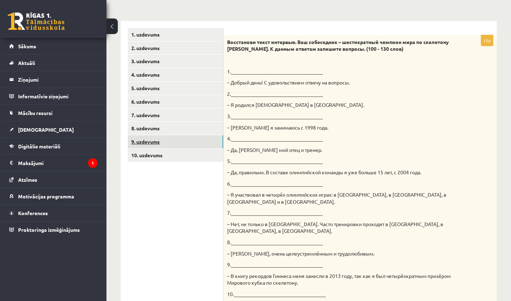
click at [189, 140] on link "9. uzdevums" at bounding box center [175, 141] width 95 height 13
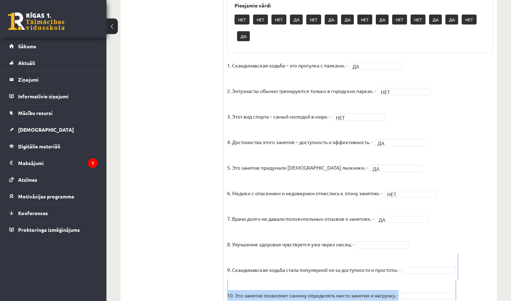
scroll to position [534, 0]
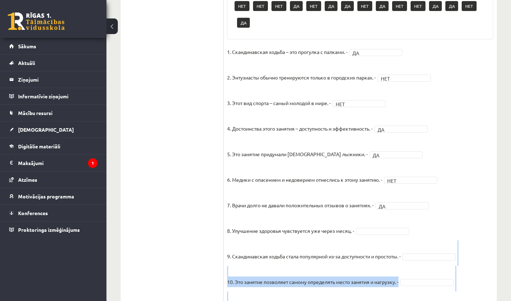
drag, startPoint x: 442, startPoint y: 280, endPoint x: 440, endPoint y: 300, distance: 20.7
click at [440, 300] on fieldset "1. Скандинавская ходьба – это прогулка с палками. - ДА ** 2. Энтузиасты обычно …" at bounding box center [360, 232] width 266 height 372
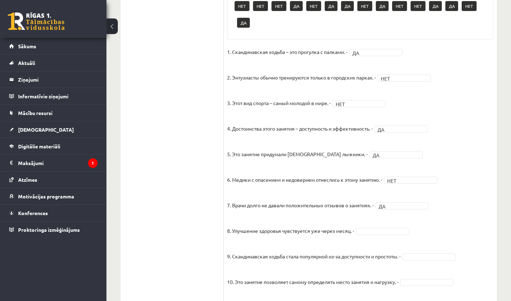
scroll to position [0, 0]
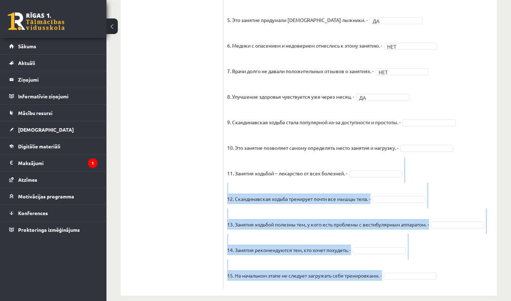
drag, startPoint x: 438, startPoint y: 281, endPoint x: 437, endPoint y: 300, distance: 19.6
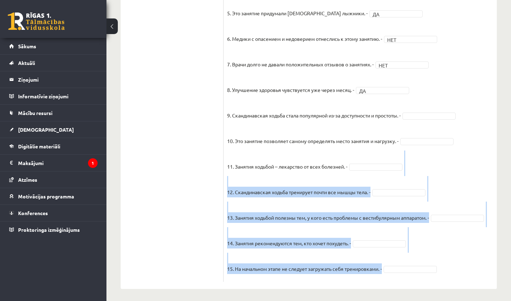
click at [458, 184] on fieldset "1. Скандинавская ходьба – это прогулка с палками. - ДА ** 2. Энтузиасты обычно …" at bounding box center [360, 92] width 266 height 372
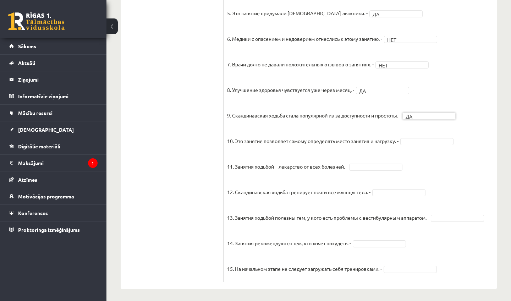
click at [411, 143] on fieldset "1. Скандинавская ходьба – это прогулка с палками. - ДА ** 2. Энтузиасты обычно …" at bounding box center [360, 92] width 266 height 372
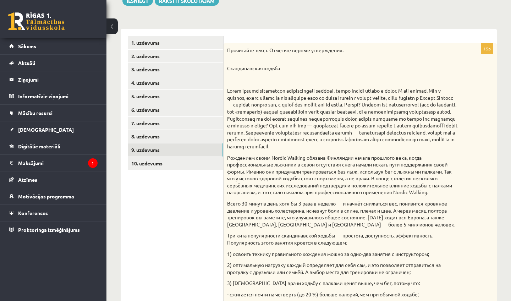
scroll to position [54, 0]
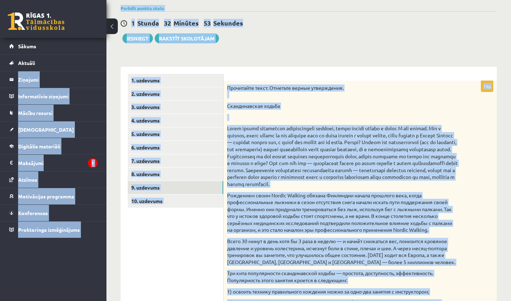
drag, startPoint x: 432, startPoint y: 14, endPoint x: 430, endPoint y: -14, distance: 27.8
click at [430, 0] on html "0 Dāvanas 1780 mP 1717 xp [PERSON_NAME] Sākums Aktuāli Kā mācīties [PERSON_NAME…" at bounding box center [255, 96] width 511 height 301
click at [314, 170] on p at bounding box center [342, 156] width 231 height 62
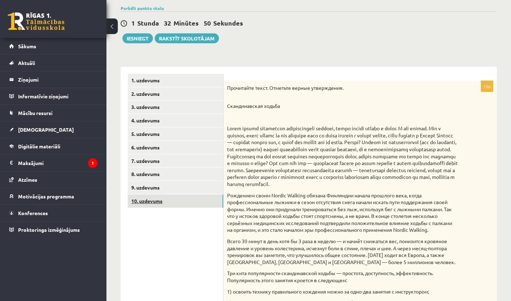
click at [214, 196] on link "10. uzdevums" at bounding box center [175, 200] width 95 height 13
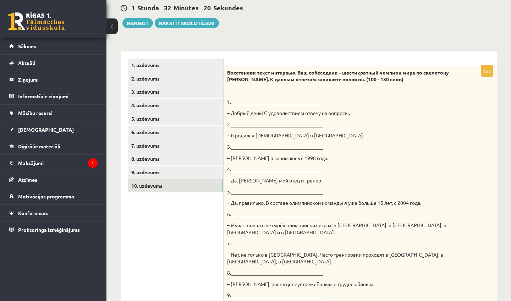
scroll to position [65, 0]
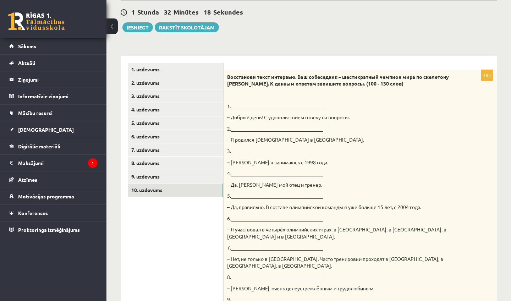
click at [275, 103] on p "1._____________________________________" at bounding box center [342, 106] width 231 height 7
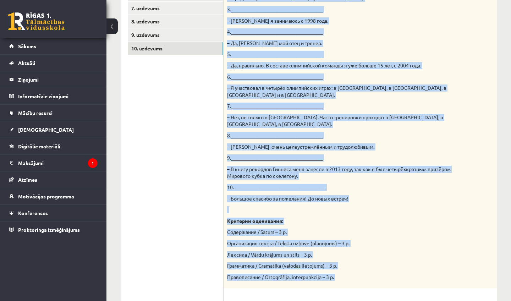
scroll to position [213, 0]
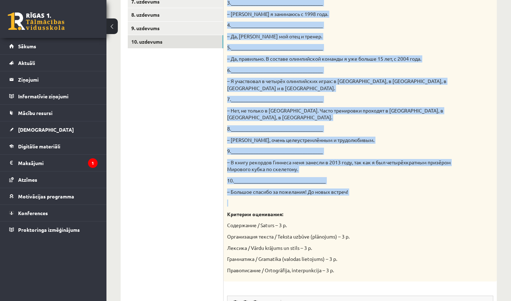
drag, startPoint x: 226, startPoint y: 103, endPoint x: 382, endPoint y: 184, distance: 176.2
click at [382, 184] on div "Восстанови текст интервью. Ваш собеседник – шестикратный чемпион мира по скелет…" at bounding box center [359, 102] width 273 height 360
copy div "1._____________________________________ – Добрый день! С удовольствием отвечу н…"
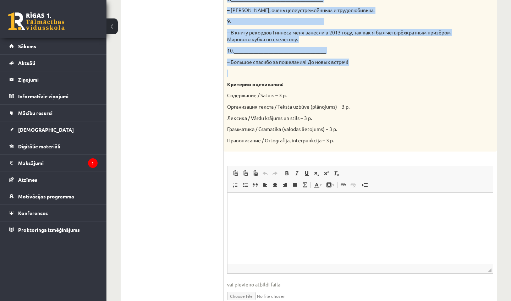
scroll to position [351, 0]
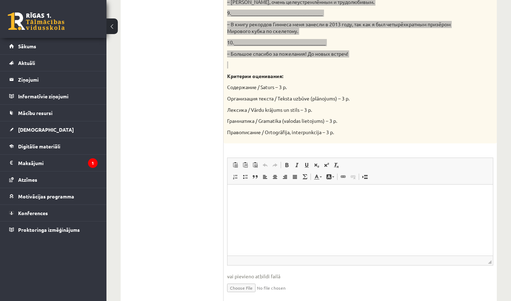
click at [353, 206] on html at bounding box center [359, 195] width 265 height 22
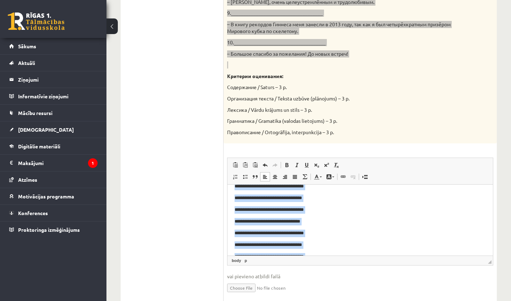
scroll to position [0, 0]
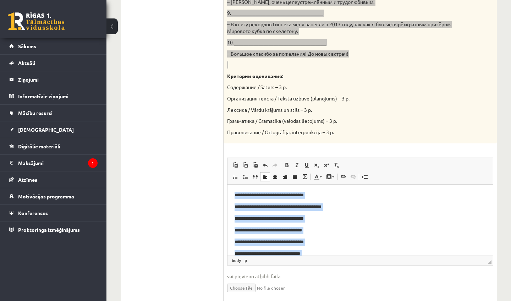
drag, startPoint x: 363, startPoint y: 233, endPoint x: 290, endPoint y: 173, distance: 95.0
click at [288, 221] on p "**********" at bounding box center [359, 218] width 251 height 7
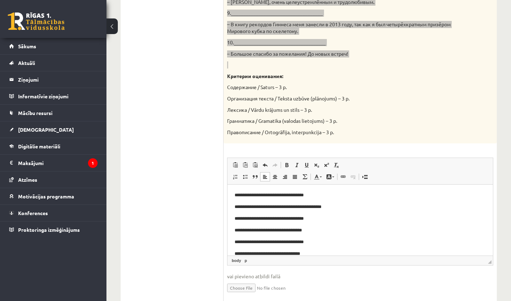
click at [267, 193] on p "**********" at bounding box center [359, 195] width 251 height 7
click at [347, 196] on p "**********" at bounding box center [359, 195] width 251 height 7
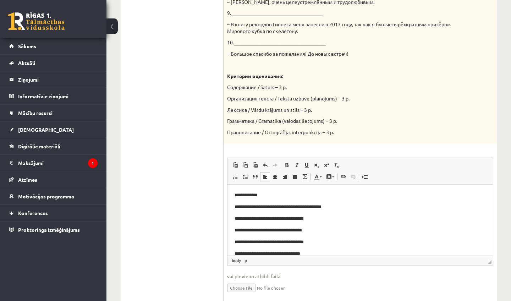
click at [400, 84] on p "Содержание / Saturs – 3 p." at bounding box center [342, 87] width 231 height 7
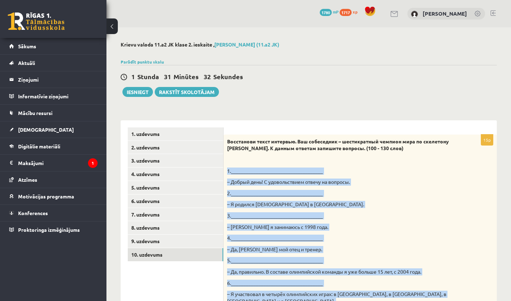
drag, startPoint x: 399, startPoint y: 62, endPoint x: 392, endPoint y: 156, distance: 94.3
click at [353, 181] on p "– Добрый день! С удовольствием отвечу на вопросы." at bounding box center [342, 181] width 231 height 7
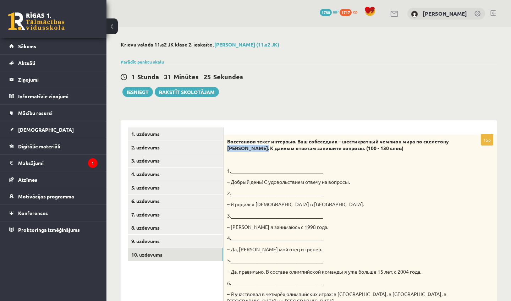
drag, startPoint x: 227, startPoint y: 149, endPoint x: 267, endPoint y: 149, distance: 40.8
click at [443, 217] on p "3._____________________________________" at bounding box center [342, 215] width 231 height 7
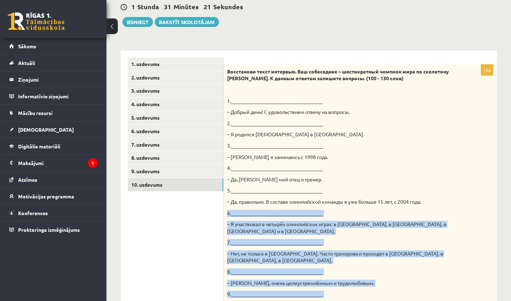
drag, startPoint x: 500, startPoint y: 273, endPoint x: 492, endPoint y: 300, distance: 28.5
click at [492, 300] on div "**********" at bounding box center [308, 282] width 404 height 650
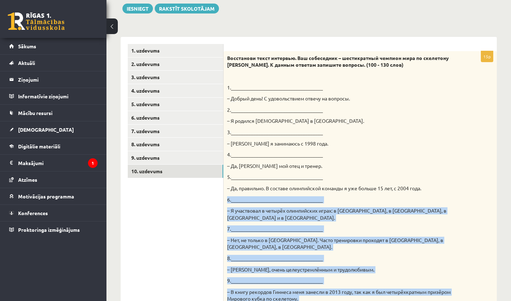
click at [494, 215] on div "Восстанови текст интервью. Ваш собеседник – шестикратный чемпион мира по скелет…" at bounding box center [359, 231] width 273 height 360
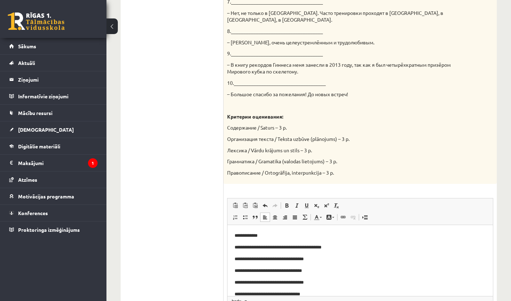
scroll to position [328, 0]
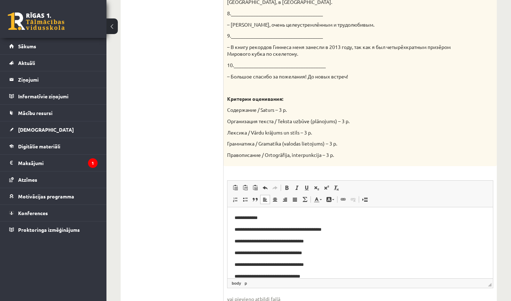
click at [297, 214] on p "**********" at bounding box center [359, 217] width 251 height 7
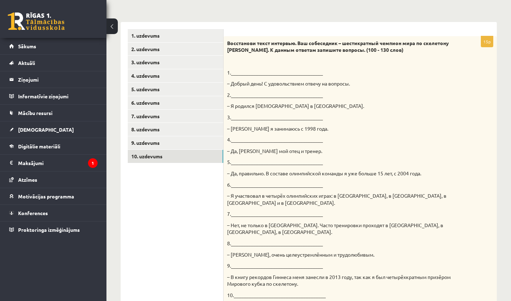
scroll to position [77, 0]
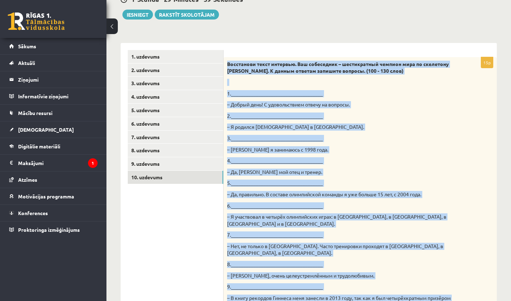
drag, startPoint x: 345, startPoint y: 81, endPoint x: 340, endPoint y: 51, distance: 29.5
click at [349, 81] on p at bounding box center [342, 82] width 231 height 7
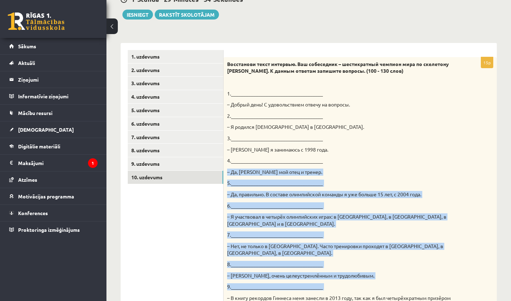
drag, startPoint x: 412, startPoint y: 162, endPoint x: 402, endPoint y: 272, distance: 110.1
click at [402, 272] on div "Восстанови текст интервью. Ваш собеседник – шестикратный чемпион мира по скелет…" at bounding box center [359, 237] width 273 height 360
click at [407, 172] on p "– Да, Дайнис Дукурс мой отец и тренер." at bounding box center [342, 171] width 231 height 7
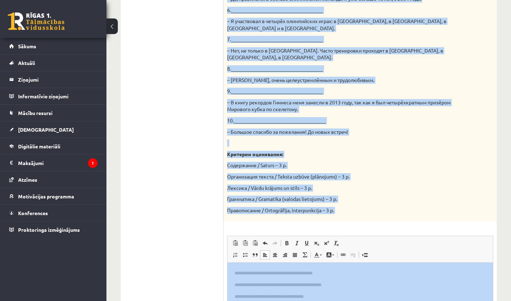
drag, startPoint x: 640, startPoint y: 408, endPoint x: 599, endPoint y: 563, distance: 160.3
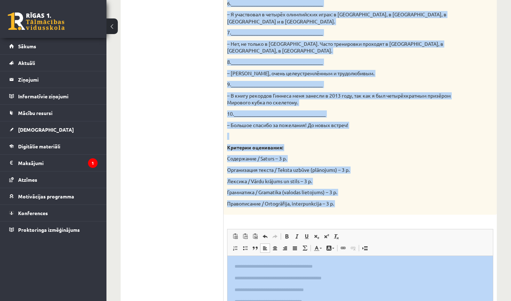
click at [385, 187] on div "Восстанови текст интервью. Ваш собеседник – шестикратный чемпион мира по скелет…" at bounding box center [359, 35] width 273 height 360
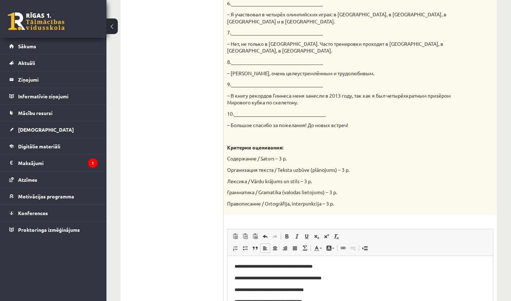
click at [352, 265] on p "**********" at bounding box center [359, 266] width 251 height 7
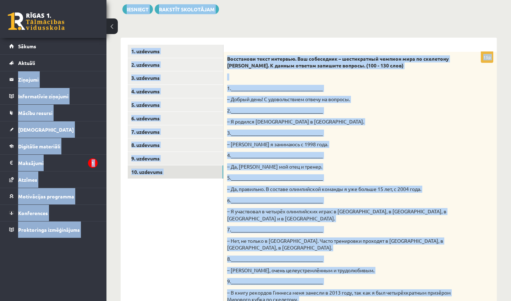
scroll to position [58, 0]
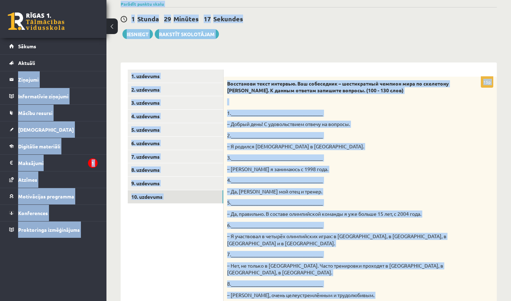
drag, startPoint x: 395, startPoint y: 91, endPoint x: 369, endPoint y: 214, distance: 125.9
click at [369, 214] on div "Восстанови текст интервью. Ваш собеседник – шестикратный чемпион мира по скелет…" at bounding box center [359, 257] width 273 height 360
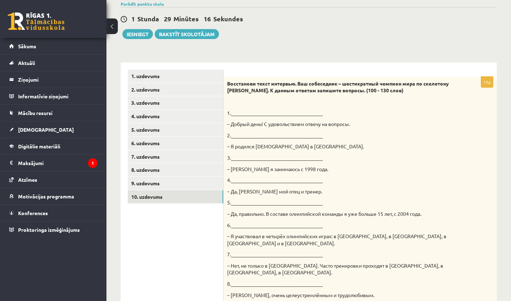
click at [439, 185] on div "Восстанови текст интервью. Ваш собеседник – шестикратный чемпион мира по скелет…" at bounding box center [359, 257] width 273 height 360
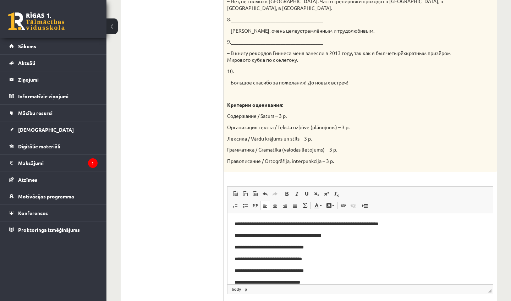
scroll to position [356, 0]
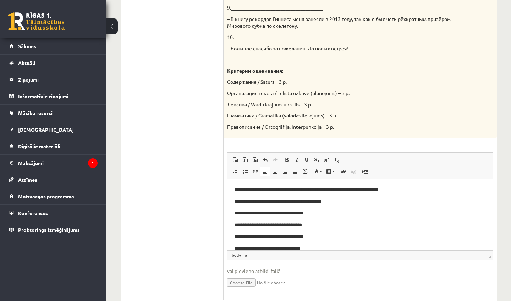
click at [435, 190] on p "**********" at bounding box center [359, 189] width 251 height 7
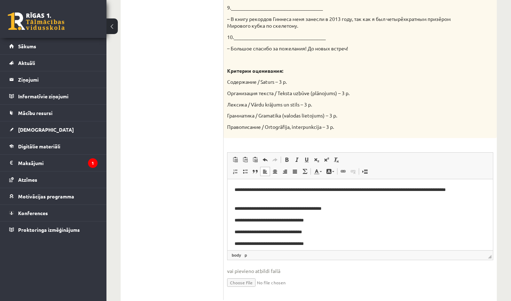
click at [340, 221] on p "**********" at bounding box center [359, 220] width 251 height 7
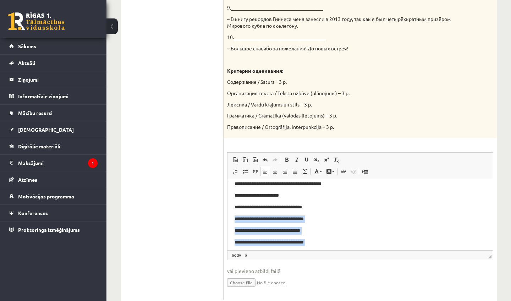
drag, startPoint x: 339, startPoint y: 237, endPoint x: 337, endPoint y: 254, distance: 17.5
click at [337, 254] on html "**********" at bounding box center [359, 289] width 265 height 270
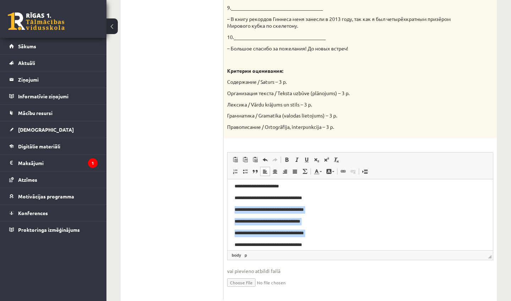
click at [333, 236] on p "**********" at bounding box center [359, 232] width 251 height 7
drag, startPoint x: 336, startPoint y: 209, endPoint x: 247, endPoint y: 209, distance: 89.4
click at [247, 209] on p "**********" at bounding box center [359, 209] width 251 height 7
click at [267, 230] on p "**********" at bounding box center [359, 232] width 251 height 7
click at [355, 231] on p "**********" at bounding box center [359, 232] width 251 height 7
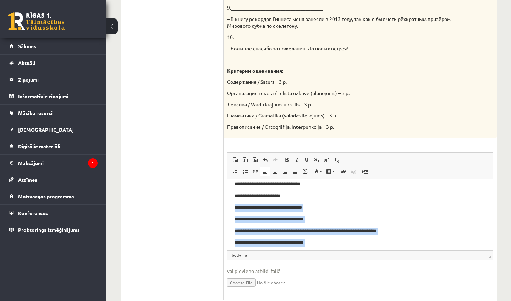
scroll to position [92, 0]
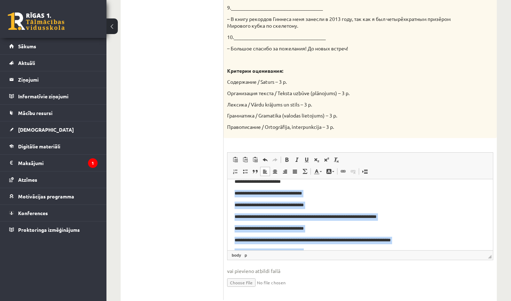
drag, startPoint x: 367, startPoint y: 238, endPoint x: 362, endPoint y: 256, distance: 19.4
click at [362, 256] on html "**********" at bounding box center [359, 229] width 265 height 270
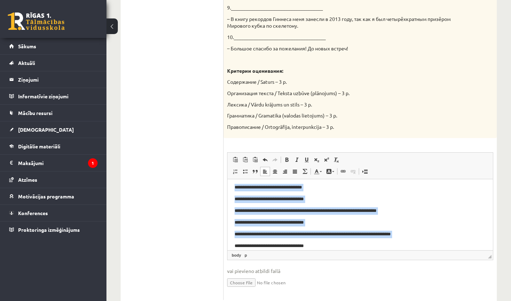
click at [324, 220] on p "**********" at bounding box center [359, 222] width 251 height 7
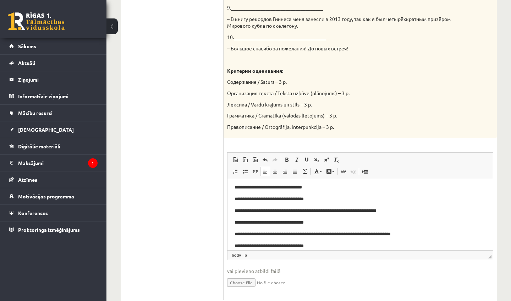
click at [290, 195] on body "**********" at bounding box center [359, 223] width 251 height 256
click at [339, 197] on p "**********" at bounding box center [359, 198] width 251 height 7
click at [339, 220] on p "**********" at bounding box center [359, 222] width 251 height 7
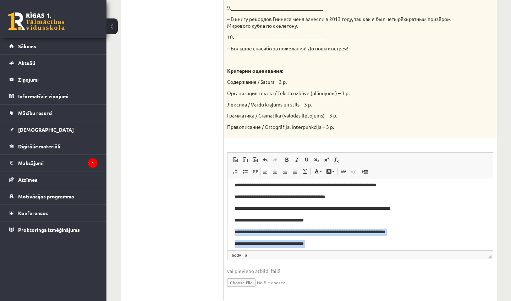
scroll to position [139, 0]
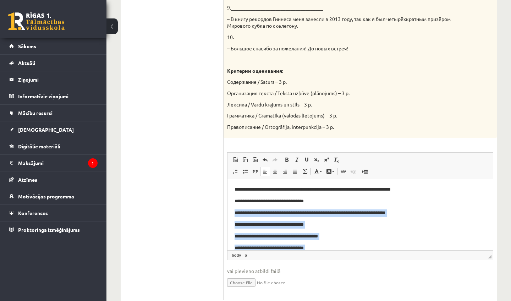
drag, startPoint x: 358, startPoint y: 248, endPoint x: 357, endPoint y: 252, distance: 4.3
click at [357, 252] on html "**********" at bounding box center [359, 178] width 265 height 270
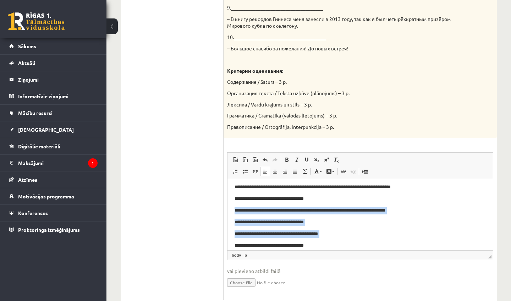
click at [349, 230] on body "**********" at bounding box center [359, 176] width 251 height 256
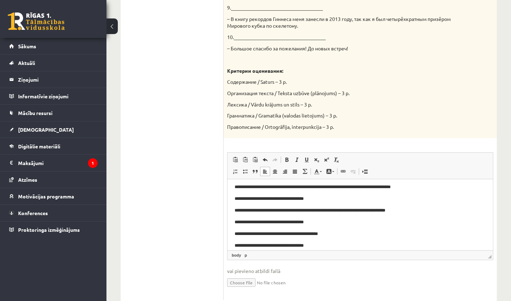
click at [339, 200] on p "**********" at bounding box center [359, 198] width 251 height 7
click at [341, 222] on p "**********" at bounding box center [359, 221] width 251 height 7
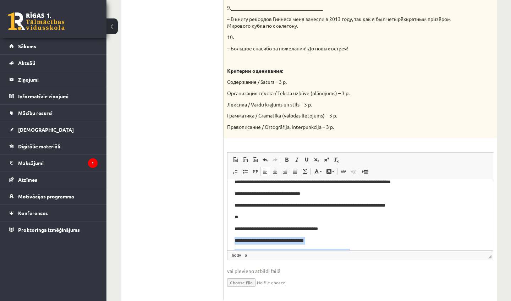
scroll to position [152, 0]
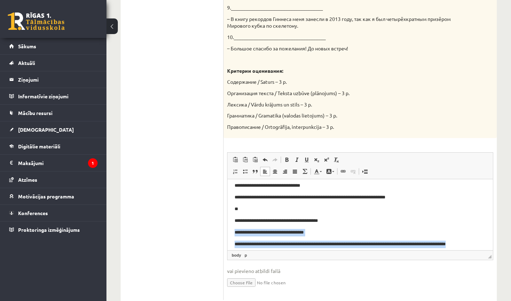
drag, startPoint x: 386, startPoint y: 238, endPoint x: 384, endPoint y: 251, distance: 13.2
click at [384, 251] on html "**********" at bounding box center [359, 162] width 265 height 270
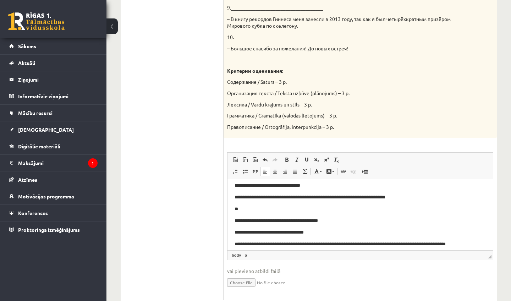
click at [292, 210] on p "**" at bounding box center [359, 208] width 251 height 7
drag, startPoint x: 340, startPoint y: 229, endPoint x: 240, endPoint y: 232, distance: 100.1
click at [240, 232] on p "**********" at bounding box center [359, 232] width 251 height 7
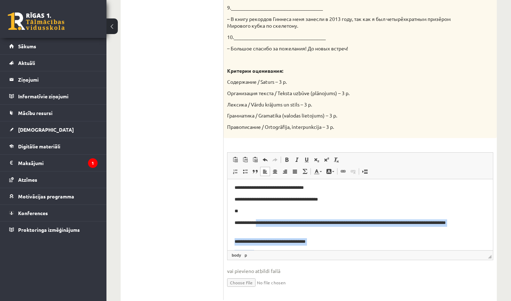
drag, startPoint x: 34, startPoint y: 65, endPoint x: 33, endPoint y: 72, distance: 7.1
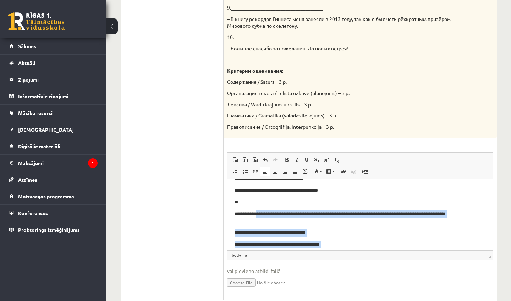
scroll to position [184, 0]
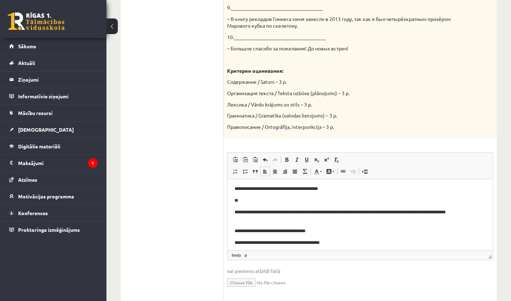
click at [255, 200] on p "**" at bounding box center [359, 200] width 251 height 7
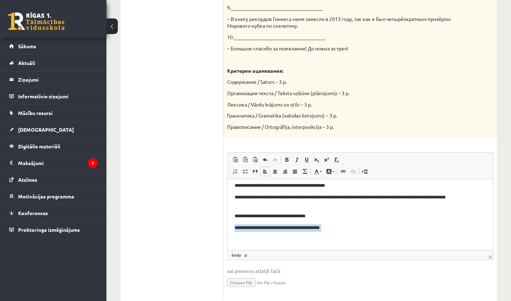
scroll to position [2, 0]
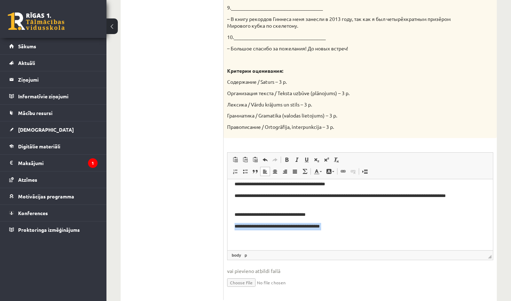
drag, startPoint x: 346, startPoint y: 231, endPoint x: 347, endPoint y: 257, distance: 25.9
click at [347, 249] on html "**********" at bounding box center [359, 114] width 265 height 270
click at [329, 216] on p "**********" at bounding box center [359, 214] width 251 height 7
drag, startPoint x: 345, startPoint y: 216, endPoint x: 254, endPoint y: 218, distance: 91.5
click at [254, 218] on body "**********" at bounding box center [359, 114] width 251 height 256
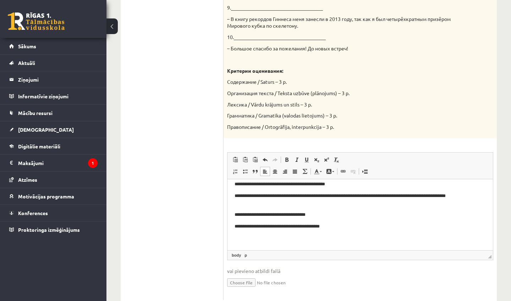
click at [333, 216] on p "**********" at bounding box center [359, 214] width 251 height 7
click at [340, 217] on p "**********" at bounding box center [359, 214] width 251 height 7
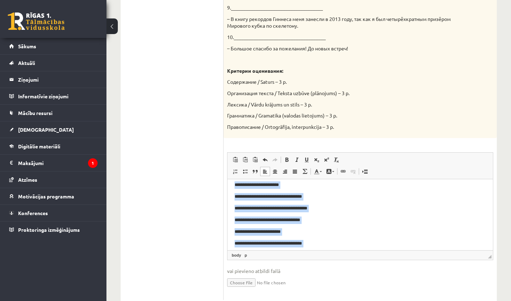
scroll to position [0, 0]
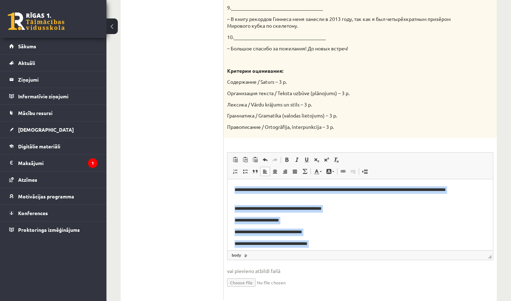
drag, startPoint x: 359, startPoint y: 232, endPoint x: 369, endPoint y: 145, distance: 87.8
click at [350, 198] on p "**********" at bounding box center [359, 193] width 251 height 14
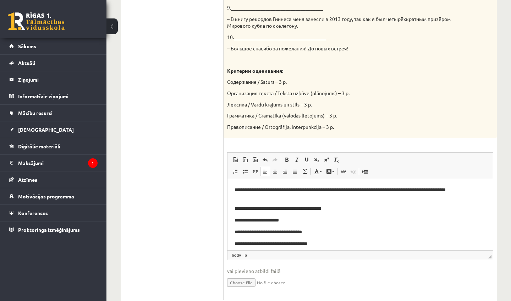
click at [339, 189] on p "**********" at bounding box center [359, 193] width 251 height 14
click at [417, 189] on p "**********" at bounding box center [359, 193] width 251 height 14
click at [284, 196] on p "**********" at bounding box center [359, 193] width 251 height 14
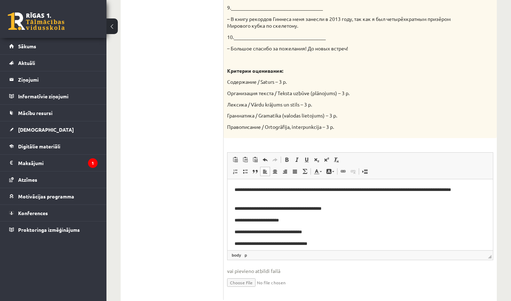
click at [299, 220] on p "**********" at bounding box center [359, 220] width 251 height 7
click at [333, 240] on p "**********" at bounding box center [359, 243] width 251 height 7
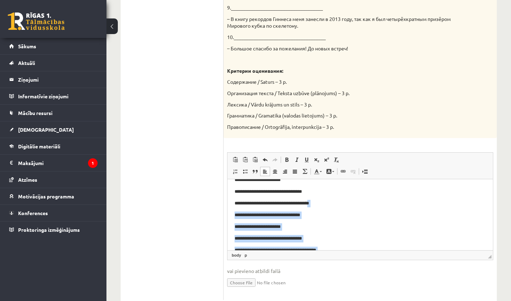
drag, startPoint x: 333, startPoint y: 240, endPoint x: 333, endPoint y: 255, distance: 15.3
click at [333, 255] on html "**********" at bounding box center [359, 274] width 265 height 270
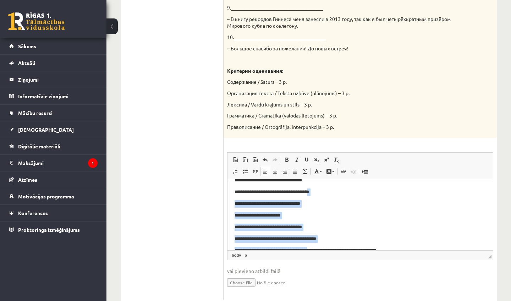
click at [308, 226] on p "**********" at bounding box center [359, 226] width 251 height 7
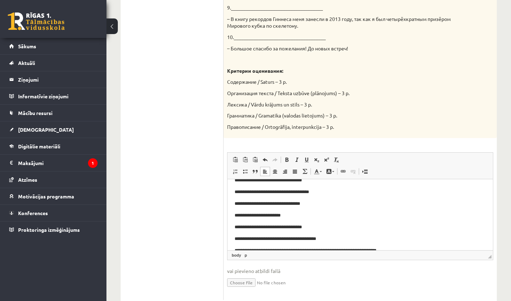
click at [298, 216] on p "**********" at bounding box center [359, 215] width 251 height 7
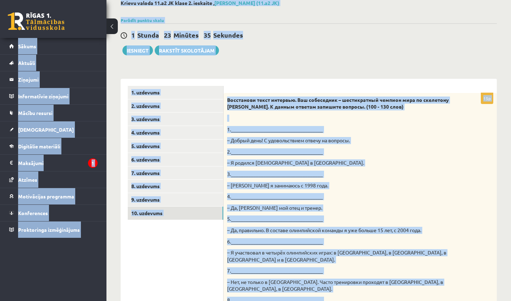
scroll to position [31, 0]
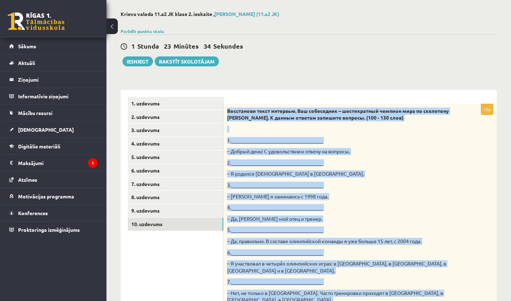
drag, startPoint x: 376, startPoint y: 35, endPoint x: 370, endPoint y: 76, distance: 41.9
click at [388, 131] on p at bounding box center [342, 129] width 231 height 7
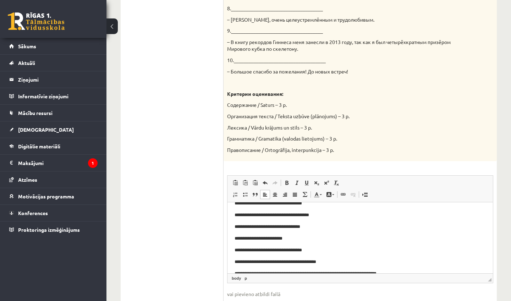
scroll to position [337, 0]
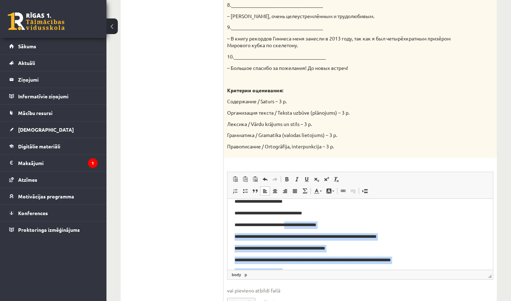
drag, startPoint x: 302, startPoint y: 258, endPoint x: 301, endPoint y: 272, distance: 13.5
click at [301, 272] on html "**********" at bounding box center [359, 248] width 265 height 270
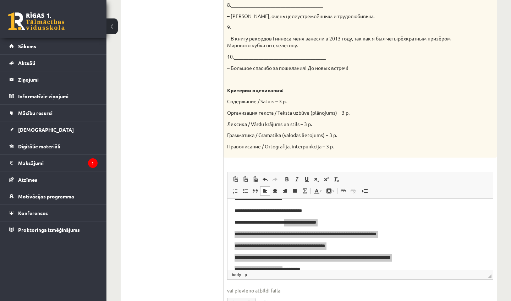
click at [334, 263] on fieldset "Rich Text Editor, wiswyg-editor-user-answer-47433928566680 Панели инструментов …" at bounding box center [360, 244] width 266 height 144
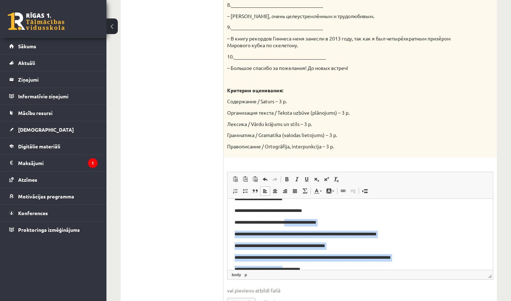
click at [321, 250] on body "**********" at bounding box center [359, 246] width 251 height 256
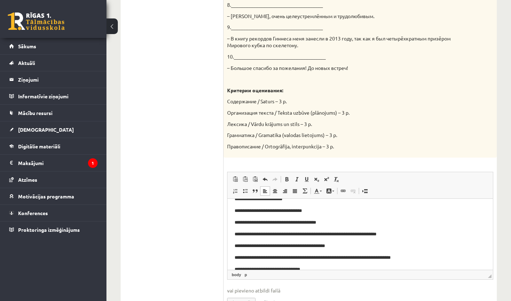
click at [345, 222] on p "**********" at bounding box center [359, 222] width 251 height 7
click at [359, 247] on p "**********" at bounding box center [359, 245] width 251 height 7
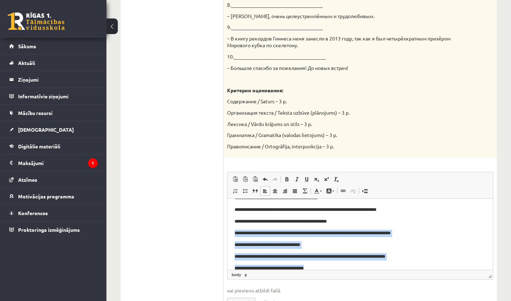
drag, startPoint x: 362, startPoint y: 253, endPoint x: 360, endPoint y: 271, distance: 17.8
click at [360, 271] on html "**********" at bounding box center [359, 222] width 265 height 270
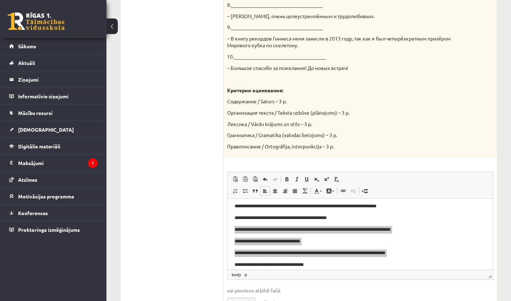
click at [366, 287] on span "vai pievieno atbildi failā" at bounding box center [360, 290] width 266 height 7
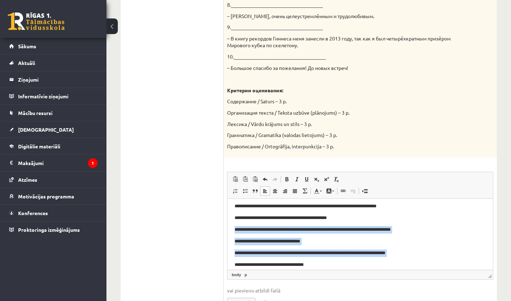
click at [345, 250] on p "**********" at bounding box center [359, 252] width 251 height 7
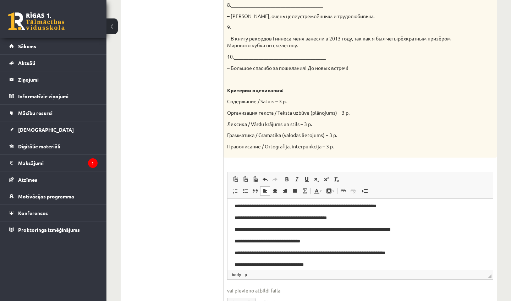
click at [356, 216] on p "**********" at bounding box center [359, 217] width 251 height 7
click at [335, 238] on p "**********" at bounding box center [359, 241] width 251 height 7
click at [306, 239] on p "**********" at bounding box center [359, 241] width 251 height 7
click at [360, 235] on body "**********" at bounding box center [359, 218] width 251 height 256
click at [361, 246] on body "**********" at bounding box center [359, 218] width 251 height 256
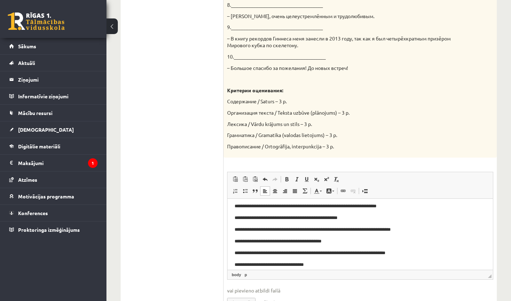
click at [359, 236] on body "**********" at bounding box center [359, 218] width 251 height 256
click at [360, 240] on p "**********" at bounding box center [359, 241] width 251 height 7
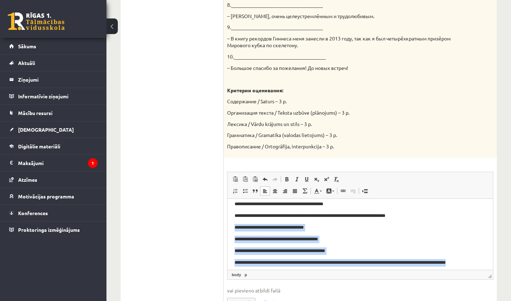
scroll to position [166, 0]
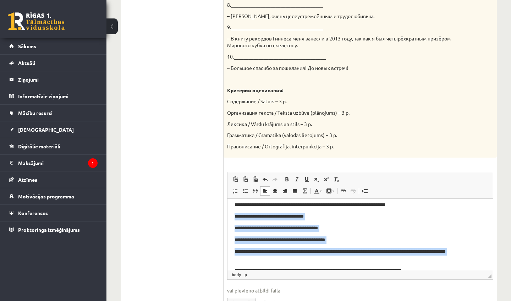
drag, startPoint x: 336, startPoint y: 260, endPoint x: 337, endPoint y: 276, distance: 16.4
click at [337, 276] on html "**********" at bounding box center [359, 170] width 265 height 270
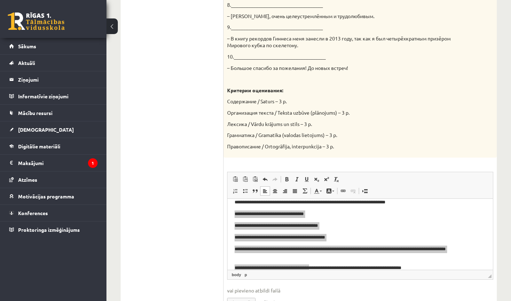
click at [363, 287] on span "vai pievieno atbildi failā" at bounding box center [360, 290] width 266 height 7
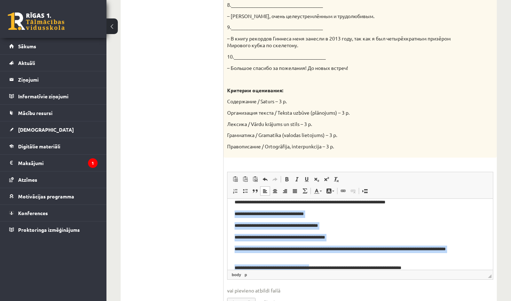
click at [332, 214] on p "**********" at bounding box center [359, 213] width 251 height 7
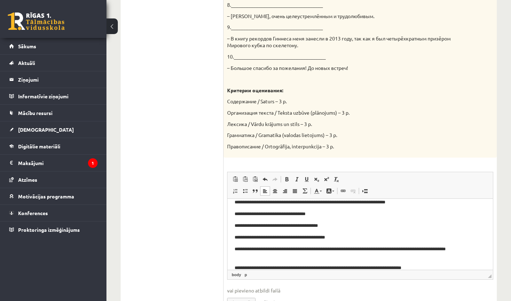
click at [362, 237] on p "**********" at bounding box center [359, 237] width 251 height 7
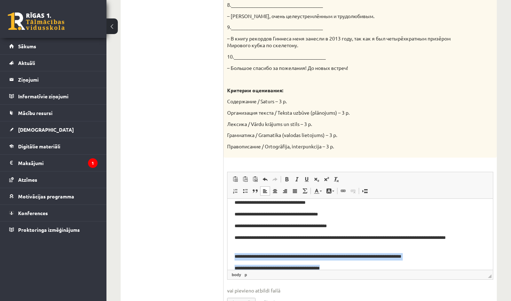
drag, startPoint x: 362, startPoint y: 259, endPoint x: 365, endPoint y: 272, distance: 14.1
click at [365, 272] on html "**********" at bounding box center [359, 156] width 265 height 270
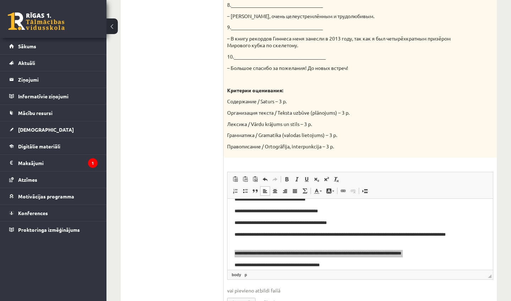
click at [369, 287] on span "vai pievieno atbildi failā" at bounding box center [360, 290] width 266 height 7
click at [247, 253] on p "**********" at bounding box center [359, 253] width 251 height 7
click at [254, 251] on p "**********" at bounding box center [359, 253] width 251 height 7
click at [337, 252] on p "**********" at bounding box center [359, 253] width 251 height 7
click at [475, 251] on p "**********" at bounding box center [359, 253] width 251 height 7
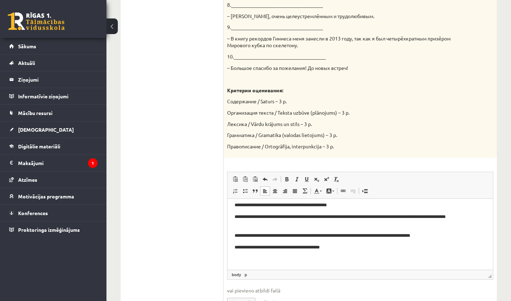
scroll to position [2, 0]
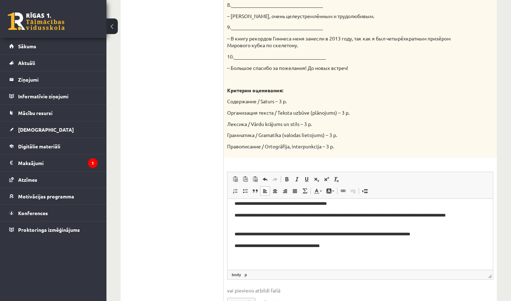
drag, startPoint x: 455, startPoint y: 264, endPoint x: 456, endPoint y: 285, distance: 21.0
click at [456, 268] on html "**********" at bounding box center [359, 134] width 265 height 270
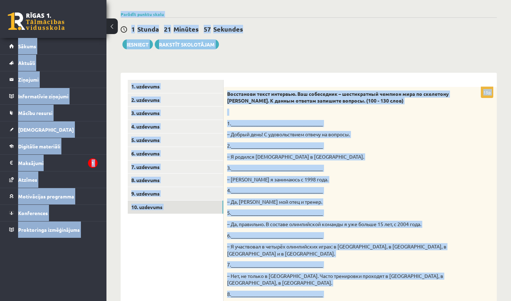
scroll to position [0, 0]
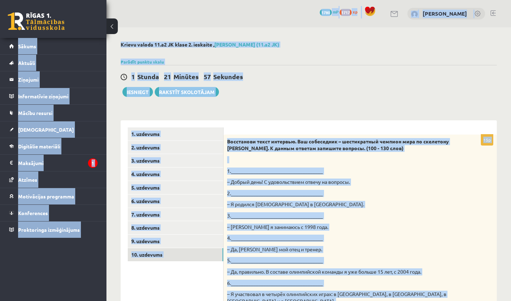
drag, startPoint x: 455, startPoint y: 72, endPoint x: 441, endPoint y: -18, distance: 91.6
click at [441, 0] on html "0 Dāvanas 1780 mP 1717 xp Viktorija Nikonorova Sākums Aktuāli Kā mācīties eSKOL…" at bounding box center [255, 150] width 511 height 301
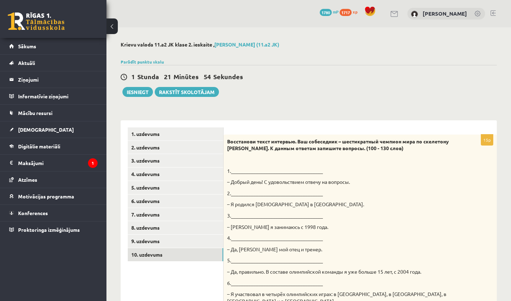
click at [140, 94] on button "Iesniegt" at bounding box center [137, 92] width 31 height 10
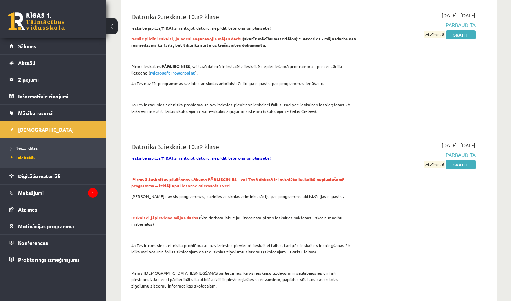
scroll to position [517, 0]
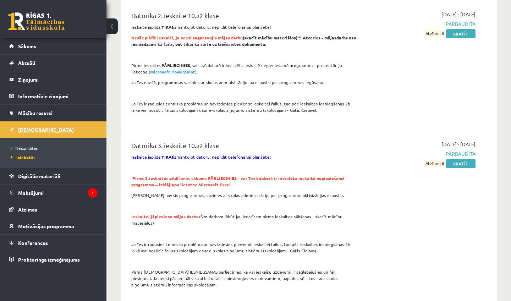
click at [57, 133] on link "[DEMOGRAPHIC_DATA]" at bounding box center [53, 129] width 88 height 16
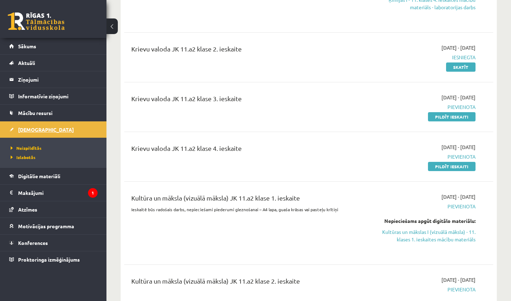
scroll to position [376, 0]
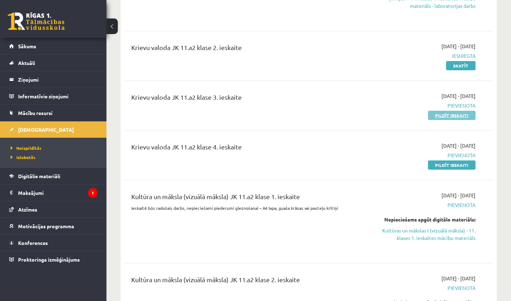
click at [440, 115] on link "Pildīt ieskaiti" at bounding box center [452, 115] width 48 height 9
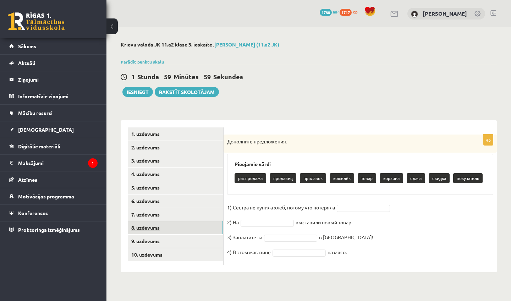
click at [167, 222] on link "8. uzdevums" at bounding box center [175, 227] width 95 height 13
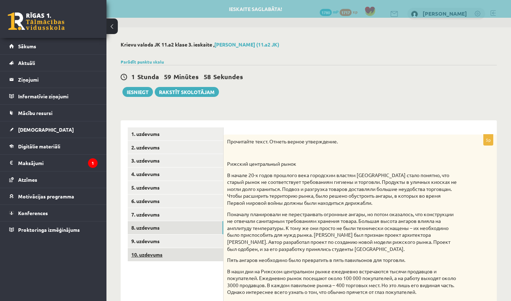
click at [160, 252] on link "10. uzdevums" at bounding box center [175, 254] width 95 height 13
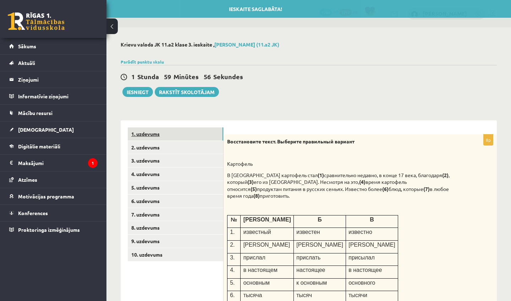
click at [160, 129] on link "1. uzdevums" at bounding box center [175, 133] width 95 height 13
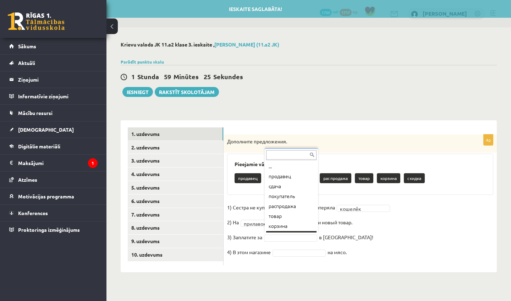
scroll to position [9, 0]
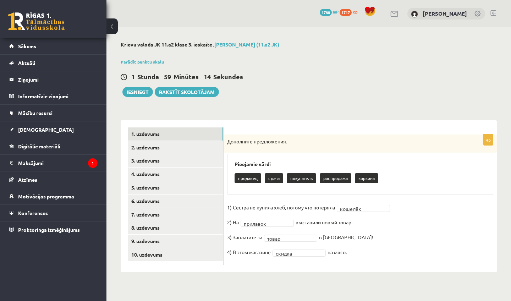
click at [292, 257] on fieldset "1) Сестра не купила хлеб, потому что потеряла кошелёк ******* 2) На прилавок **…" at bounding box center [360, 232] width 266 height 60
click at [147, 151] on link "2. uzdevums" at bounding box center [175, 147] width 95 height 13
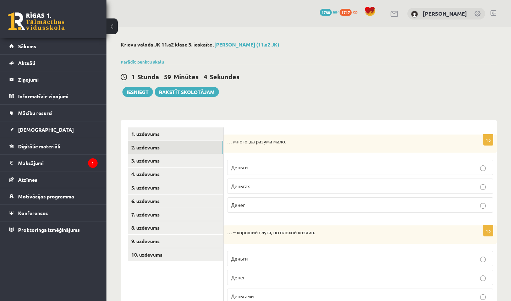
click at [264, 204] on p "Денег" at bounding box center [360, 204] width 258 height 7
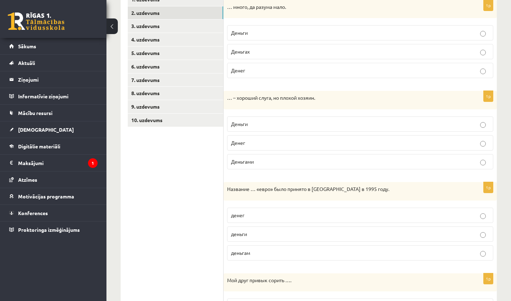
scroll to position [135, 0]
click at [270, 128] on label "Деньги" at bounding box center [360, 123] width 266 height 15
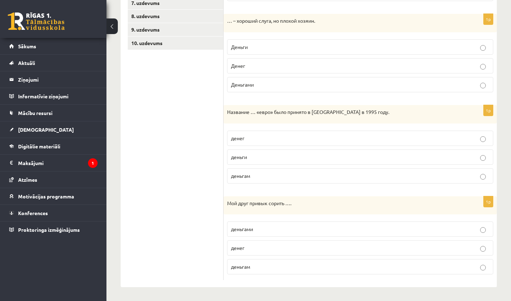
scroll to position [211, 0]
click at [256, 141] on p "денег" at bounding box center [360, 138] width 258 height 7
click at [254, 226] on p "деньгами" at bounding box center [360, 229] width 258 height 7
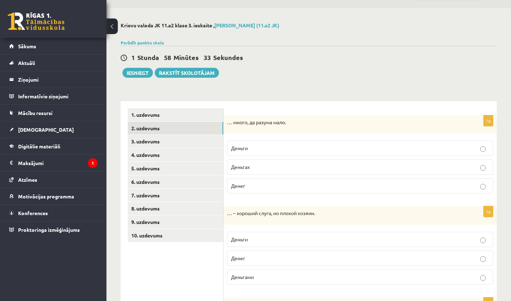
scroll to position [18, 0]
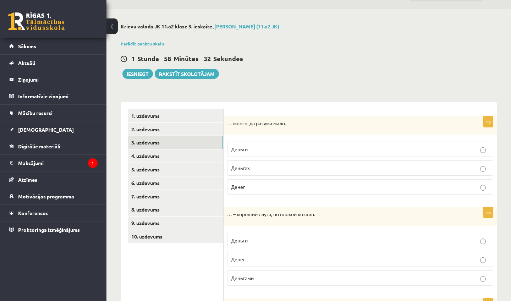
click at [211, 142] on link "3. uzdevums" at bounding box center [175, 142] width 95 height 13
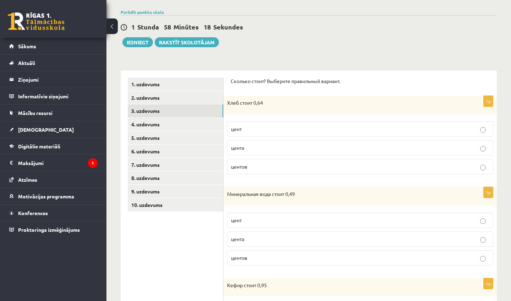
drag, startPoint x: 214, startPoint y: 290, endPoint x: 211, endPoint y: 300, distance: 10.2
click at [211, 300] on ul "1. uzdevums 2. uzdevums 3. uzdevums 4. uzdevums 5. uzdevums 6. uzdevums 7. uzde…" at bounding box center [176, 265] width 96 height 375
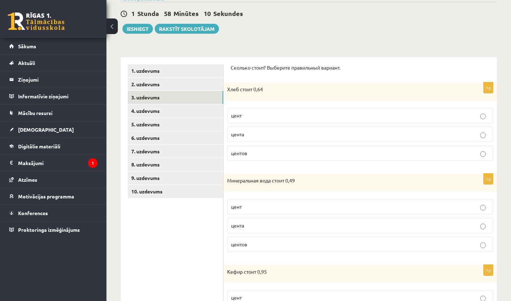
click at [261, 153] on p "центов" at bounding box center [360, 152] width 258 height 7
click at [250, 242] on p "центов" at bounding box center [360, 243] width 258 height 7
click at [273, 140] on label "цента" at bounding box center [360, 134] width 266 height 15
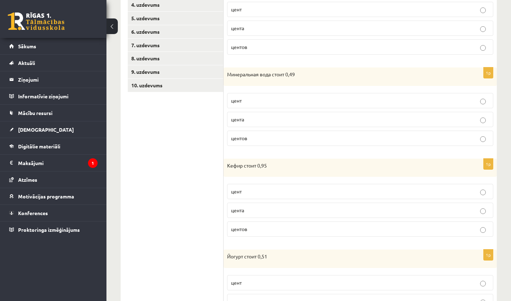
drag, startPoint x: 212, startPoint y: 284, endPoint x: 209, endPoint y: 300, distance: 16.6
click at [209, 300] on ul "1. uzdevums 2. uzdevums 3. uzdevums 4. uzdevums 5. uzdevums 6. uzdevums 7. uzde…" at bounding box center [176, 145] width 96 height 375
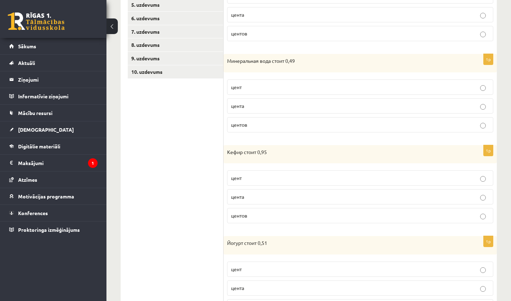
click at [238, 218] on p "центов" at bounding box center [360, 215] width 258 height 7
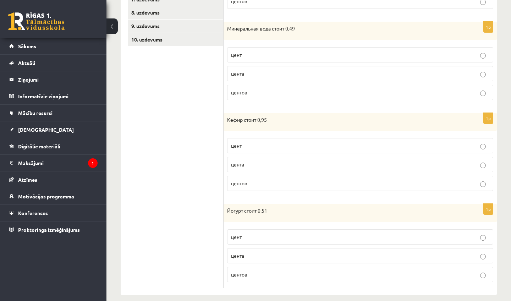
scroll to position [222, 0]
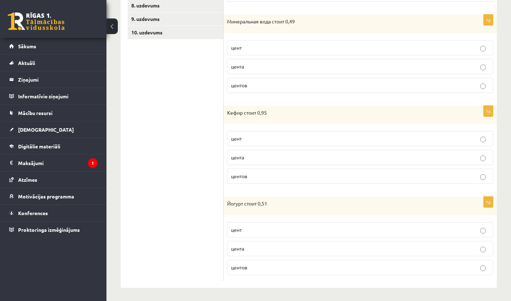
drag, startPoint x: 204, startPoint y: 275, endPoint x: 199, endPoint y: 300, distance: 25.7
click at [199, 300] on div "**********" at bounding box center [308, 53] width 404 height 497
click at [251, 227] on p "цент" at bounding box center [360, 229] width 258 height 7
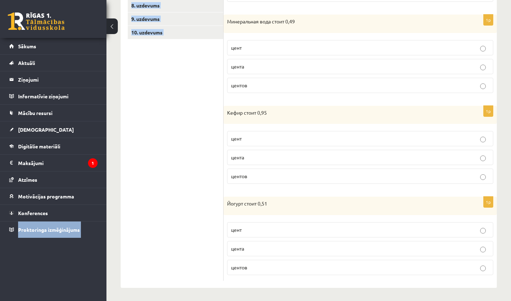
scroll to position [206, 0]
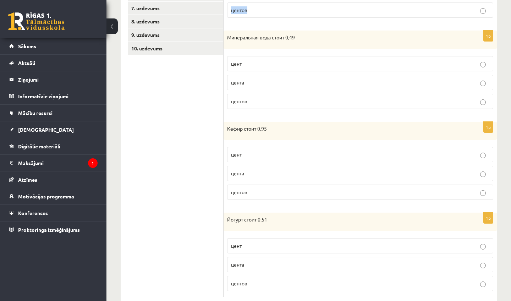
drag, startPoint x: 288, startPoint y: 5, endPoint x: 282, endPoint y: 7, distance: 6.4
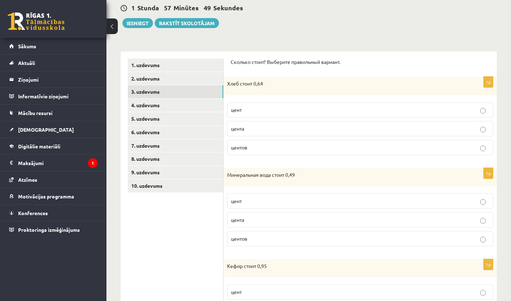
scroll to position [63, 0]
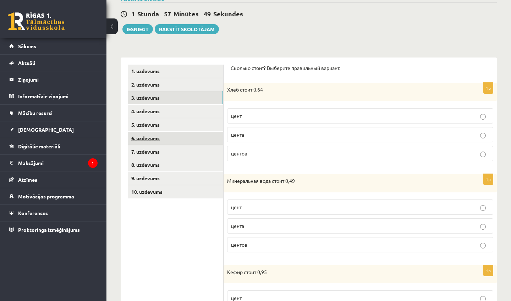
drag, startPoint x: 194, startPoint y: 100, endPoint x: 176, endPoint y: 130, distance: 34.7
click at [176, 130] on ul "1. uzdevums 2. uzdevums 3. uzdevums 4. uzdevums 5. uzdevums 6. uzdevums 7. uzde…" at bounding box center [176, 252] width 96 height 375
click at [178, 211] on ul "1. uzdevums 2. uzdevums 3. uzdevums 4. uzdevums 5. uzdevums 6. uzdevums 7. uzde…" at bounding box center [176, 252] width 96 height 375
click at [173, 112] on link "4. uzdevums" at bounding box center [175, 111] width 95 height 13
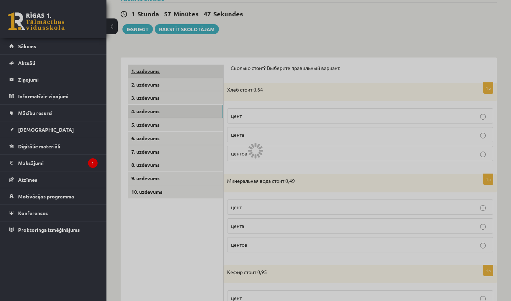
scroll to position [19, 0]
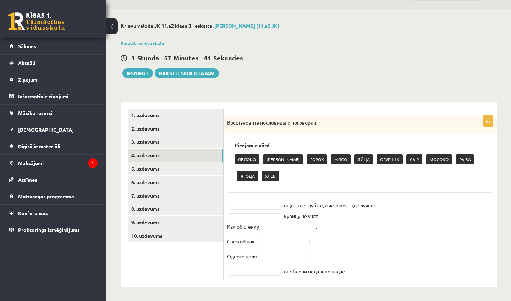
drag, startPoint x: 453, startPoint y: 267, endPoint x: 450, endPoint y: 296, distance: 29.2
click at [450, 296] on div "**********" at bounding box center [308, 155] width 404 height 293
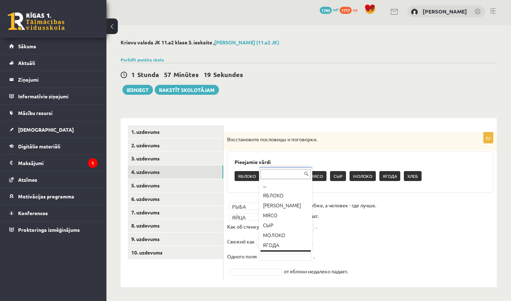
scroll to position [9, 0]
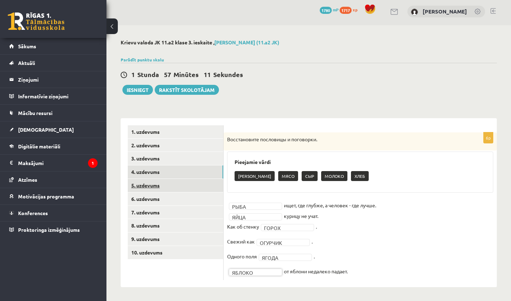
click at [170, 181] on link "5. uzdevums" at bounding box center [175, 185] width 95 height 13
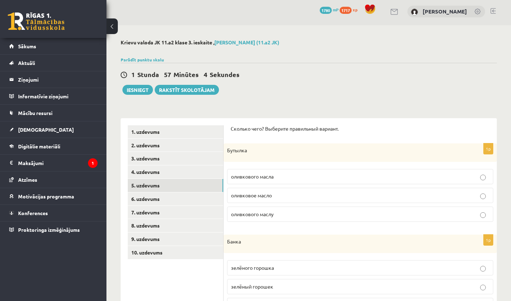
click at [259, 176] on span "оливкового масла" at bounding box center [252, 176] width 43 height 6
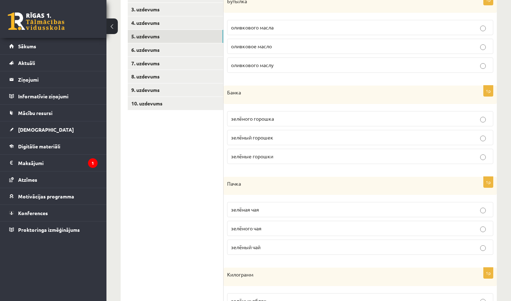
scroll to position [166, 0]
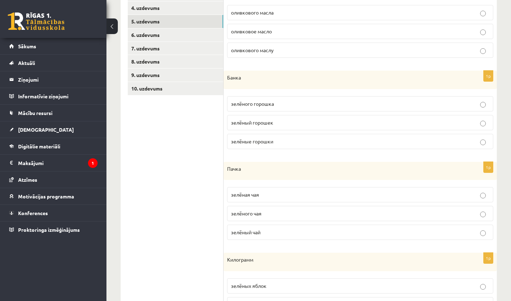
drag, startPoint x: 206, startPoint y: 286, endPoint x: 205, endPoint y: 299, distance: 12.8
click at [205, 299] on ul "1. uzdevums 2. uzdevums 3. uzdevums 4. uzdevums 5. uzdevums 6. uzdevums 7. uzde…" at bounding box center [176, 194] width 96 height 466
click at [266, 106] on p "зелёного горошка" at bounding box center [360, 103] width 258 height 7
click at [248, 217] on label "зелёного чая" at bounding box center [360, 213] width 266 height 15
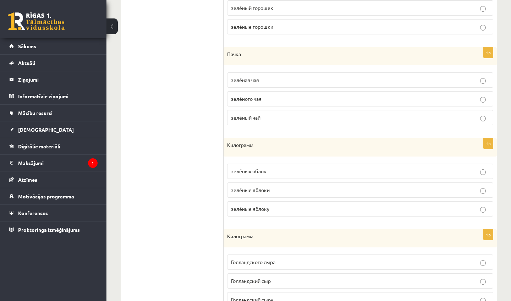
drag, startPoint x: 203, startPoint y: 287, endPoint x: 205, endPoint y: 300, distance: 13.6
click at [205, 300] on ul "1. uzdevums 2. uzdevums 3. uzdevums 4. uzdevums 5. uzdevums 6. uzdevums 7. uzde…" at bounding box center [176, 80] width 96 height 466
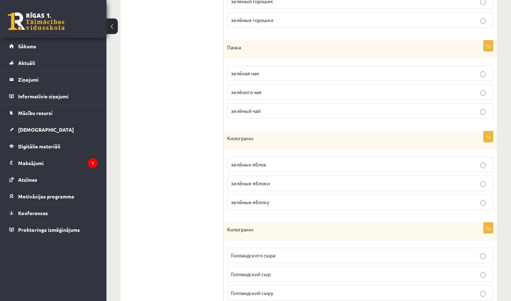
click at [259, 167] on label "зелёных яблок" at bounding box center [360, 164] width 266 height 15
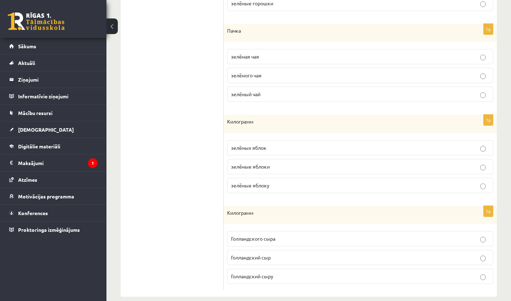
scroll to position [313, 0]
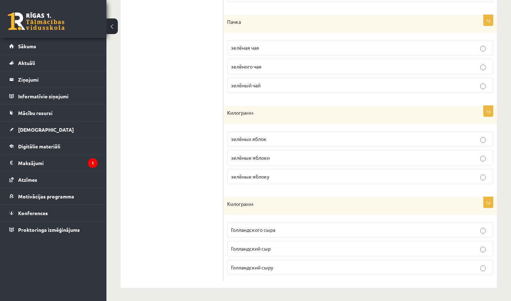
drag, startPoint x: 210, startPoint y: 275, endPoint x: 210, endPoint y: 300, distance: 25.9
click at [210, 300] on div "**********" at bounding box center [308, 7] width 404 height 587
click at [281, 227] on p "Голландского сыра" at bounding box center [360, 229] width 258 height 7
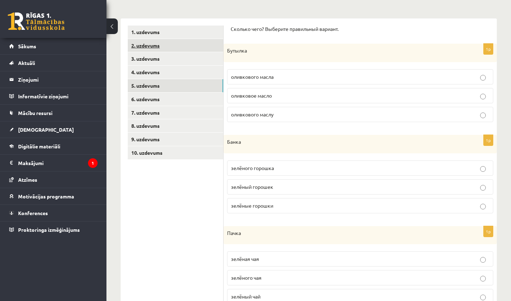
scroll to position [78, 0]
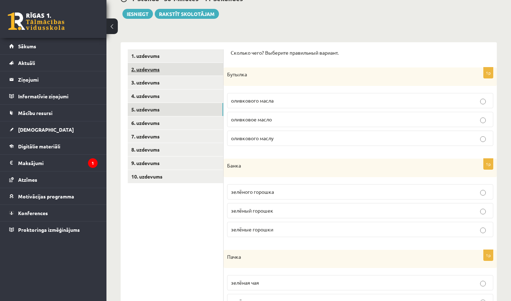
drag, startPoint x: 170, startPoint y: 45, endPoint x: 173, endPoint y: 71, distance: 25.8
click at [173, 71] on ul "1. uzdevums 2. uzdevums 3. uzdevums 4. uzdevums 5. uzdevums 6. uzdevums 7. uzde…" at bounding box center [176, 282] width 96 height 466
click at [157, 205] on ul "1. uzdevums 2. uzdevums 3. uzdevums 4. uzdevums 5. uzdevums 6. uzdevums 7. uzde…" at bounding box center [176, 282] width 96 height 466
click at [154, 117] on link "6. uzdevums" at bounding box center [175, 122] width 95 height 13
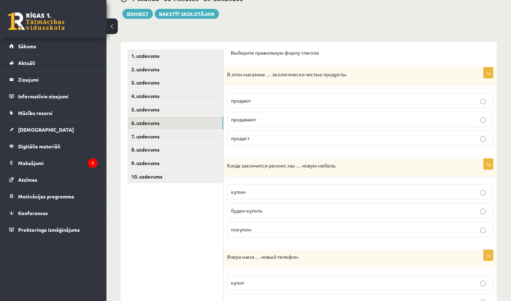
click at [333, 105] on label "продают" at bounding box center [360, 100] width 266 height 15
click at [280, 192] on p "купим" at bounding box center [360, 191] width 258 height 7
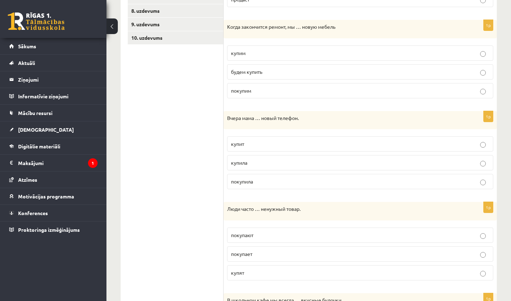
drag, startPoint x: 193, startPoint y: 279, endPoint x: 194, endPoint y: 300, distance: 21.0
click at [194, 300] on ul "1. uzdevums 2. uzdevums 3. uzdevums 4. uzdevums 5. uzdevums 6. uzdevums 7. uzde…" at bounding box center [176, 189] width 96 height 557
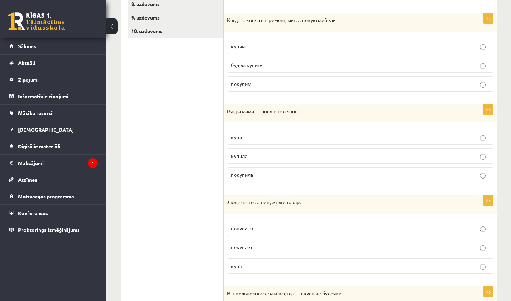
click at [256, 155] on p "купила" at bounding box center [360, 155] width 258 height 7
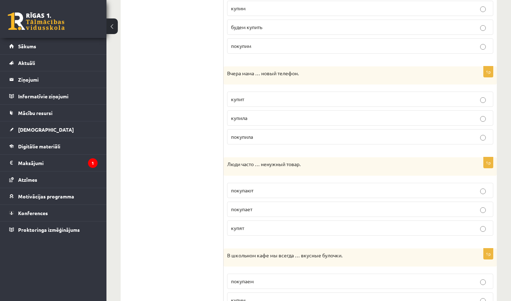
drag, startPoint x: 209, startPoint y: 282, endPoint x: 209, endPoint y: 300, distance: 18.4
click at [209, 300] on ul "1. uzdevums 2. uzdevums 3. uzdevums 4. uzdevums 5. uzdevums 6. uzdevums 7. uzde…" at bounding box center [176, 144] width 96 height 557
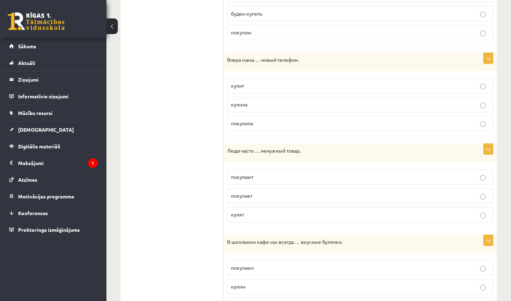
click at [288, 173] on p "покупают" at bounding box center [360, 176] width 258 height 7
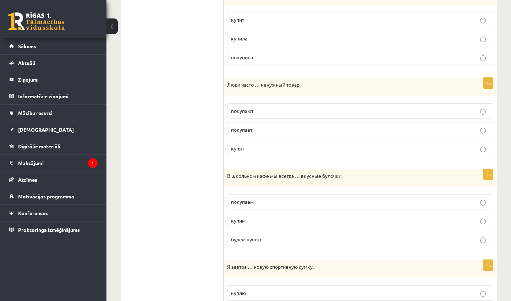
drag, startPoint x: 205, startPoint y: 279, endPoint x: 206, endPoint y: 300, distance: 21.3
click at [206, 300] on ul "1. uzdevums 2. uzdevums 3. uzdevums 4. uzdevums 5. uzdevums 6. uzdevums 7. uzde…" at bounding box center [176, 64] width 96 height 557
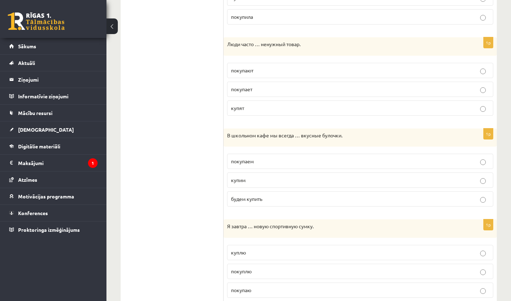
drag, startPoint x: 205, startPoint y: 291, endPoint x: 205, endPoint y: 300, distance: 9.2
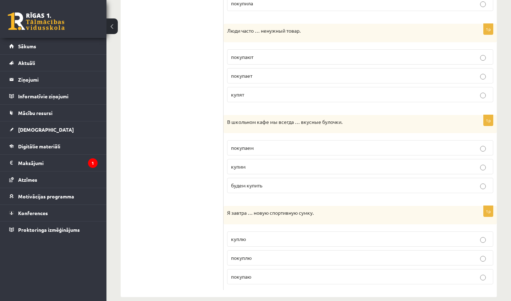
click at [255, 145] on p "покупаем" at bounding box center [360, 147] width 258 height 7
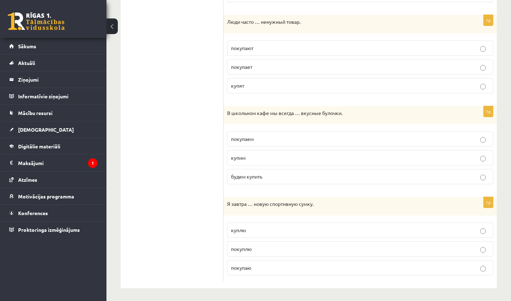
drag, startPoint x: 204, startPoint y: 270, endPoint x: 204, endPoint y: 300, distance: 30.5
click at [262, 227] on p "куплю" at bounding box center [360, 229] width 258 height 7
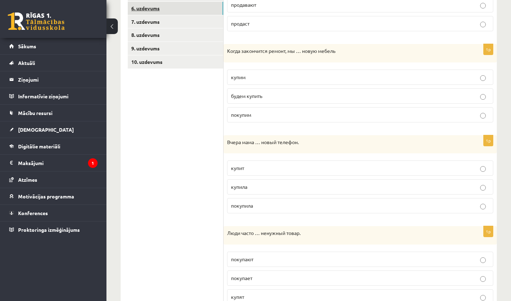
scroll to position [162, 0]
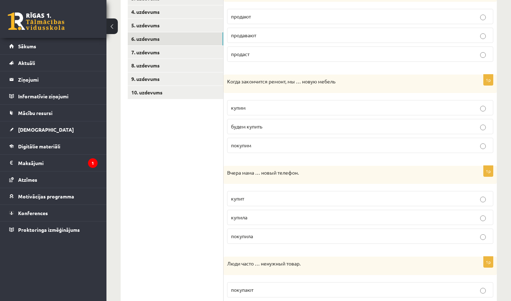
drag, startPoint x: 197, startPoint y: 28, endPoint x: 186, endPoint y: 102, distance: 74.2
click at [186, 102] on ul "1. uzdevums 2. uzdevums 3. uzdevums 4. uzdevums 5. uzdevums 6. uzdevums 7. uzde…" at bounding box center [176, 243] width 96 height 557
click at [188, 135] on ul "1. uzdevums 2. uzdevums 3. uzdevums 4. uzdevums 5. uzdevums 6. uzdevums 7. uzde…" at bounding box center [176, 243] width 96 height 557
click at [172, 51] on link "7. uzdevums" at bounding box center [175, 52] width 95 height 13
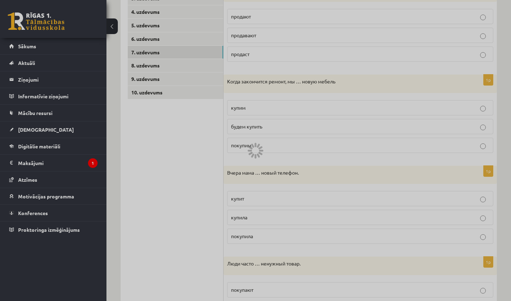
scroll to position [4, 0]
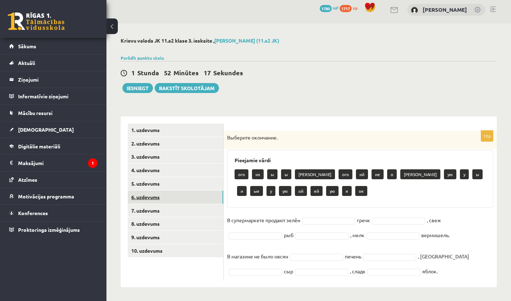
click at [204, 193] on link "6. uzdevums" at bounding box center [175, 196] width 95 height 13
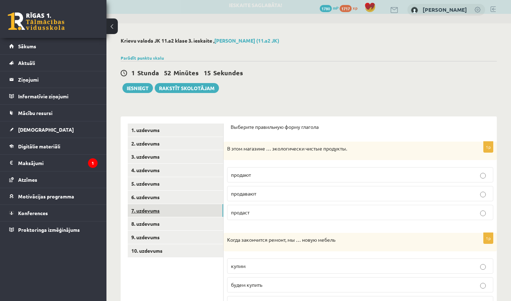
click at [203, 209] on link "7. uzdevums" at bounding box center [175, 210] width 95 height 13
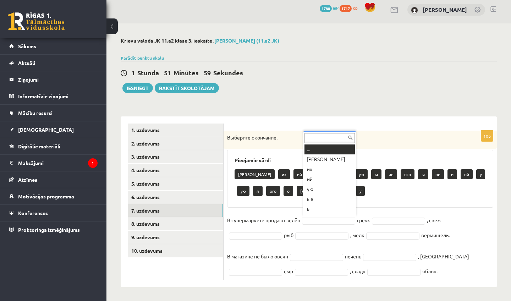
scroll to position [9, 0]
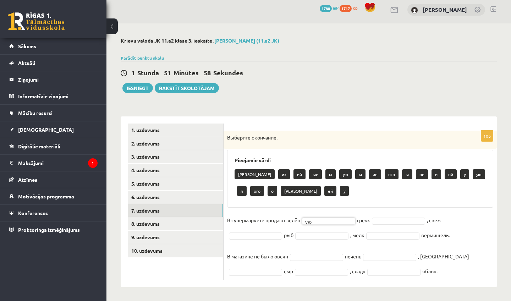
click at [387, 225] on fieldset "В супермаркете продают зелён ую ** гречк , свеж рыб , мелк вермишель. В магазин…" at bounding box center [360, 246] width 266 height 62
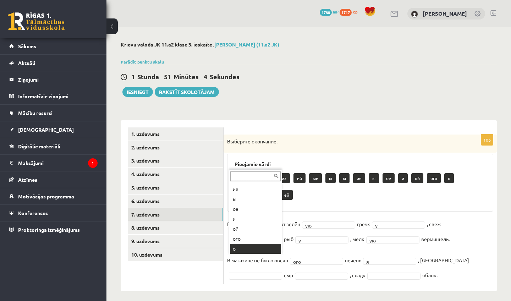
scroll to position [78, 0]
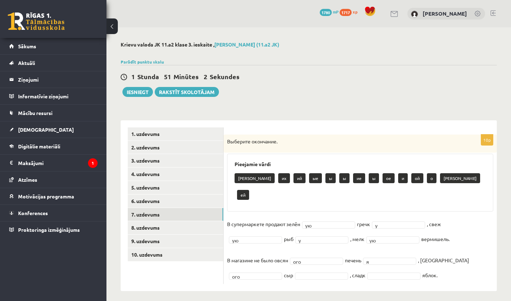
click at [295, 272] on span at bounding box center [321, 275] width 57 height 6
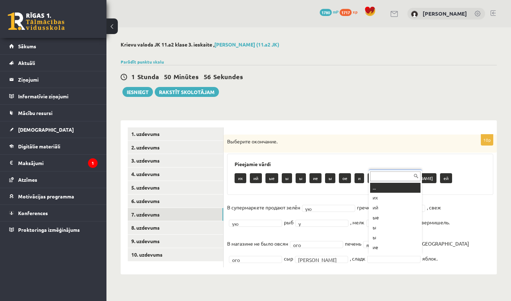
scroll to position [9, 0]
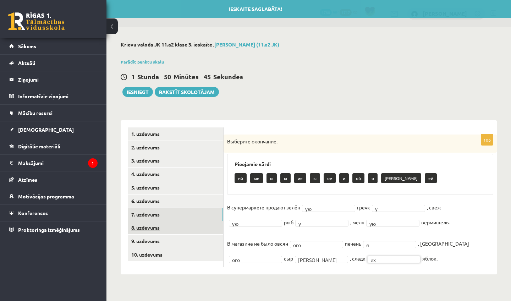
click at [201, 222] on link "8. uzdevums" at bounding box center [175, 227] width 95 height 13
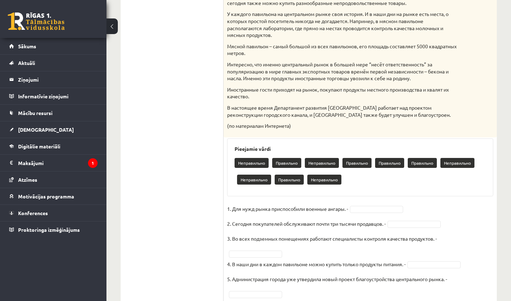
scroll to position [360, 0]
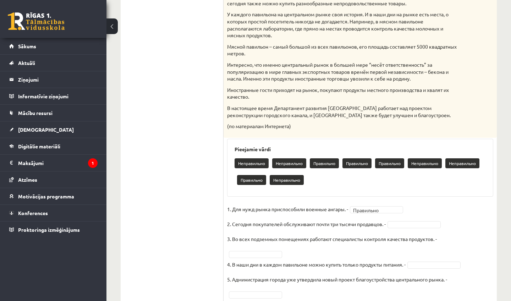
click at [398, 219] on fieldset "1. Для нужд рынка приспособили военные ангары. - Правильно ********* 2. [DATE] …" at bounding box center [360, 252] width 266 height 96
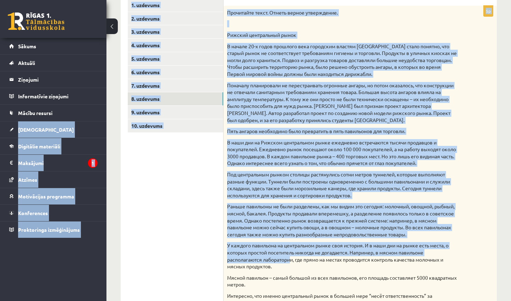
scroll to position [105, 0]
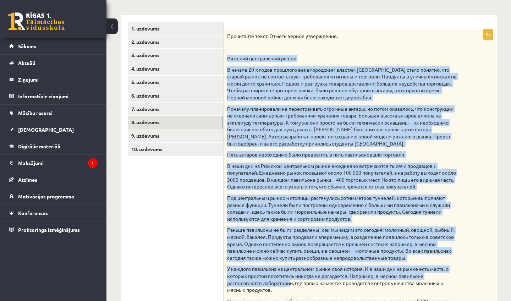
drag, startPoint x: 291, startPoint y: 24, endPoint x: 266, endPoint y: 53, distance: 38.5
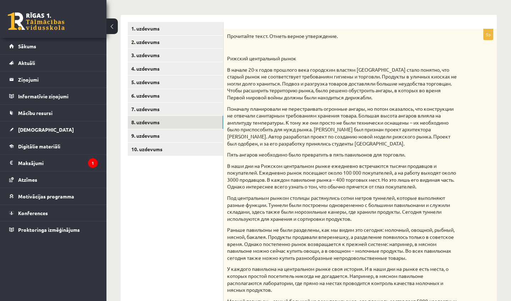
click at [206, 183] on ul "1. uzdevums 2. uzdevums 3. uzdevums 4. uzdevums 5. uzdevums 6. uzdevums 7. uzde…" at bounding box center [176, 281] width 96 height 519
click at [207, 132] on link "9. uzdevums" at bounding box center [175, 135] width 95 height 13
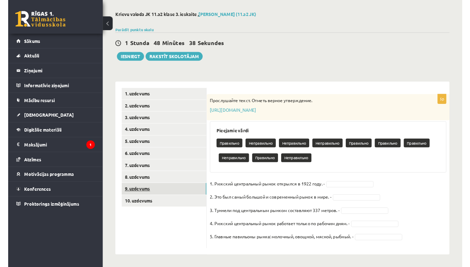
scroll to position [28, 0]
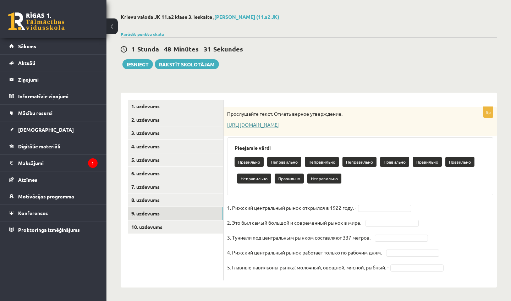
click at [237, 125] on link "[URL][DOMAIN_NAME]" at bounding box center [253, 124] width 52 height 6
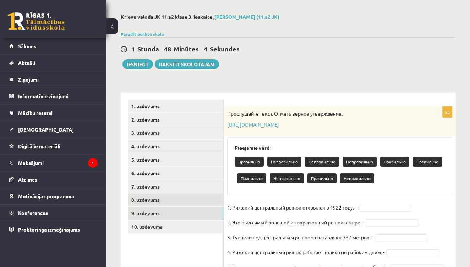
click at [181, 203] on link "8. uzdevums" at bounding box center [175, 199] width 95 height 13
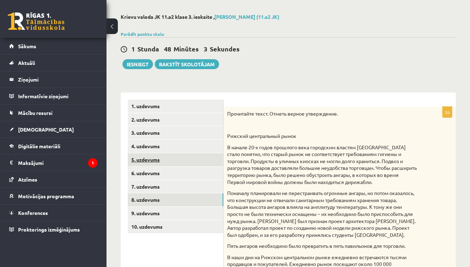
click at [178, 154] on link "5. uzdevums" at bounding box center [175, 159] width 95 height 13
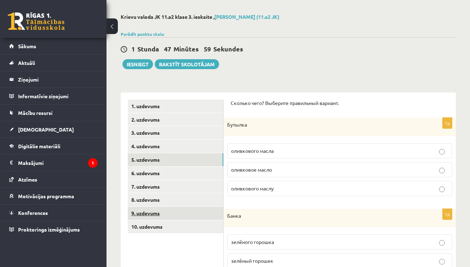
click at [160, 207] on link "9. uzdevums" at bounding box center [175, 213] width 95 height 13
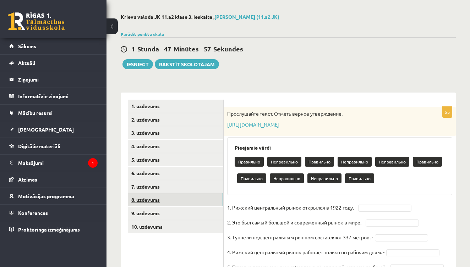
click at [155, 196] on link "8. uzdevums" at bounding box center [175, 199] width 95 height 13
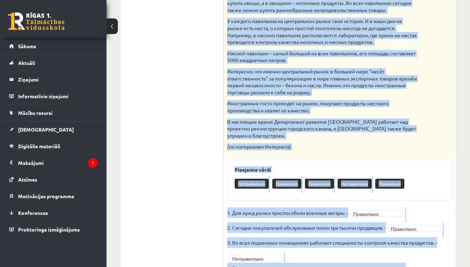
drag, startPoint x: 373, startPoint y: 217, endPoint x: 345, endPoint y: 292, distance: 79.4
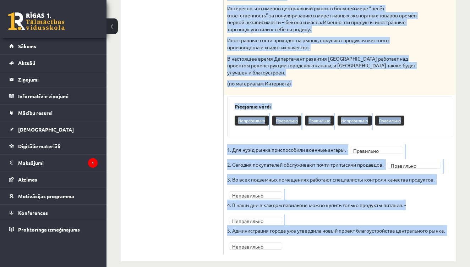
click at [392, 64] on p "В настоящее время Департамент развития [GEOGRAPHIC_DATA] работает над проектом …" at bounding box center [321, 65] width 189 height 21
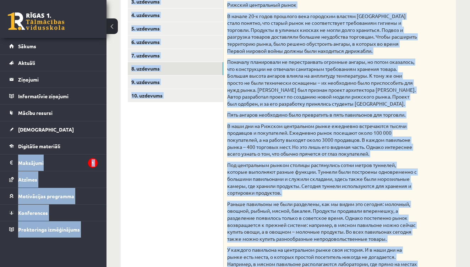
scroll to position [153, 0]
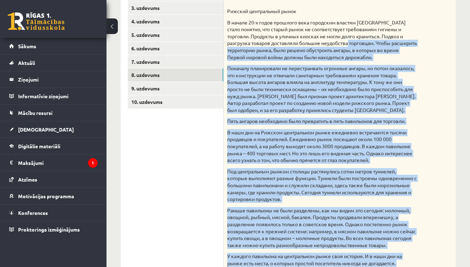
drag, startPoint x: 368, startPoint y: 16, endPoint x: 336, endPoint y: 43, distance: 41.8
click at [336, 43] on div "Прочитайте текст. Отметь верное утверждение. [GEOGRAPHIC_DATA] В начале 20-х го…" at bounding box center [339, 187] width 232 height 411
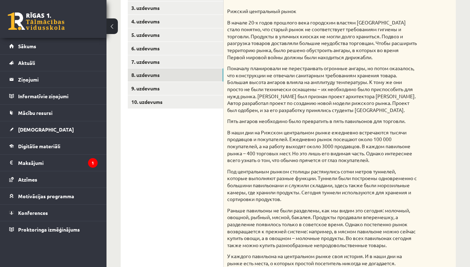
click at [208, 149] on ul "1. uzdevums 2. uzdevums 3. uzdevums 4. uzdevums 5. uzdevums 6. uzdevums 7. uzde…" at bounding box center [176, 264] width 96 height 578
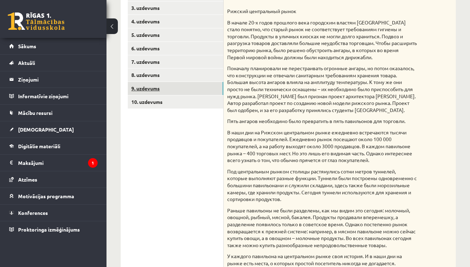
click at [193, 82] on link "9. uzdevums" at bounding box center [175, 88] width 95 height 13
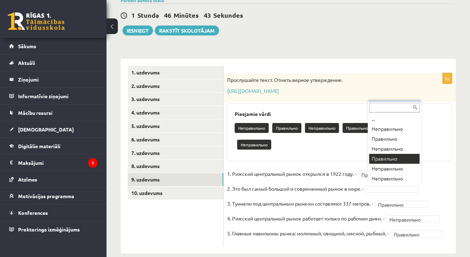
scroll to position [55, 0]
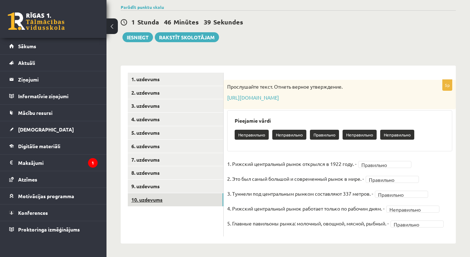
click at [214, 196] on link "10. uzdevums" at bounding box center [175, 199] width 95 height 13
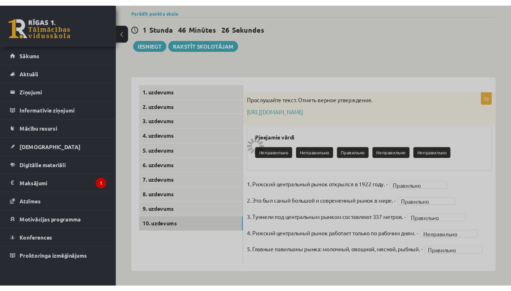
scroll to position [21, 0]
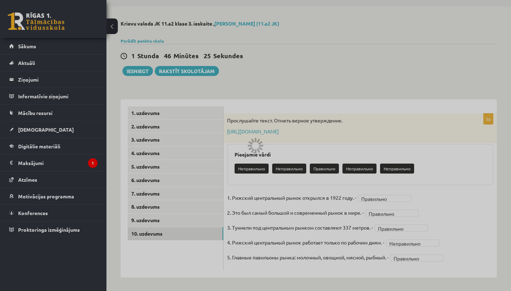
click at [174, 218] on div at bounding box center [255, 145] width 511 height 291
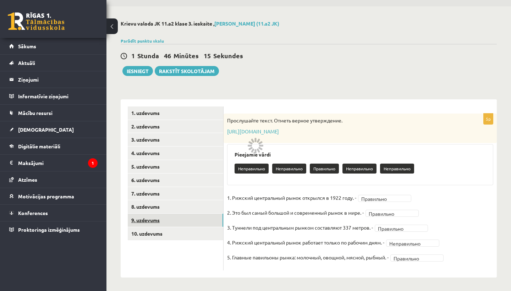
click at [164, 219] on link "9. uzdevums" at bounding box center [175, 220] width 95 height 13
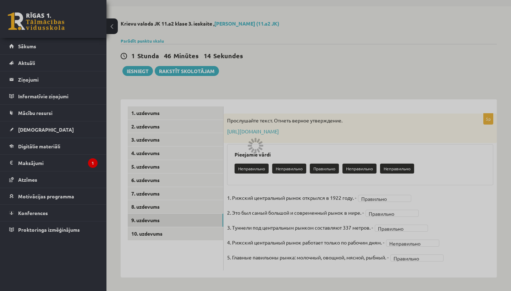
click at [165, 231] on div at bounding box center [255, 145] width 511 height 291
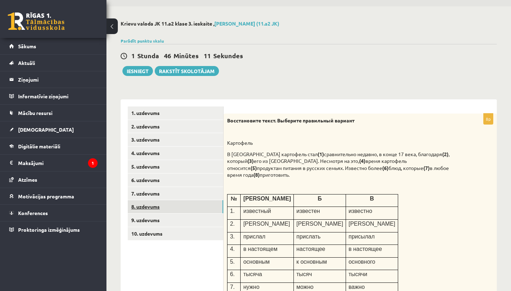
click at [157, 208] on link "8. uzdevums" at bounding box center [175, 206] width 95 height 13
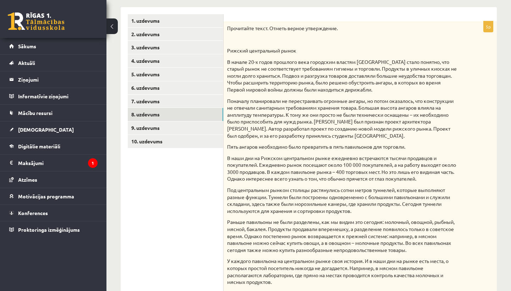
drag, startPoint x: 233, startPoint y: 261, endPoint x: 221, endPoint y: 290, distance: 31.8
click at [221, 290] on div "**********" at bounding box center [309, 273] width 376 height 533
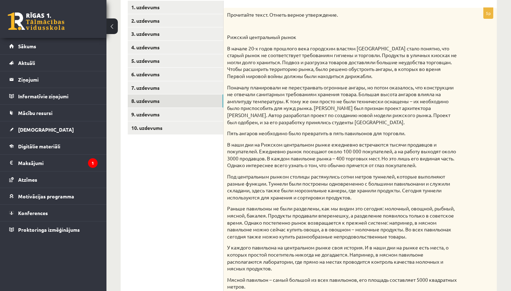
click at [337, 180] on p "Под центральным рынком столицы растянулись сотни метров туннелей, которые выпол…" at bounding box center [342, 187] width 231 height 28
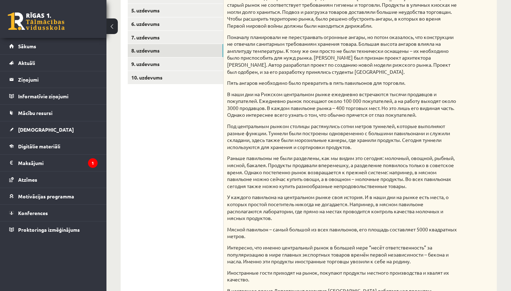
scroll to position [174, 0]
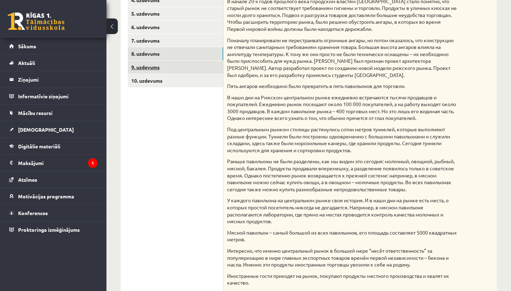
click at [166, 64] on link "9. uzdevums" at bounding box center [175, 67] width 95 height 13
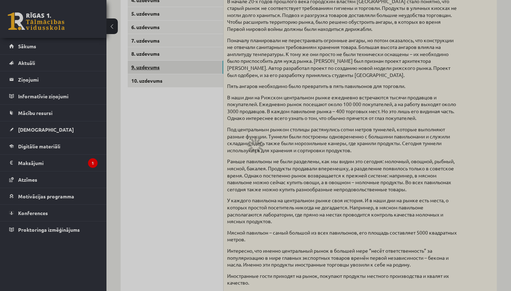
scroll to position [21, 0]
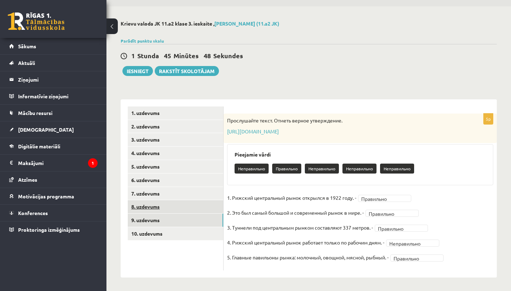
click at [205, 202] on link "8. uzdevums" at bounding box center [175, 206] width 95 height 13
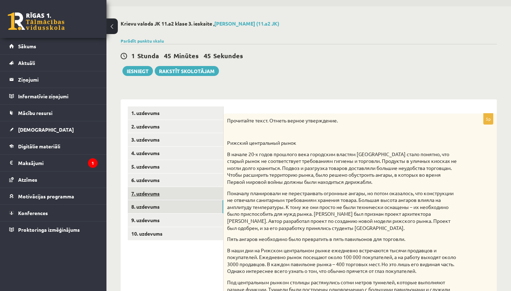
click at [196, 191] on link "7. uzdevums" at bounding box center [175, 193] width 95 height 13
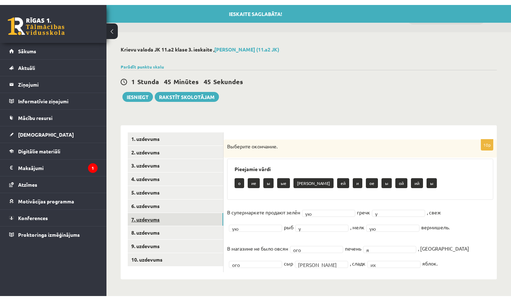
scroll to position [0, 0]
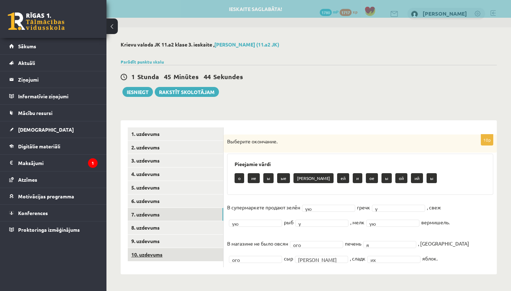
click at [194, 248] on link "10. uzdevums" at bounding box center [175, 254] width 95 height 13
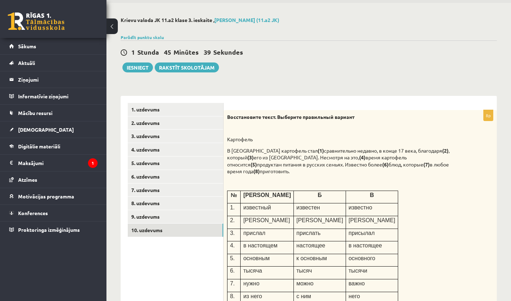
drag, startPoint x: 425, startPoint y: 268, endPoint x: 417, endPoint y: 300, distance: 32.0
click at [417, 300] on div "8p Восстановите текст. Выберите правильный вариант Картофель В России картофель…" at bounding box center [359, 303] width 273 height 387
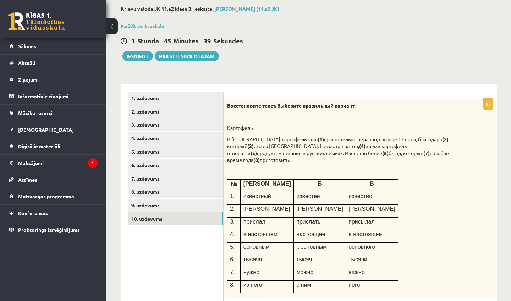
click at [460, 220] on div "Восстановите текст. Выберите правильный вариант Картофель В России картофель ст…" at bounding box center [359, 198] width 273 height 198
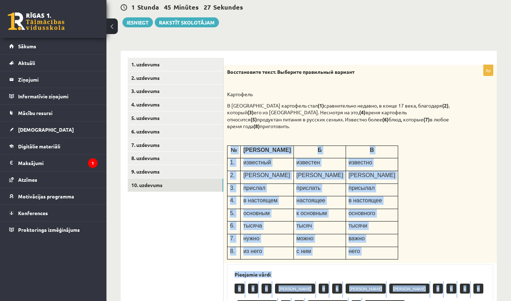
drag, startPoint x: 467, startPoint y: 276, endPoint x: 456, endPoint y: 300, distance: 27.0
click at [456, 300] on div "8p Восстановите текст. Выберите правильный вариант Картофель В России картофель…" at bounding box center [359, 258] width 273 height 387
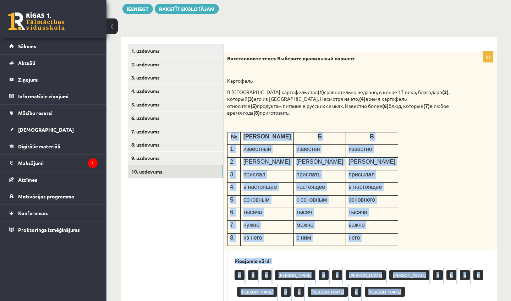
click at [458, 203] on div "Восстановите текст. Выберите правильный вариант Картофель В России картофель ст…" at bounding box center [359, 150] width 273 height 198
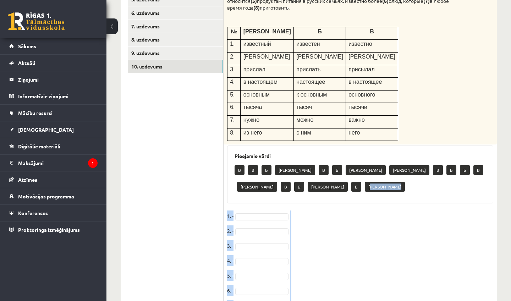
drag, startPoint x: 494, startPoint y: 276, endPoint x: 485, endPoint y: 300, distance: 26.0
click at [485, 300] on div "8p Восстановите текст. Выберите правильный вариант Картофель В России картофель…" at bounding box center [359, 139] width 273 height 387
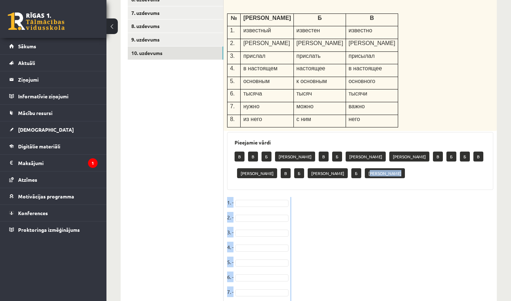
click at [421, 223] on fieldset "1. - 2. - 3. - 4. - 5. - 6. - 7. - 8. -" at bounding box center [360, 256] width 266 height 119
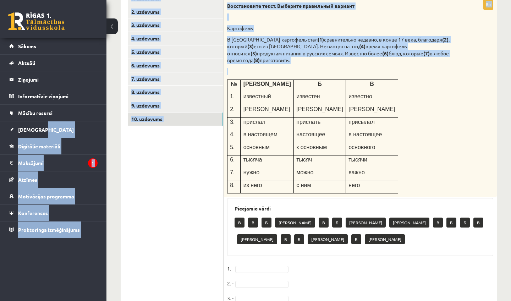
scroll to position [107, 0]
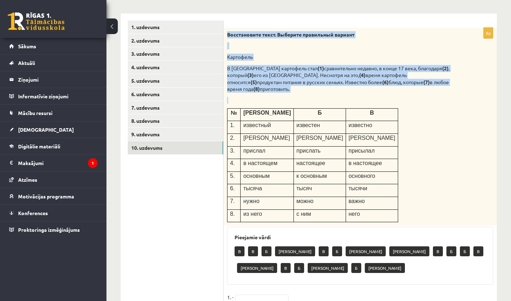
drag, startPoint x: 431, startPoint y: 64, endPoint x: 414, endPoint y: 22, distance: 45.5
click at [414, 22] on form "8p Восстановите текст. Выберите правильный вариант Картофель В России картофель…" at bounding box center [360, 218] width 259 height 394
click at [405, 180] on div "Восстановите текст. Выберите правильный вариант Картофель В России картофель ст…" at bounding box center [359, 127] width 273 height 198
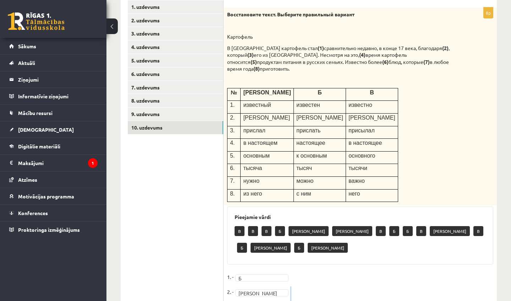
scroll to position [161, 0]
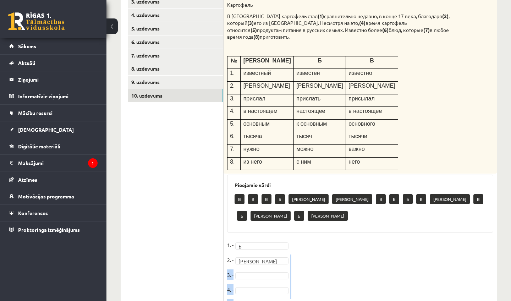
click at [409, 300] on fieldset "1. - Б * 2. - А * 3. - 4. - 5. - 6. - 7. - 8. -" at bounding box center [360, 298] width 266 height 119
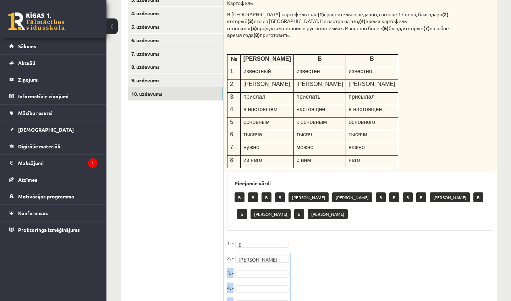
click at [463, 283] on fieldset "1. - Б * 2. - А * 3. - 4. - 5. - 6. - 7. - 8. -" at bounding box center [360, 297] width 266 height 119
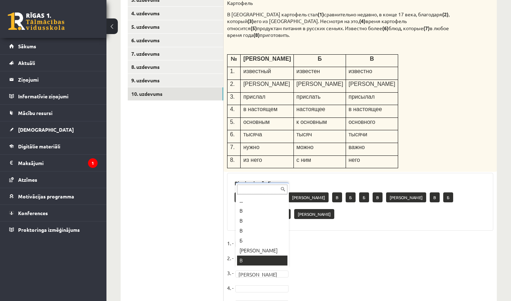
scroll to position [9, 0]
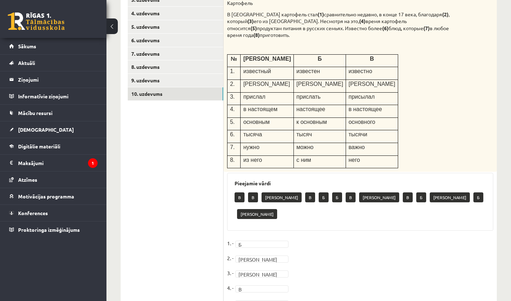
click at [475, 267] on fieldset "1. - Б * 2. - А * 3. - А * 4. - В * 5. - Б * 6. - 7. - 8. -" at bounding box center [360, 297] width 266 height 119
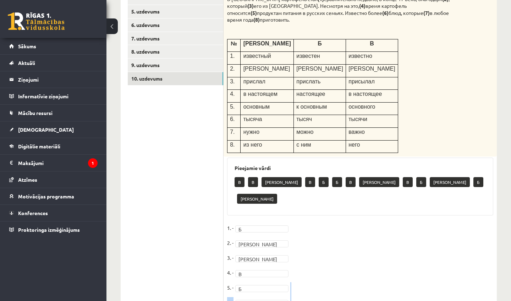
scroll to position [189, 0]
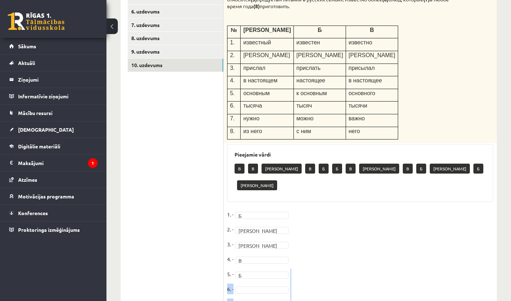
drag, startPoint x: 478, startPoint y: 277, endPoint x: 474, endPoint y: 300, distance: 23.8
click at [474, 300] on fieldset "1. - Б * 2. - А * 3. - А * 4. - В * 5. - Б * 6. - 7. - 8. -" at bounding box center [360, 268] width 266 height 119
click at [398, 209] on fieldset "1. - Б * 2. - А * 3. - А * 4. - В * 5. - Б * 6. - 7. - 8. -" at bounding box center [360, 268] width 266 height 119
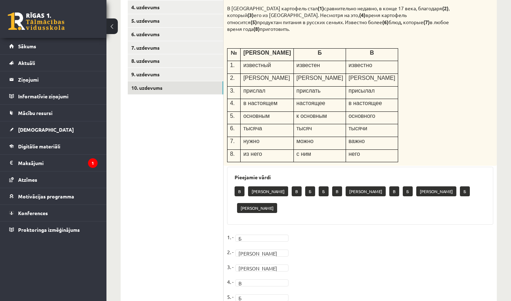
scroll to position [116, 0]
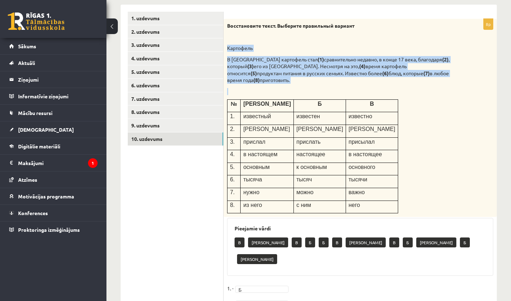
drag, startPoint x: 442, startPoint y: 18, endPoint x: 434, endPoint y: 34, distance: 17.4
click at [434, 34] on div "Восстановите текст. Выберите правильный вариант Картофель В России картофель ст…" at bounding box center [359, 118] width 273 height 198
click at [427, 91] on div "Восстановите текст. Выберите правильный вариант Картофель В России картофель ст…" at bounding box center [359, 118] width 273 height 198
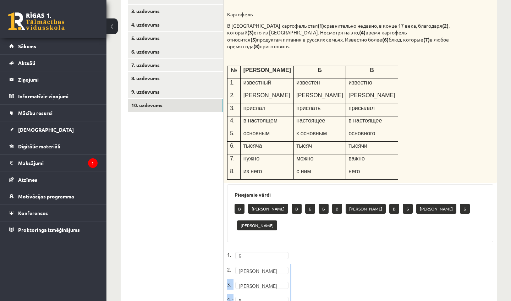
scroll to position [176, 0]
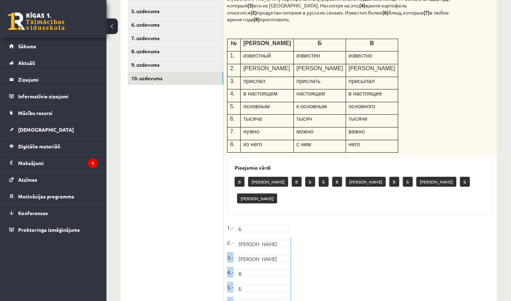
drag, startPoint x: 461, startPoint y: 278, endPoint x: 455, endPoint y: 300, distance: 23.1
click at [455, 300] on fieldset "1. - Б * 2. - А * 3. - А * 4. - В * 5. - Б * 6. - В * 7. - 8. -" at bounding box center [360, 281] width 266 height 119
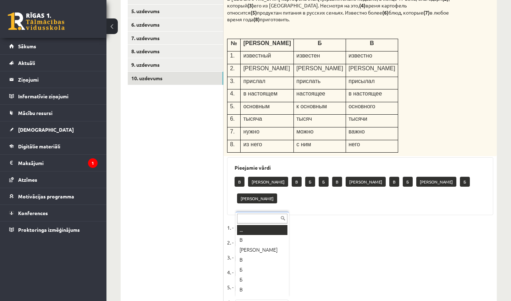
scroll to position [9, 0]
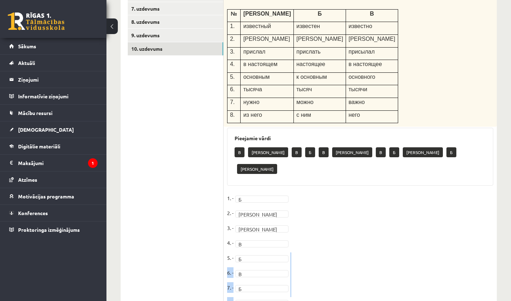
drag, startPoint x: 433, startPoint y: 275, endPoint x: 421, endPoint y: 300, distance: 27.6
click at [421, 300] on div "**********" at bounding box center [308, 79] width 404 height 515
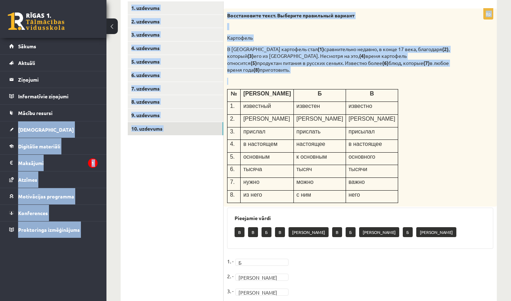
scroll to position [88, 0]
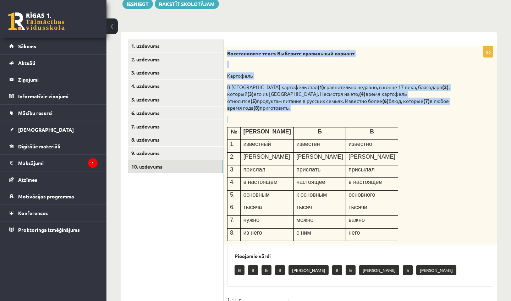
drag, startPoint x: 435, startPoint y: 61, endPoint x: 421, endPoint y: 43, distance: 22.0
click at [421, 43] on form "8p Восстановите текст. Выберите правильный вариант Картофель В России картофель…" at bounding box center [360, 227] width 259 height 377
click at [420, 150] on div "Восстановите текст. Выберите правильный вариант Картофель В России картофель ст…" at bounding box center [359, 145] width 273 height 198
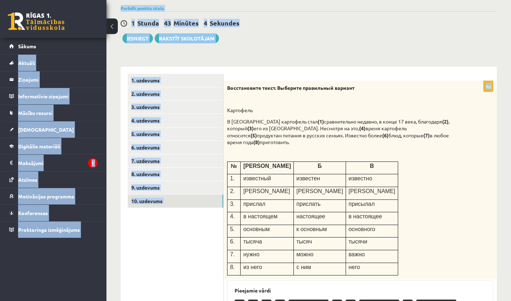
scroll to position [45, 0]
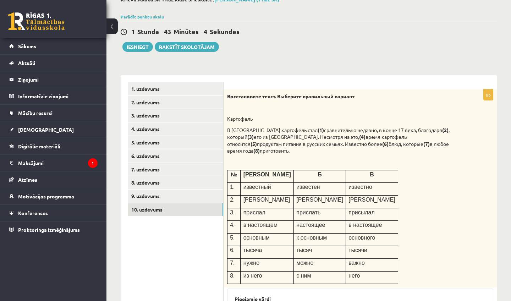
drag, startPoint x: 334, startPoint y: 23, endPoint x: 314, endPoint y: 63, distance: 45.2
click at [314, 63] on div "**********" at bounding box center [308, 231] width 404 height 498
click at [133, 50] on button "Iesniegt" at bounding box center [137, 47] width 31 height 10
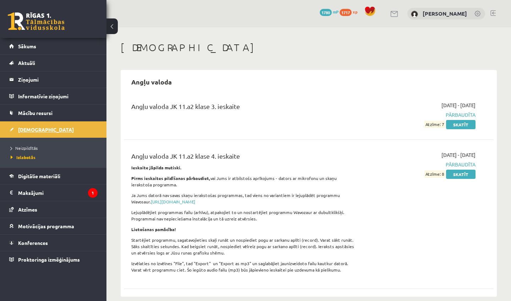
click at [68, 130] on link "[DEMOGRAPHIC_DATA]" at bounding box center [53, 129] width 88 height 16
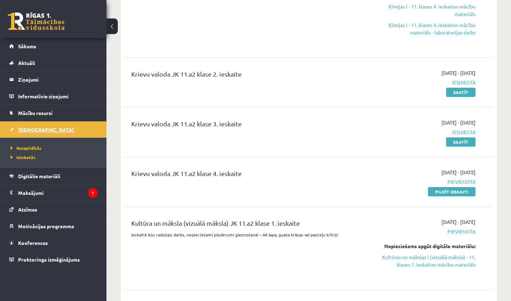
scroll to position [368, 0]
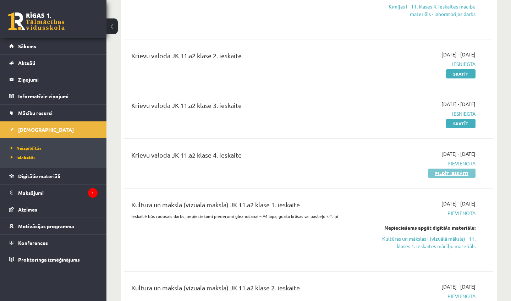
click at [435, 173] on link "Pildīt ieskaiti" at bounding box center [452, 172] width 48 height 9
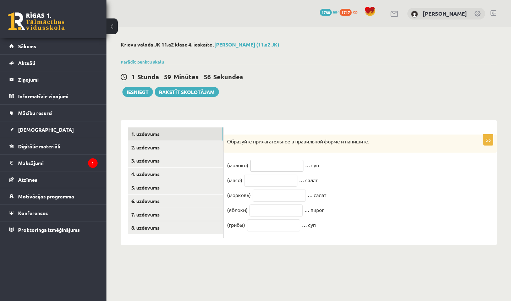
click at [278, 164] on input "text" at bounding box center [276, 166] width 53 height 12
click at [402, 179] on fieldset "(молоко) … суп (мясо) … салат (морковь) … салат (яблоки) … пирог (грибы) … суп" at bounding box center [360, 197] width 266 height 74
click at [287, 165] on input "text" at bounding box center [276, 166] width 53 height 12
type input "********"
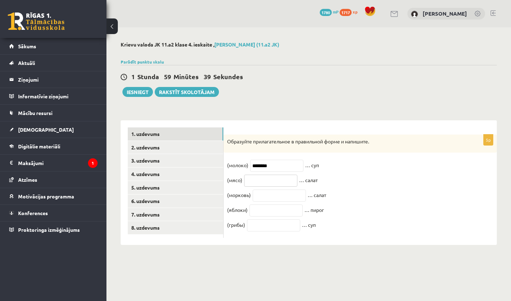
click at [275, 176] on input "text" at bounding box center [270, 181] width 53 height 12
type input "******"
click at [298, 196] on input "text" at bounding box center [279, 195] width 53 height 12
type input "*********"
click at [293, 214] on input "text" at bounding box center [275, 210] width 53 height 12
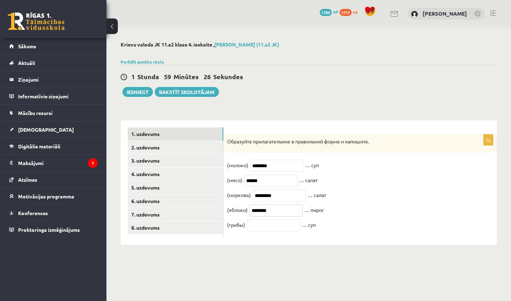
type input "********"
click at [285, 231] on input "text" at bounding box center [273, 225] width 53 height 12
type input "*******"
click at [197, 145] on link "2. uzdevums" at bounding box center [175, 147] width 95 height 13
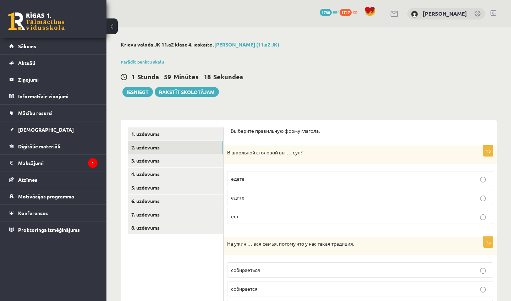
click at [269, 199] on p "едите" at bounding box center [360, 197] width 258 height 7
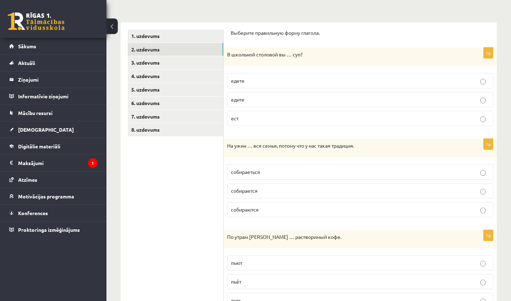
drag, startPoint x: 208, startPoint y: 286, endPoint x: 209, endPoint y: 300, distance: 13.9
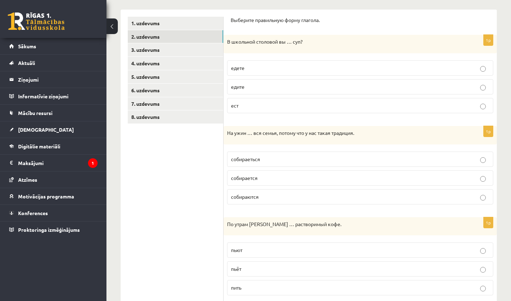
click at [262, 179] on p "собирается" at bounding box center [360, 177] width 258 height 7
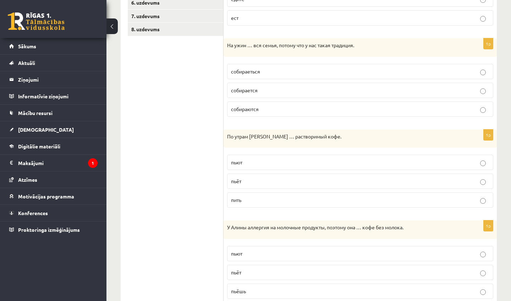
drag, startPoint x: 195, startPoint y: 266, endPoint x: 200, endPoint y: 300, distance: 35.2
click at [200, 300] on ul "1. uzdevums 2. uzdevums 3. uzdevums 4. uzdevums 5. uzdevums 6. uzdevums 7. uzde…" at bounding box center [176, 207] width 96 height 557
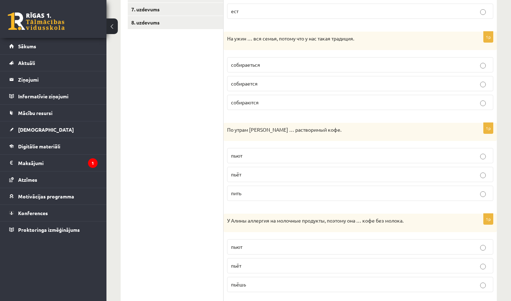
click at [257, 176] on p "пьёт" at bounding box center [360, 174] width 258 height 7
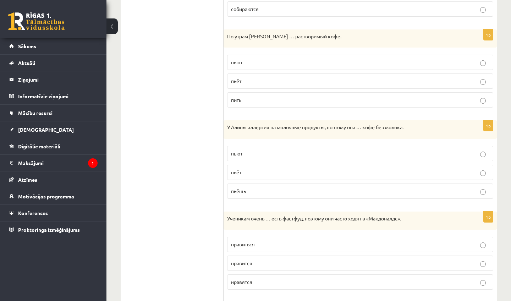
drag, startPoint x: 212, startPoint y: 282, endPoint x: 215, endPoint y: 300, distance: 18.2
click at [215, 300] on ul "1. uzdevums 2. uzdevums 3. uzdevums 4. uzdevums 5. uzdevums 6. uzdevums 7. uzde…" at bounding box center [176, 107] width 96 height 557
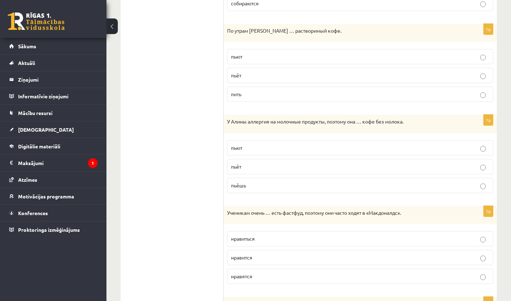
click at [306, 164] on p "пьёт" at bounding box center [360, 166] width 258 height 7
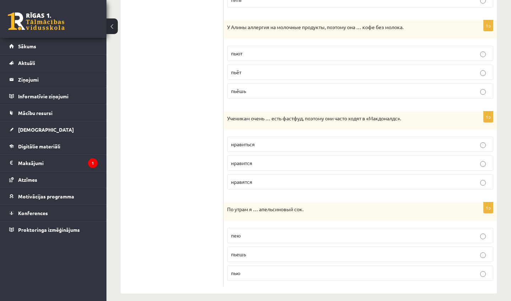
scroll to position [404, 0]
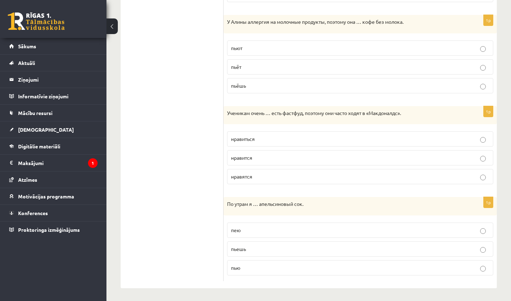
drag, startPoint x: 186, startPoint y: 281, endPoint x: 188, endPoint y: 300, distance: 19.2
click at [275, 157] on p "нравится" at bounding box center [360, 157] width 258 height 7
drag, startPoint x: 195, startPoint y: 273, endPoint x: 196, endPoint y: 300, distance: 27.3
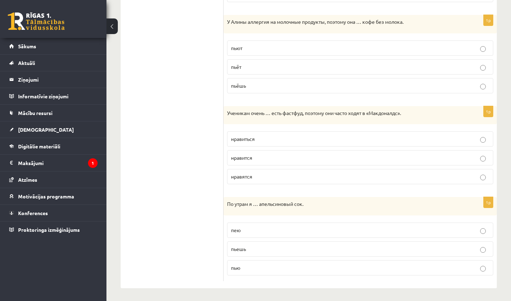
click at [239, 266] on span "пью" at bounding box center [235, 267] width 9 height 6
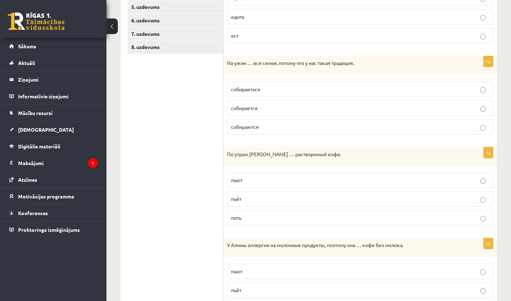
scroll to position [172, 0]
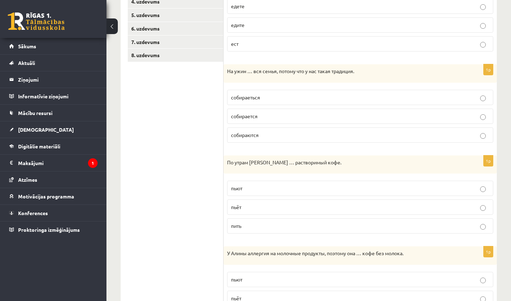
drag, startPoint x: 215, startPoint y: 26, endPoint x: 207, endPoint y: 66, distance: 40.9
click at [207, 66] on ul "1. uzdevums 2. uzdevums 3. uzdevums 4. uzdevums 5. uzdevums 6. uzdevums 7. uzde…" at bounding box center [176, 233] width 96 height 557
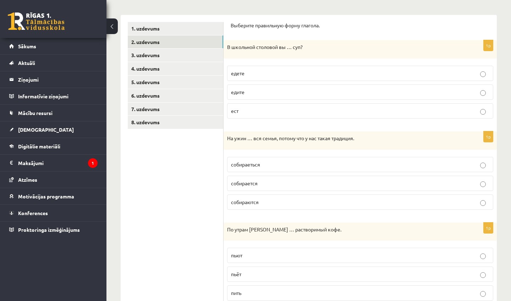
scroll to position [54, 0]
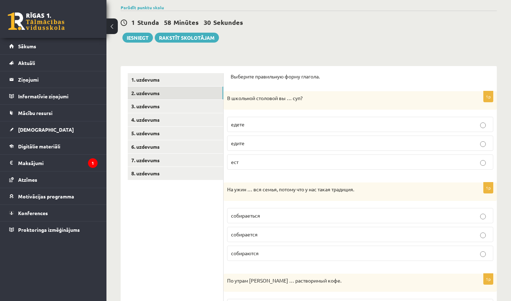
drag, startPoint x: 179, startPoint y: 89, endPoint x: 169, endPoint y: 201, distance: 112.9
click at [170, 108] on link "3. uzdevums" at bounding box center [175, 106] width 95 height 13
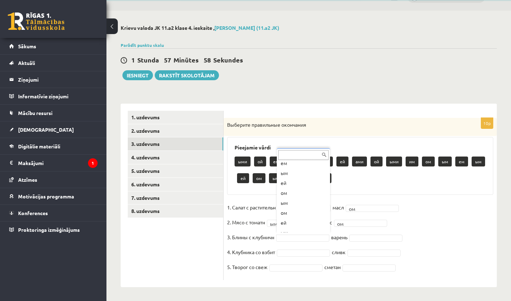
scroll to position [148, 0]
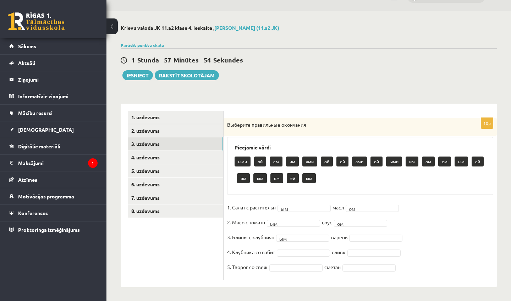
click at [361, 240] on fieldset "1. Салат с растительн ым ** масл ом ** 2. Мясо с томатн ым ** соус ом ** 3. Бли…" at bounding box center [360, 239] width 266 height 74
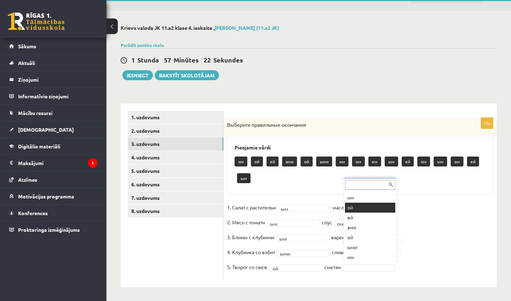
scroll to position [0, 0]
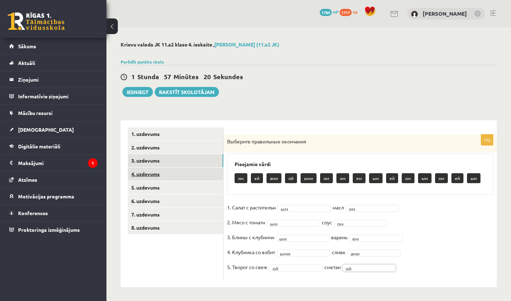
click at [178, 176] on link "4. uzdevums" at bounding box center [175, 173] width 95 height 13
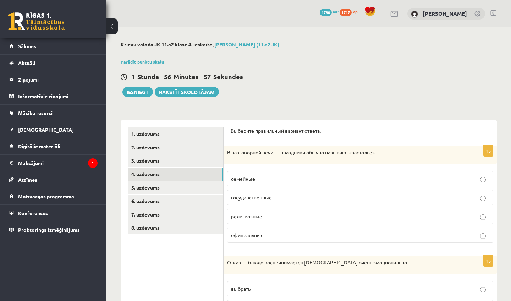
click at [287, 176] on p "семейные" at bounding box center [360, 178] width 258 height 7
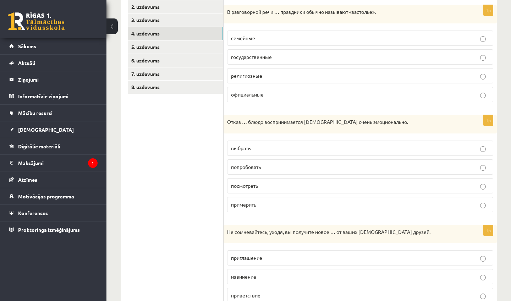
drag, startPoint x: 179, startPoint y: 284, endPoint x: 173, endPoint y: 300, distance: 17.3
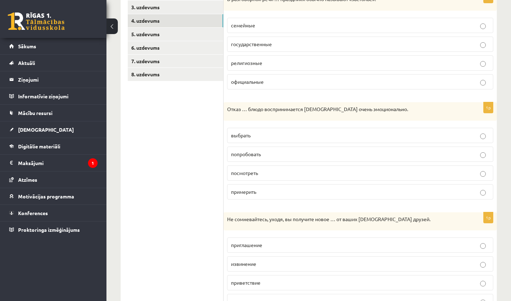
click at [237, 156] on span "попробовать" at bounding box center [246, 154] width 30 height 6
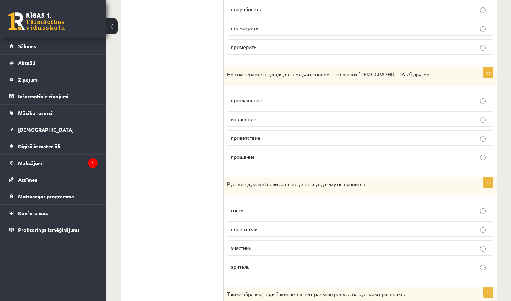
scroll to position [318, 0]
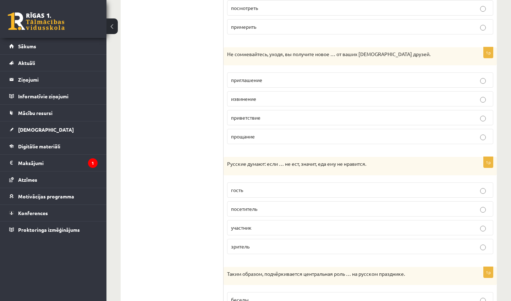
drag, startPoint x: 205, startPoint y: 267, endPoint x: 199, endPoint y: 300, distance: 33.7
click at [199, 300] on ul "1. uzdevums 2. uzdevums 3. uzdevums 4. uzdevums 5. uzdevums 6. uzdevums 7. uzde…" at bounding box center [176, 202] width 96 height 787
click at [309, 77] on p "приглашение" at bounding box center [360, 79] width 258 height 7
click at [244, 195] on label "гость" at bounding box center [360, 189] width 266 height 15
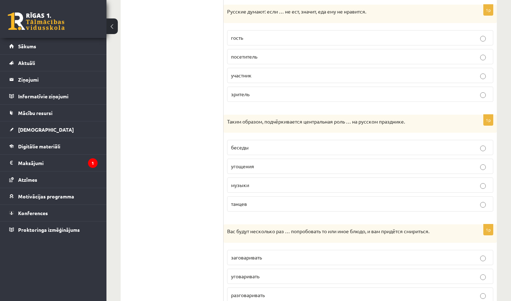
scroll to position [484, 0]
drag, startPoint x: 216, startPoint y: 293, endPoint x: 210, endPoint y: 300, distance: 9.2
click at [210, 300] on ul "1. uzdevums 2. uzdevums 3. uzdevums 4. uzdevums 5. uzdevums 6. uzdevums 7. uzde…" at bounding box center [176, 50] width 96 height 787
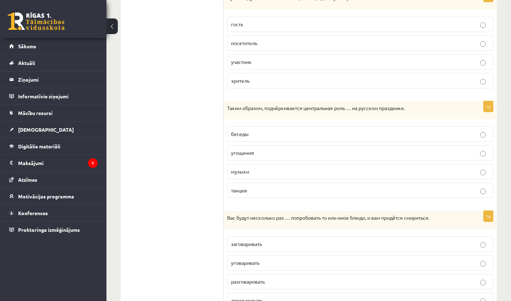
click at [282, 153] on p "угощения" at bounding box center [360, 152] width 258 height 7
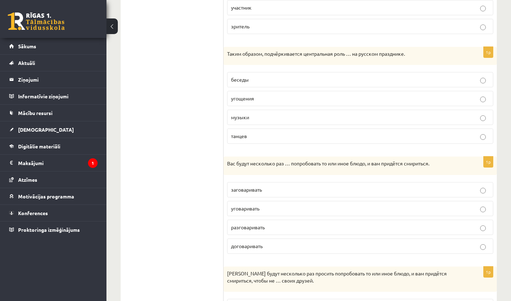
scroll to position [552, 0]
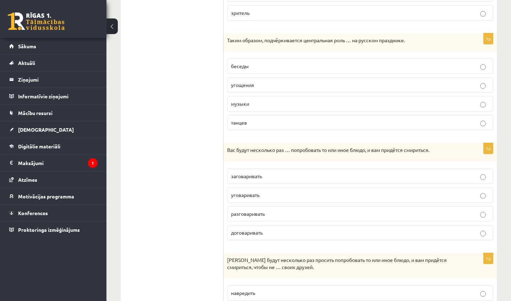
drag, startPoint x: 207, startPoint y: 260, endPoint x: 191, endPoint y: 300, distance: 43.1
click at [271, 194] on p "уговаривать" at bounding box center [360, 194] width 258 height 7
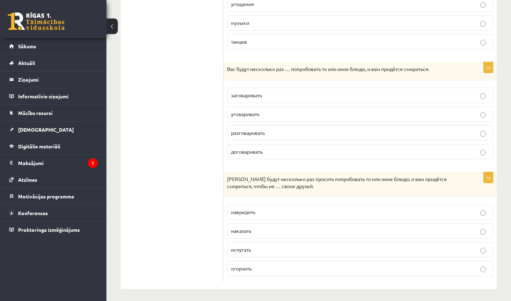
scroll to position [633, 0]
drag, startPoint x: 195, startPoint y: 278, endPoint x: 189, endPoint y: 300, distance: 22.9
click at [247, 268] on span "огорчить" at bounding box center [241, 268] width 21 height 6
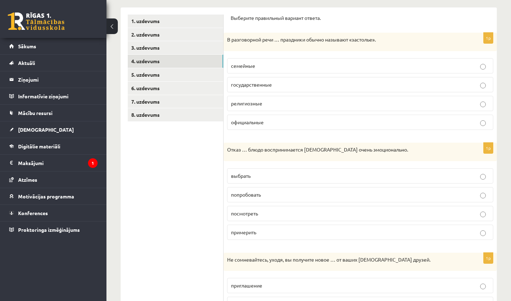
drag, startPoint x: 201, startPoint y: 26, endPoint x: 208, endPoint y: -15, distance: 40.8
click at [208, 0] on html "0 Dāvanas 1780 mP 1717 xp Viktorija Nikonorova Sākums Aktuāli Kā mācīties eSKOL…" at bounding box center [255, 37] width 511 height 301
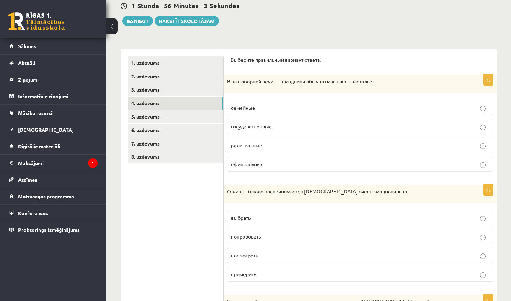
click at [176, 113] on link "5. uzdevums" at bounding box center [175, 116] width 95 height 13
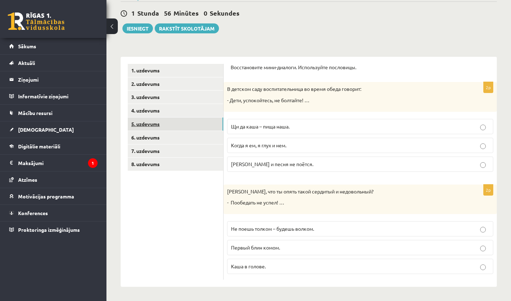
scroll to position [62, 0]
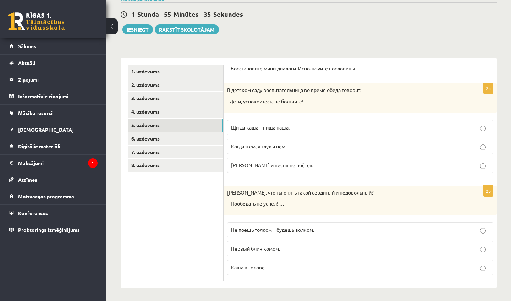
click at [265, 147] on span "Когда я ем, я глух и нем." at bounding box center [258, 146] width 55 height 6
drag, startPoint x: 207, startPoint y: 276, endPoint x: 209, endPoint y: 300, distance: 24.2
click at [209, 300] on div "**********" at bounding box center [308, 133] width 404 height 337
click at [253, 230] on span "Не поешь толком – будешь волком." at bounding box center [272, 229] width 83 height 6
click at [191, 135] on link "6. uzdevums" at bounding box center [175, 138] width 95 height 13
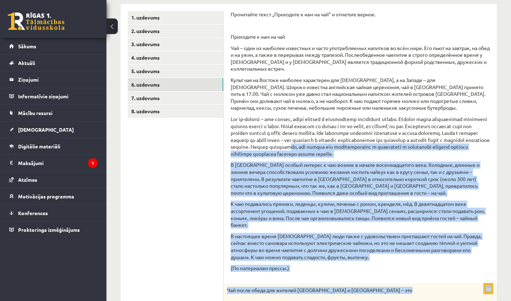
drag, startPoint x: 471, startPoint y: 195, endPoint x: 454, endPoint y: 300, distance: 106.4
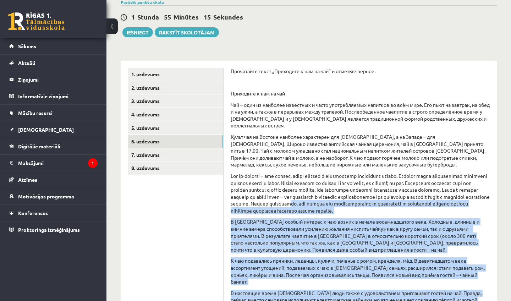
scroll to position [0, 0]
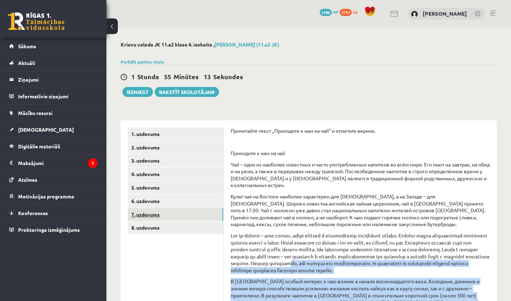
click at [183, 212] on link "7. uzdevums" at bounding box center [175, 214] width 95 height 13
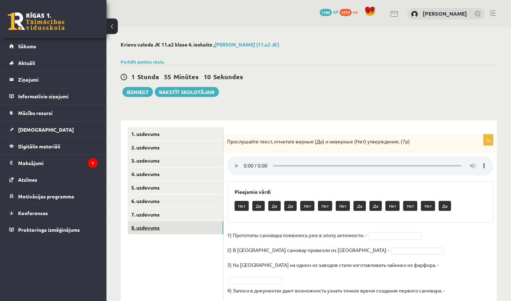
click at [188, 227] on link "8. uzdevums" at bounding box center [175, 227] width 95 height 13
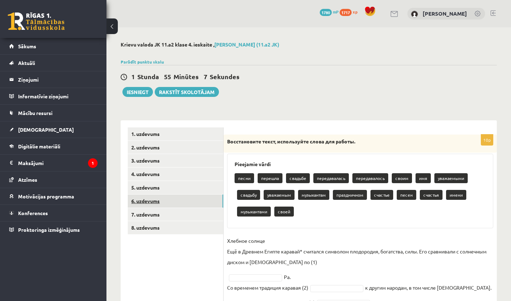
click at [176, 198] on link "6. uzdevums" at bounding box center [175, 200] width 95 height 13
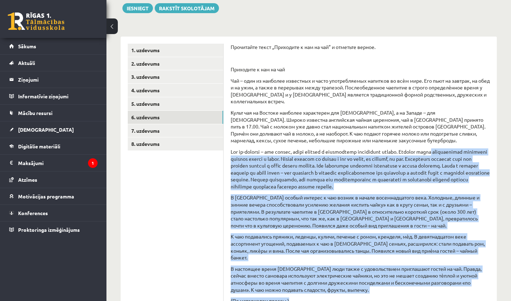
drag, startPoint x: 473, startPoint y: 231, endPoint x: 473, endPoint y: 300, distance: 69.5
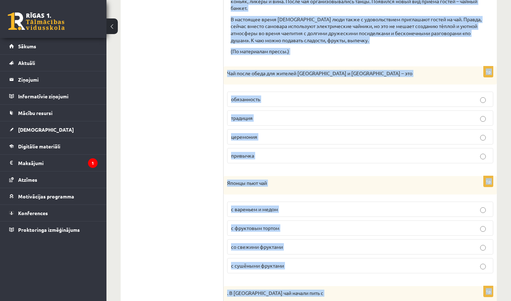
scroll to position [329, 0]
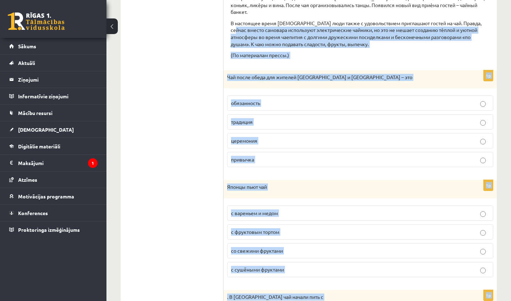
drag, startPoint x: 500, startPoint y: 29, endPoint x: 483, endPoint y: 19, distance: 20.2
click at [483, 19] on div "**********" at bounding box center [308, 165] width 404 height 935
click at [450, 32] on p "В настоящее время русские люди также с удовольствием приглашают гостей на чай. …" at bounding box center [360, 34] width 259 height 28
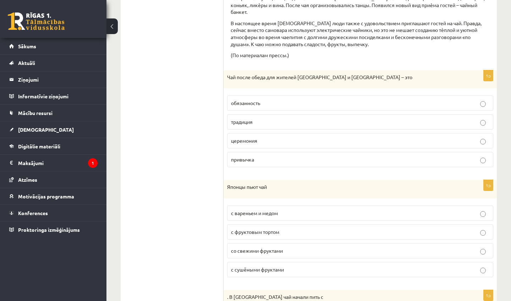
click at [322, 118] on p "традиция" at bounding box center [360, 121] width 258 height 7
click at [277, 266] on span "с сушёными фруктами" at bounding box center [257, 269] width 53 height 6
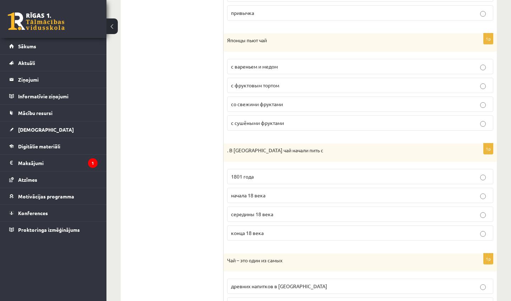
drag, startPoint x: 194, startPoint y: 288, endPoint x: 190, endPoint y: 300, distance: 13.1
click at [190, 300] on ul "1. uzdevums 2. uzdevums 3. uzdevums 4. uzdevums 5. uzdevums 6. uzdevums 7. uzde…" at bounding box center [176, 59] width 96 height 814
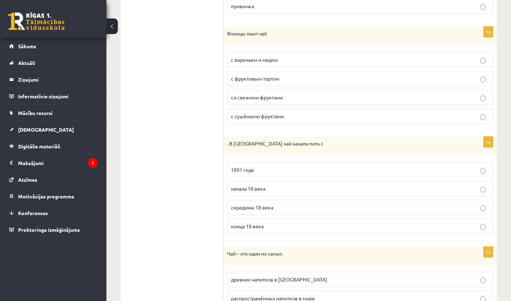
click at [238, 185] on p "начала 18 века" at bounding box center [360, 188] width 258 height 7
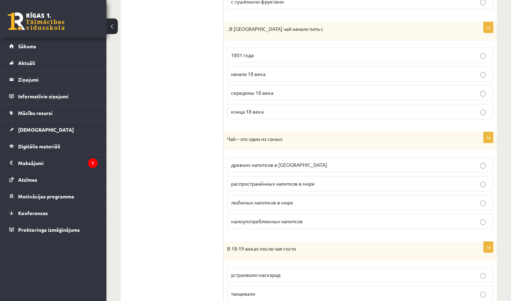
drag, startPoint x: 210, startPoint y: 276, endPoint x: 203, endPoint y: 300, distance: 24.9
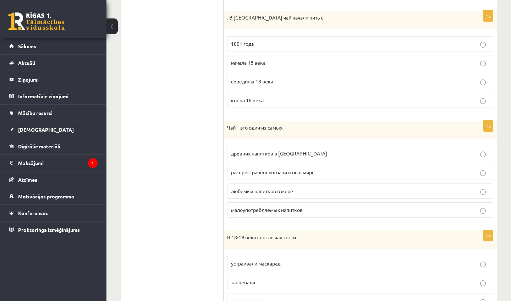
click at [272, 169] on span "распространённых напитков в мире" at bounding box center [273, 172] width 84 height 6
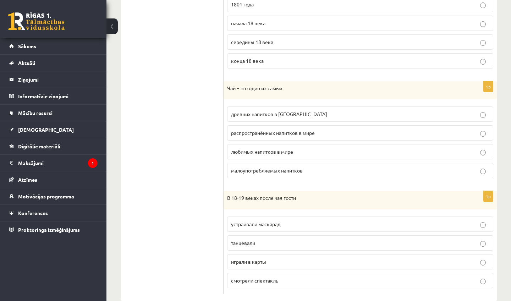
scroll to position [654, 0]
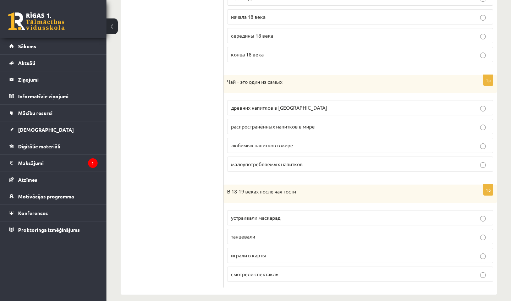
drag, startPoint x: 195, startPoint y: 278, endPoint x: 189, endPoint y: 300, distance: 23.1
click at [252, 233] on span "танцевали" at bounding box center [243, 236] width 24 height 6
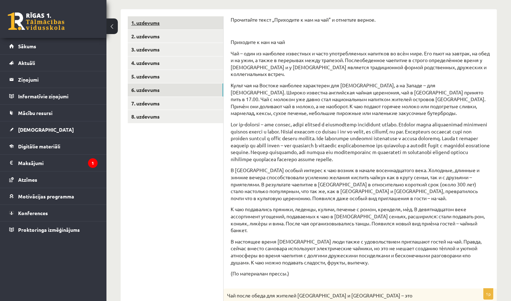
scroll to position [100, 0]
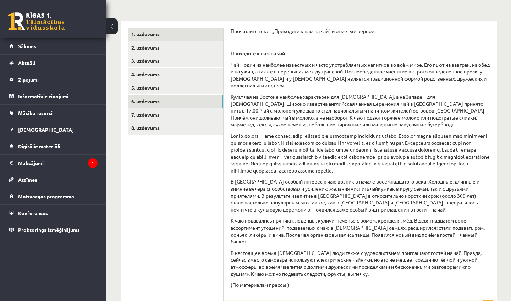
drag, startPoint x: 194, startPoint y: 28, endPoint x: 181, endPoint y: 36, distance: 14.9
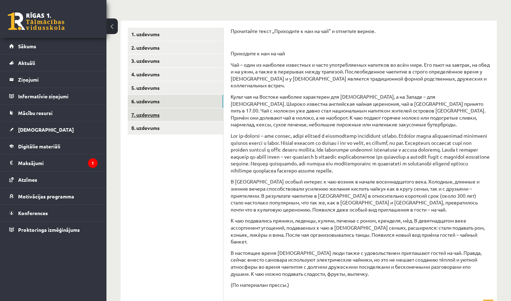
click at [172, 115] on link "7. uzdevums" at bounding box center [175, 114] width 95 height 13
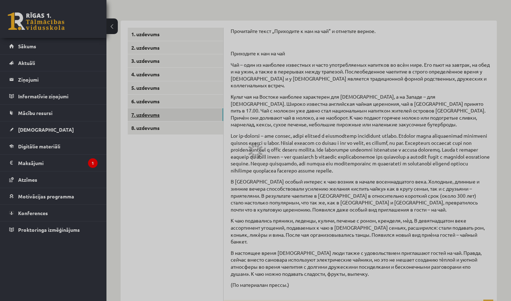
scroll to position [71, 0]
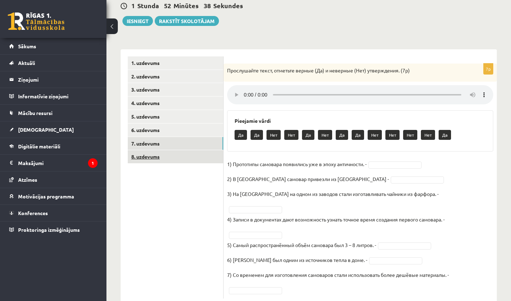
click at [180, 155] on link "8. uzdevums" at bounding box center [175, 156] width 95 height 13
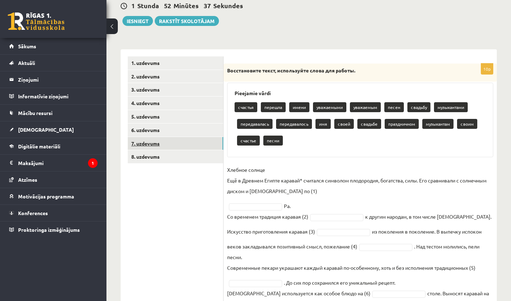
click at [182, 147] on link "7. uzdevums" at bounding box center [175, 143] width 95 height 13
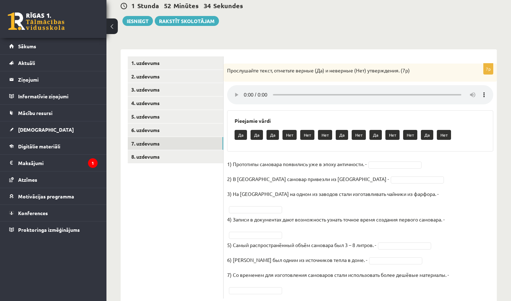
click at [243, 91] on audio at bounding box center [360, 94] width 266 height 19
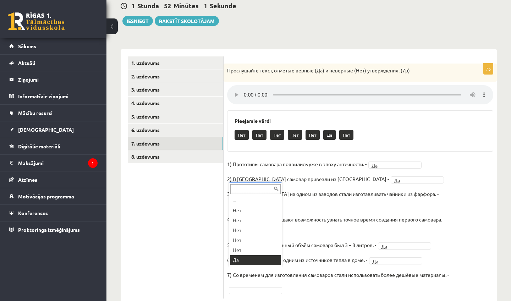
scroll to position [9, 0]
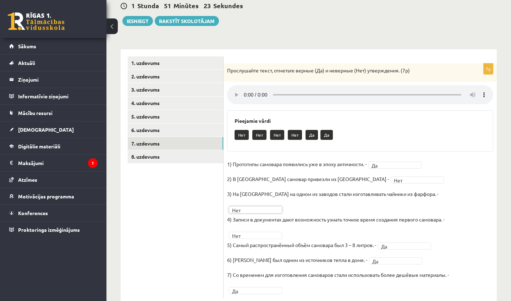
click at [373, 188] on p "3) На Урале на одном из заводов стали изготавливать чайники из фарфора. -" at bounding box center [332, 193] width 211 height 11
click at [269, 239] on p "5) Самый распространённый объём самовара был 3 – 8 литров. -" at bounding box center [301, 244] width 149 height 11
click at [244, 89] on audio at bounding box center [360, 94] width 266 height 19
click at [191, 153] on link "8. uzdevums" at bounding box center [175, 156] width 95 height 13
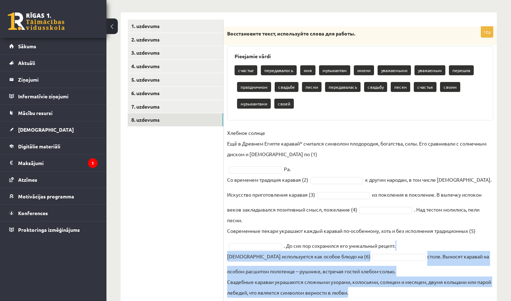
scroll to position [128, 0]
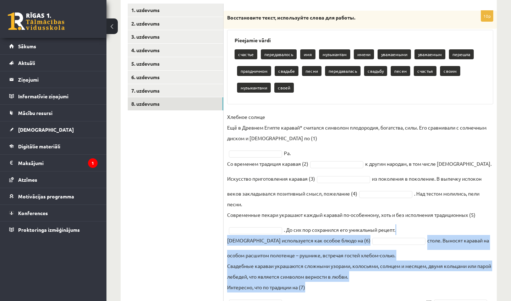
drag, startPoint x: 481, startPoint y: 285, endPoint x: 480, endPoint y: 300, distance: 15.7
click at [480, 300] on fieldset "Хлебное солнце Ещё в Древнем Египте каравай* считался символом плодородия, бога…" at bounding box center [360, 237] width 266 height 253
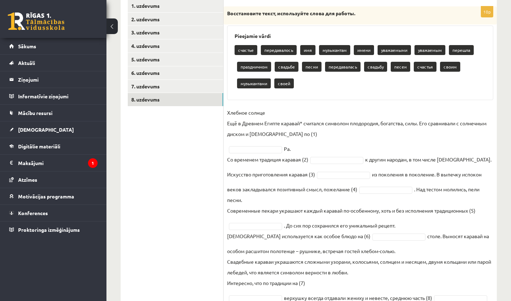
click at [350, 147] on fieldset "Хлебное солнце Ещё в Древнем Египте каравай* считался символом плодородия, бога…" at bounding box center [360, 233] width 266 height 253
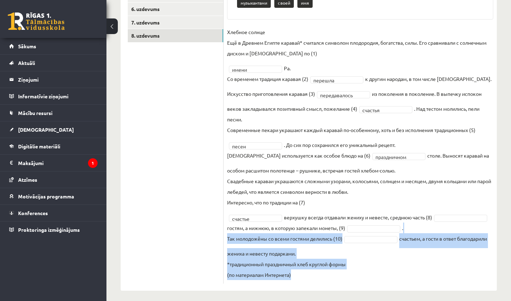
scroll to position [195, 0]
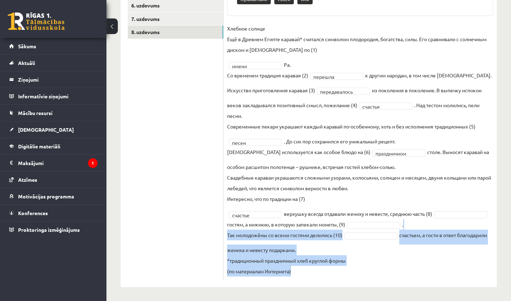
drag, startPoint x: 419, startPoint y: 286, endPoint x: 416, endPoint y: 300, distance: 14.8
click at [416, 300] on div "**********" at bounding box center [308, 66] width 404 height 469
click at [383, 273] on fieldset "**********" at bounding box center [360, 149] width 266 height 253
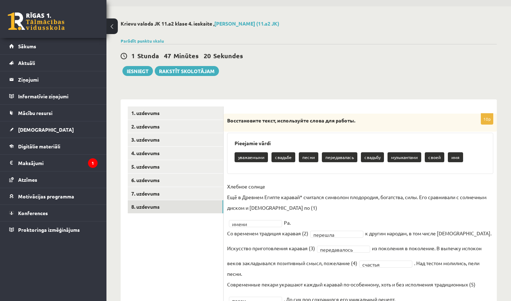
scroll to position [9, 0]
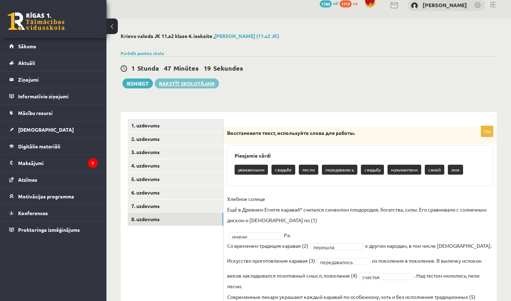
drag, startPoint x: 207, startPoint y: 112, endPoint x: 193, endPoint y: 85, distance: 30.6
click at [193, 85] on div "**********" at bounding box center [308, 245] width 404 height 453
click at [253, 109] on div "**********" at bounding box center [309, 281] width 376 height 353
click at [180, 183] on link "5. uzdevums" at bounding box center [175, 178] width 95 height 13
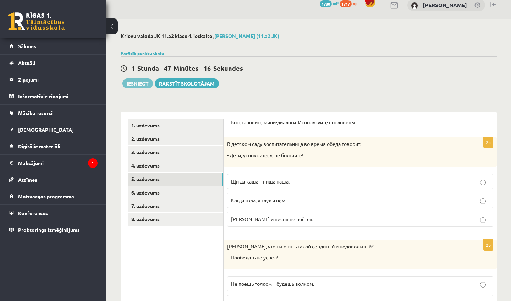
click at [144, 87] on button "Iesniegt" at bounding box center [137, 83] width 31 height 10
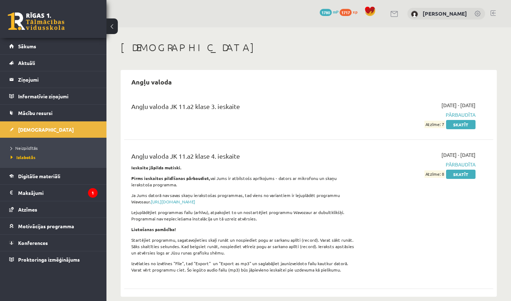
click at [49, 27] on link at bounding box center [36, 21] width 57 height 18
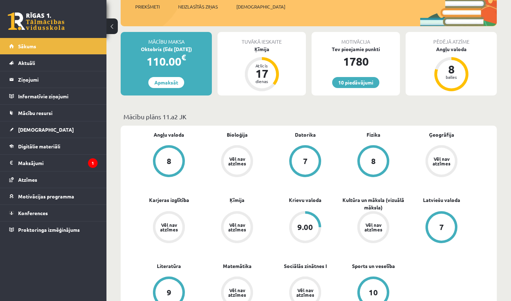
scroll to position [117, 0]
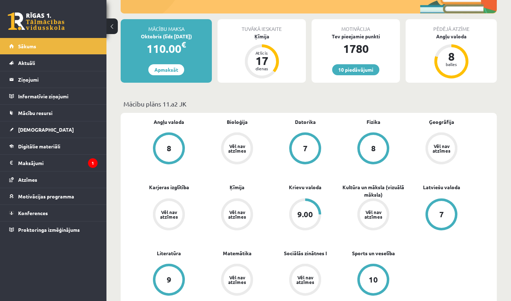
drag, startPoint x: 485, startPoint y: 289, endPoint x: 469, endPoint y: 300, distance: 19.4
click at [469, 300] on div "Angļu valoda 8 Bioloģija Vēl nav atzīmes [GEOGRAPHIC_DATA] 7 Fizika 8 Ģeogrāfij…" at bounding box center [309, 216] width 376 height 207
click at [492, 246] on div "Angļu valoda 8 Bioloģija Vēl nav atzīmes [GEOGRAPHIC_DATA] 7 Fizika 8 Ģeogrāfij…" at bounding box center [309, 216] width 376 height 207
